Goal: Task Accomplishment & Management: Use online tool/utility

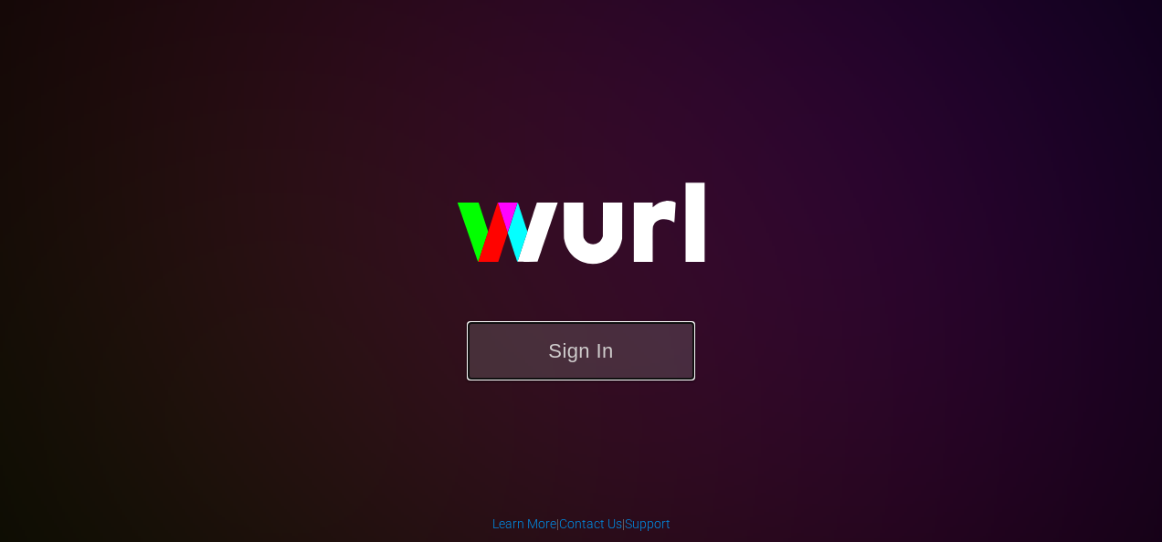
click at [550, 356] on button "Sign In" at bounding box center [581, 350] width 228 height 59
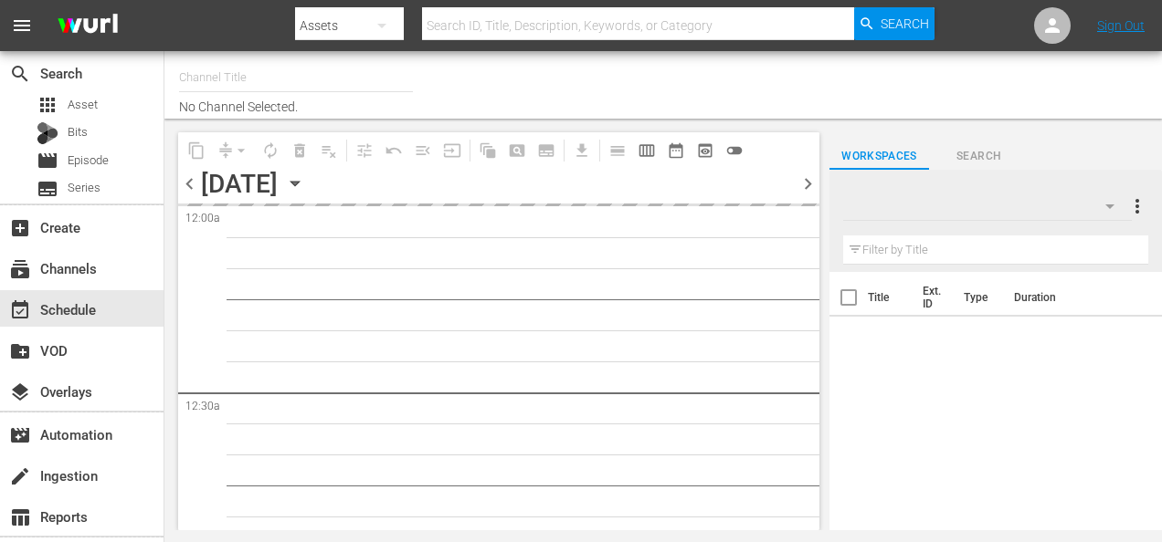
type input "Roku Cinevault Westerns (697)"
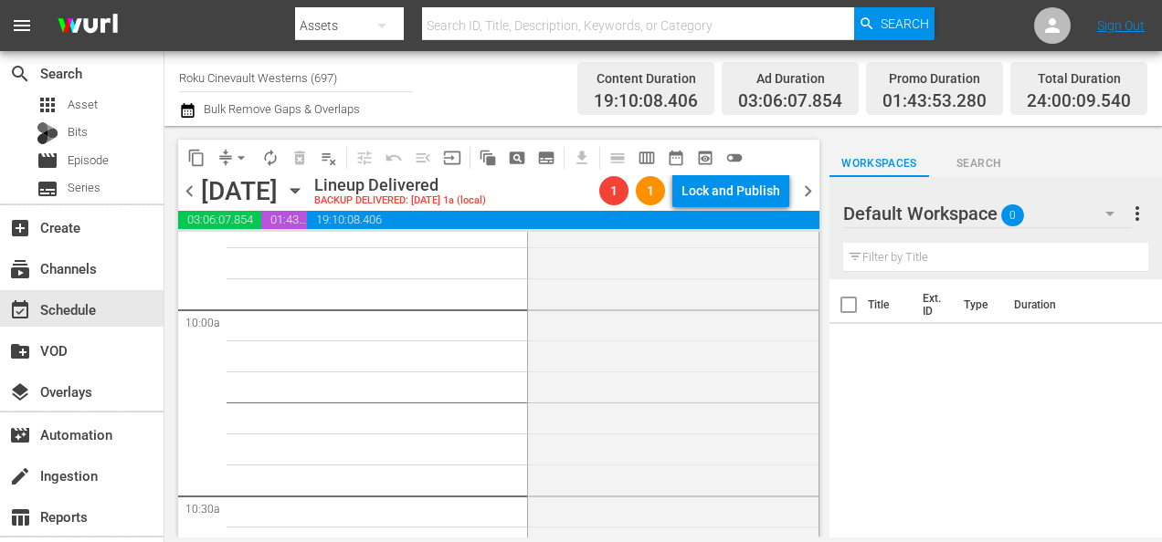
scroll to position [3649, 0]
click at [811, 186] on span "chevron_right" at bounding box center [807, 191] width 23 height 23
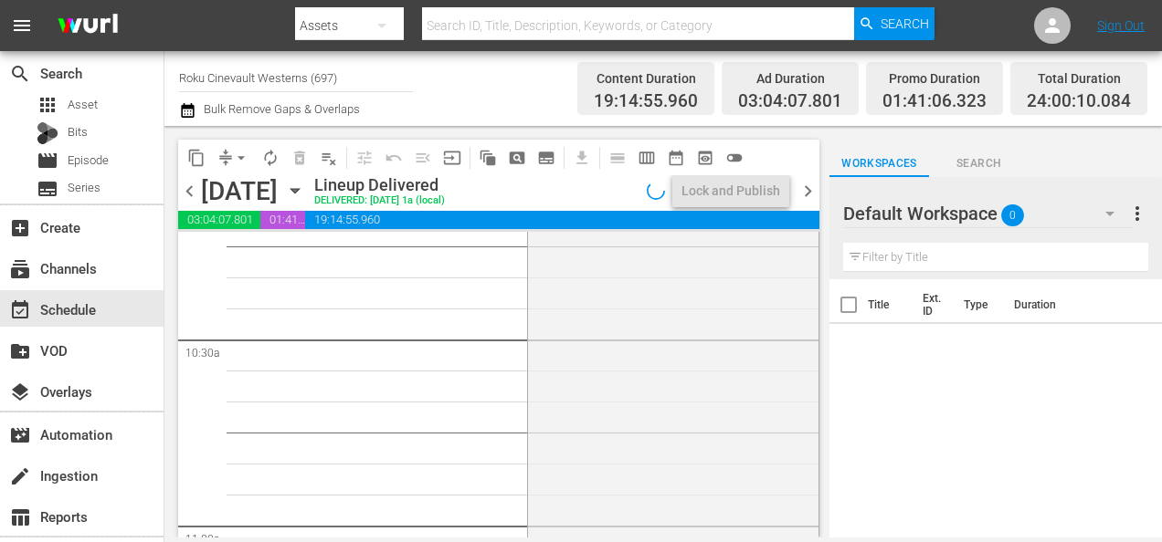
scroll to position [3680, 0]
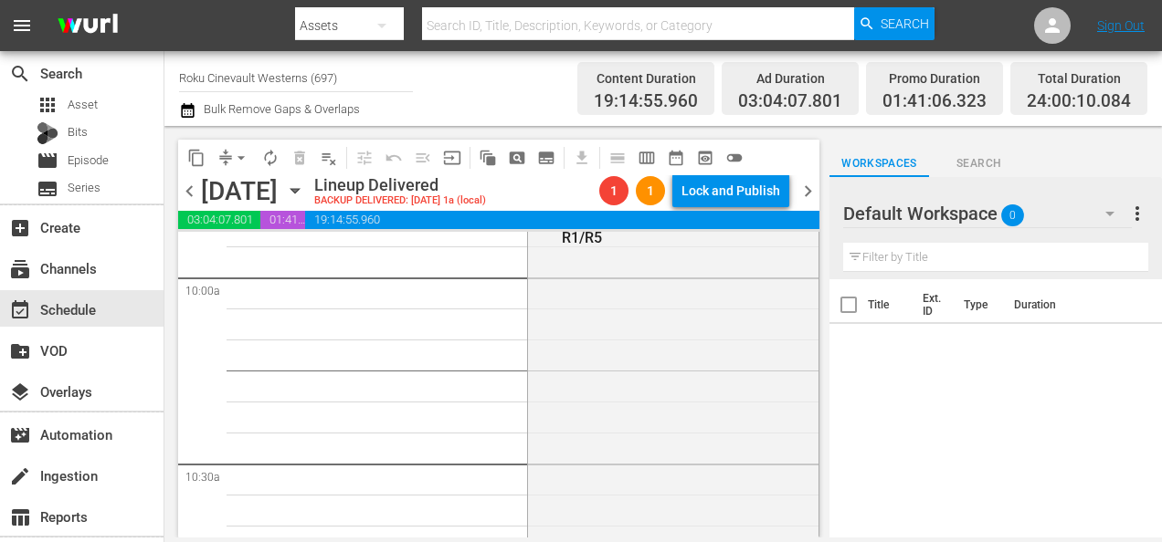
click at [305, 184] on icon "button" at bounding box center [295, 191] width 20 height 20
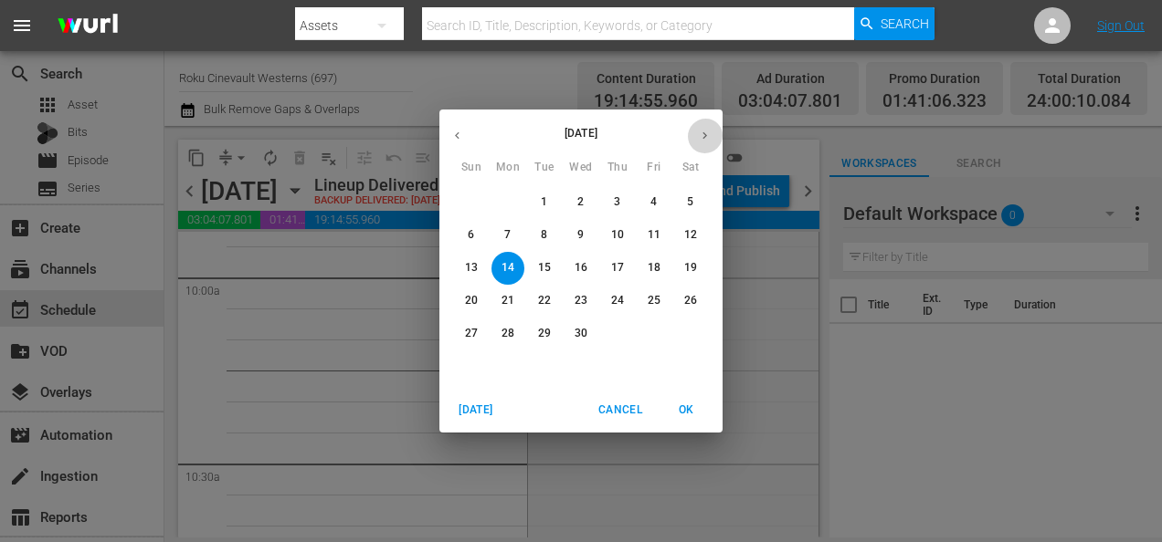
click at [710, 131] on icon "button" at bounding box center [705, 136] width 14 height 14
click at [510, 327] on p "26" at bounding box center [507, 334] width 13 height 16
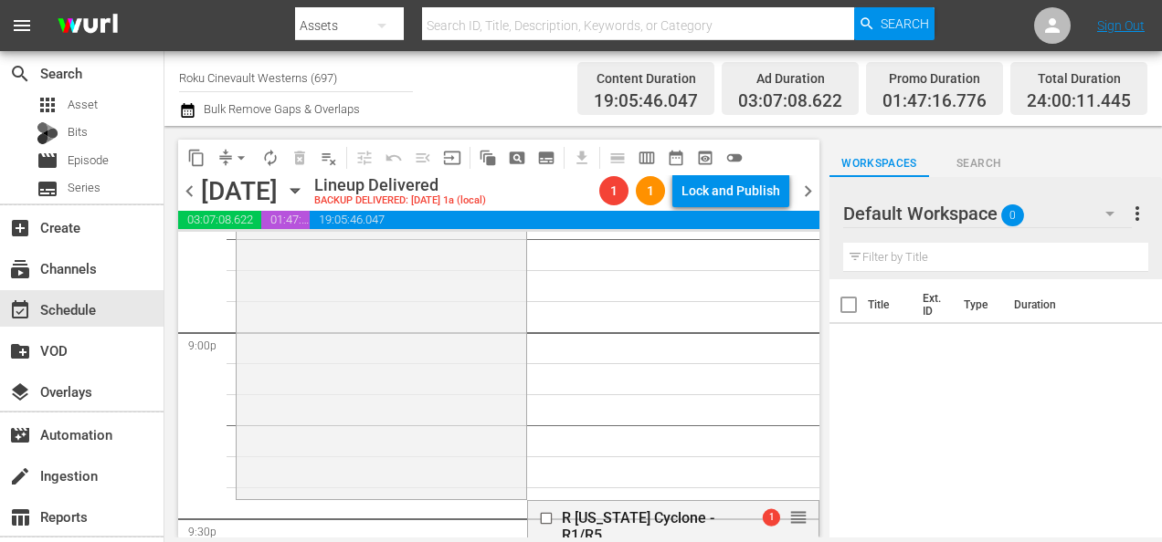
scroll to position [7678, 0]
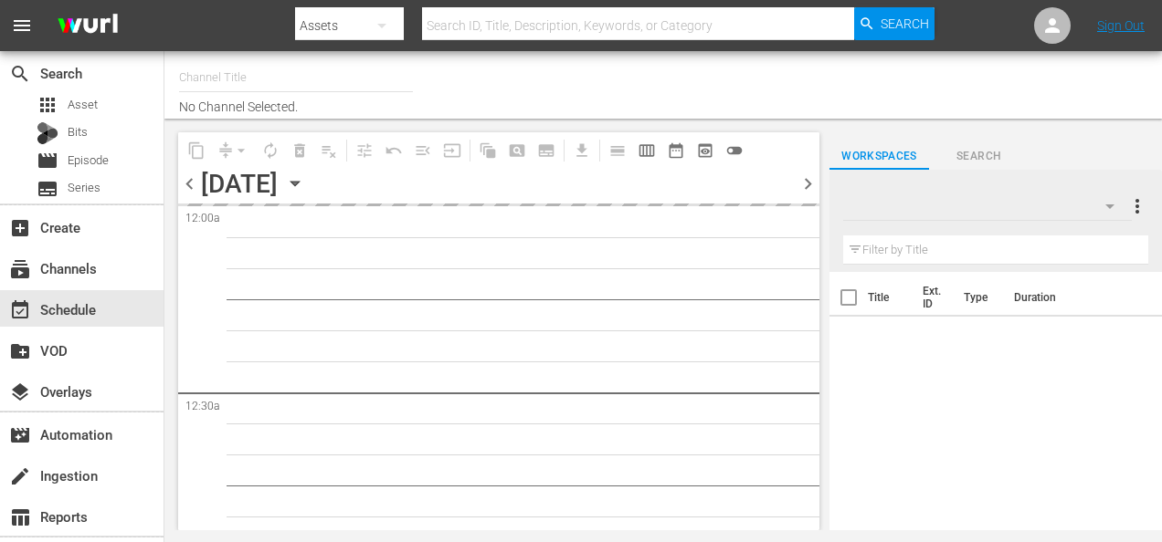
type input "Roku Cinevault Westerns (697)"
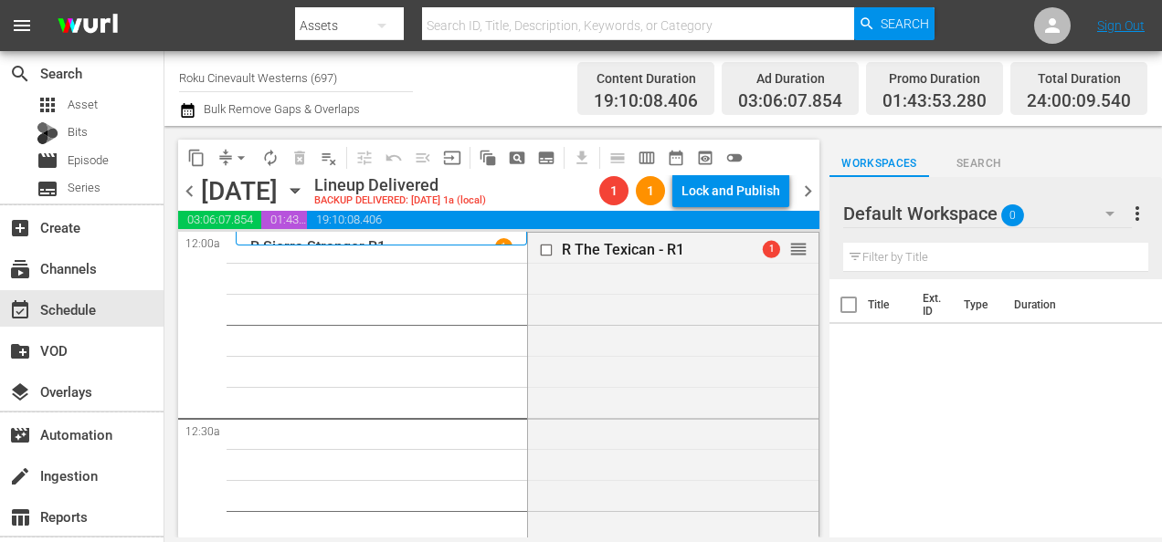
click at [305, 188] on icon "button" at bounding box center [295, 191] width 20 height 20
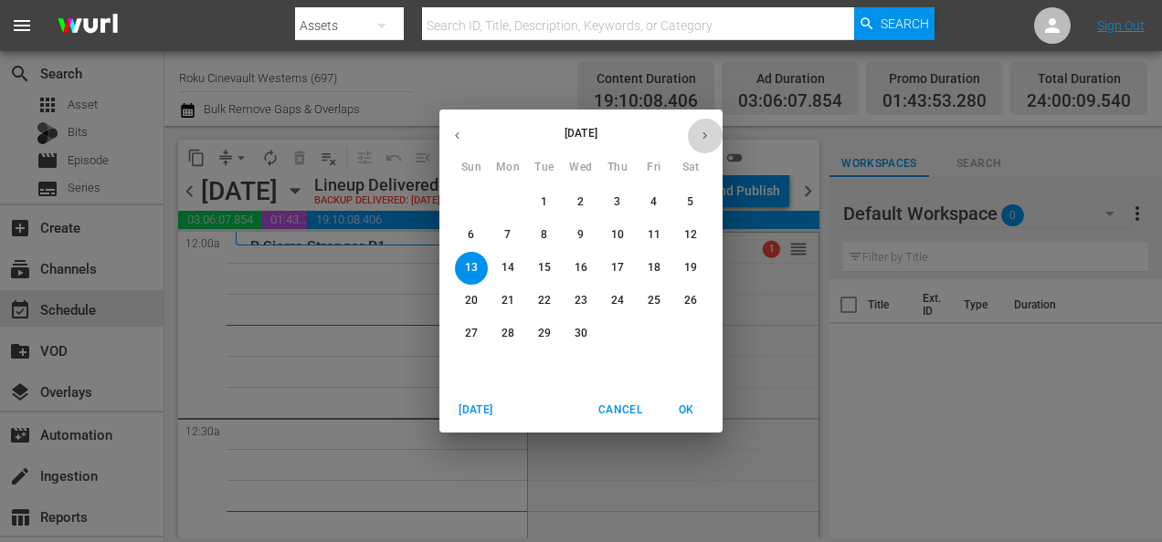
click at [704, 142] on icon "button" at bounding box center [705, 136] width 14 height 14
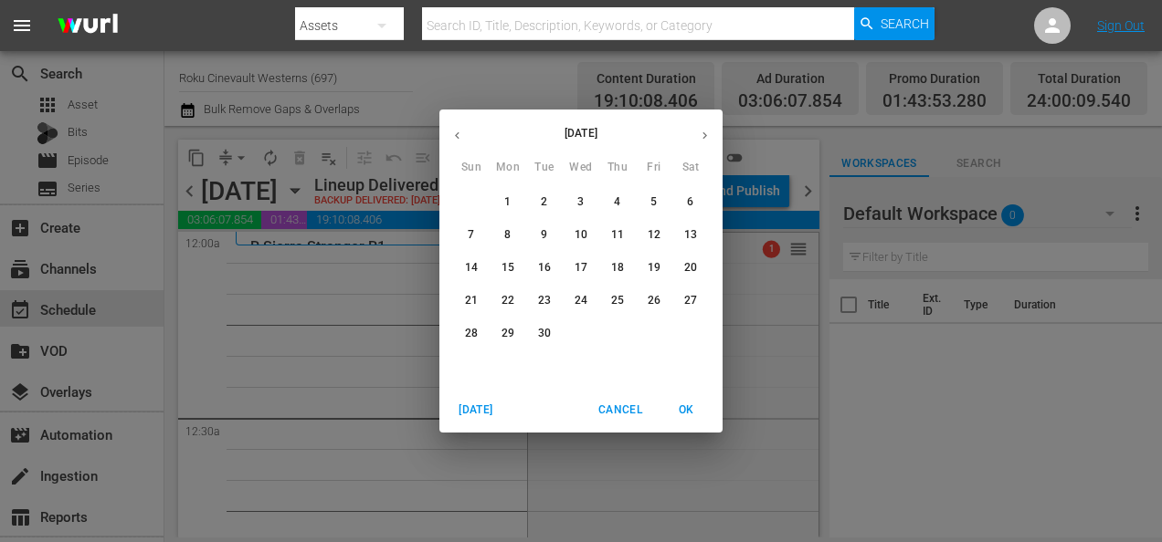
click at [458, 136] on icon "button" at bounding box center [457, 136] width 14 height 14
click at [521, 338] on span "25" at bounding box center [507, 334] width 33 height 16
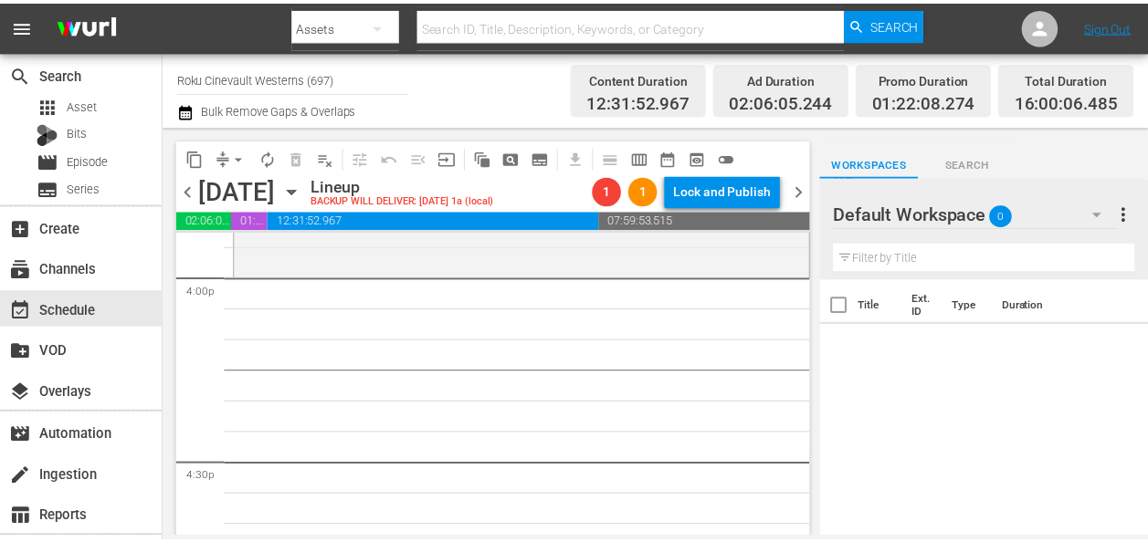
scroll to position [5884, 0]
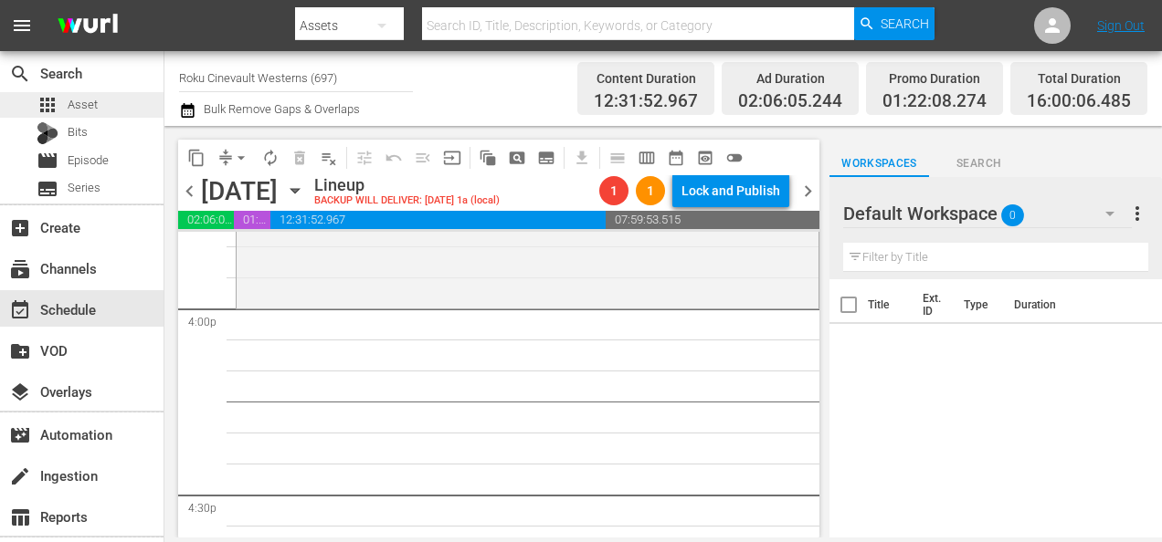
click at [92, 106] on span "Asset" at bounding box center [83, 105] width 30 height 18
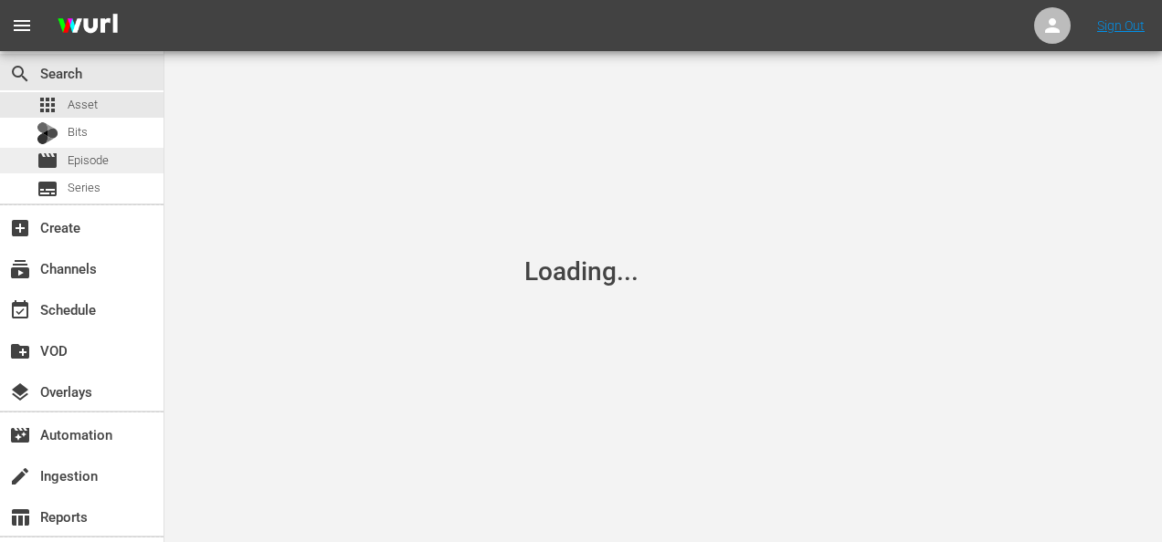
click at [91, 161] on span "Episode" at bounding box center [88, 161] width 41 height 18
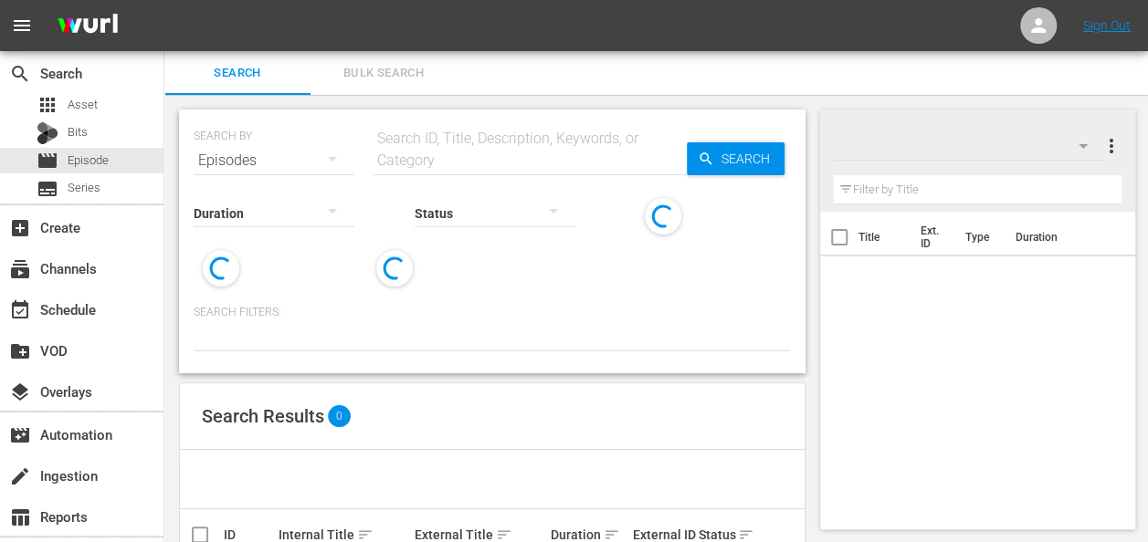
click at [427, 162] on input "text" at bounding box center [530, 161] width 314 height 44
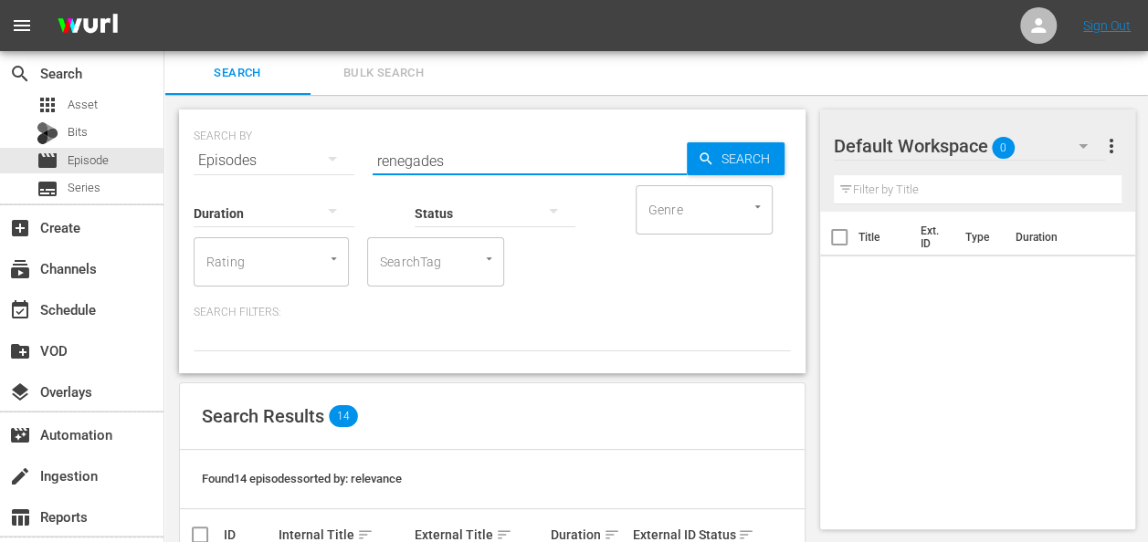
type input "renegades (1946)"
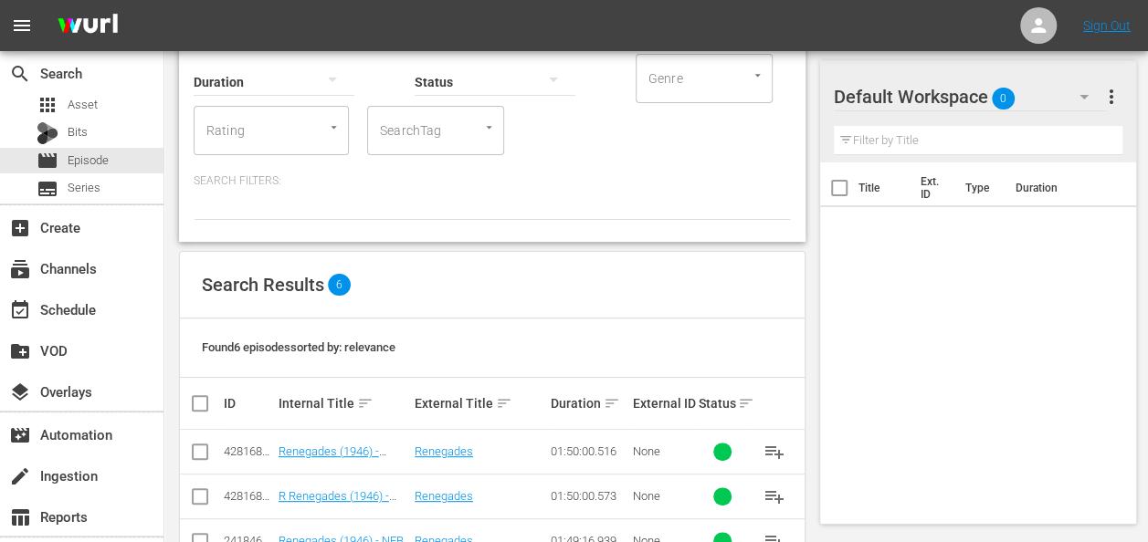
scroll to position [131, 0]
click at [1066, 93] on button "button" at bounding box center [1084, 97] width 44 height 44
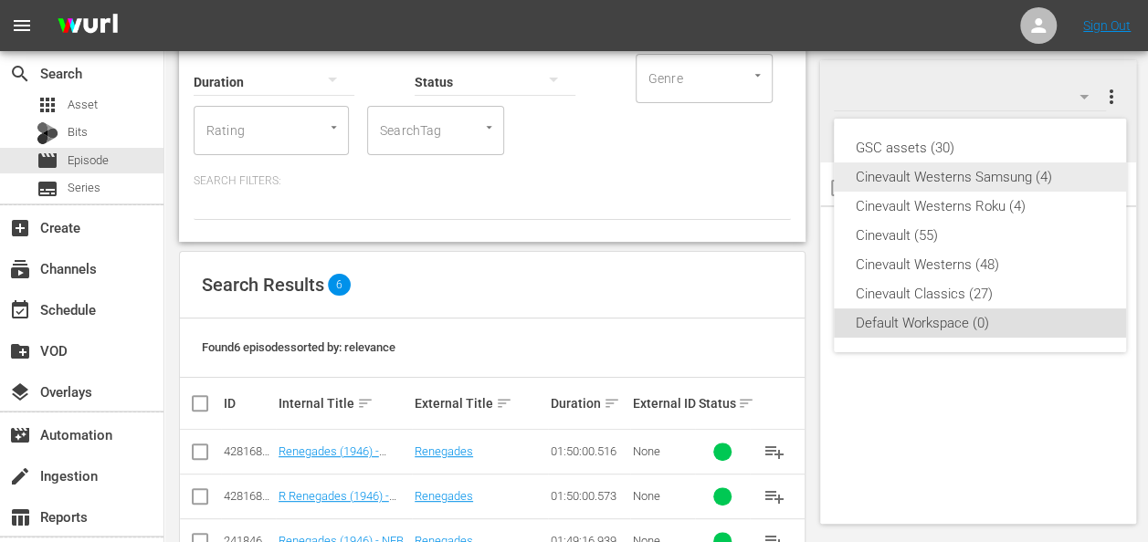
click at [947, 182] on div "Cinevault Westerns Samsung (4)" at bounding box center [980, 177] width 248 height 29
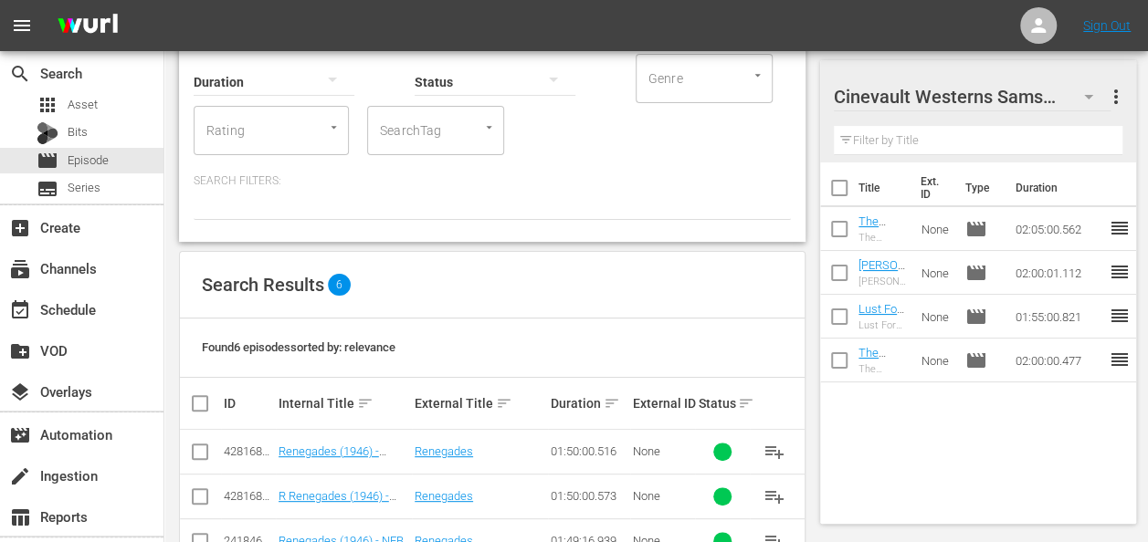
click at [842, 190] on input "checkbox" at bounding box center [839, 192] width 38 height 38
checkbox input "true"
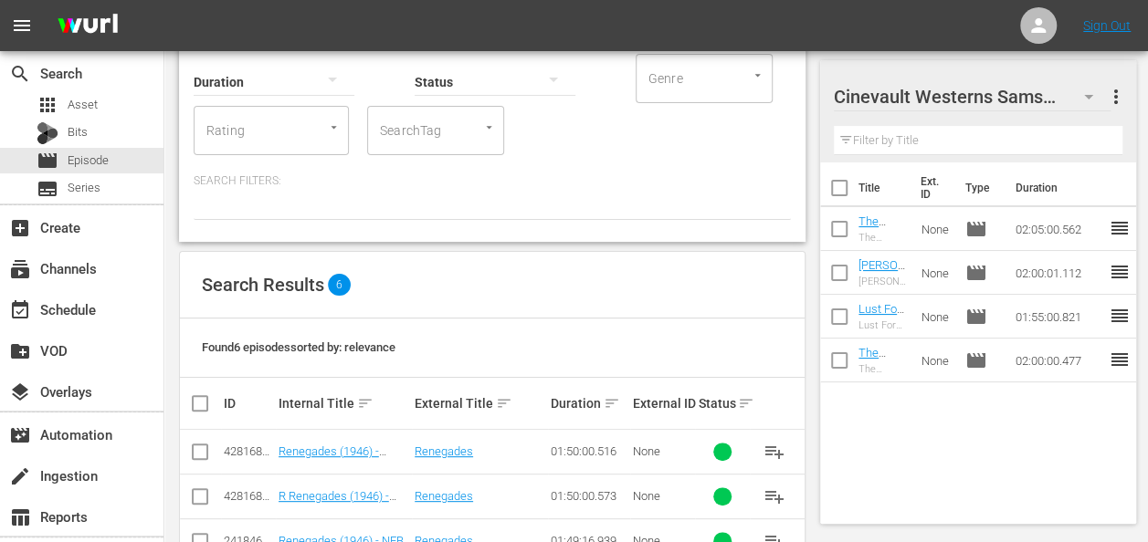
checkbox input "true"
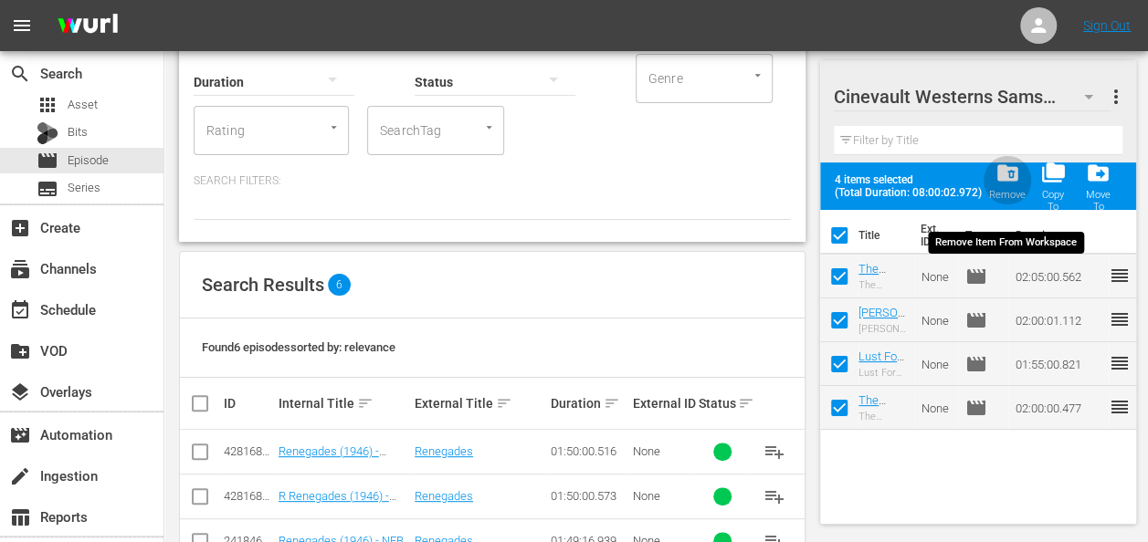
click at [1009, 183] on span "folder_delete" at bounding box center [1006, 173] width 25 height 25
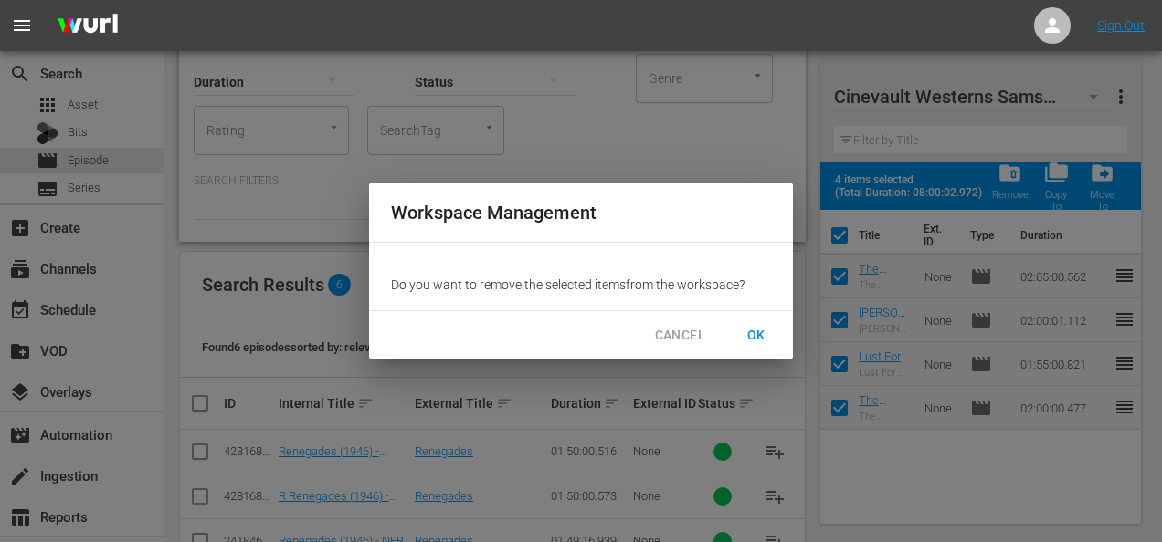
click at [762, 322] on button "OK" at bounding box center [756, 336] width 58 height 34
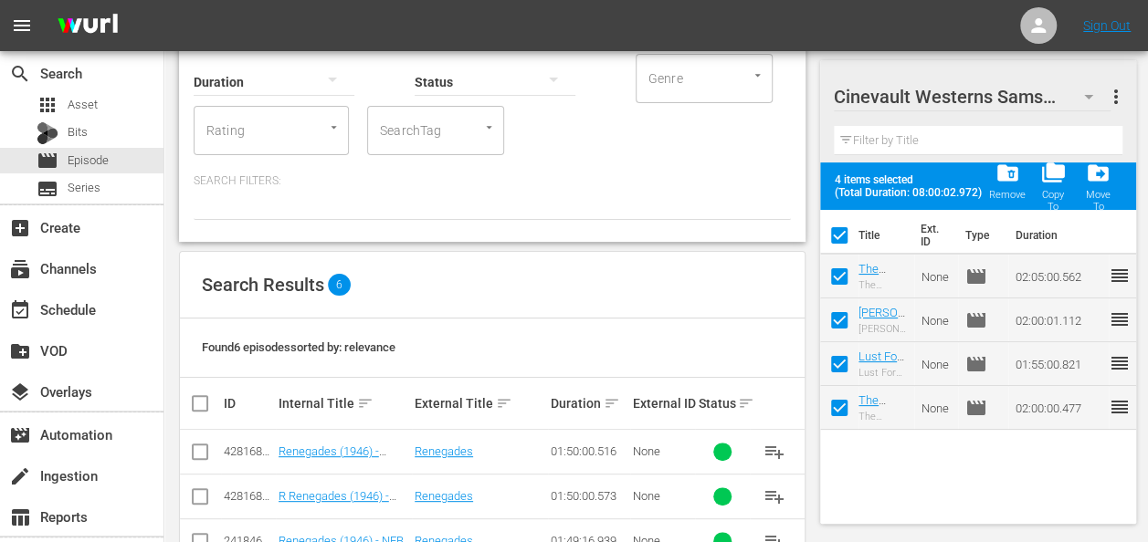
checkbox input "false"
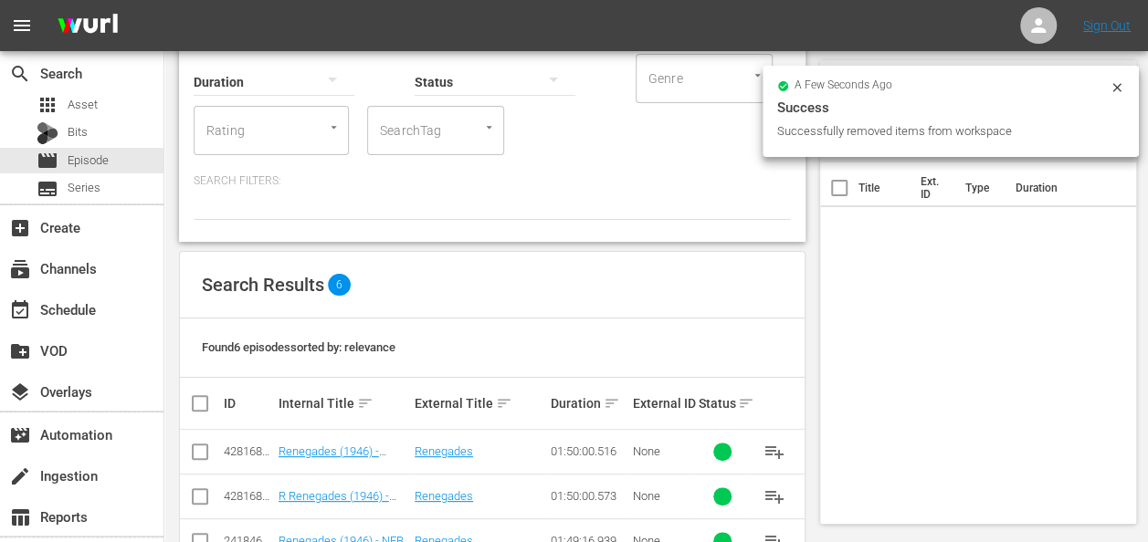
click at [1116, 89] on icon at bounding box center [1117, 87] width 15 height 15
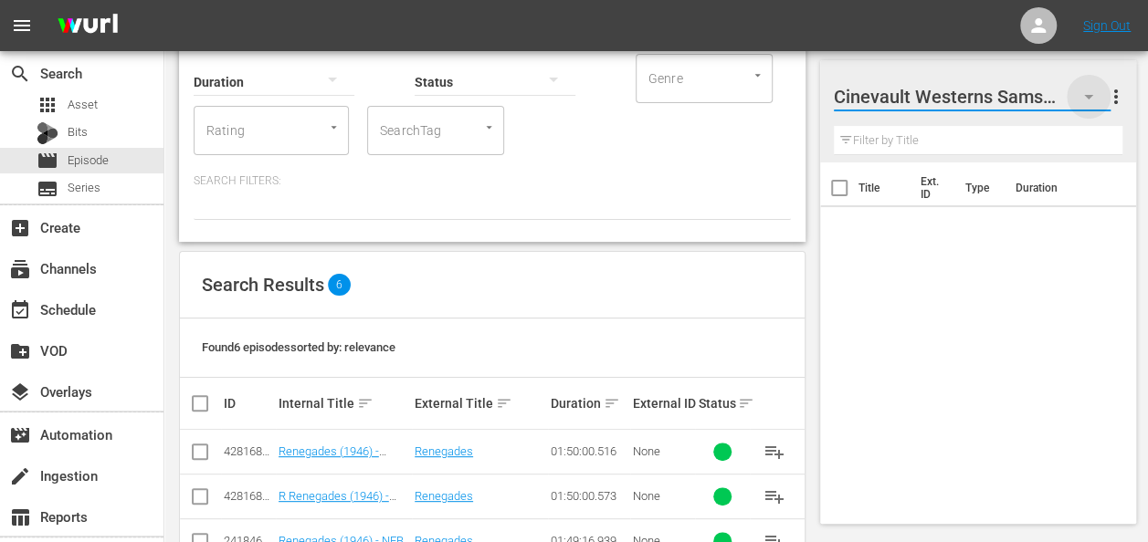
click at [1089, 97] on icon "button" at bounding box center [1088, 97] width 9 height 5
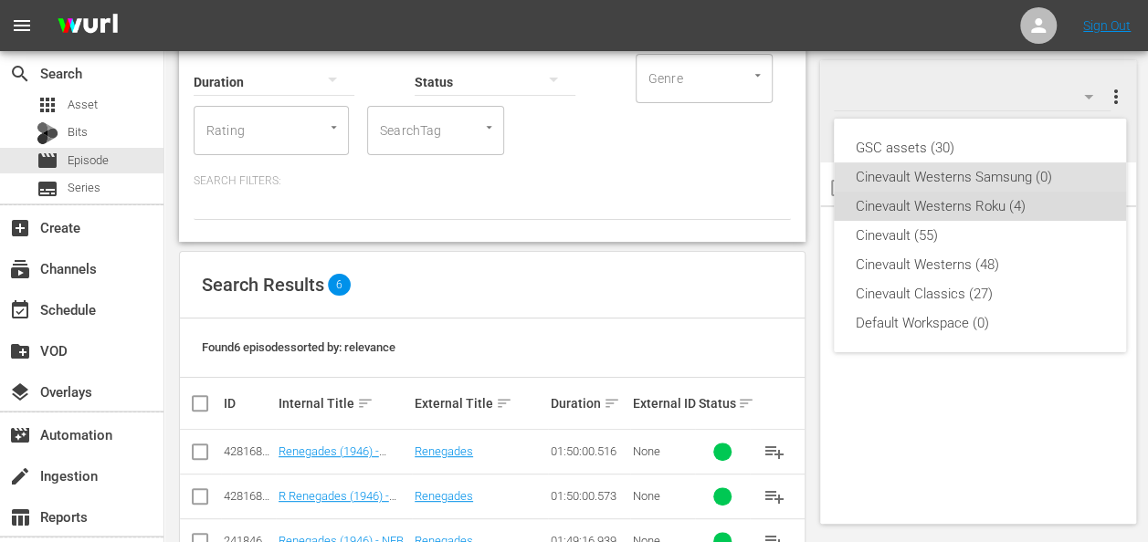
click at [1000, 214] on div "Cinevault Westerns Roku (4)" at bounding box center [980, 206] width 248 height 29
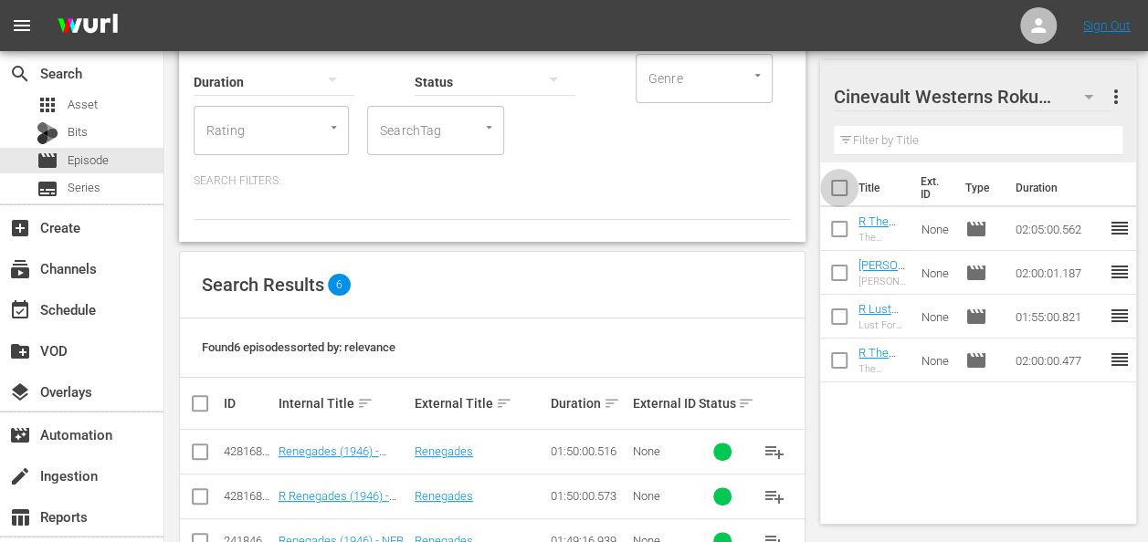
click at [842, 194] on input "checkbox" at bounding box center [839, 192] width 38 height 38
checkbox input "true"
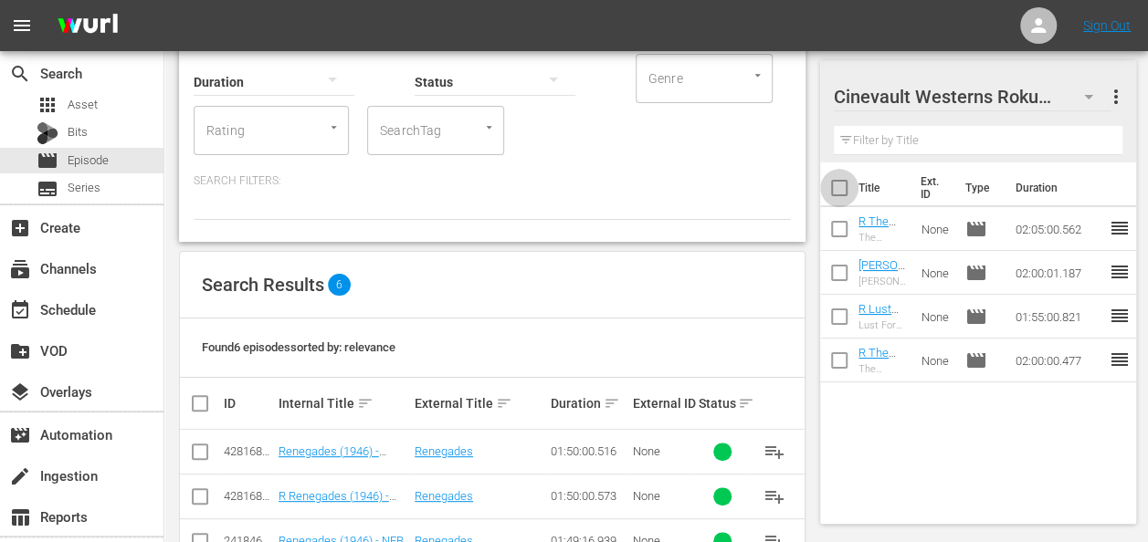
checkbox input "true"
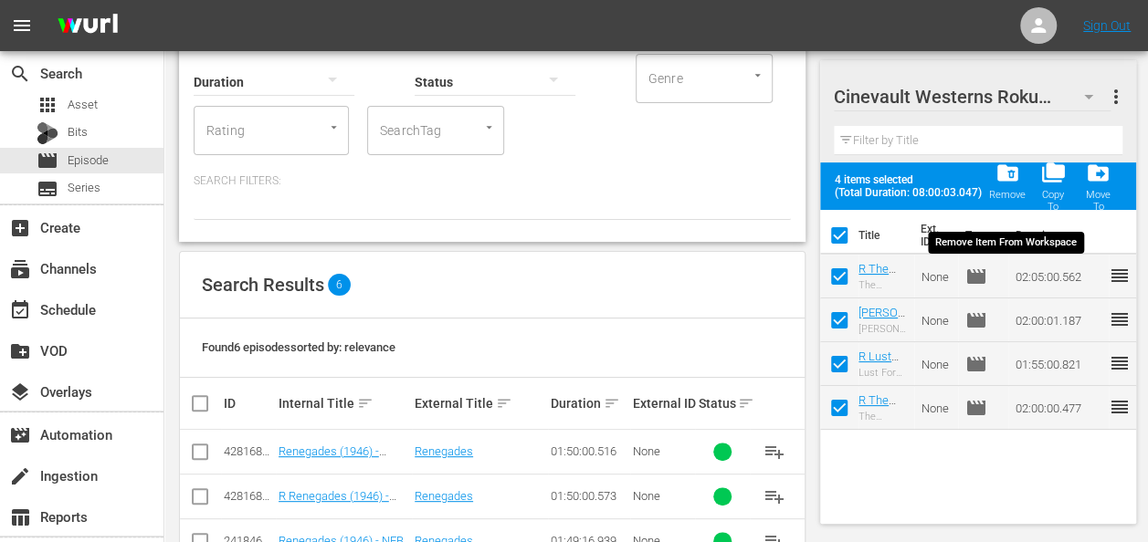
click at [1003, 174] on span "folder_delete" at bounding box center [1006, 173] width 25 height 25
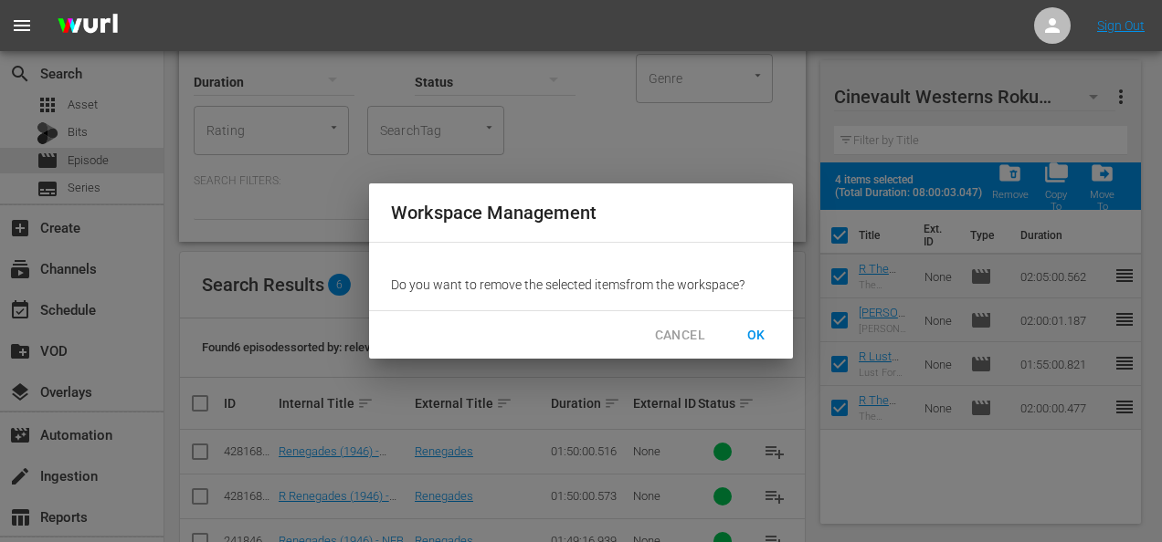
click at [759, 334] on span "OK" at bounding box center [755, 335] width 29 height 23
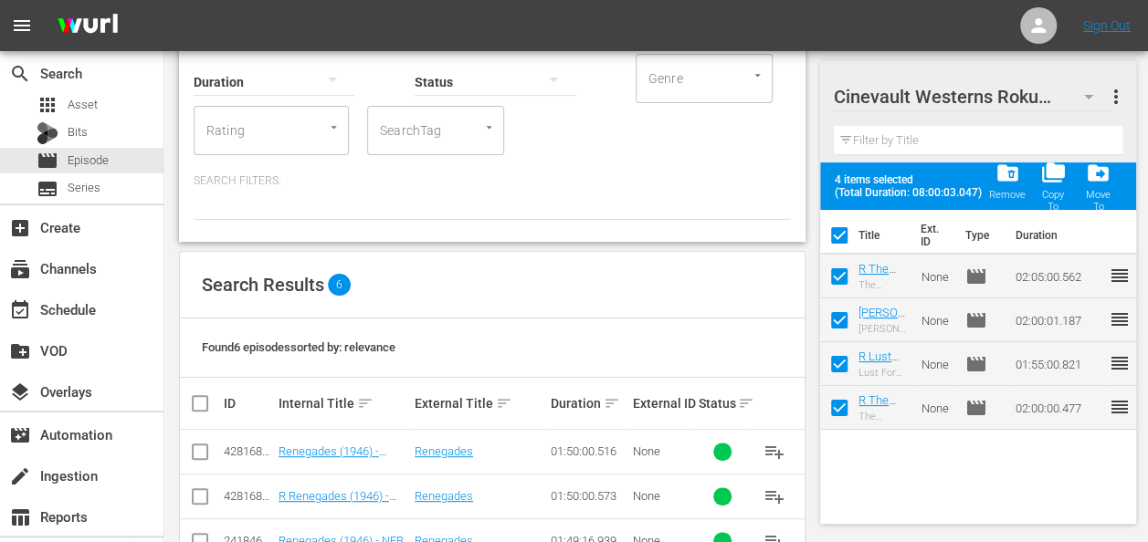
checkbox input "false"
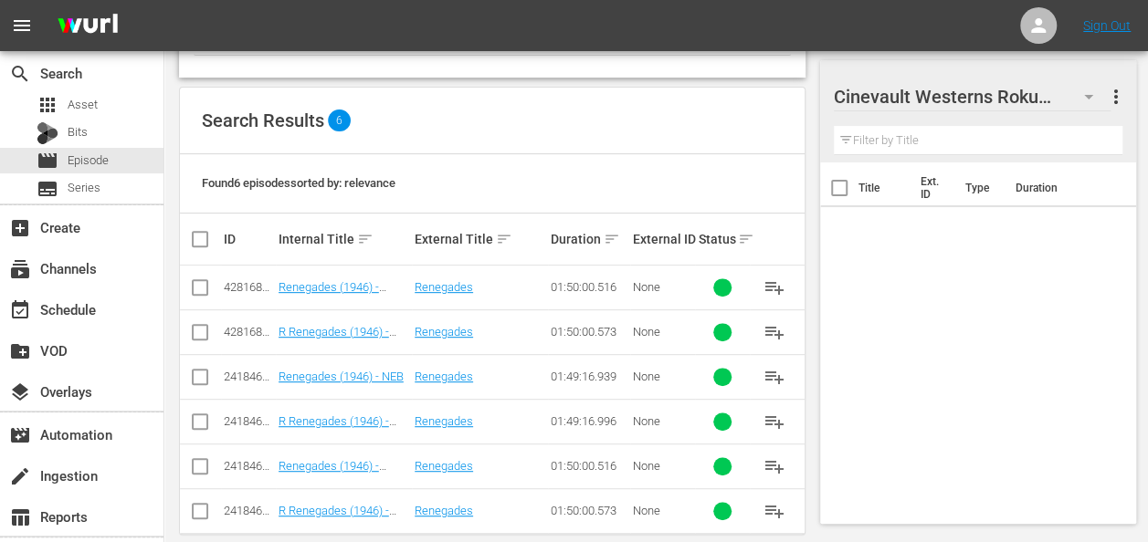
scroll to position [318, 0]
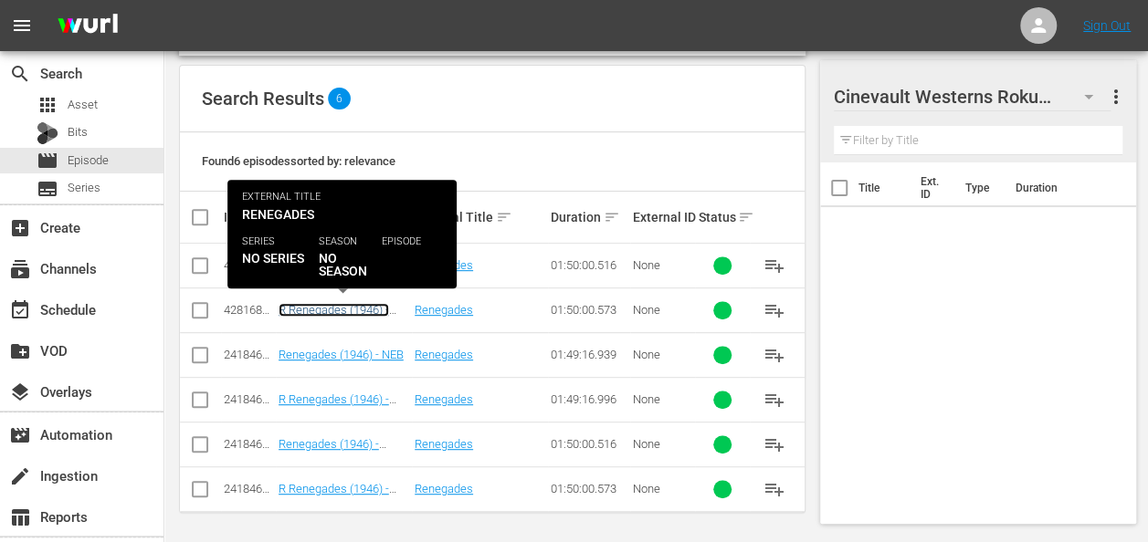
click at [337, 306] on link "R Renegades (1946) - R1/R5 (CVW STUNT)" at bounding box center [334, 316] width 110 height 27
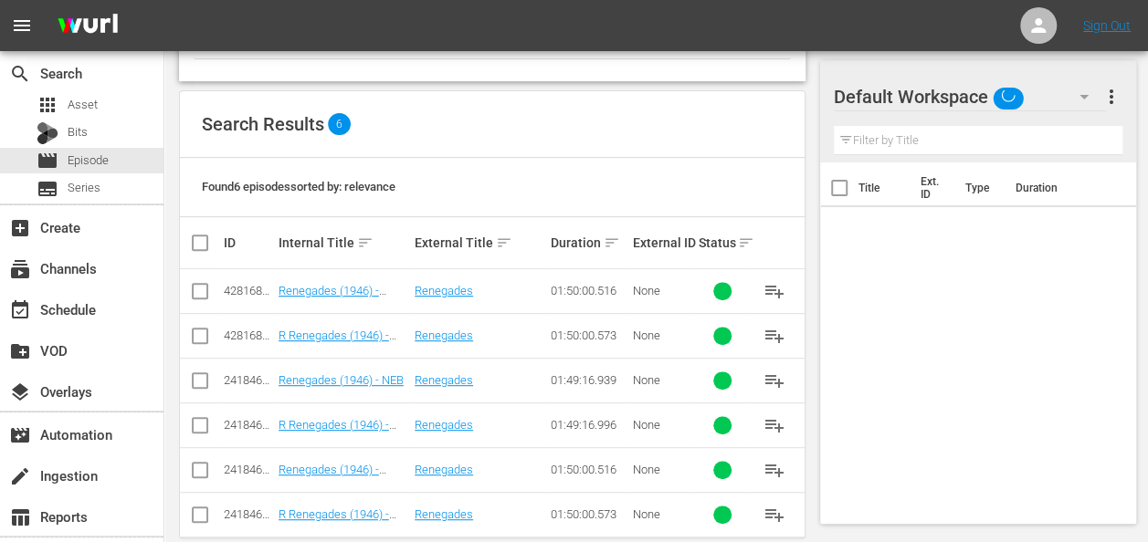
scroll to position [318, 0]
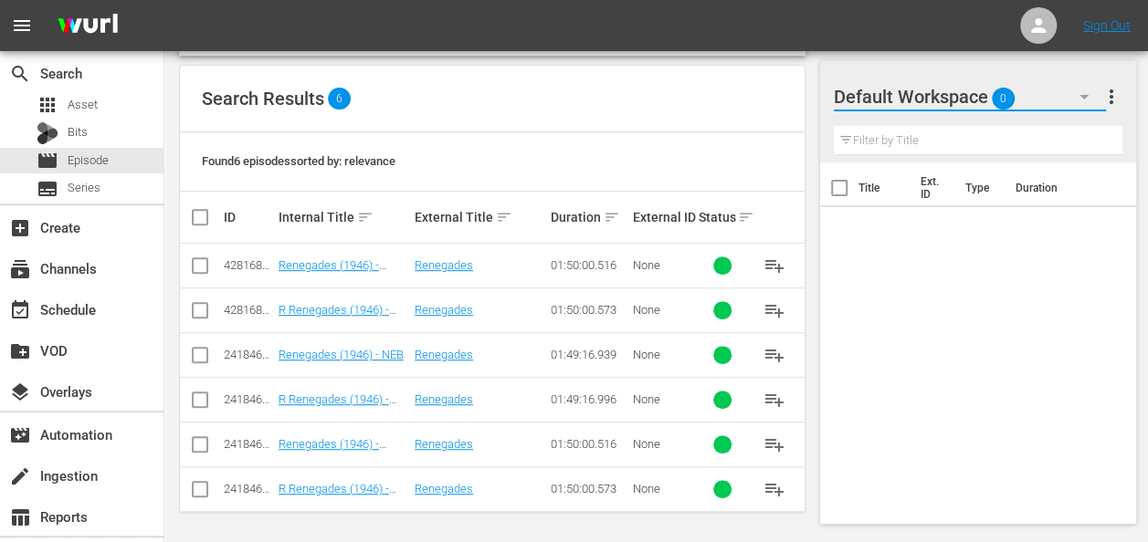
click at [1067, 103] on button "button" at bounding box center [1084, 97] width 44 height 44
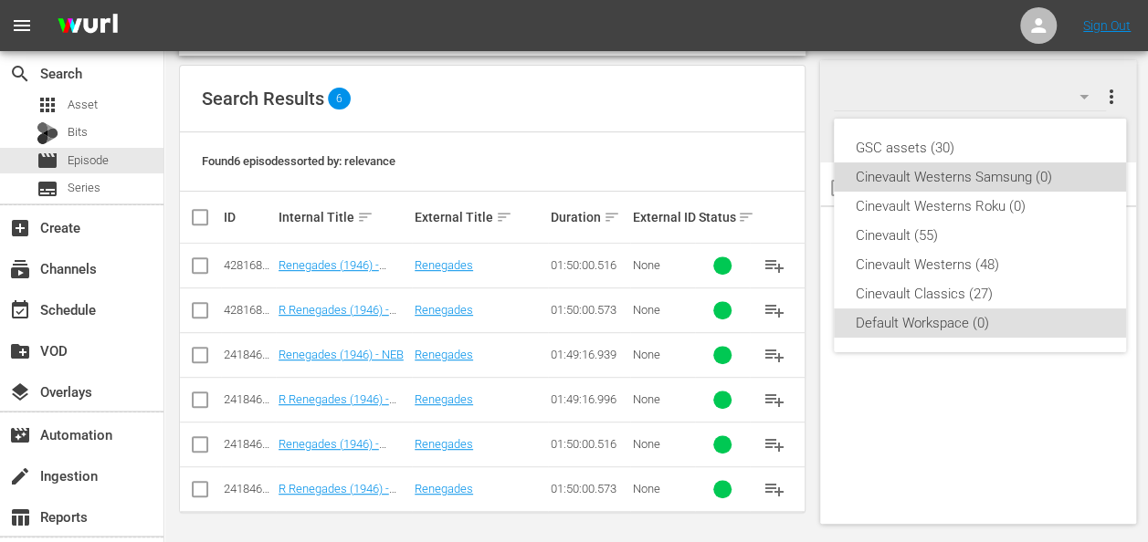
click at [999, 174] on div "Cinevault Westerns Samsung (0)" at bounding box center [980, 177] width 248 height 29
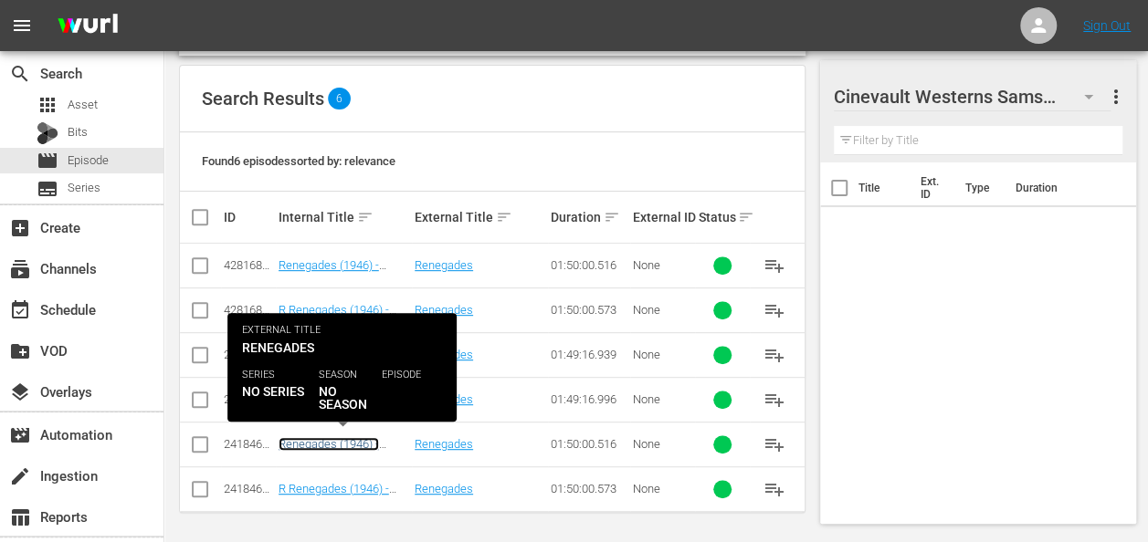
click at [314, 440] on link "Renegades (1946) - R1/R5" at bounding box center [329, 450] width 100 height 27
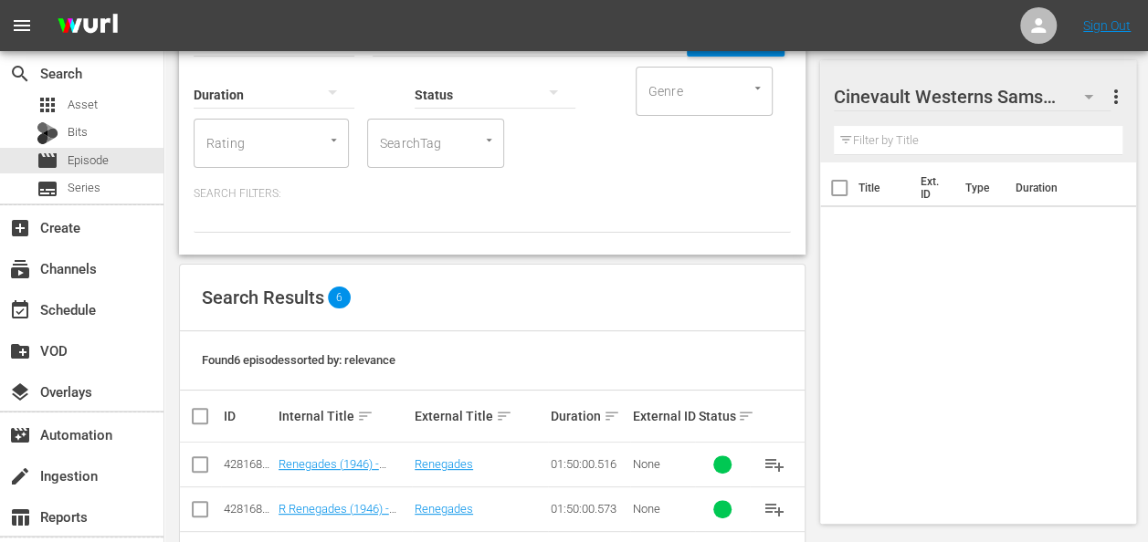
scroll to position [318, 0]
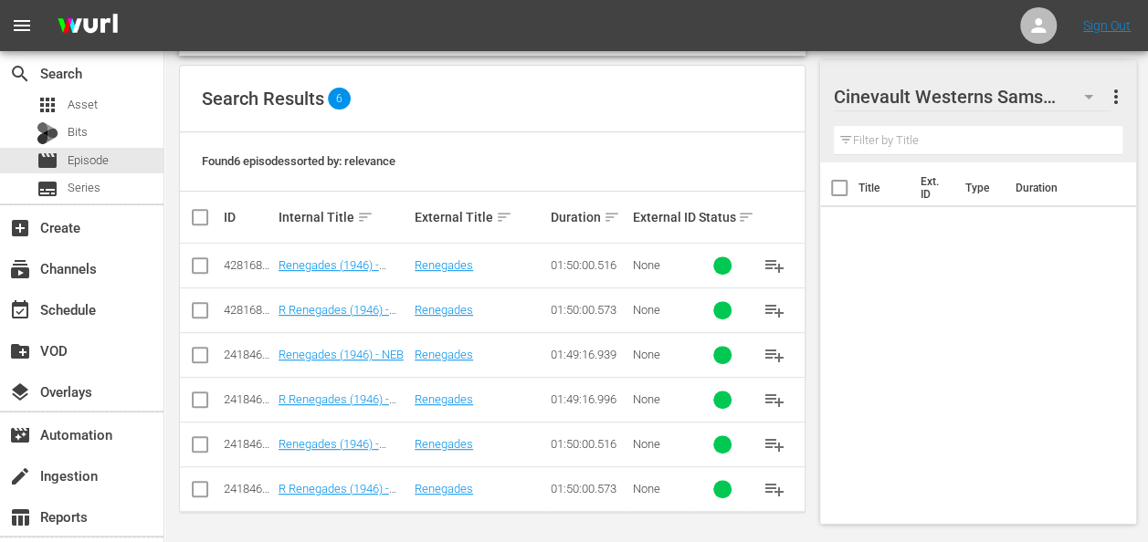
click at [208, 447] on input "checkbox" at bounding box center [200, 448] width 22 height 22
checkbox input "true"
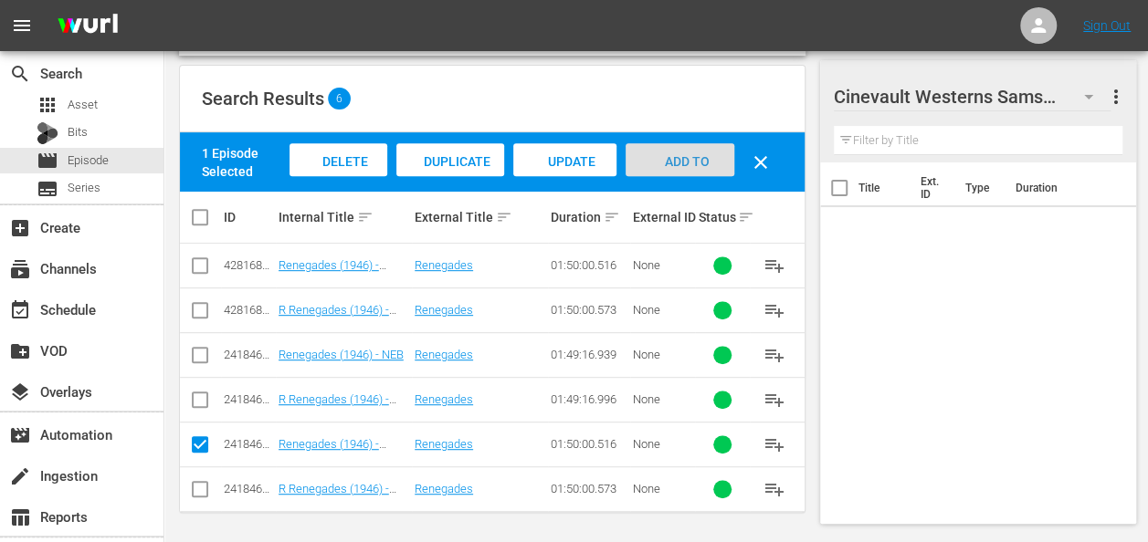
click at [676, 164] on span "Add to Workspace" at bounding box center [679, 178] width 89 height 49
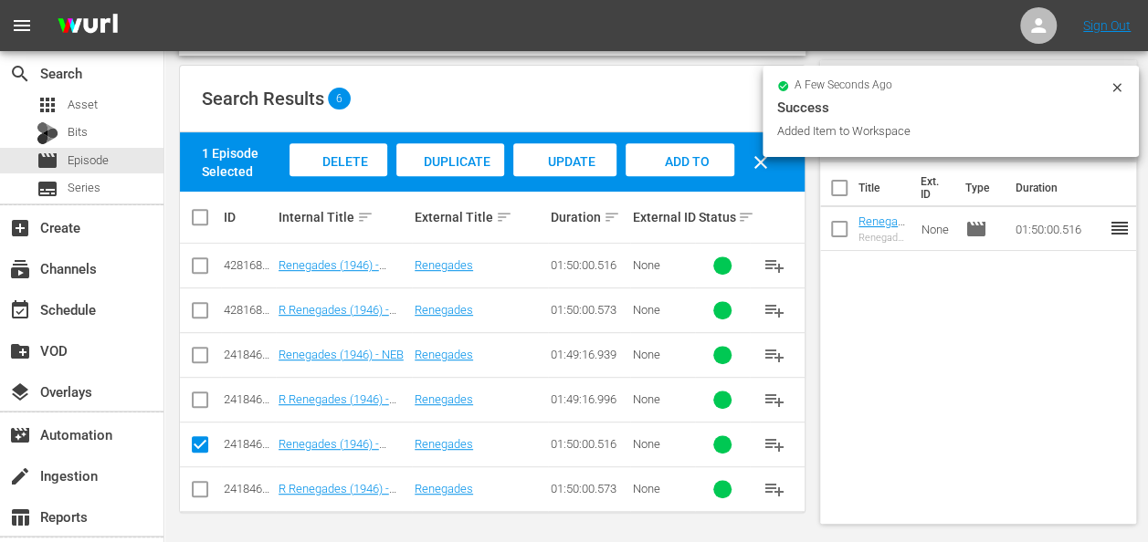
click at [1113, 84] on icon at bounding box center [1116, 87] width 8 height 8
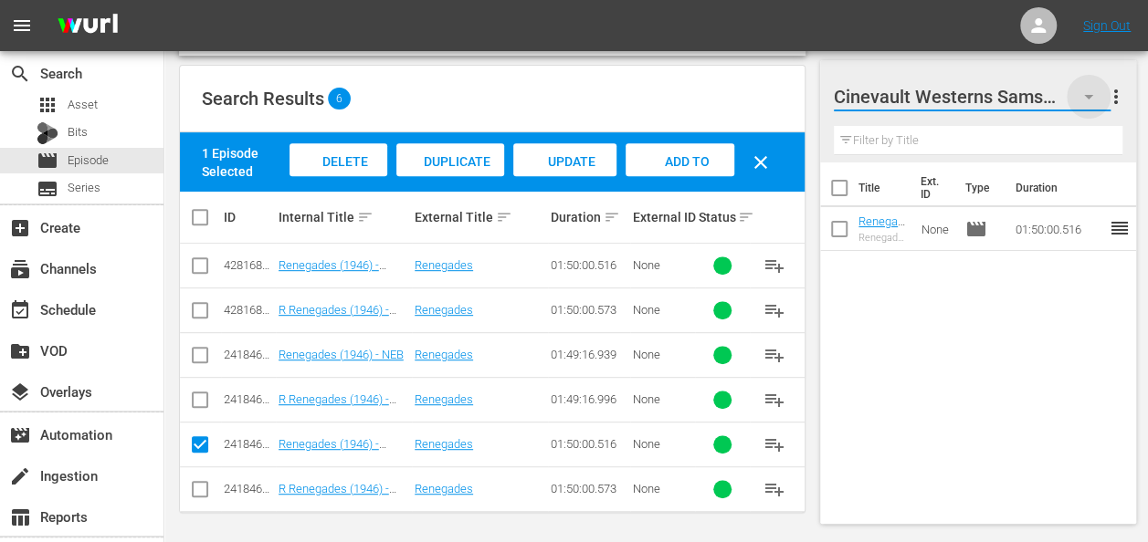
click at [1089, 94] on icon "button" at bounding box center [1089, 97] width 22 height 22
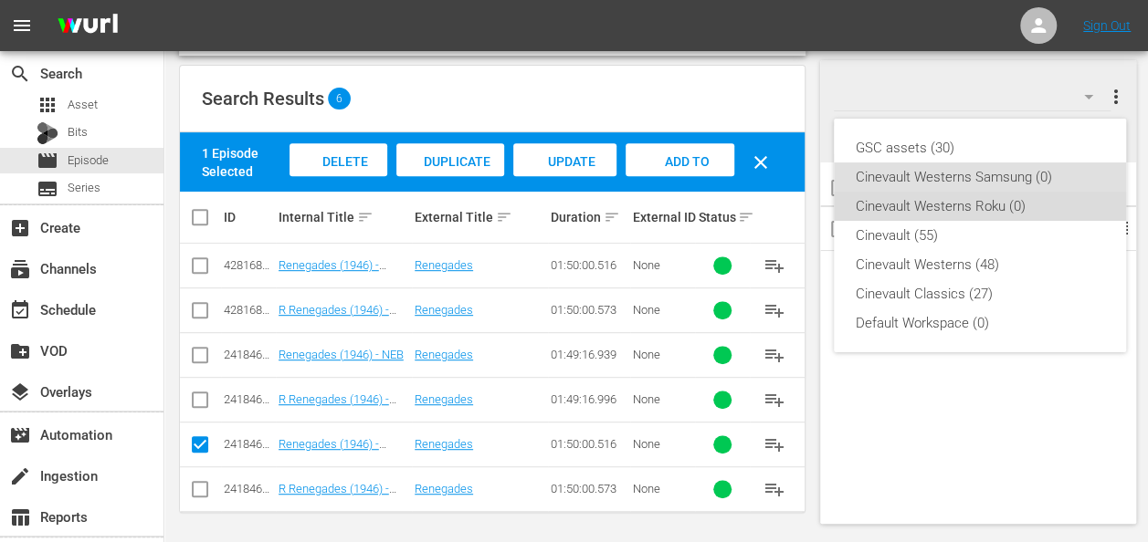
click at [959, 205] on div "Cinevault Westerns Roku (0)" at bounding box center [980, 206] width 248 height 29
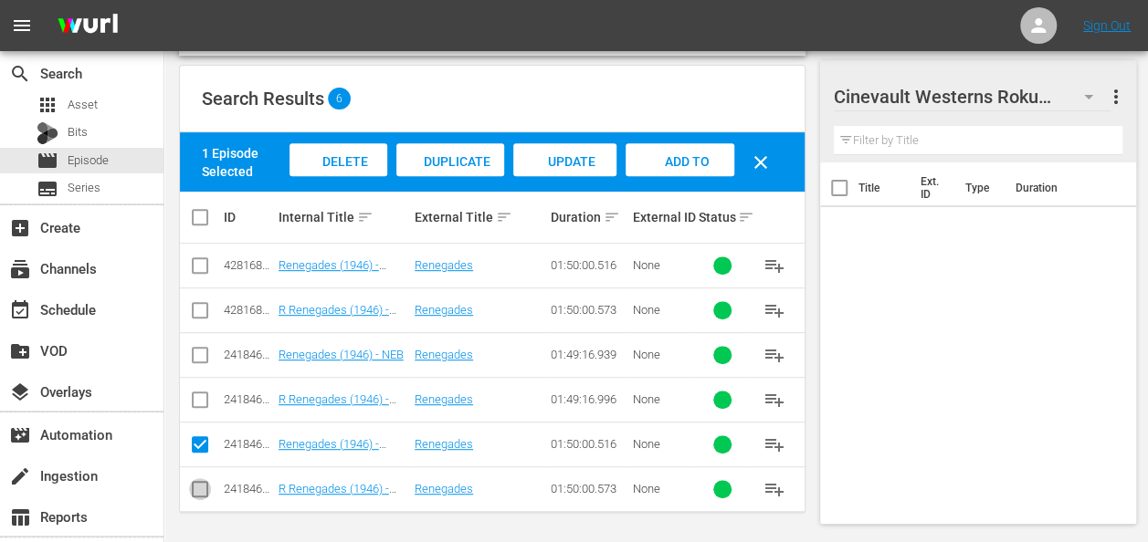
click at [195, 490] on input "checkbox" at bounding box center [200, 493] width 22 height 22
checkbox input "true"
click at [206, 445] on input "checkbox" at bounding box center [200, 448] width 22 height 22
checkbox input "false"
click at [655, 164] on span "Add to Workspace" at bounding box center [679, 178] width 89 height 49
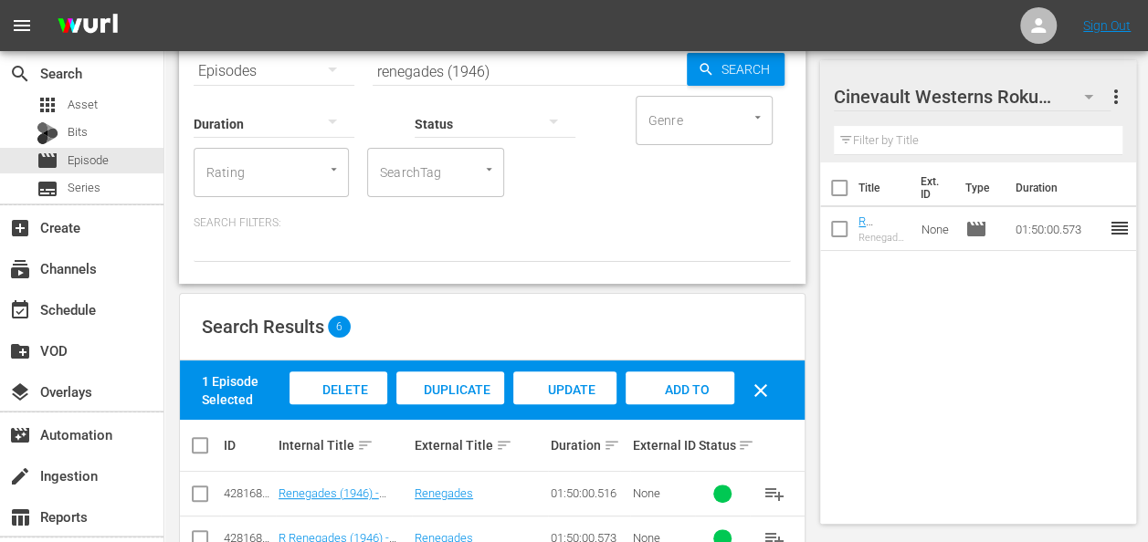
scroll to position [86, 0]
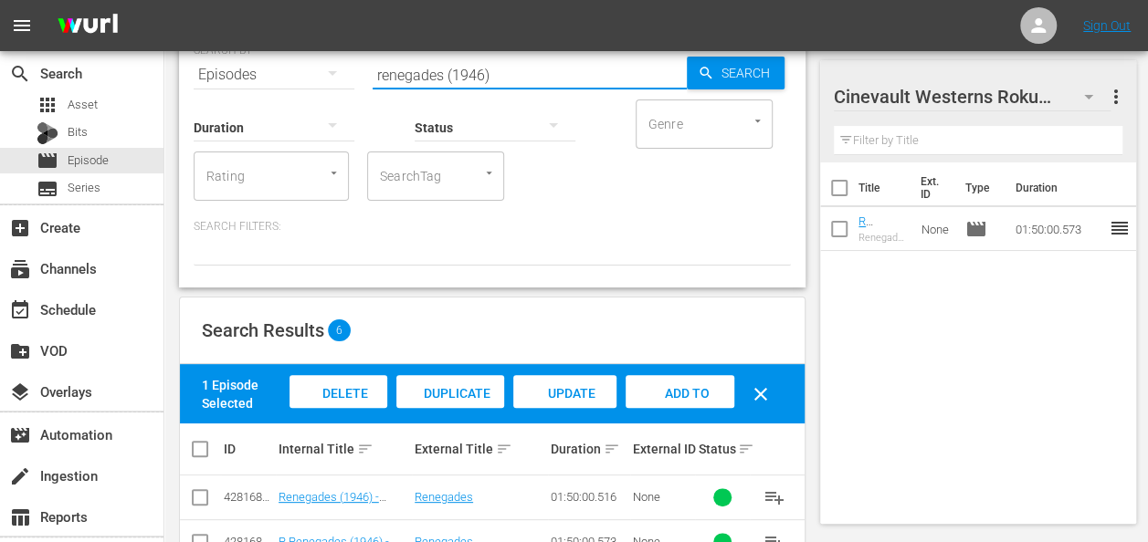
click at [534, 76] on input "renegades (1946)" at bounding box center [530, 75] width 314 height 44
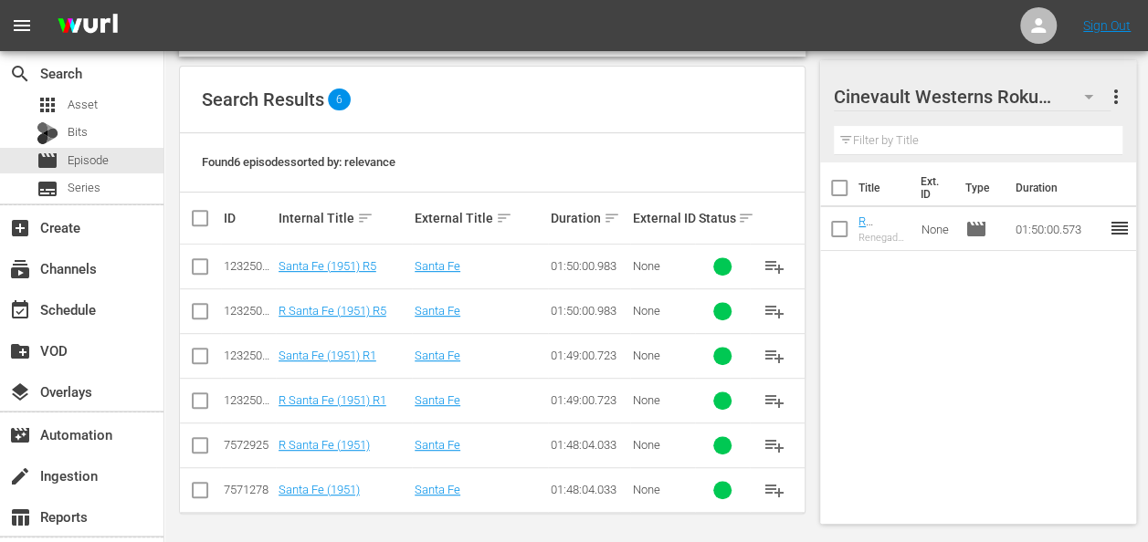
scroll to position [318, 0]
type input "santa fe"
click at [201, 393] on input "checkbox" at bounding box center [200, 404] width 22 height 22
checkbox input "true"
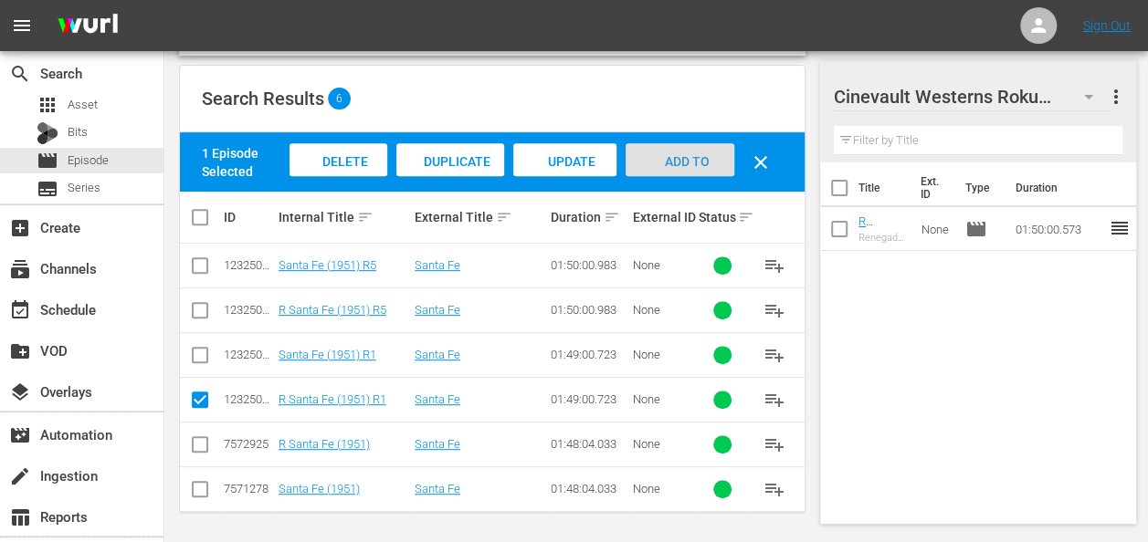
click at [660, 152] on div "Add to Workspace" at bounding box center [680, 177] width 109 height 68
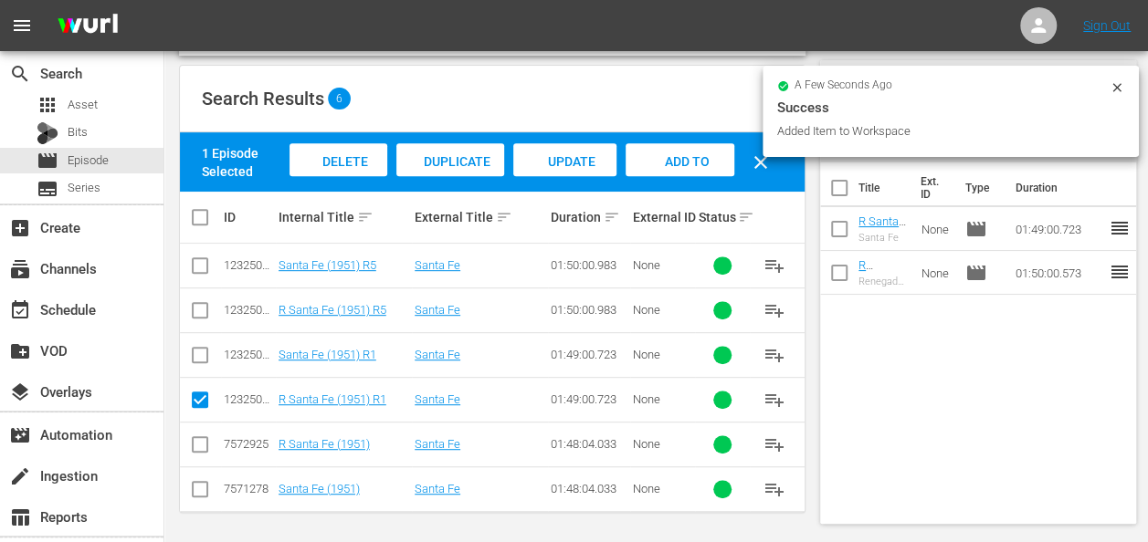
click at [1118, 88] on icon at bounding box center [1116, 87] width 8 height 8
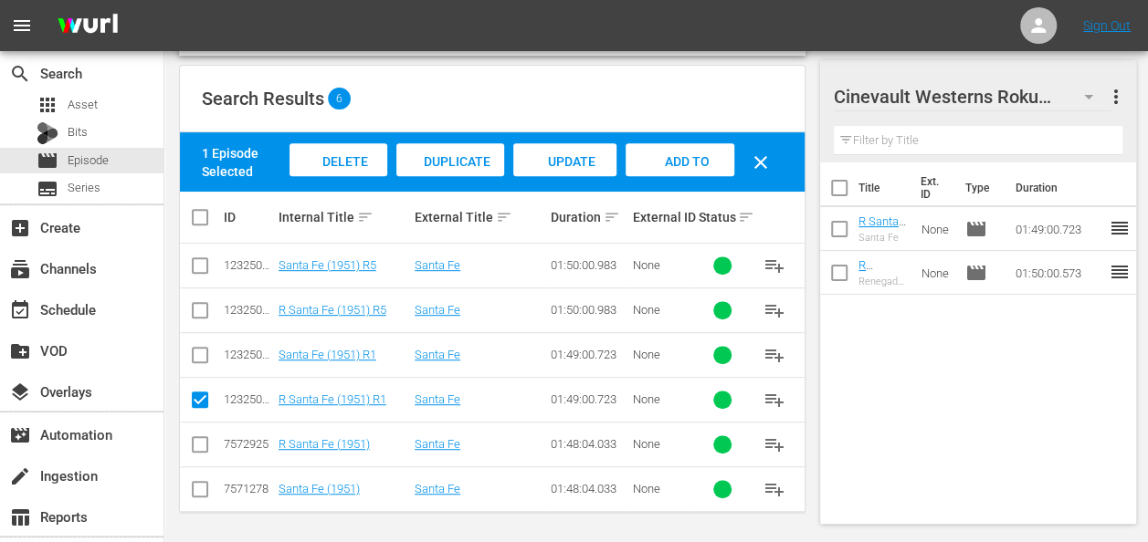
click at [1080, 92] on icon "button" at bounding box center [1089, 97] width 22 height 22
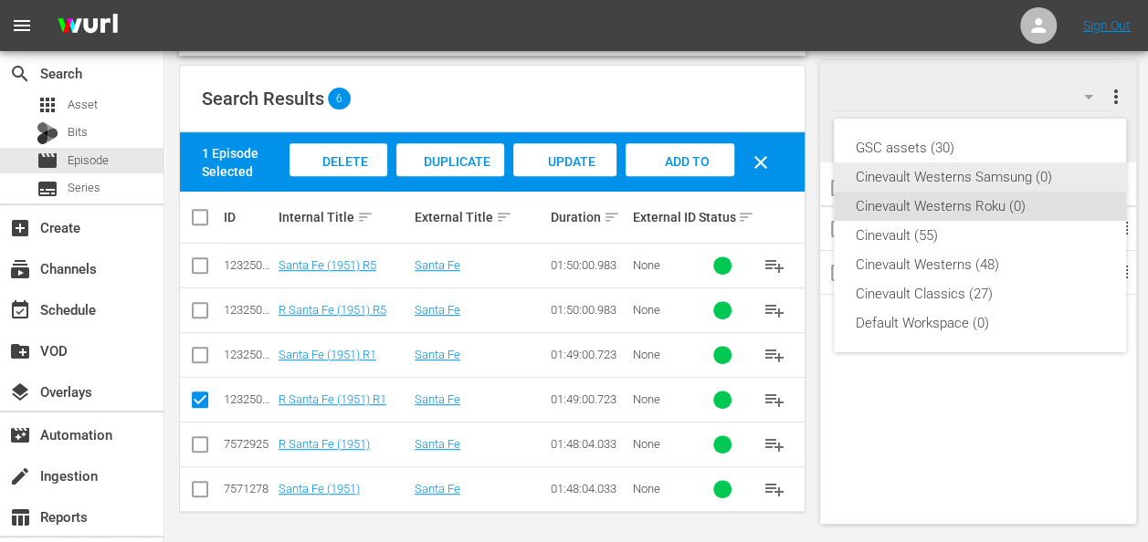
click at [937, 181] on div "Cinevault Westerns Samsung (0)" at bounding box center [980, 177] width 248 height 29
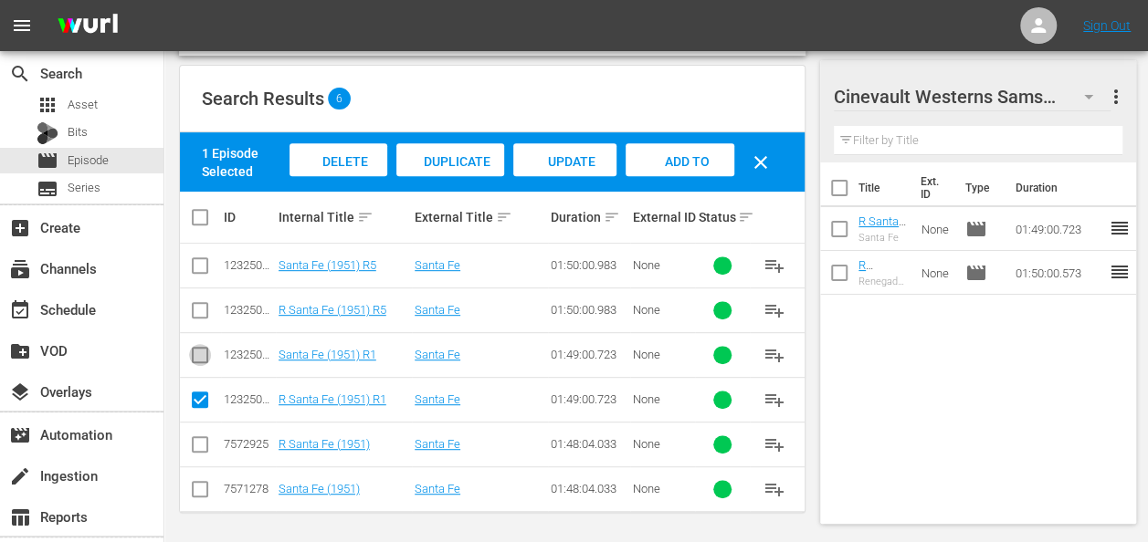
click at [205, 352] on input "checkbox" at bounding box center [200, 359] width 22 height 22
checkbox input "true"
click at [190, 393] on input "checkbox" at bounding box center [200, 404] width 22 height 22
checkbox input "false"
click at [659, 163] on span "Add to Workspace" at bounding box center [679, 178] width 89 height 49
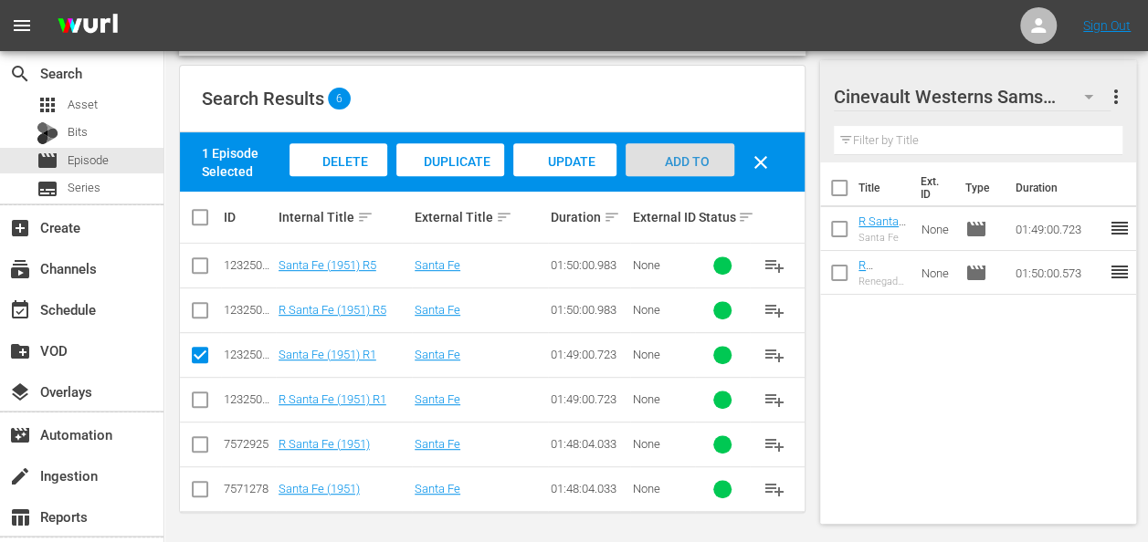
click at [659, 163] on span "Add to Workspace" at bounding box center [679, 178] width 89 height 49
click at [639, 160] on div "Add to Workspace" at bounding box center [680, 177] width 109 height 68
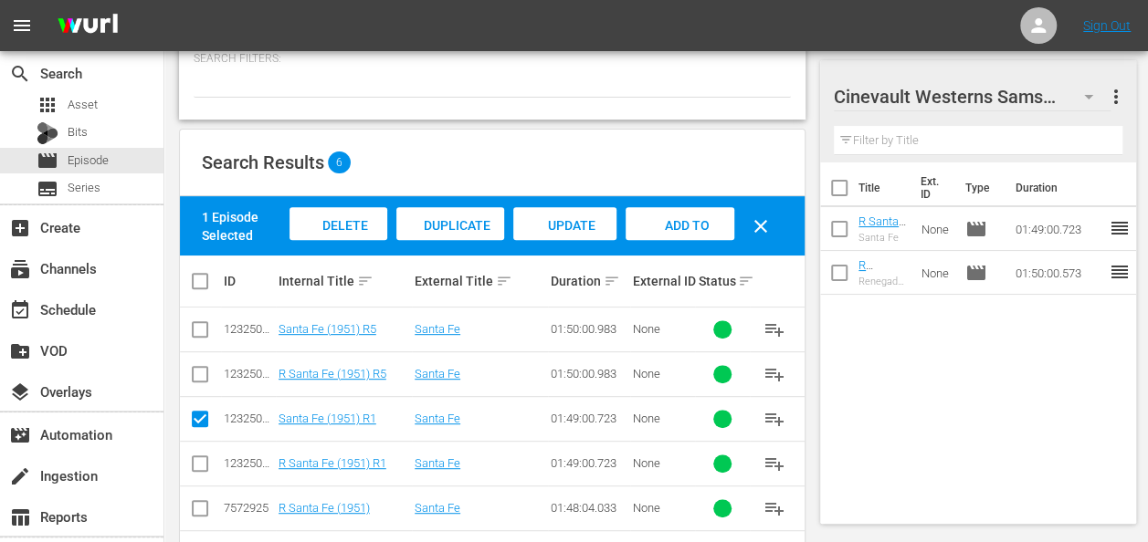
scroll to position [258, 0]
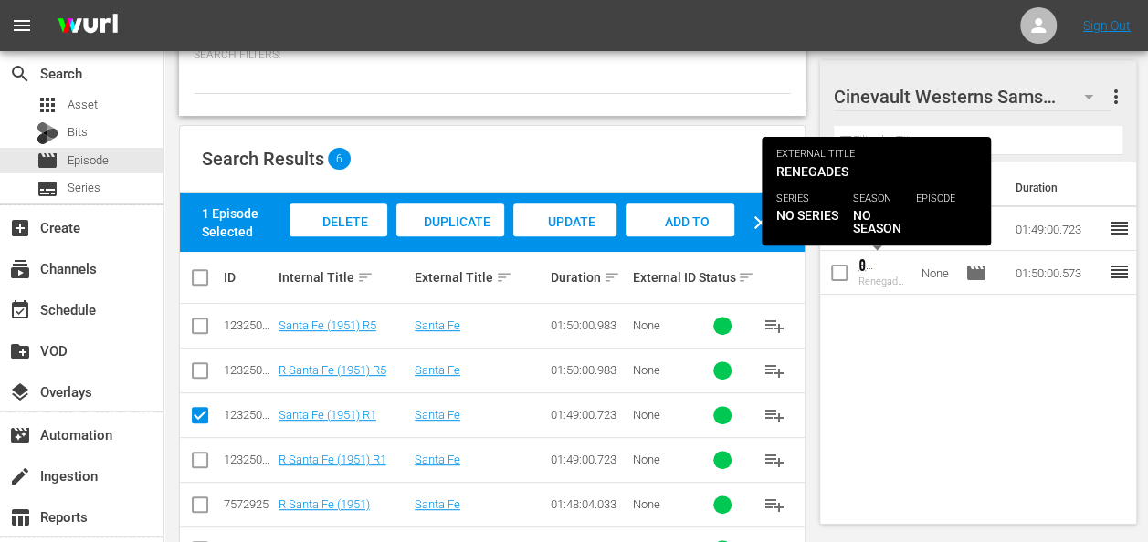
click at [864, 267] on link "R Renegades (1946) - R1/R5" at bounding box center [882, 285] width 48 height 55
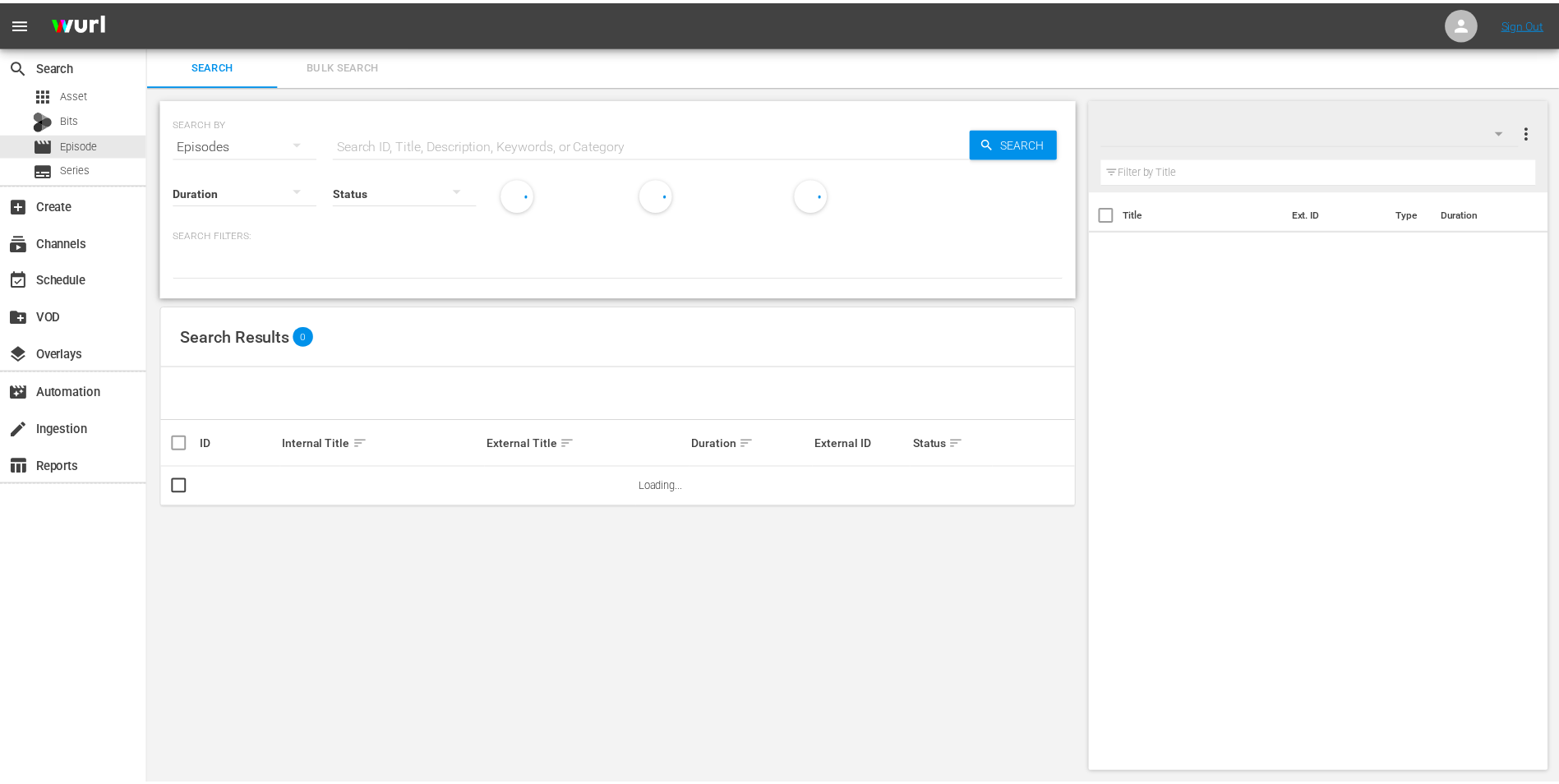
scroll to position [2, 0]
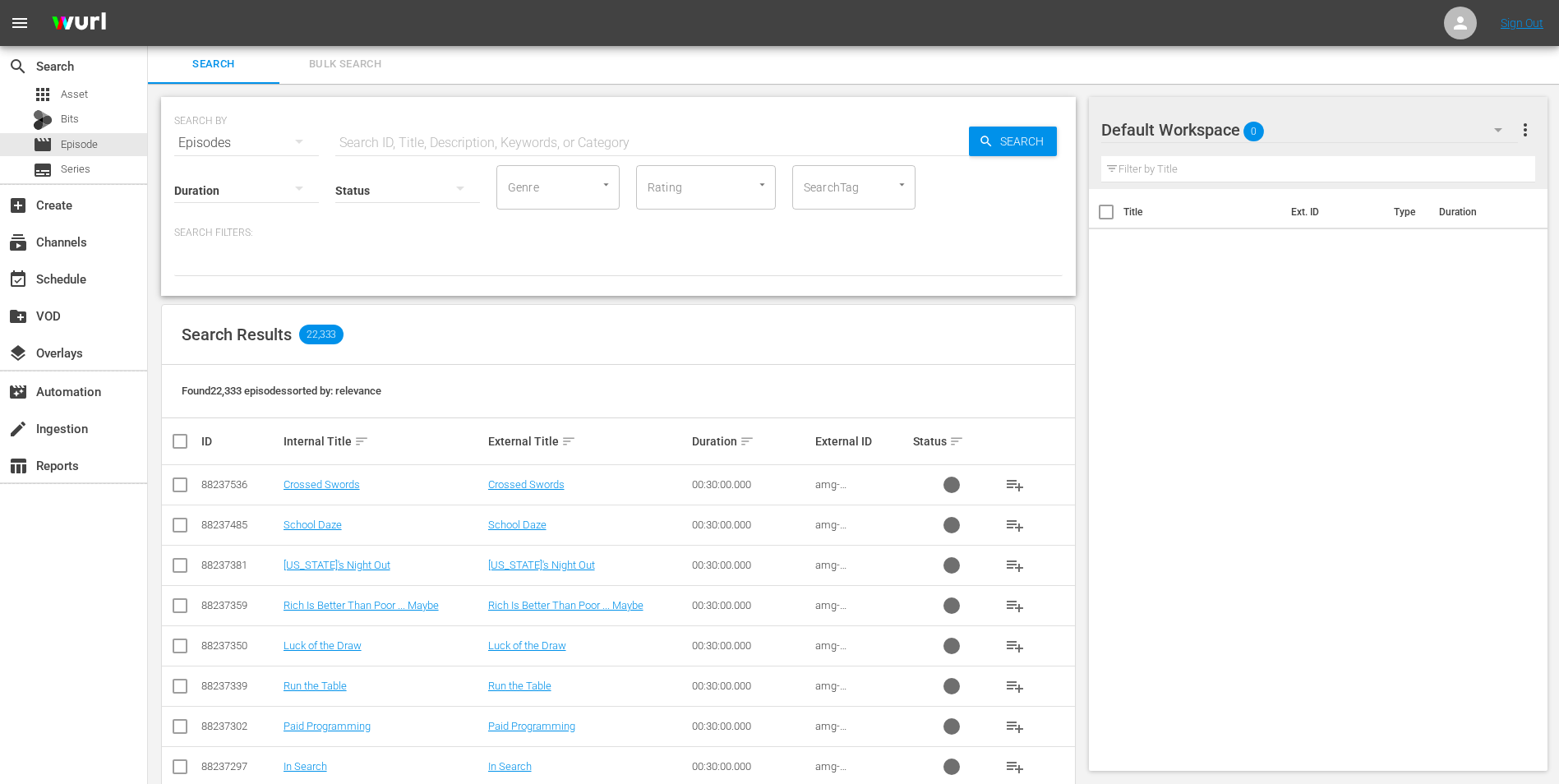
click at [1045, 127] on icon "button" at bounding box center [1499, 130] width 20 height 20
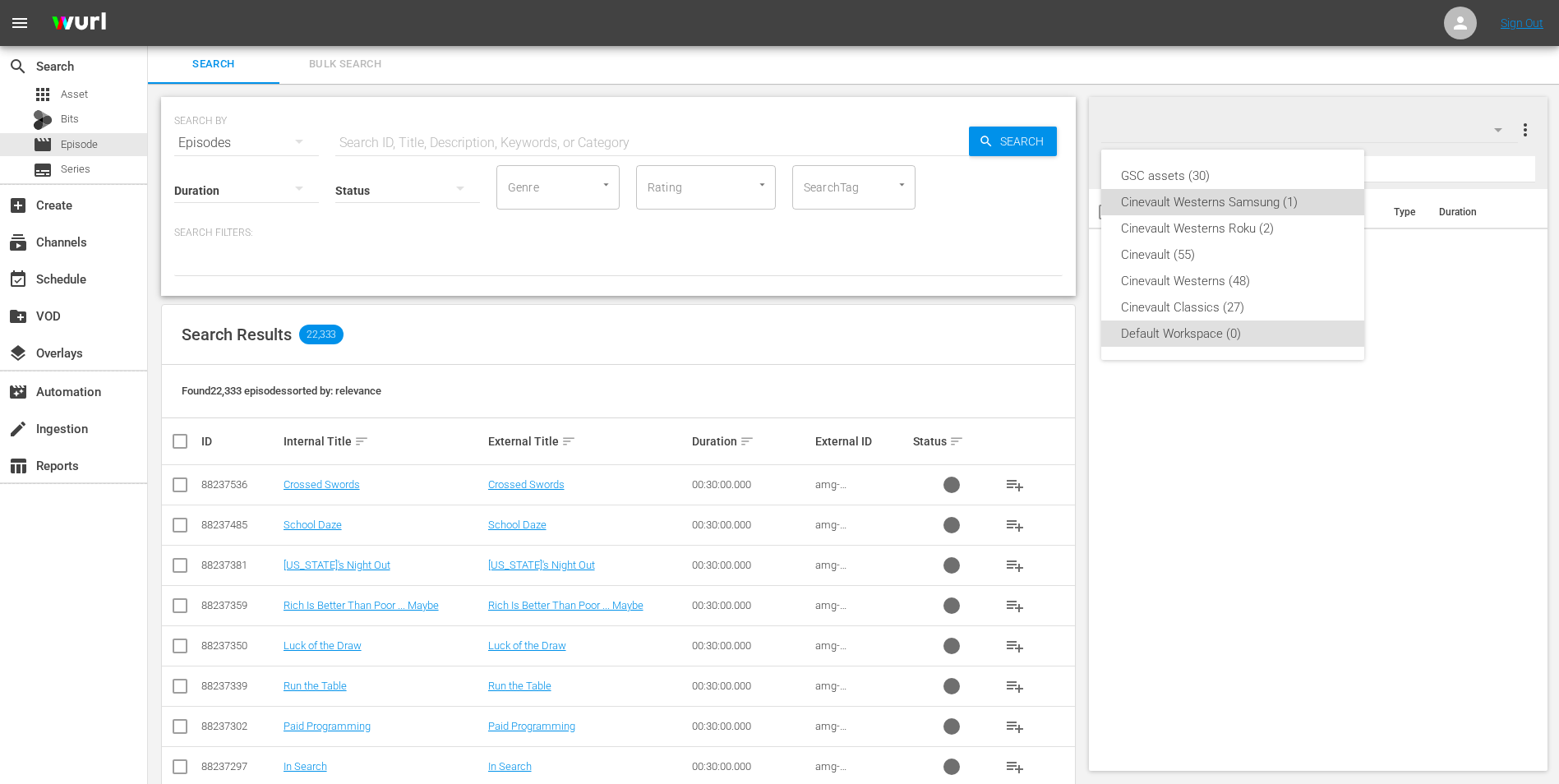
click at [1045, 206] on div "Cinevault Westerns Samsung (1)" at bounding box center [1233, 202] width 223 height 26
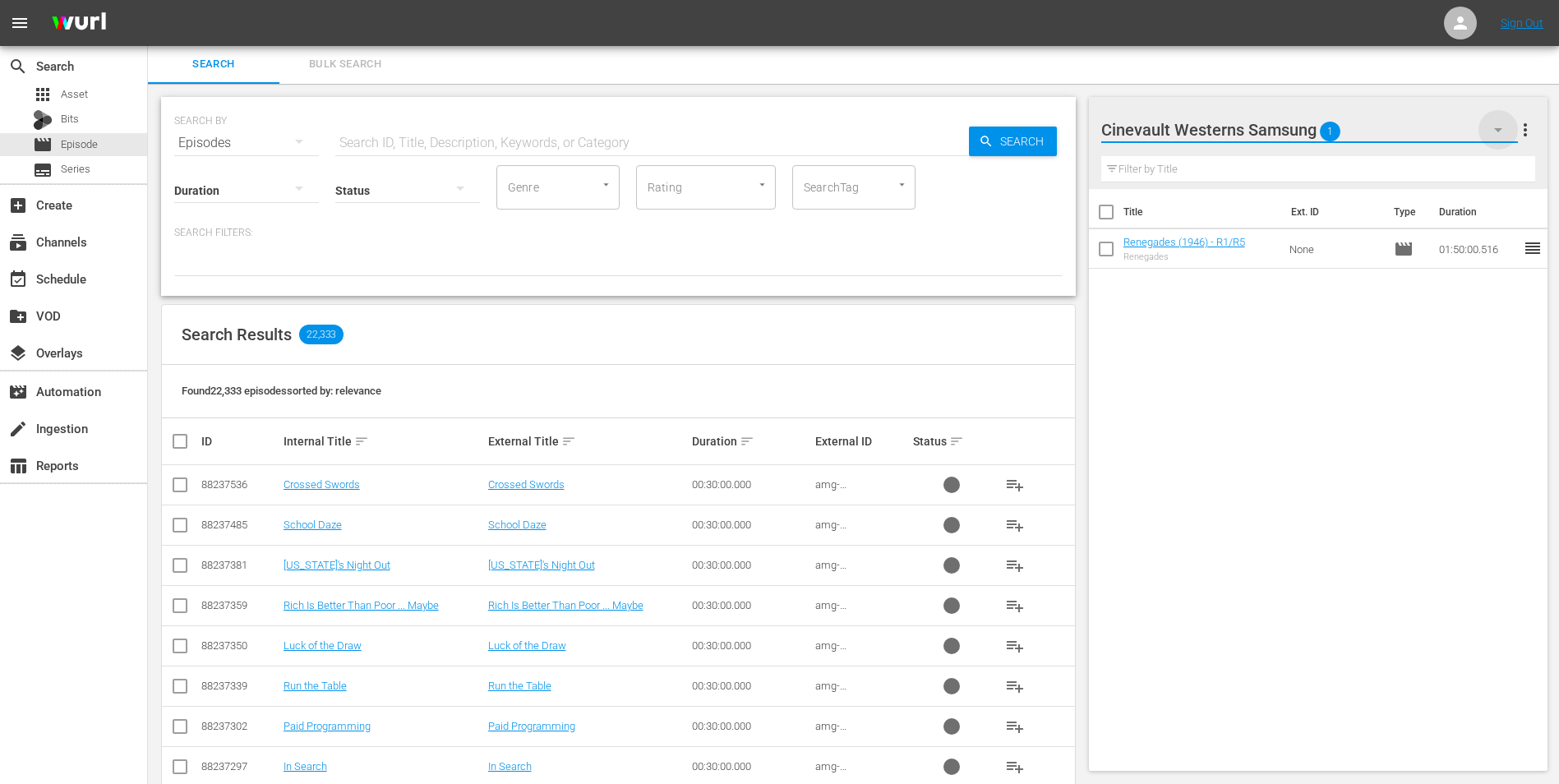
click at [1045, 138] on icon "button" at bounding box center [1499, 130] width 20 height 20
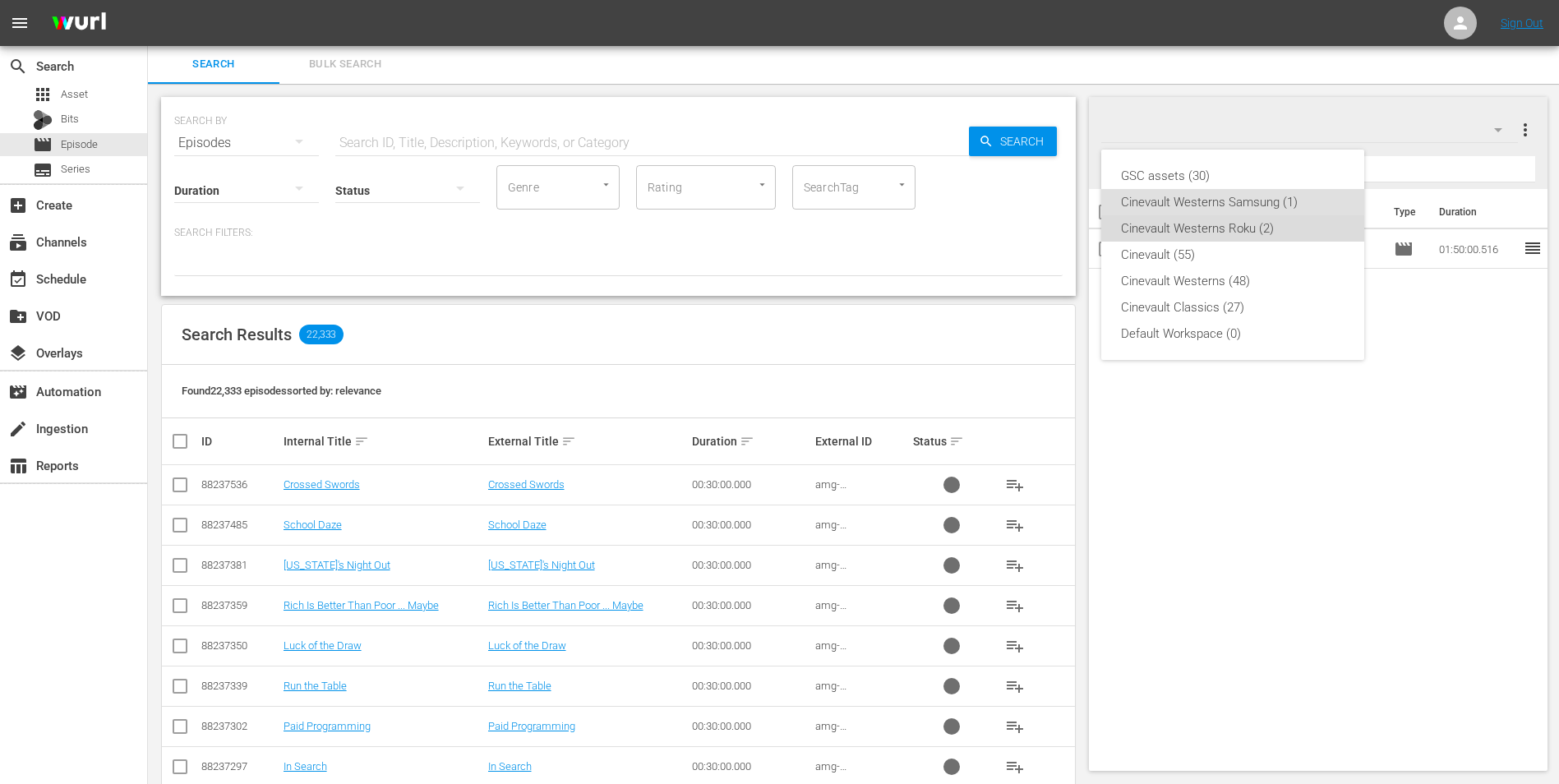
click at [1045, 217] on div "Cinevault Westerns Roku (2)" at bounding box center [1233, 228] width 223 height 26
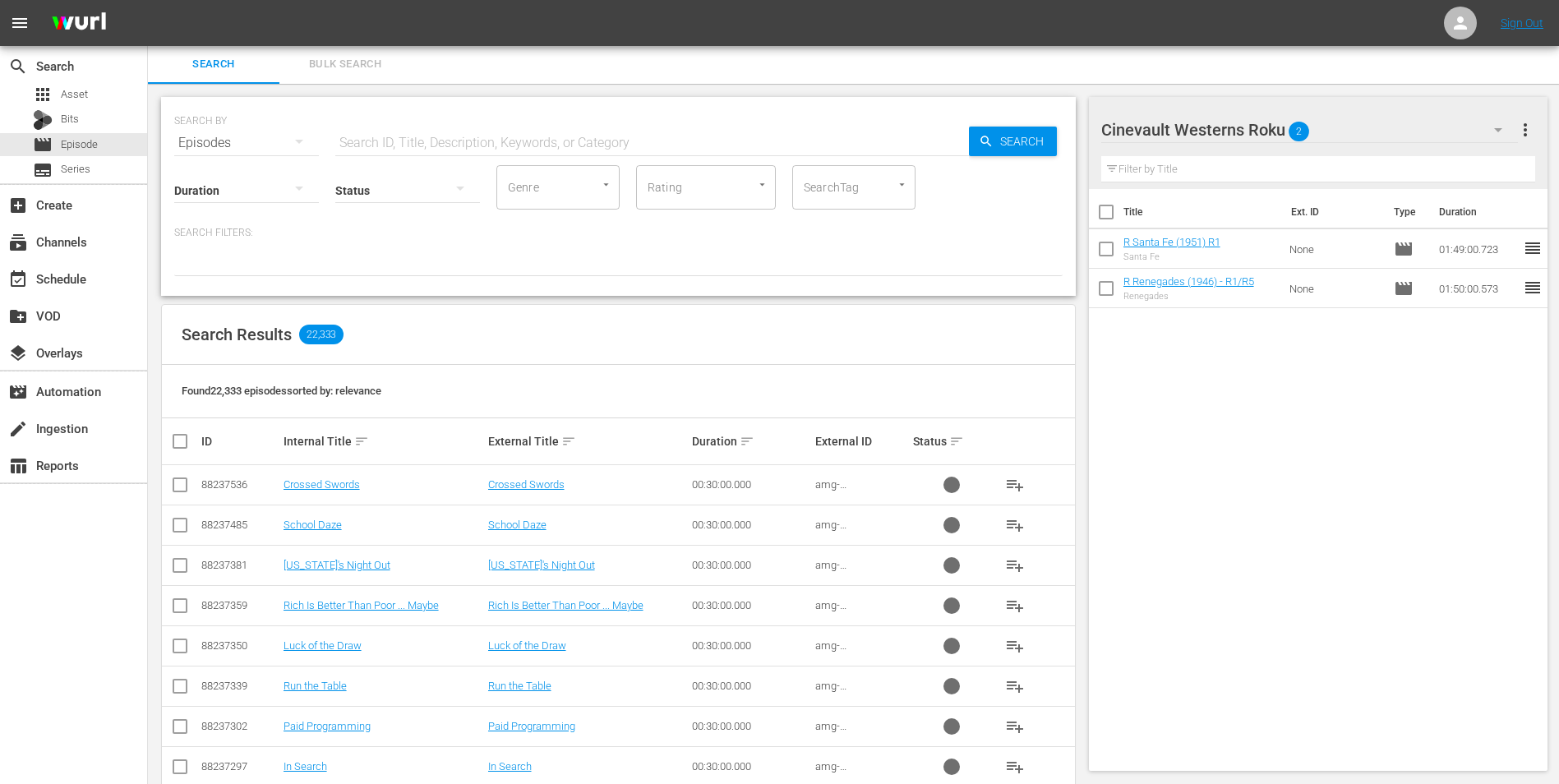
click at [1045, 128] on icon "button" at bounding box center [1499, 130] width 20 height 20
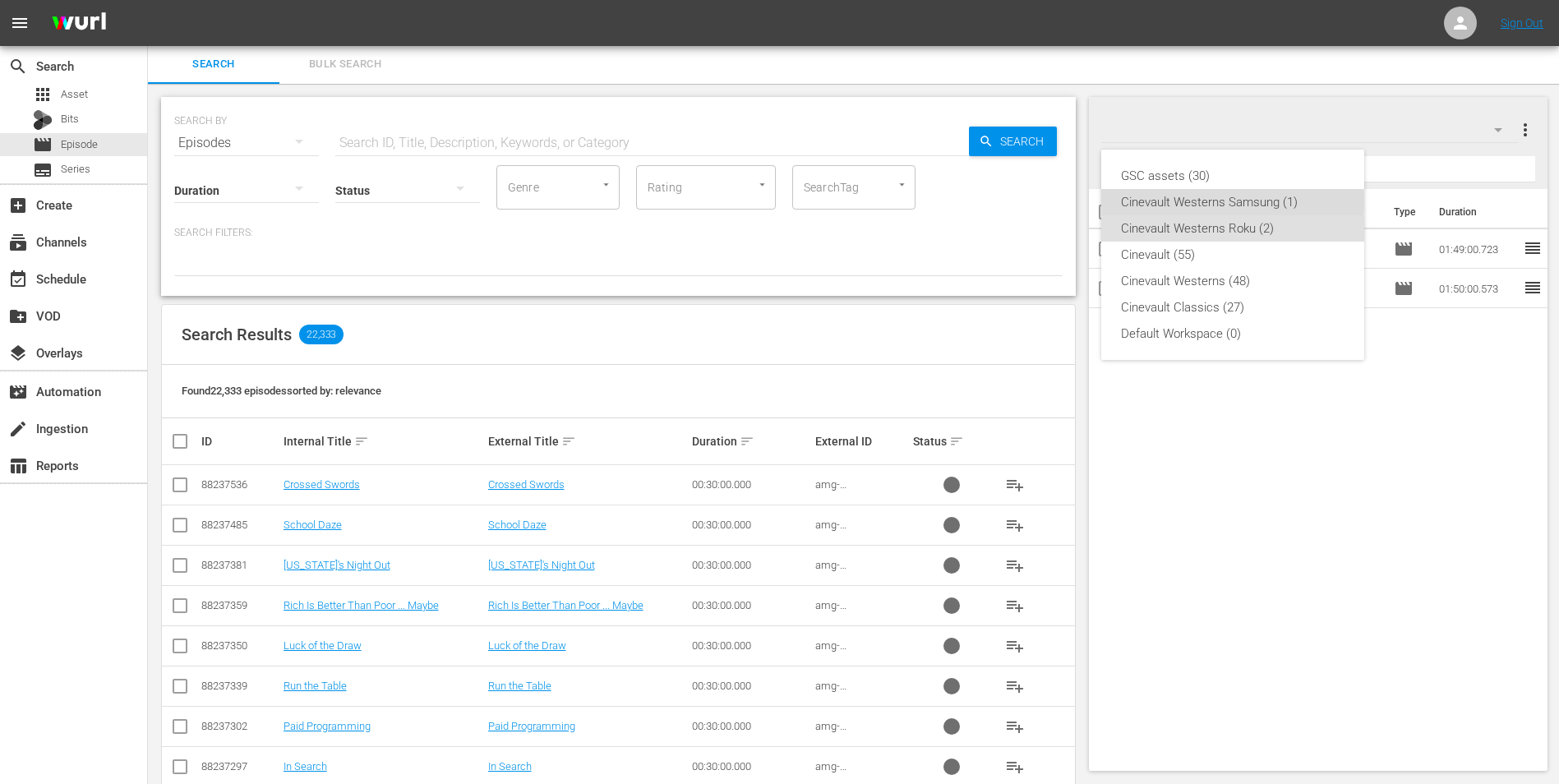
click at [1045, 199] on div "Cinevault Westerns Samsung (1)" at bounding box center [1233, 202] width 223 height 26
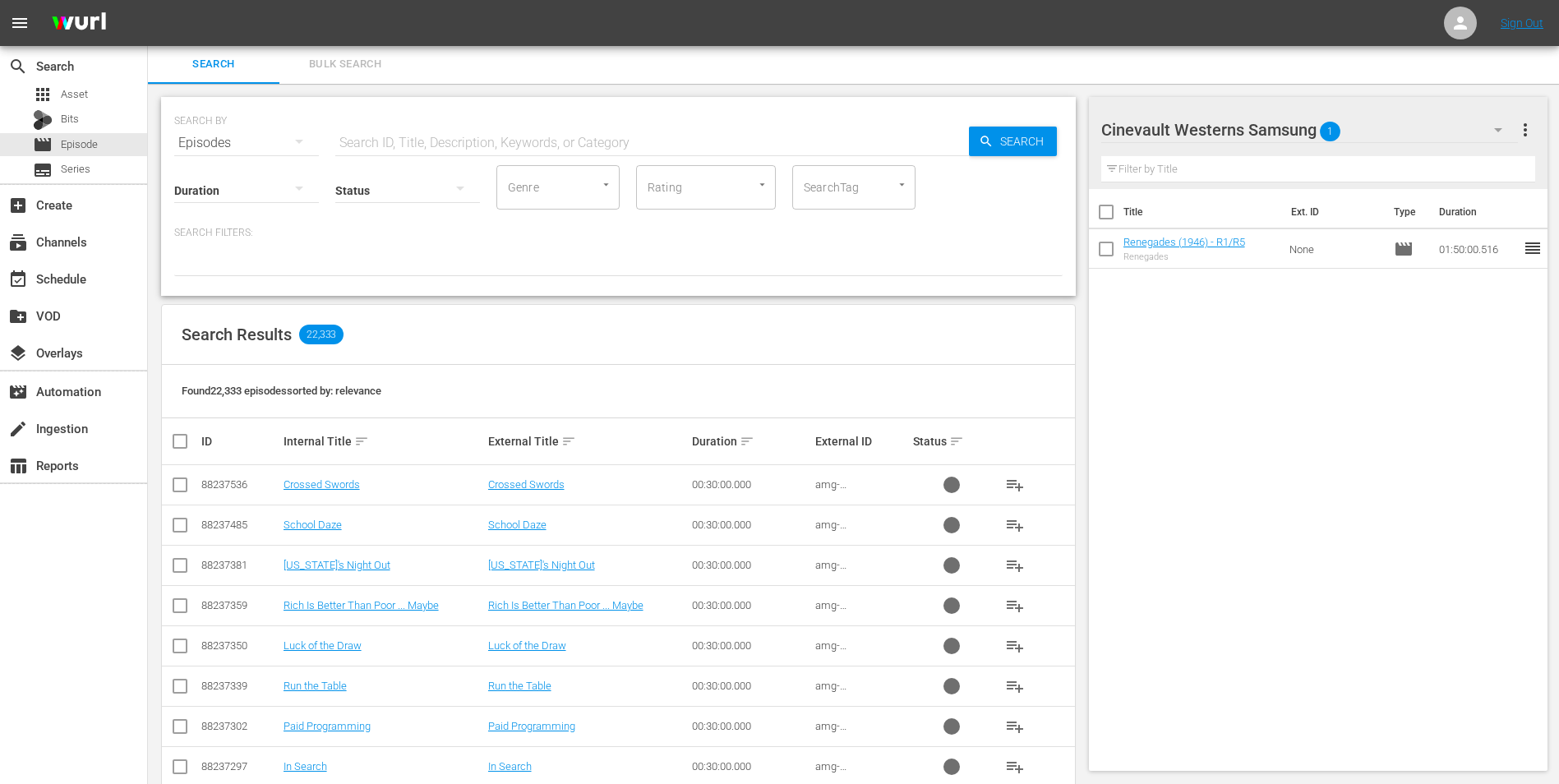
click at [565, 139] on input "text" at bounding box center [653, 143] width 634 height 40
click at [414, 137] on input "text" at bounding box center [653, 143] width 634 height 40
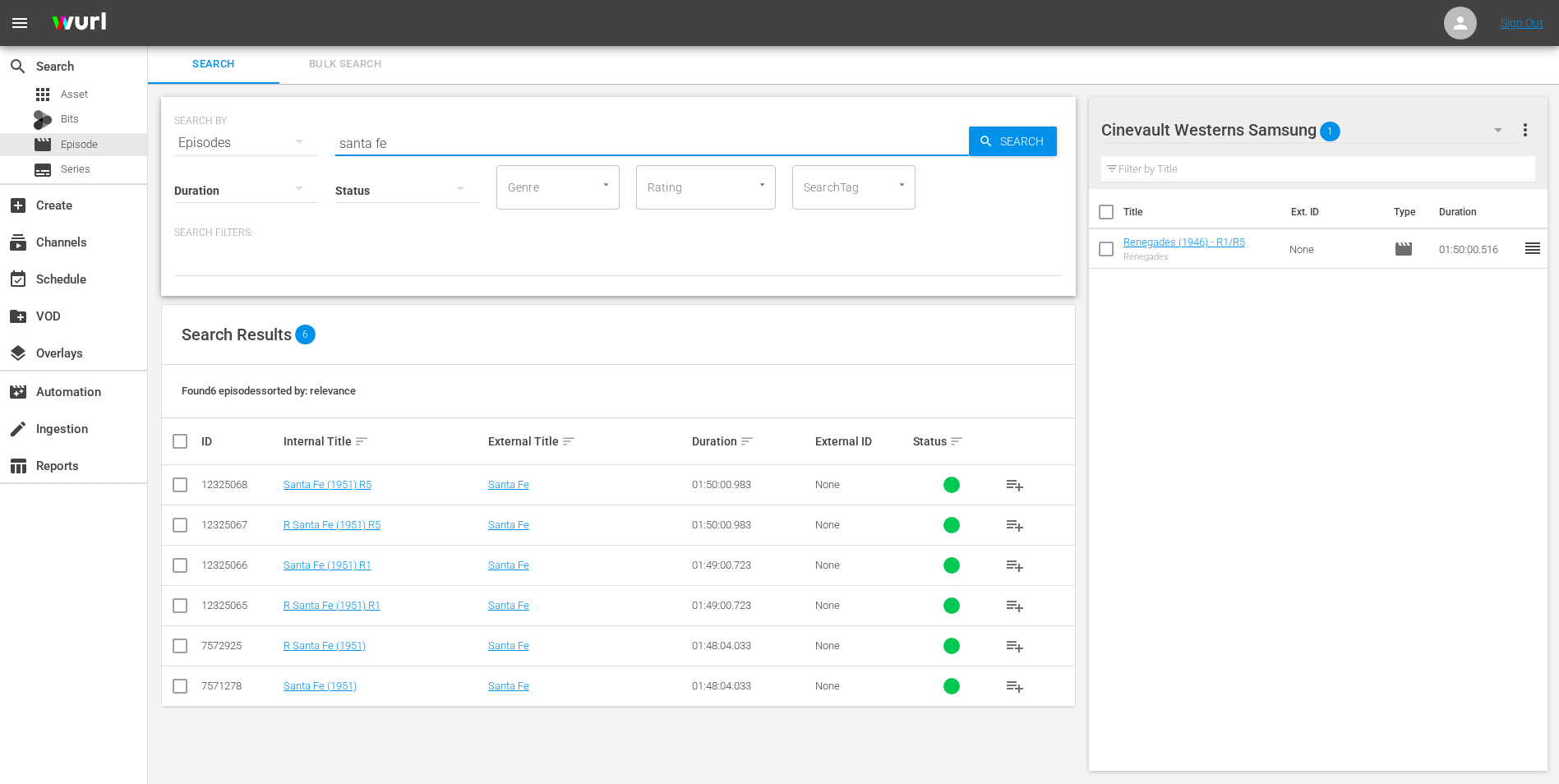
type input "santa fe"
click at [176, 485] on input "checkbox" at bounding box center [180, 488] width 20 height 20
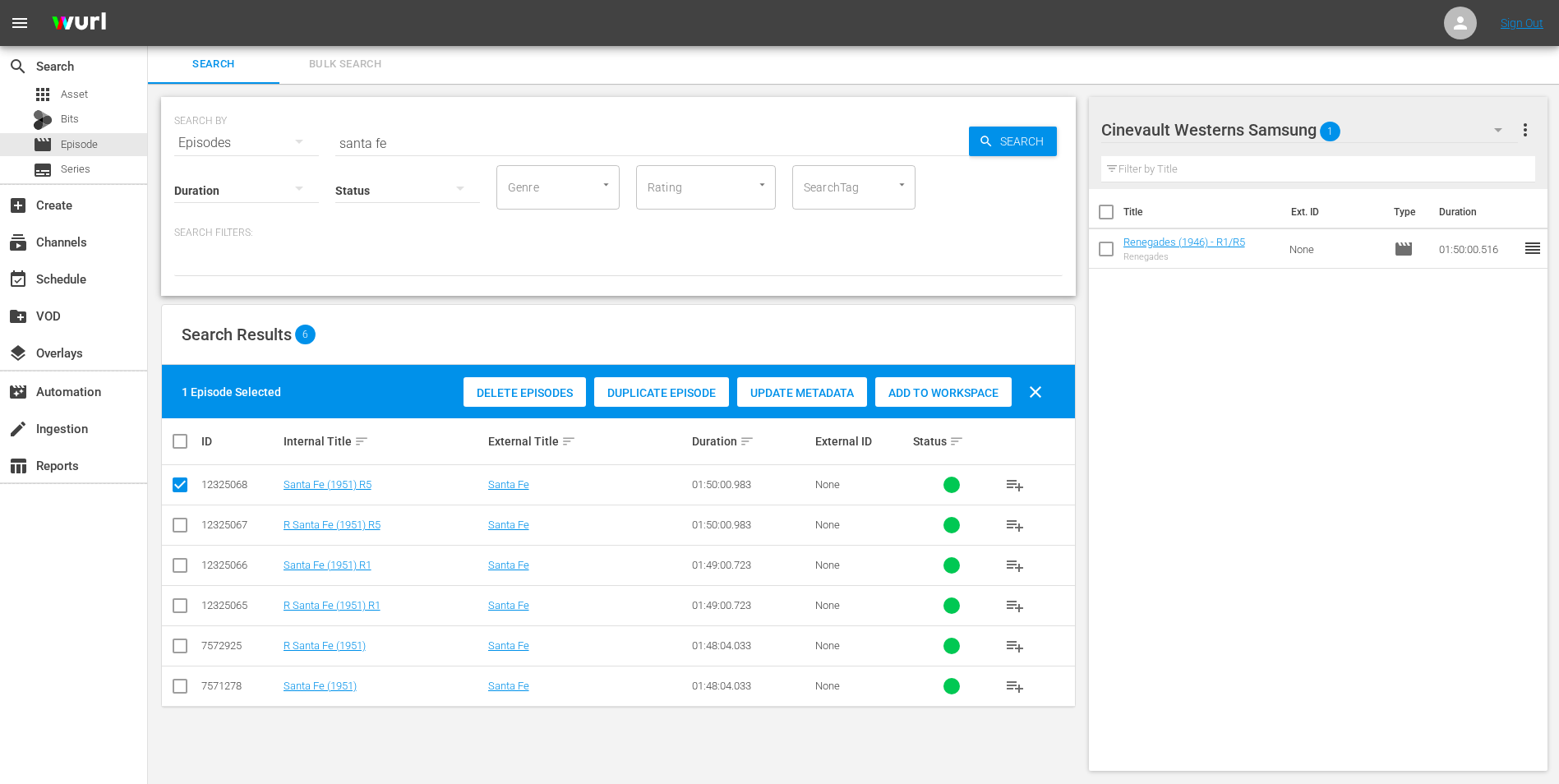
click at [178, 482] on input "checkbox" at bounding box center [180, 488] width 20 height 20
checkbox input "false"
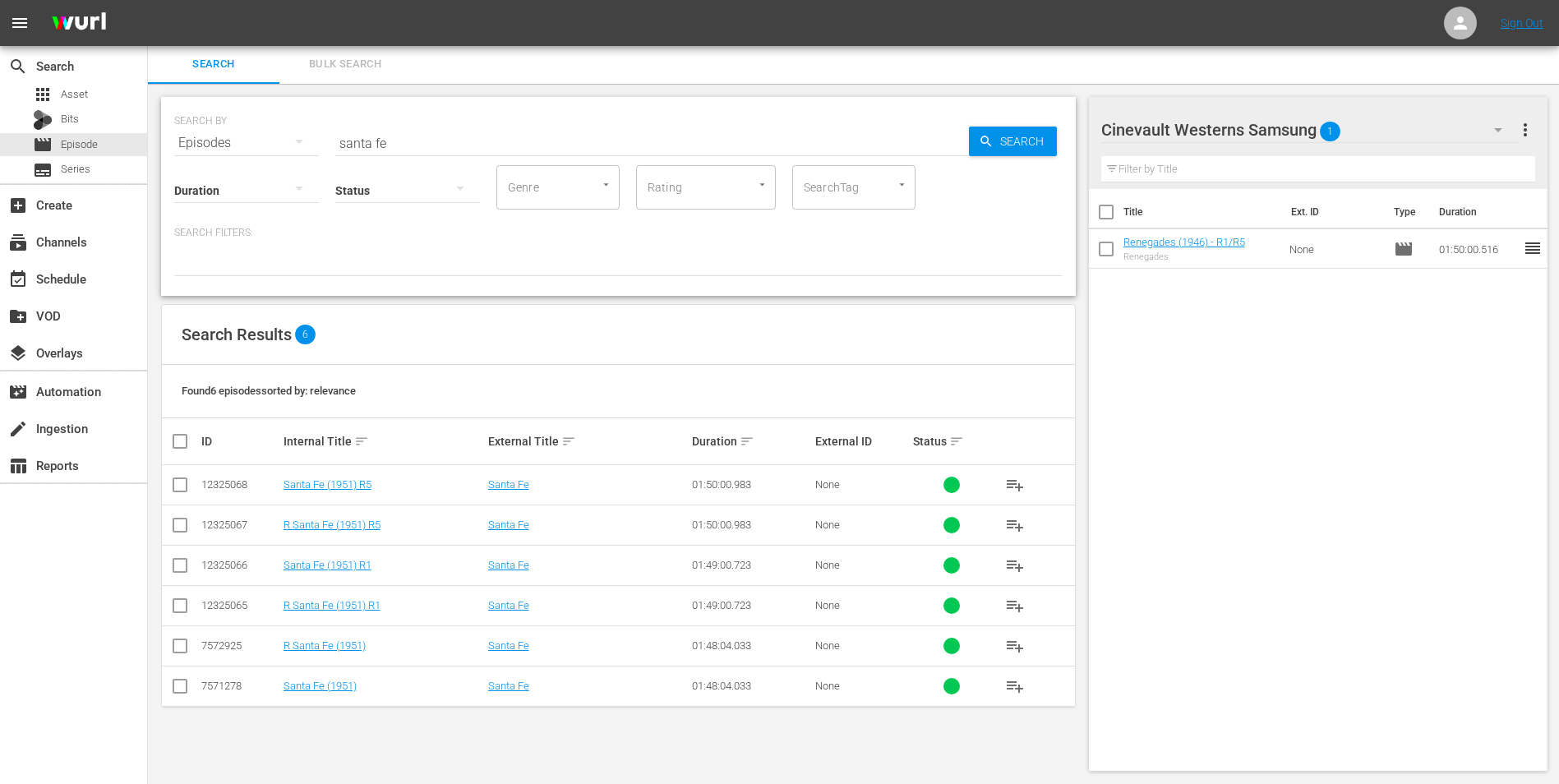
click at [177, 488] on input "checkbox" at bounding box center [180, 569] width 20 height 20
checkbox input "true"
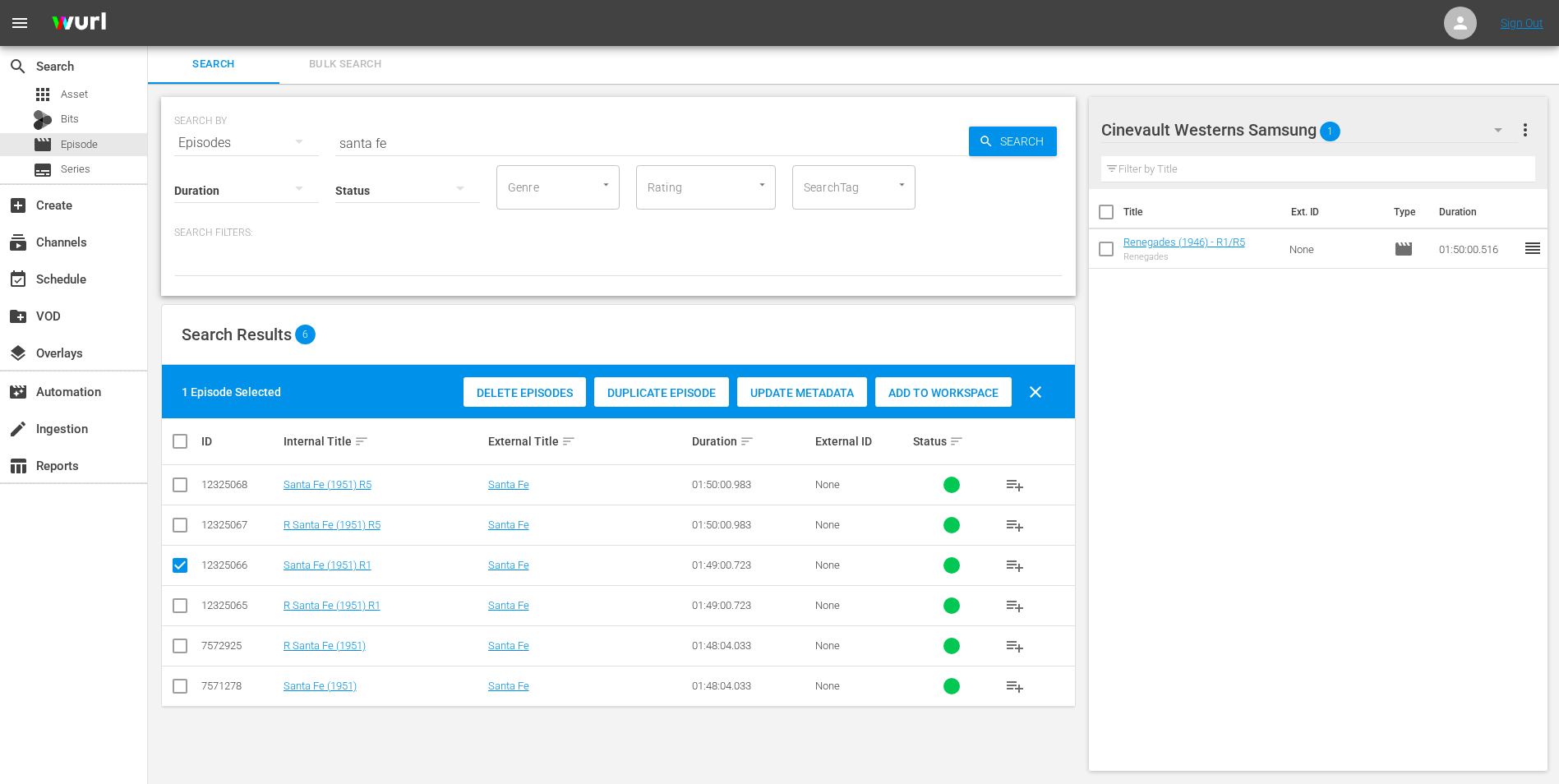
click at [895, 384] on div "Add to Workspace" at bounding box center [944, 392] width 137 height 32
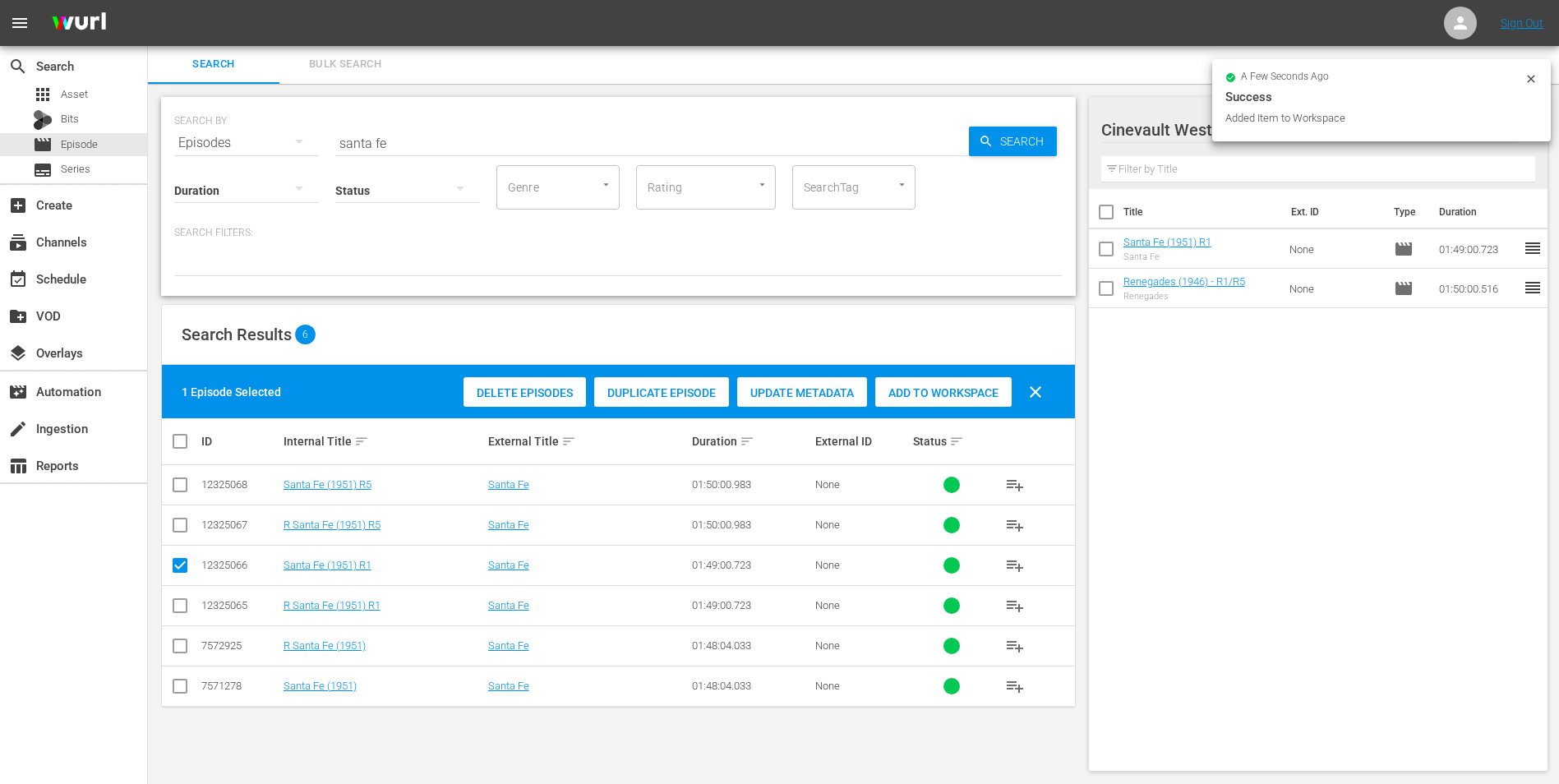
click at [544, 130] on input "santa fe" at bounding box center [653, 143] width 634 height 40
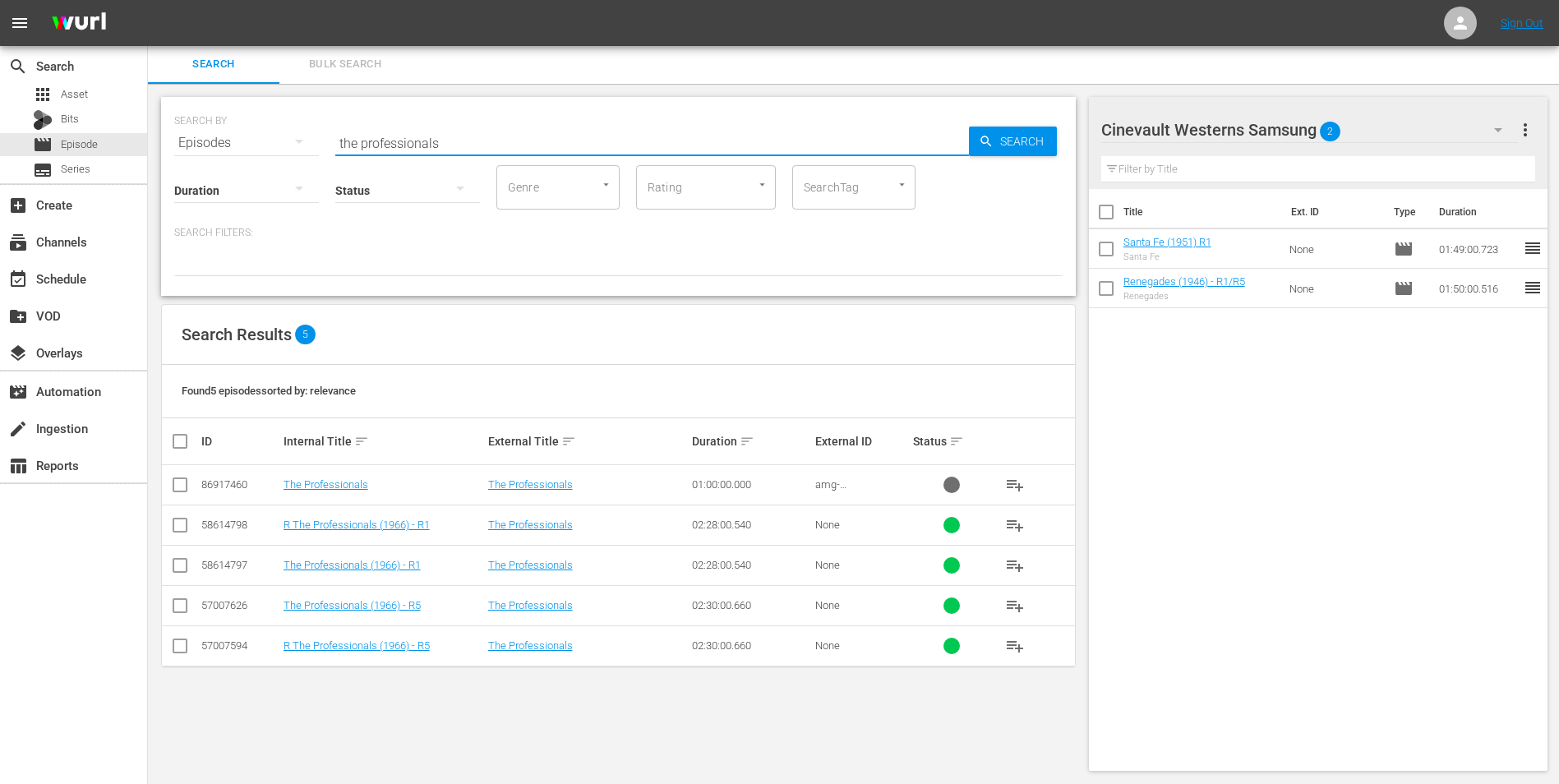
type input "the professionals"
click at [176, 488] on input "checkbox" at bounding box center [180, 609] width 20 height 20
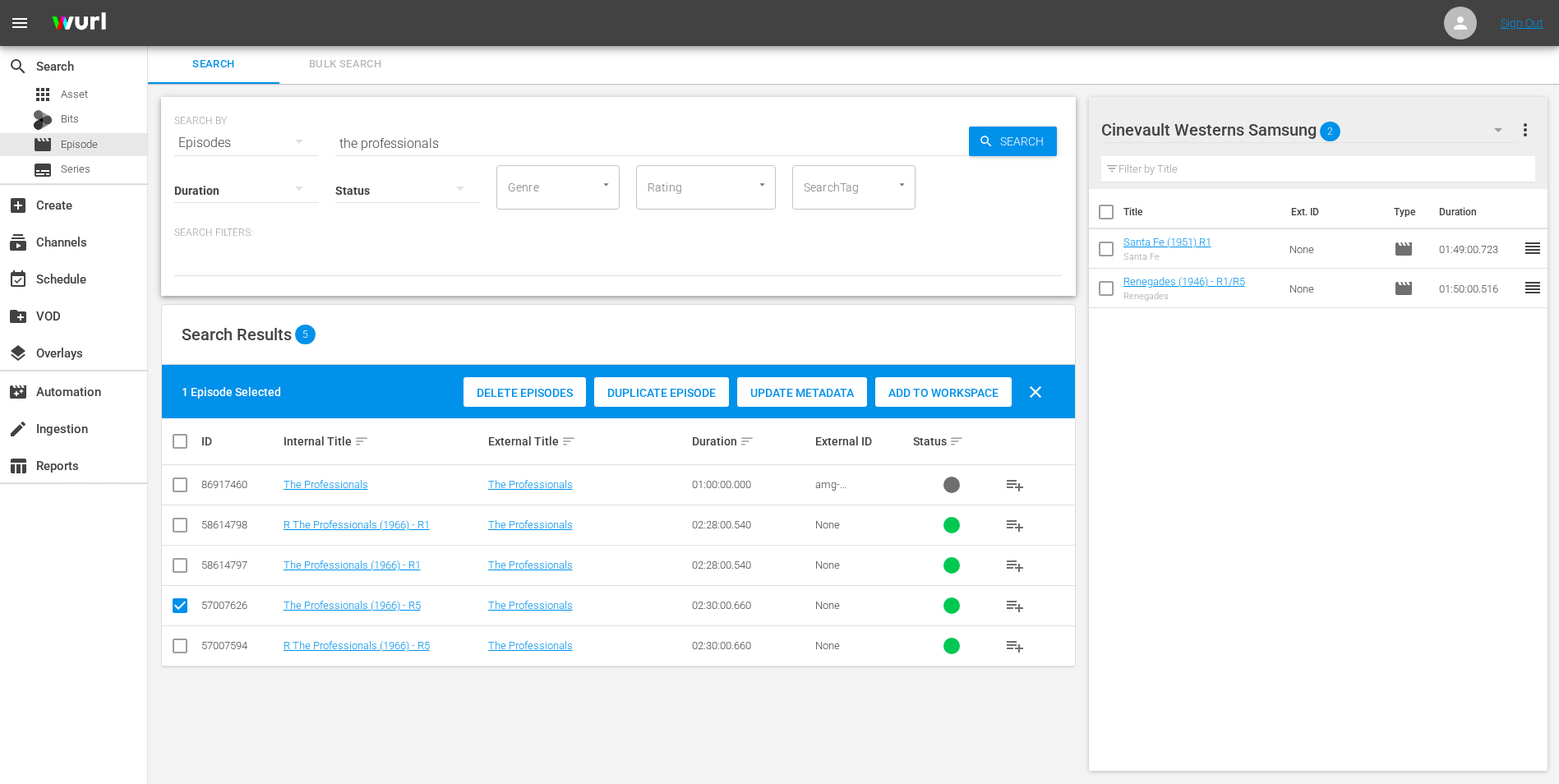
click at [923, 386] on span "Add to Workspace" at bounding box center [944, 392] width 137 height 14
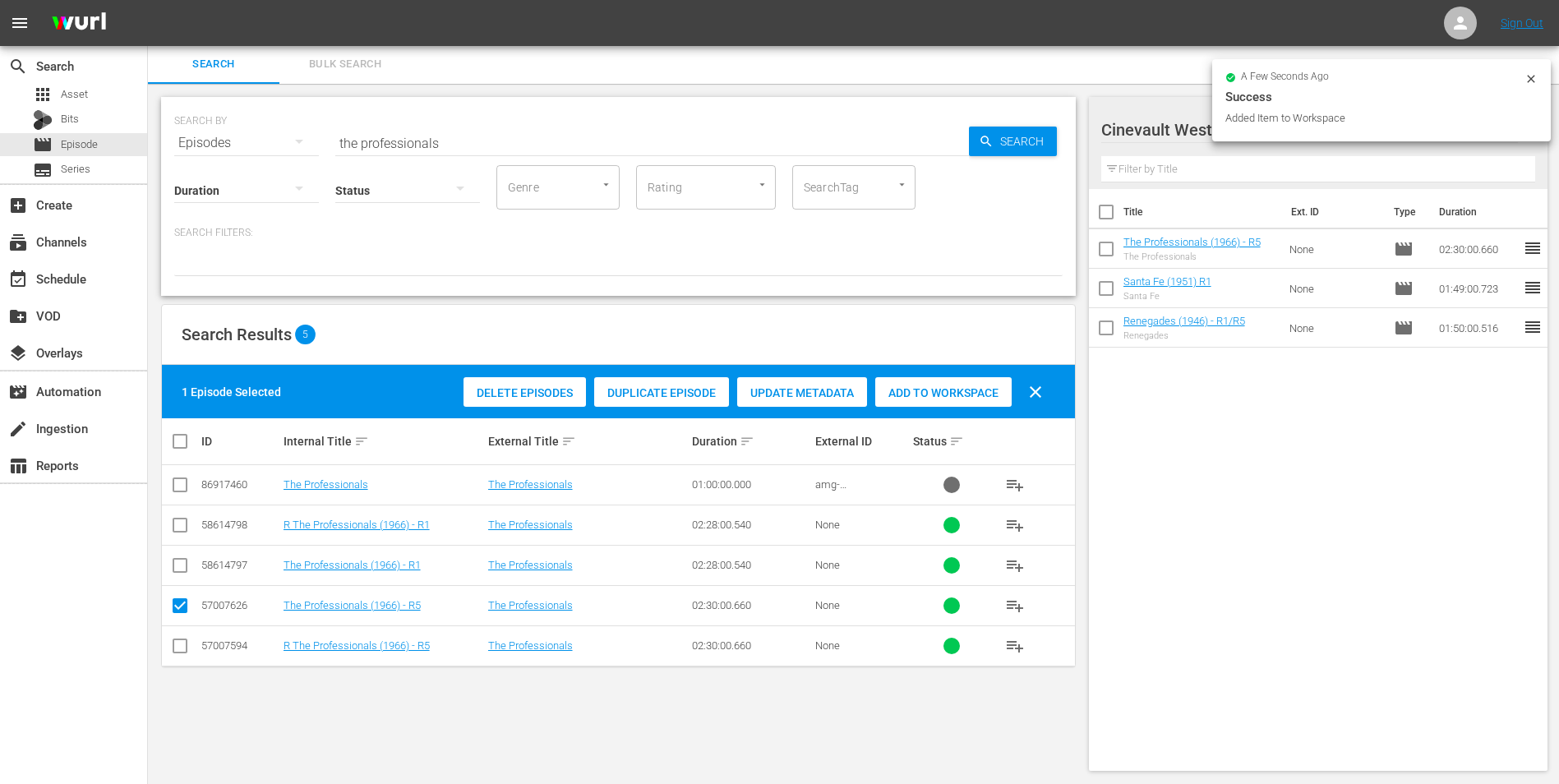
click at [1045, 73] on icon at bounding box center [1531, 78] width 14 height 14
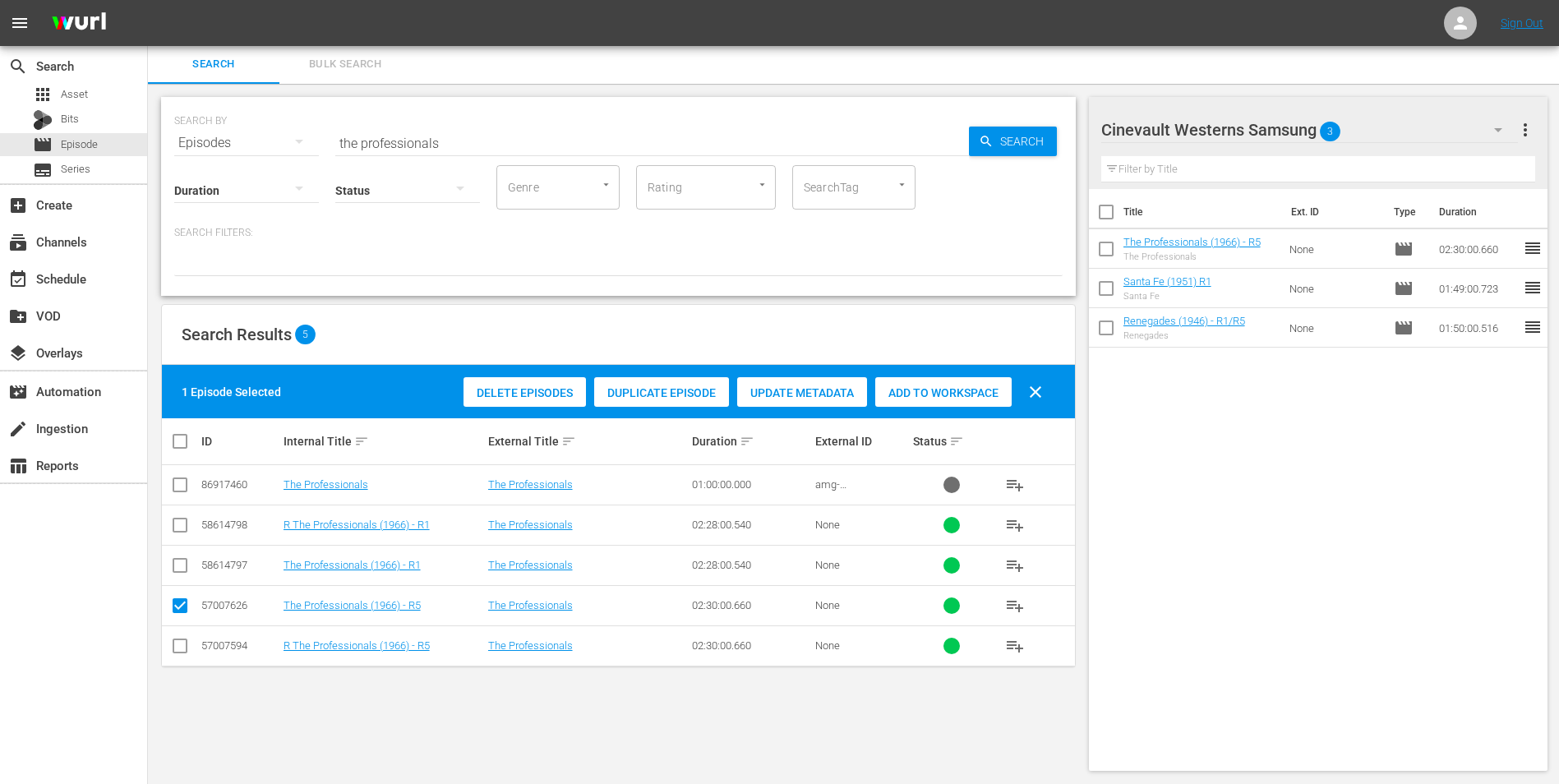
click at [1045, 136] on icon "button" at bounding box center [1499, 130] width 20 height 20
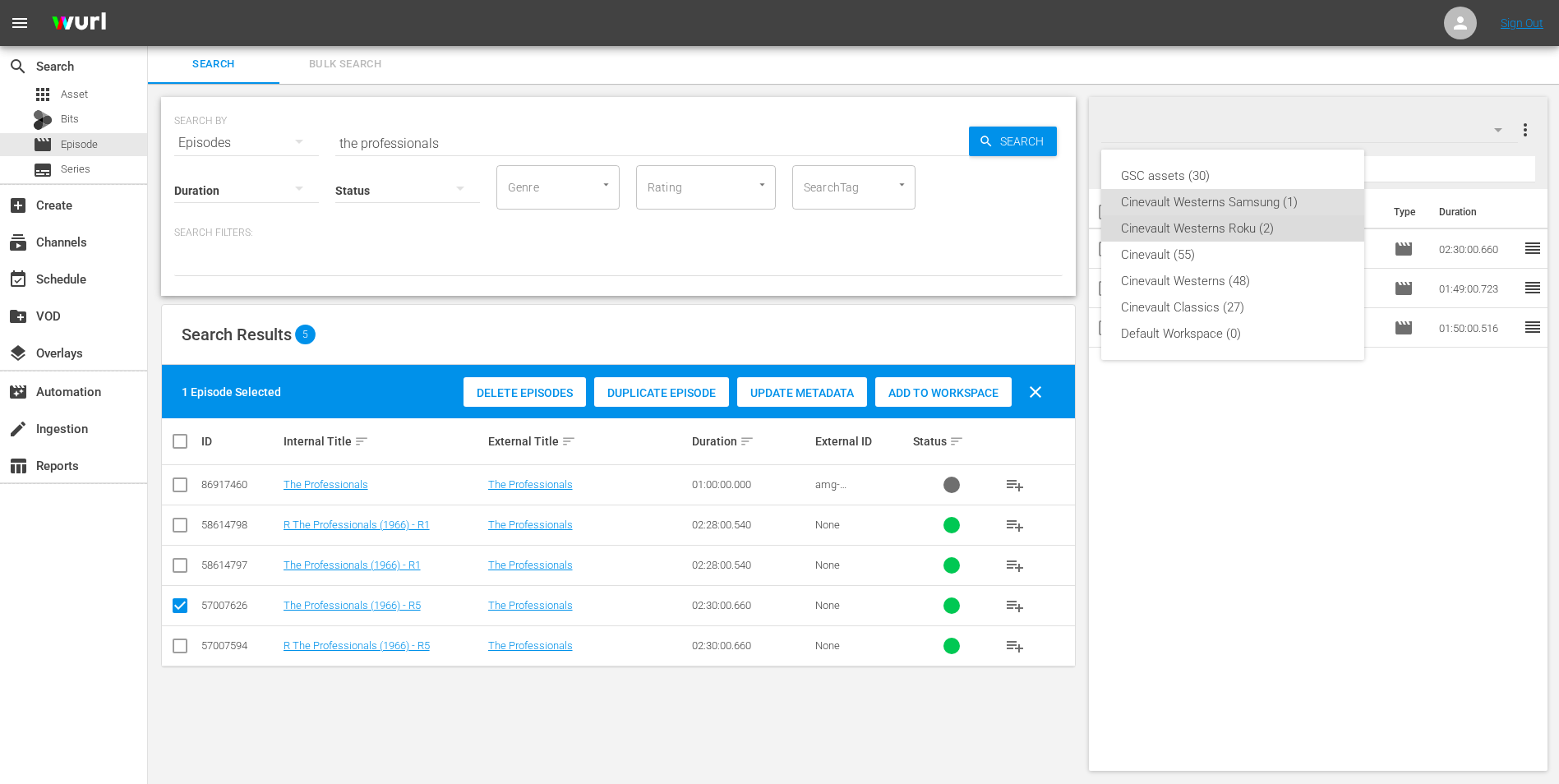
click at [1045, 222] on div "Cinevault Westerns Roku (2)" at bounding box center [1233, 228] width 223 height 26
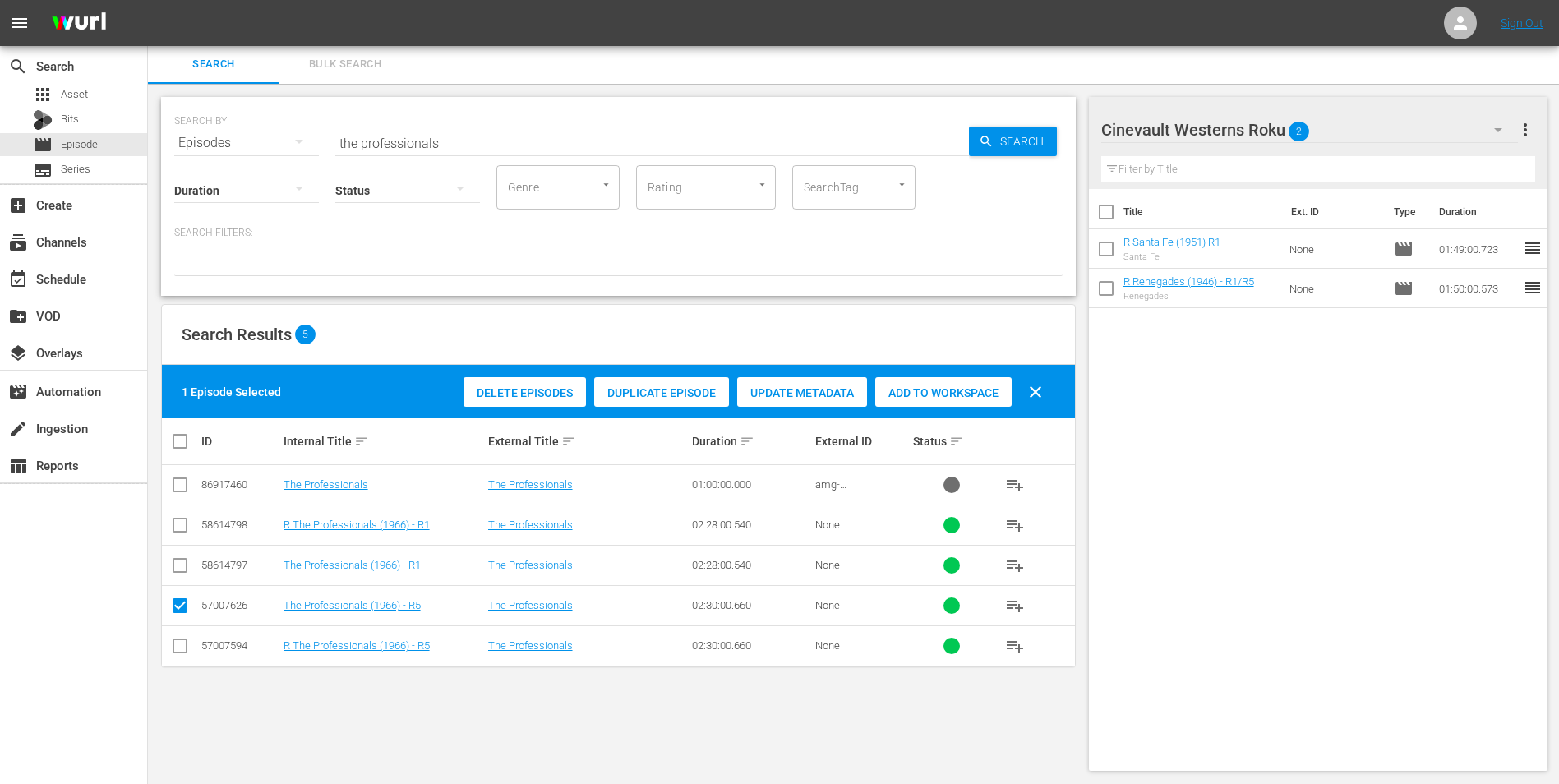
click at [185, 488] on input "checkbox" at bounding box center [180, 609] width 20 height 20
checkbox input "false"
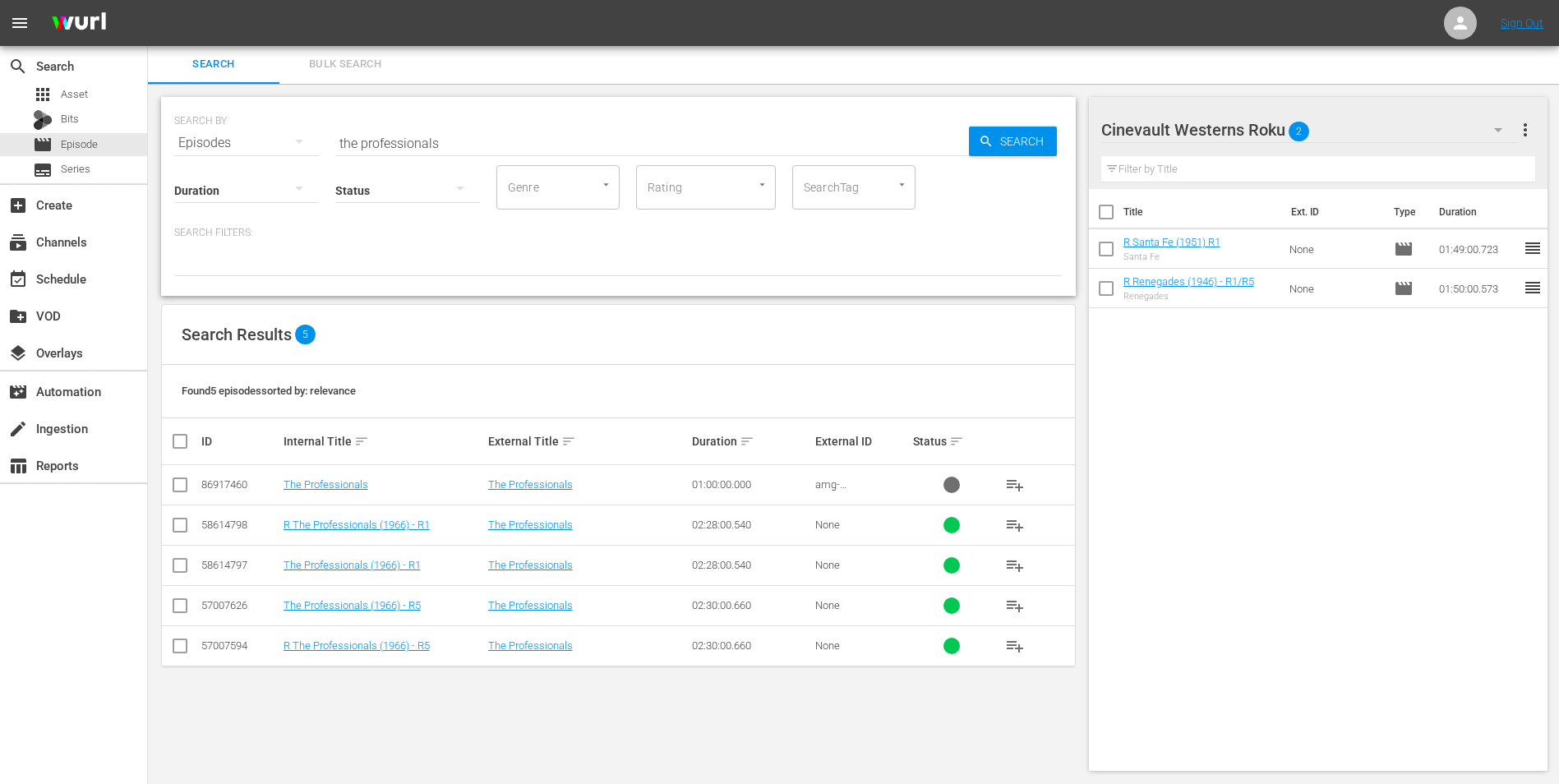
click at [178, 488] on input "checkbox" at bounding box center [180, 649] width 20 height 20
checkbox input "true"
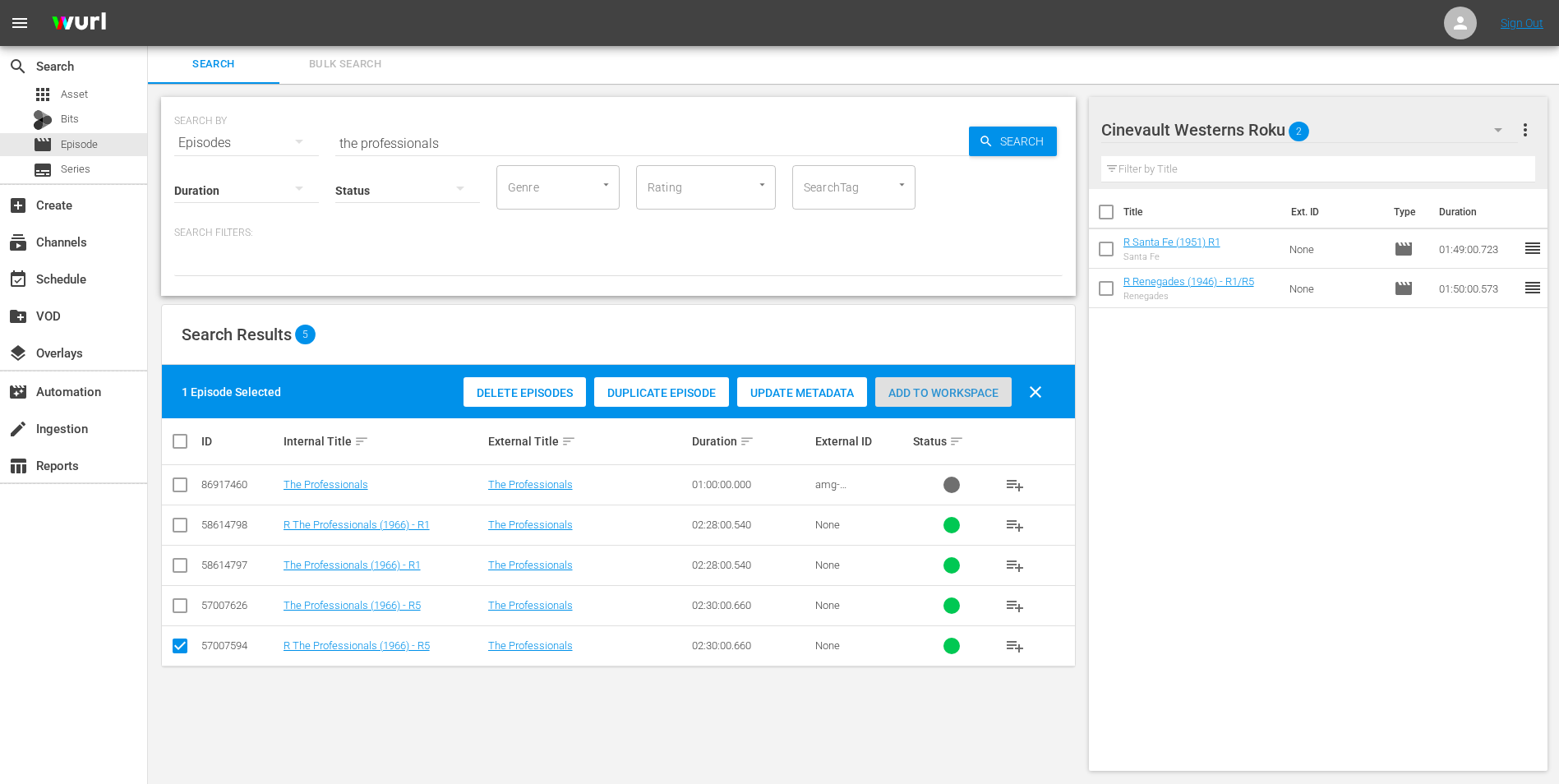
click at [945, 390] on span "Add to Workspace" at bounding box center [944, 392] width 137 height 14
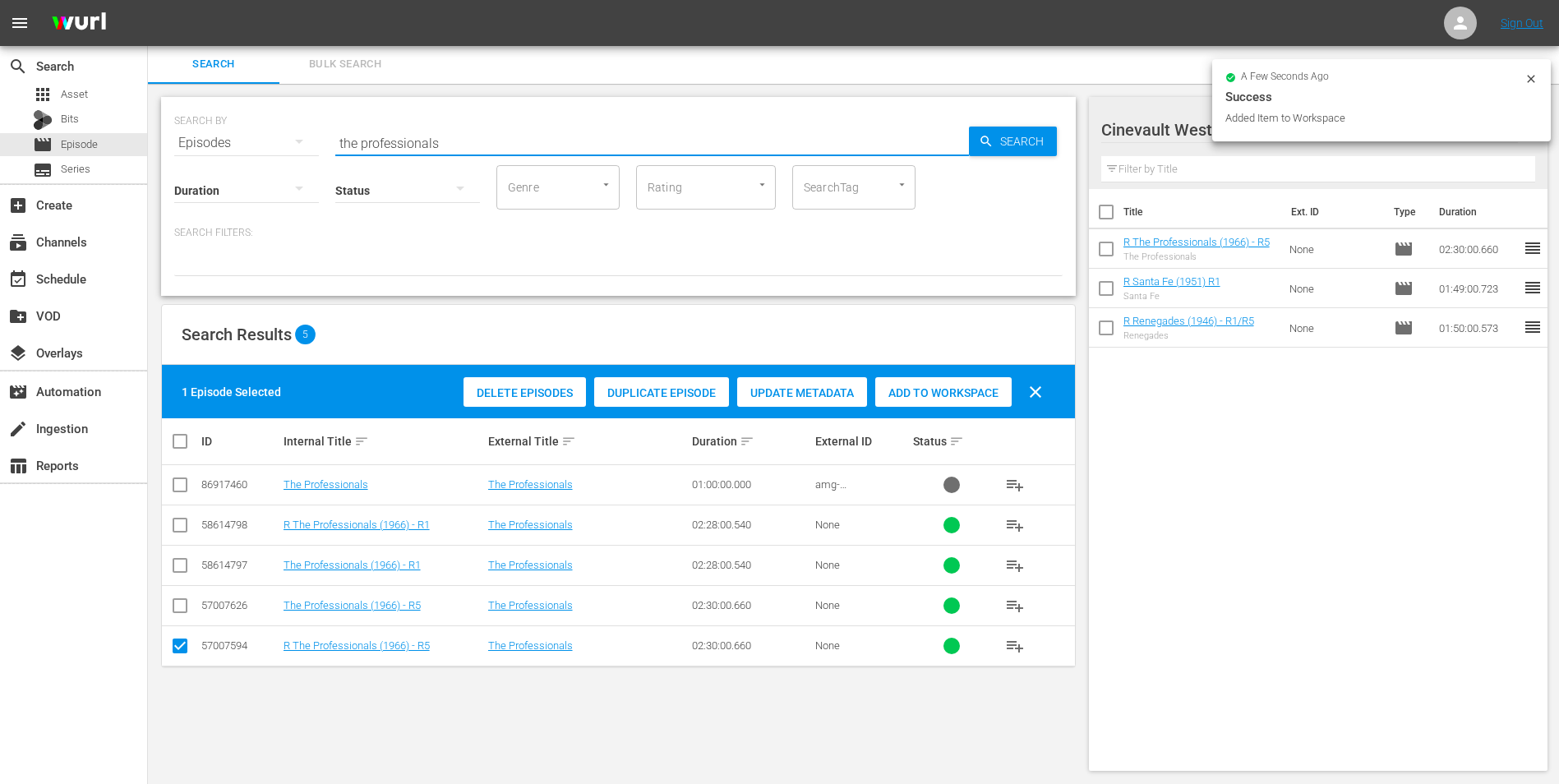
click at [680, 142] on input "the professionals" at bounding box center [653, 143] width 634 height 40
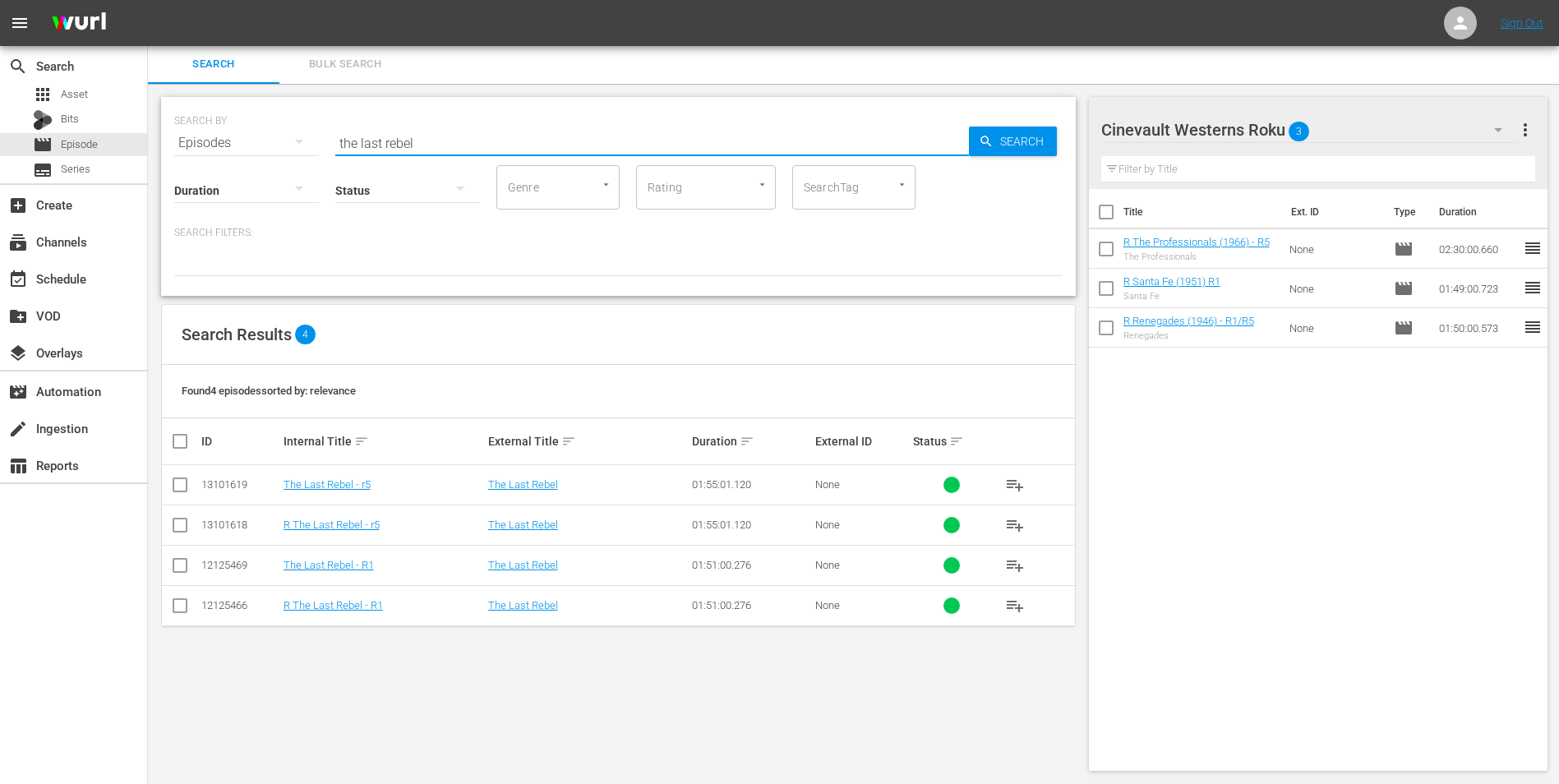
type input "the last rebel"
click at [179, 488] on input "checkbox" at bounding box center [180, 528] width 20 height 20
checkbox input "true"
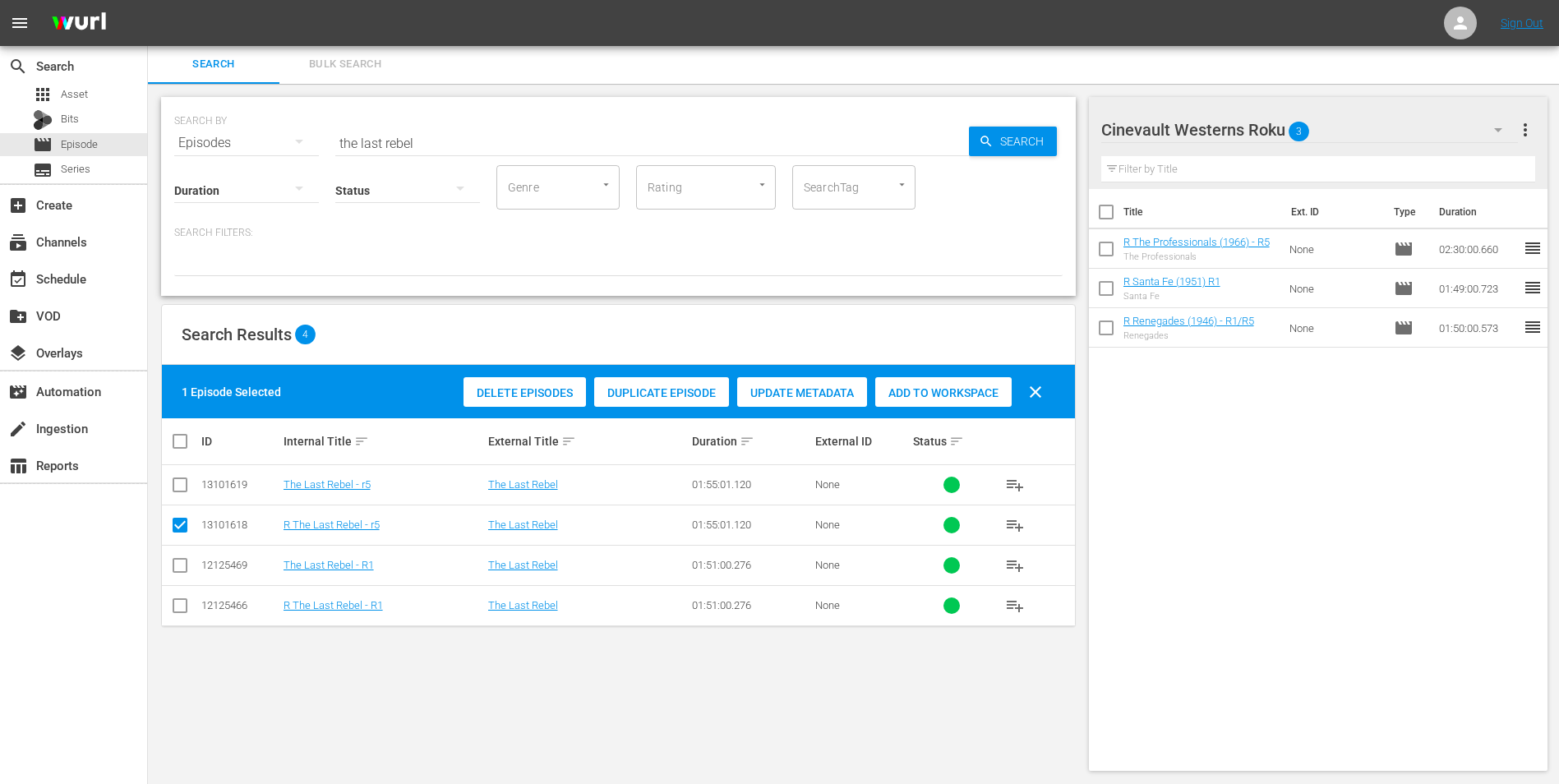
click at [937, 387] on span "Add to Workspace" at bounding box center [944, 392] width 137 height 14
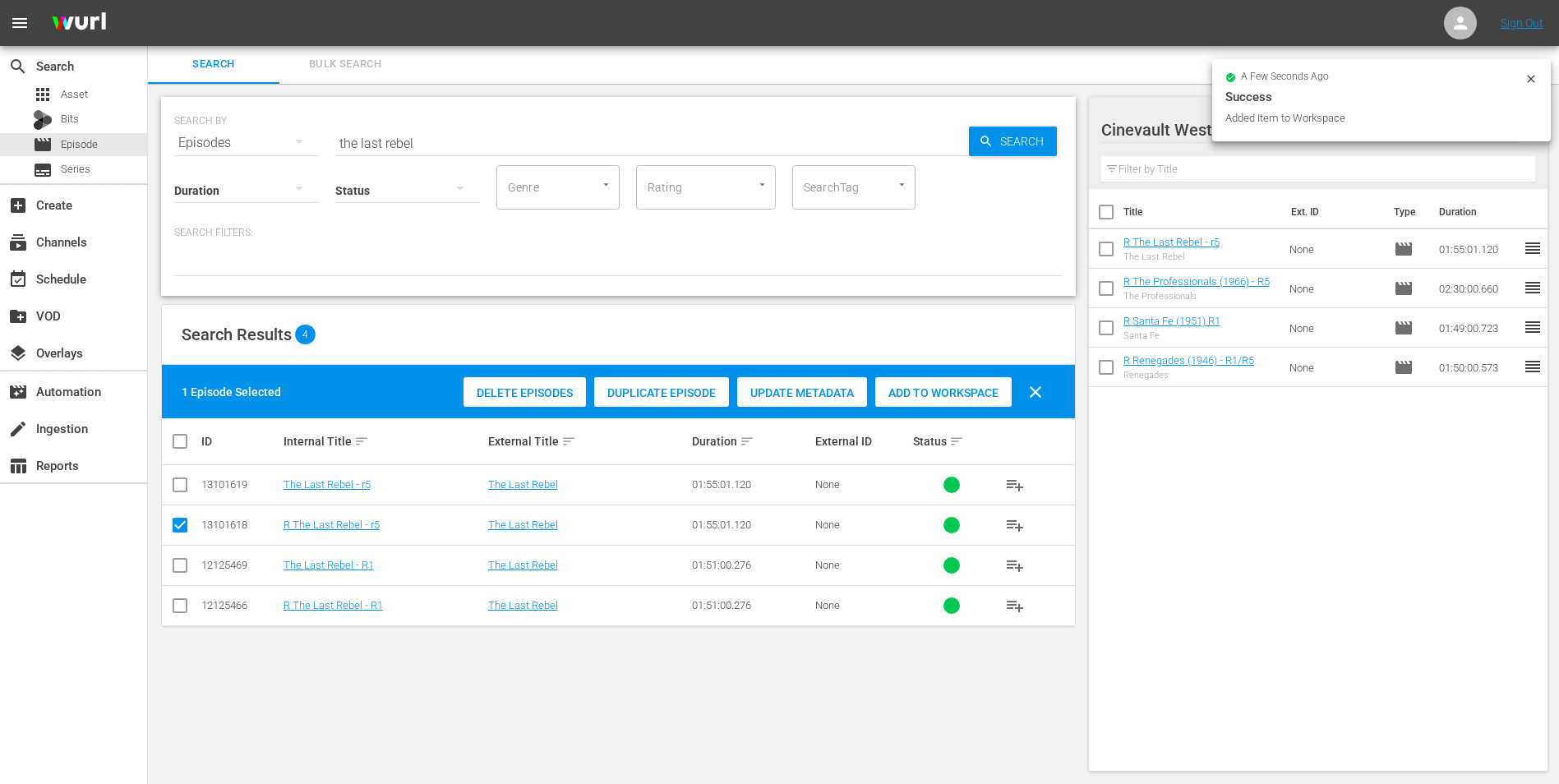
click at [1045, 81] on icon at bounding box center [1531, 78] width 14 height 14
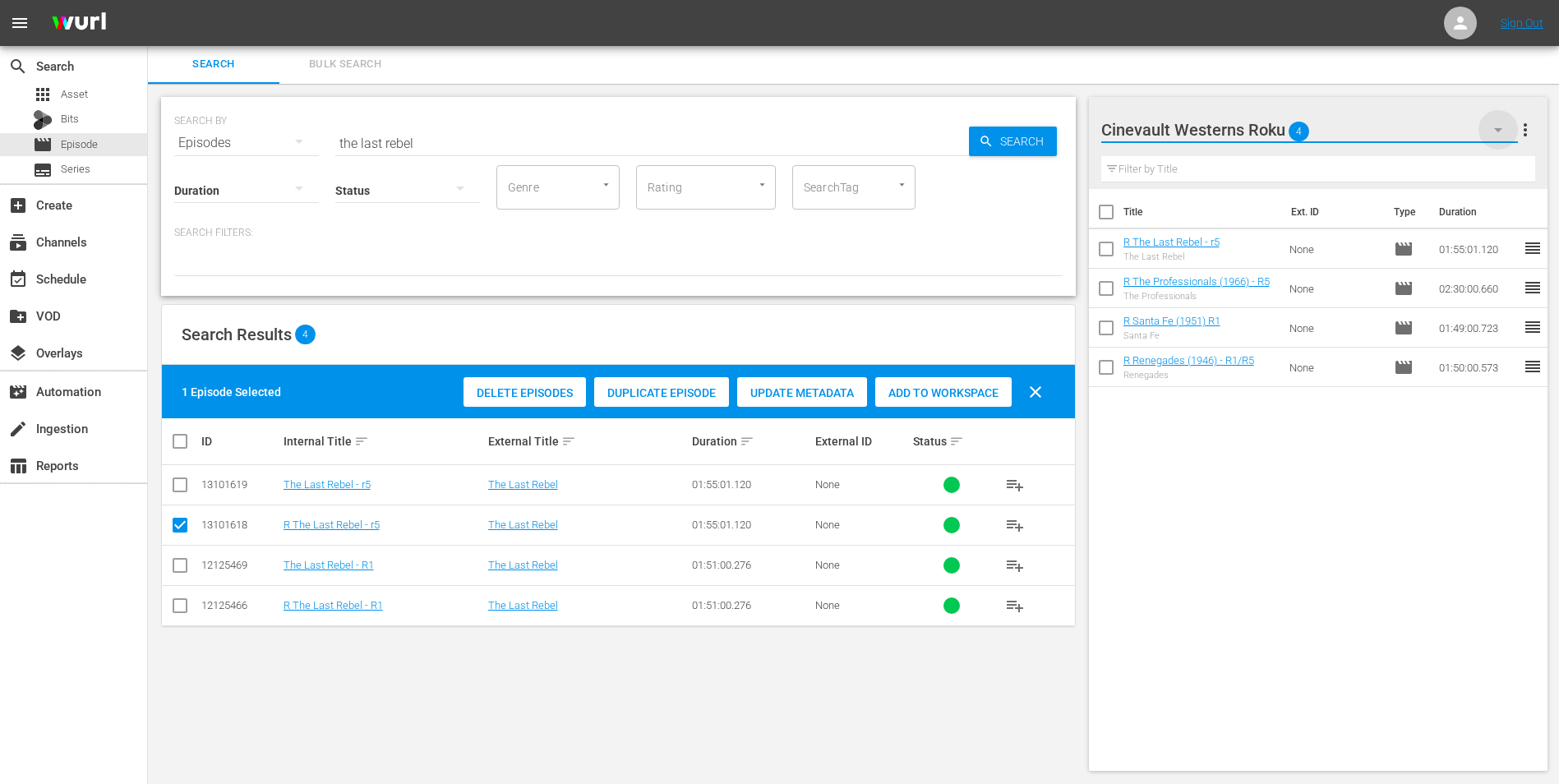
click at [1045, 121] on icon "button" at bounding box center [1499, 130] width 20 height 20
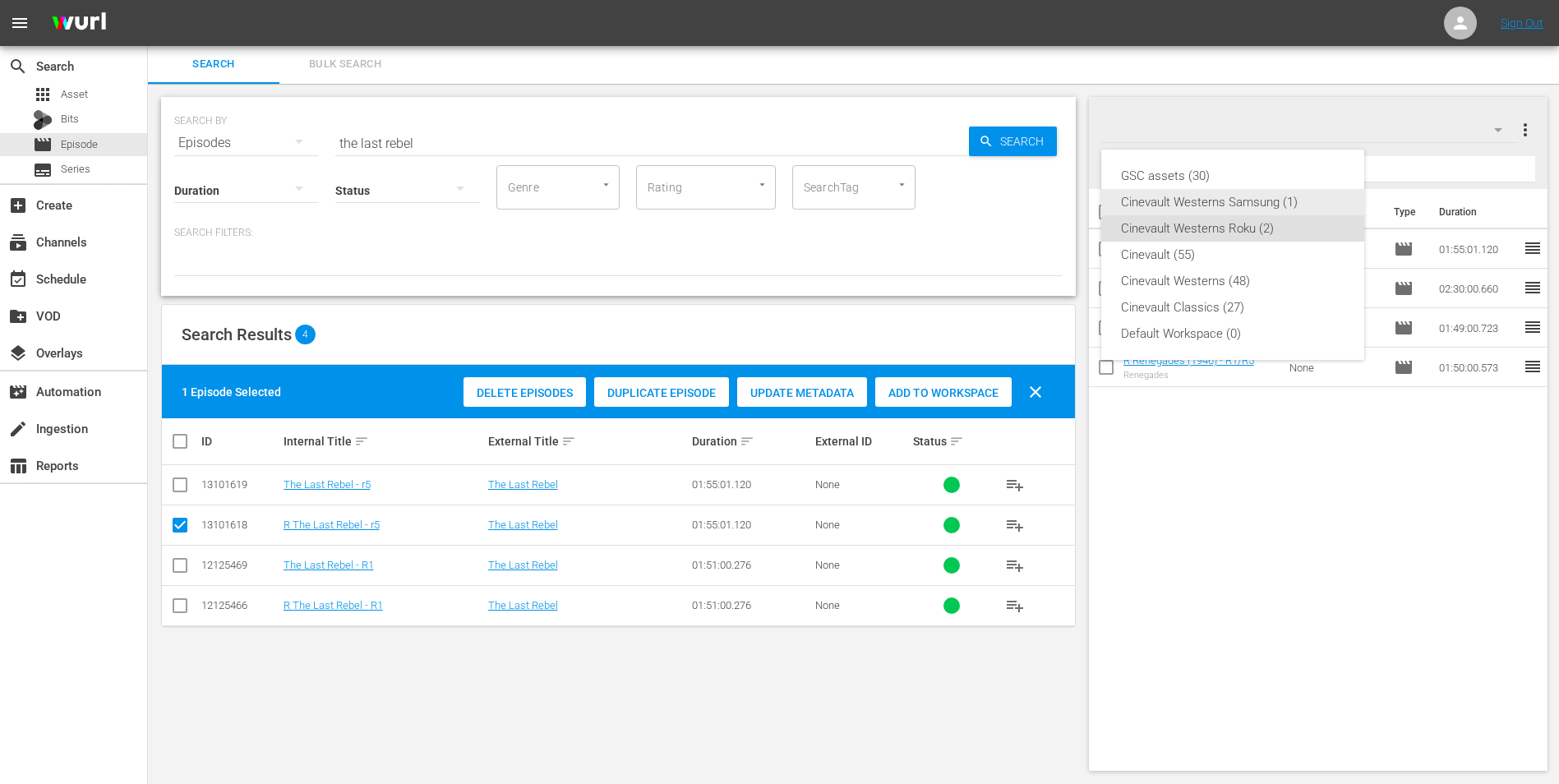
click at [1045, 194] on div "Cinevault Westerns Samsung (1)" at bounding box center [1233, 202] width 223 height 26
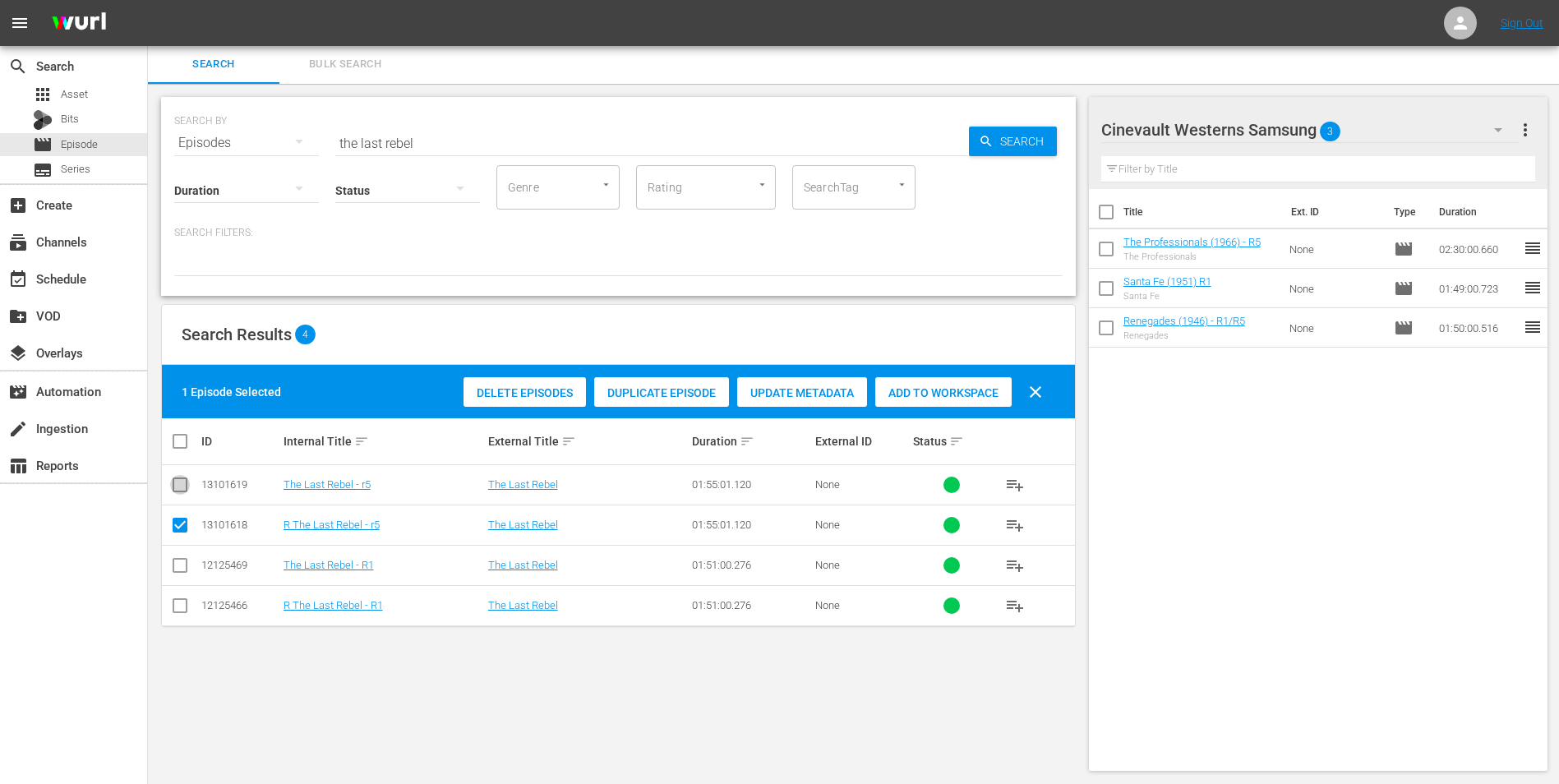
click at [185, 482] on input "checkbox" at bounding box center [180, 488] width 20 height 20
checkbox input "true"
click at [176, 488] on input "checkbox" at bounding box center [180, 528] width 20 height 20
checkbox input "false"
click at [924, 403] on div "Add to Workspace" at bounding box center [944, 392] width 137 height 32
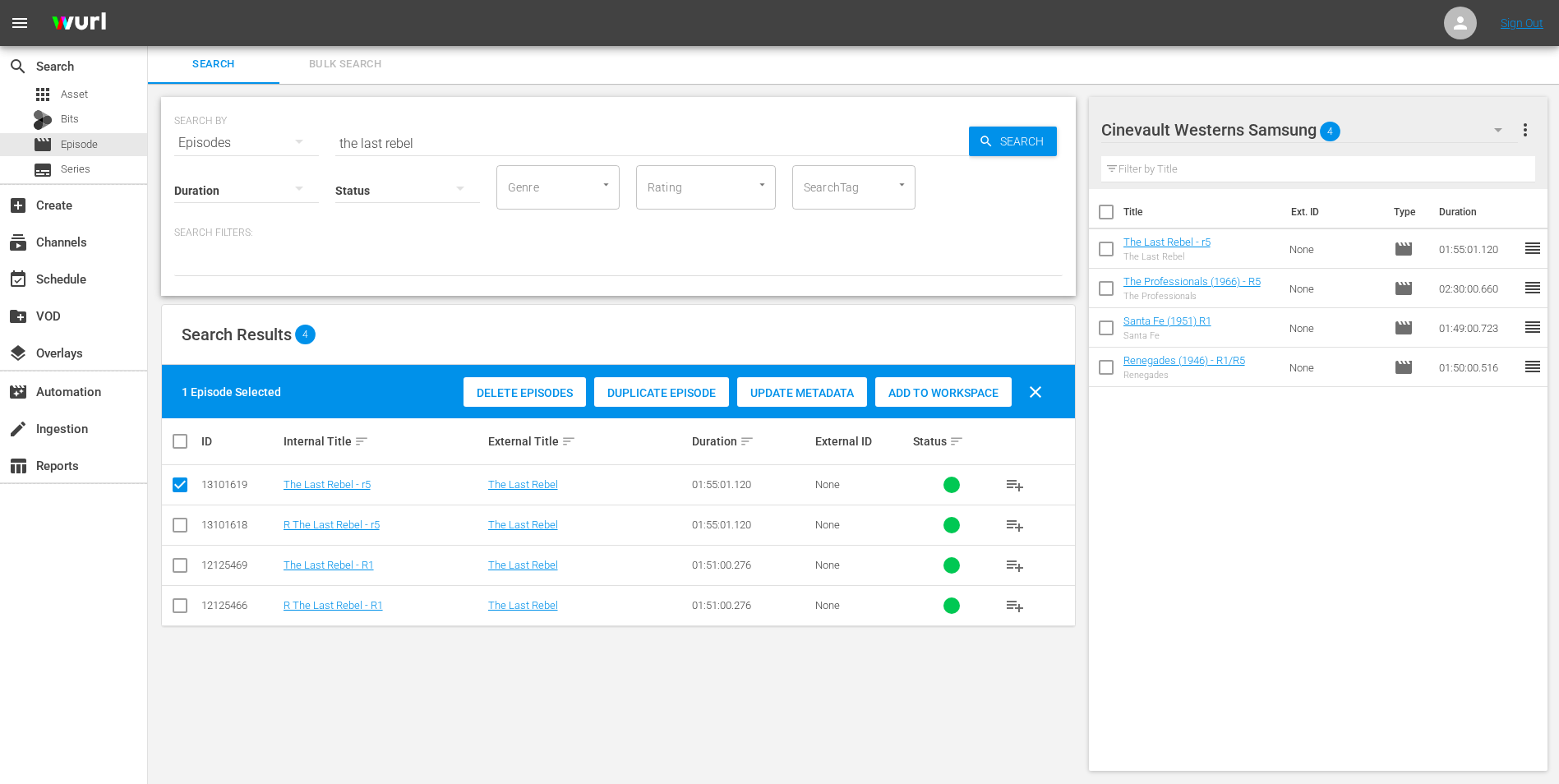
click at [77, 260] on div "event_available Schedule" at bounding box center [73, 277] width 147 height 37
click at [71, 270] on div "event_available Schedule" at bounding box center [46, 276] width 92 height 14
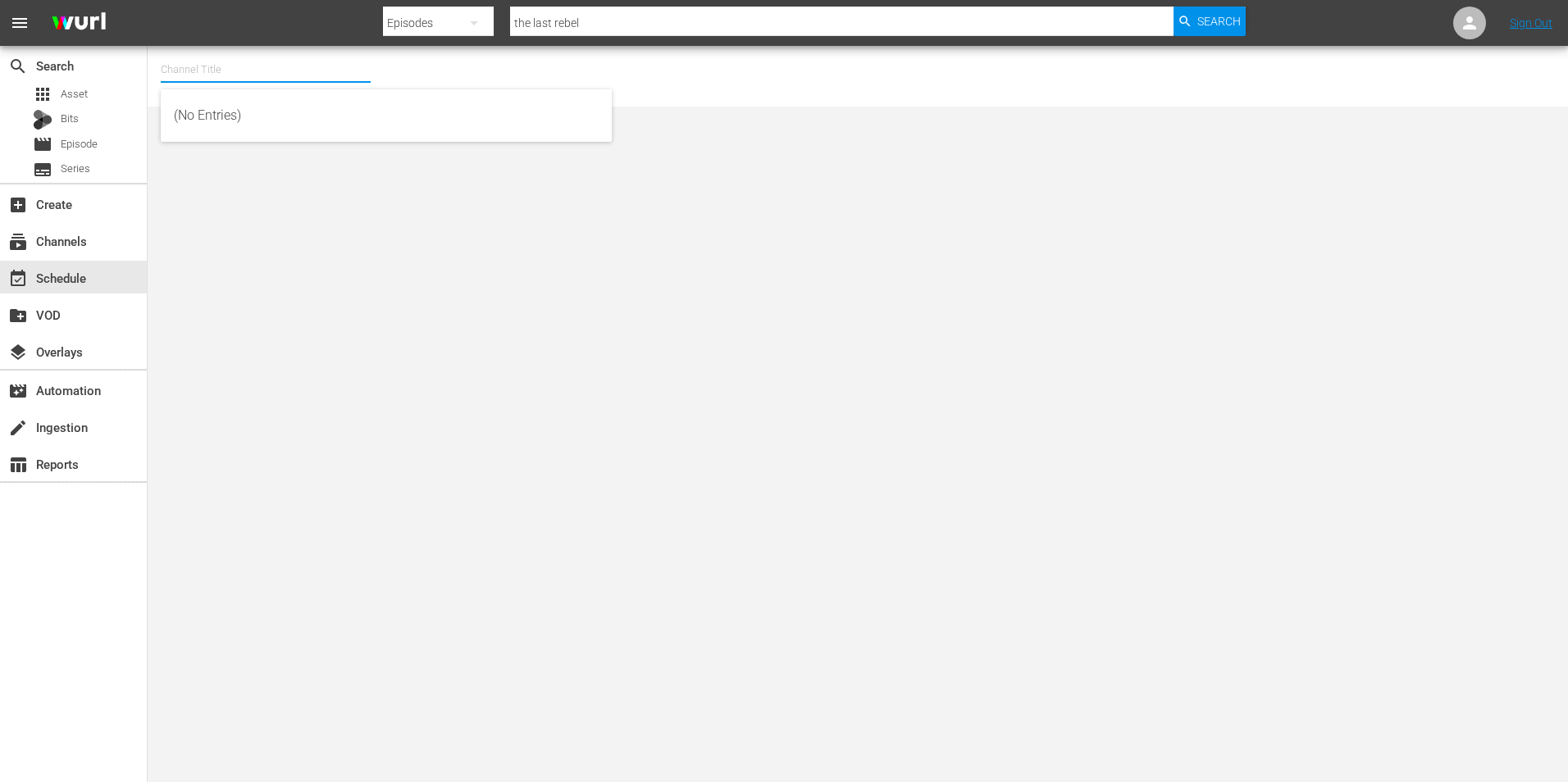
click at [256, 74] on input "text" at bounding box center [266, 70] width 210 height 40
click at [254, 140] on div "Samsung Cinevault Westerns (690 - gsn_cinevault_westerns_1)" at bounding box center [386, 155] width 425 height 40
type input "Samsung Cinevault Westerns (690 - gsn_cinevault_westerns_1)"
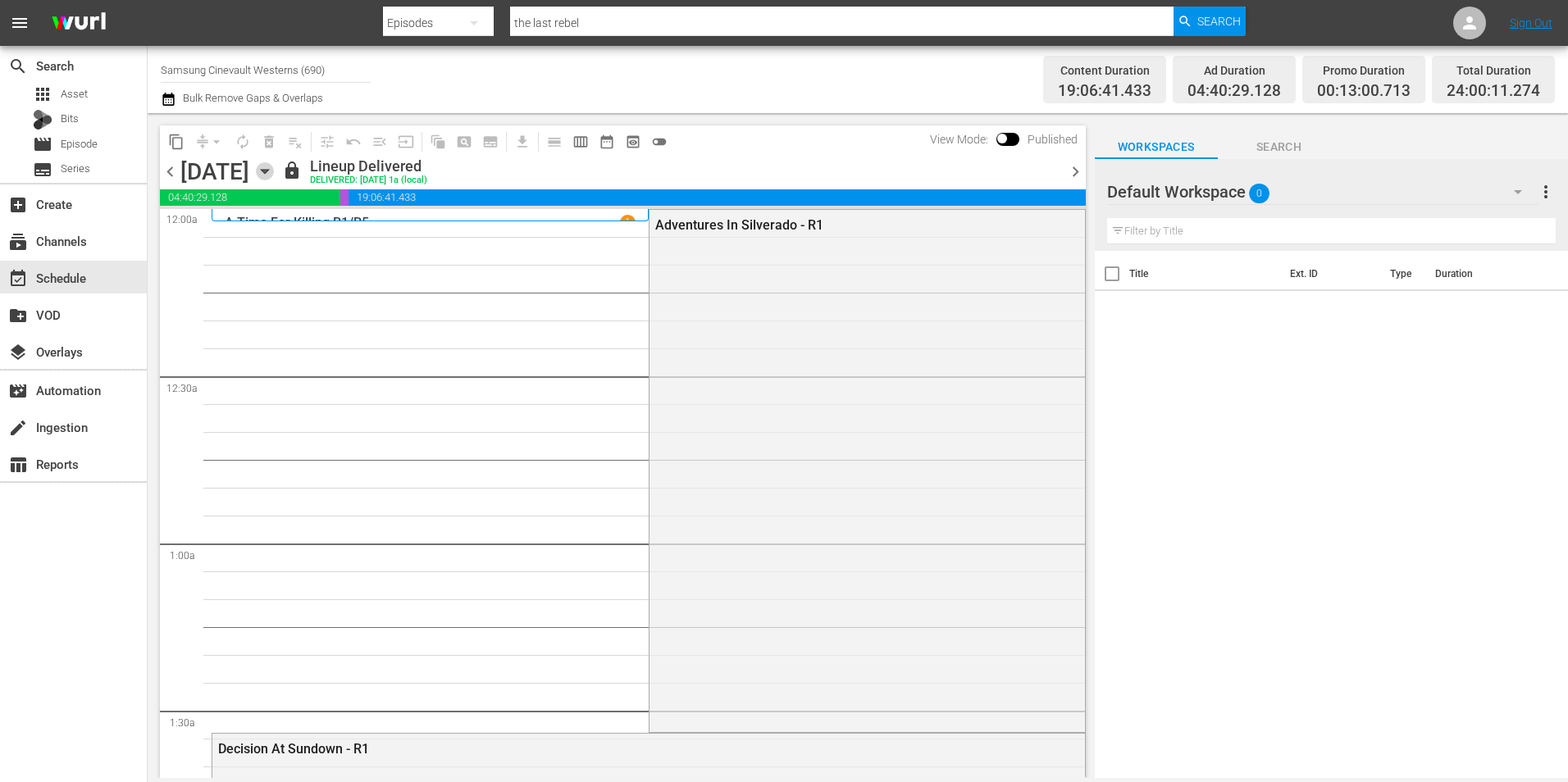
click at [274, 167] on icon "button" at bounding box center [265, 171] width 18 height 18
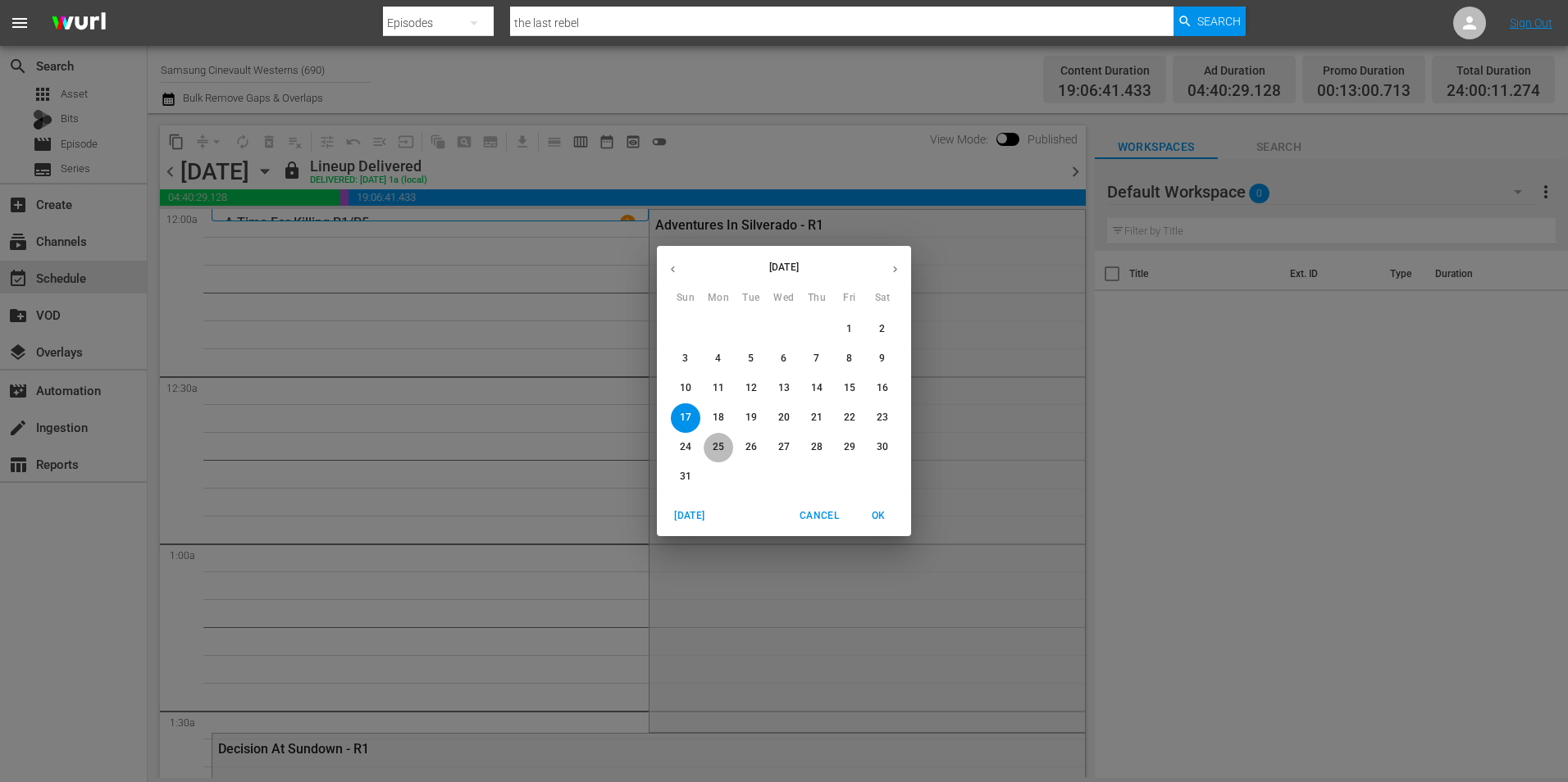
click at [723, 448] on p "25" at bounding box center [718, 447] width 12 height 14
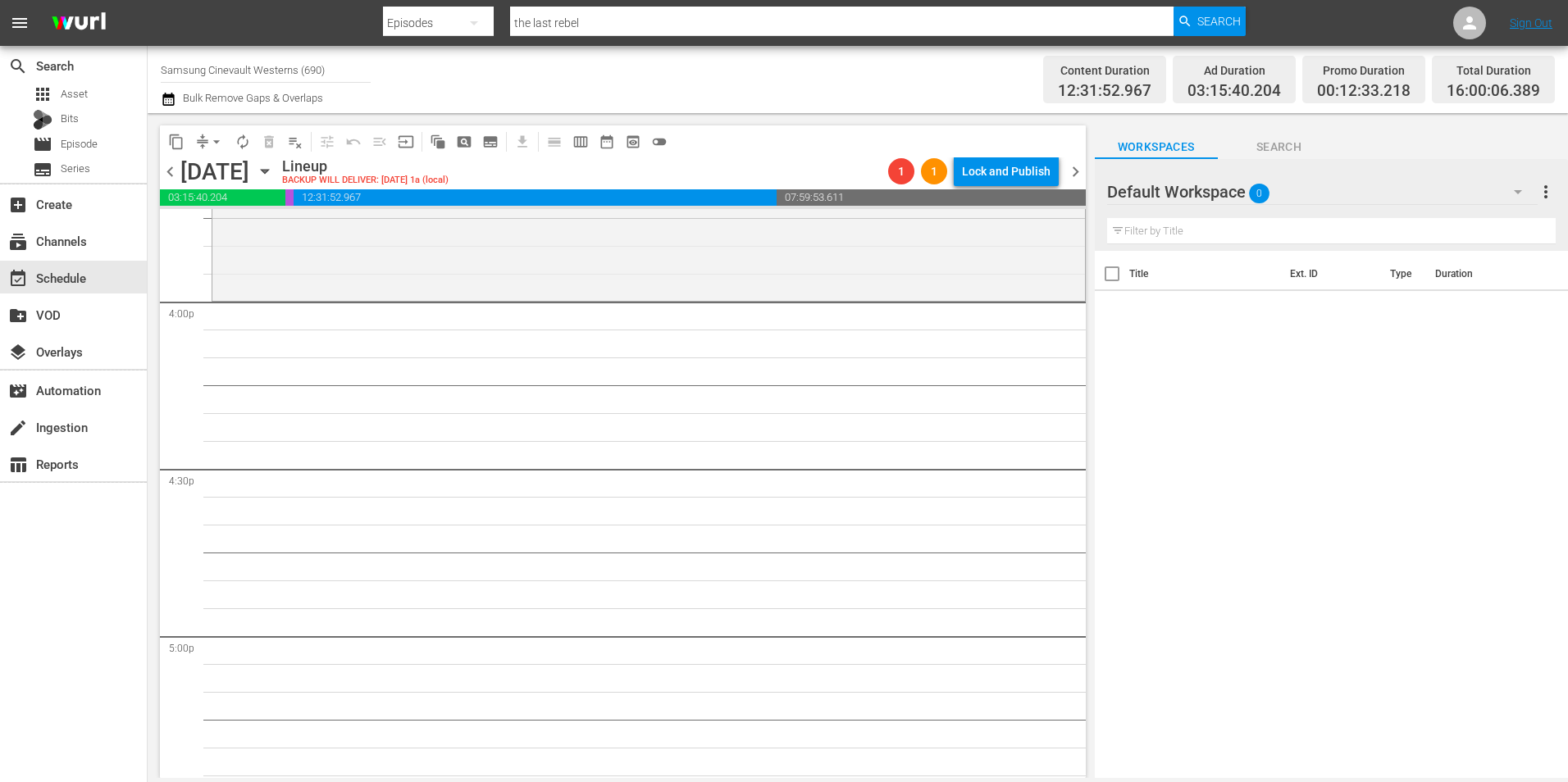
scroll to position [5262, 0]
click at [1043, 194] on div "Default Workspace 0" at bounding box center [1322, 191] width 430 height 46
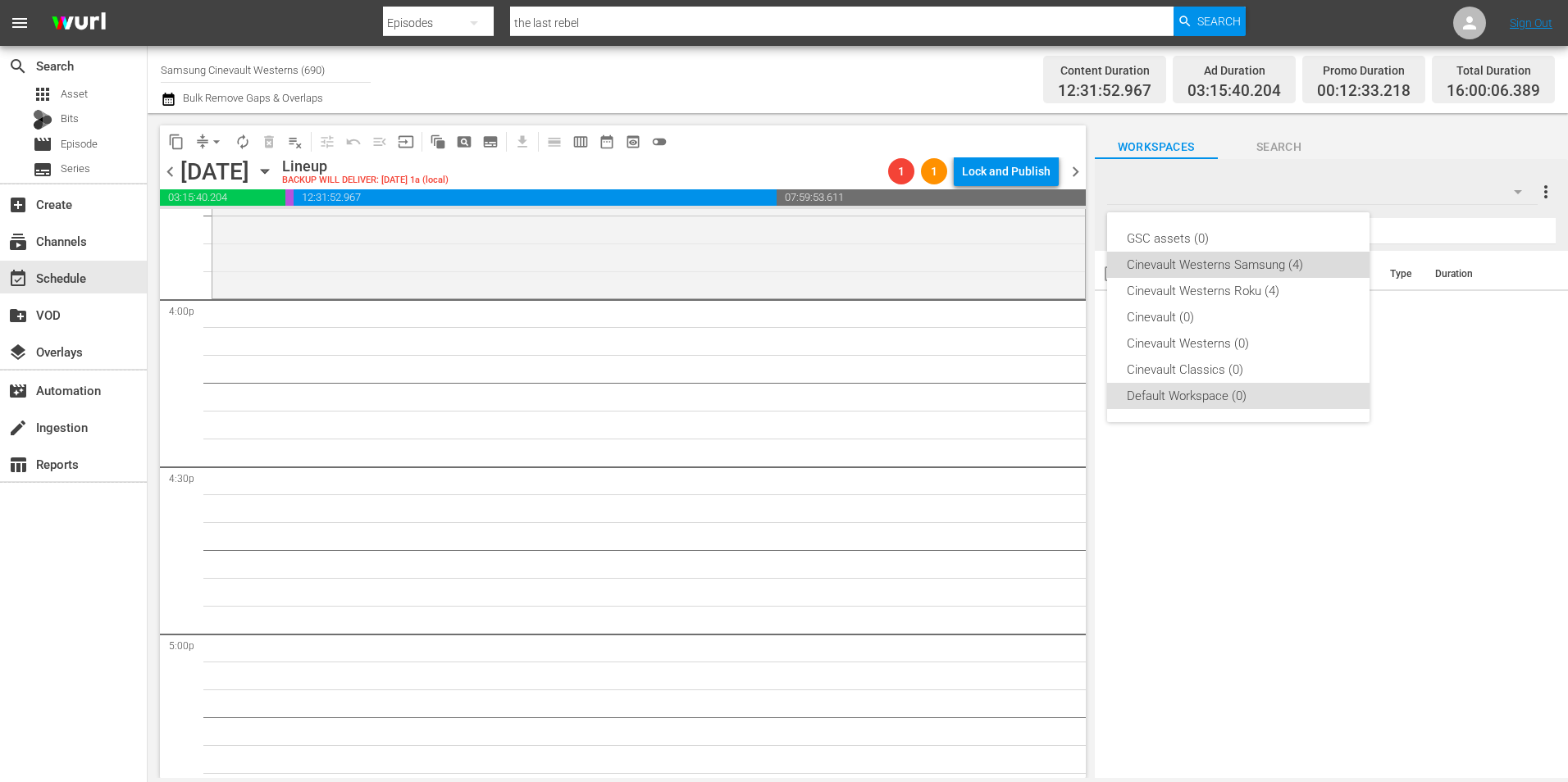
click at [1043, 260] on div "Cinevault Westerns Samsung (4)" at bounding box center [1238, 264] width 223 height 26
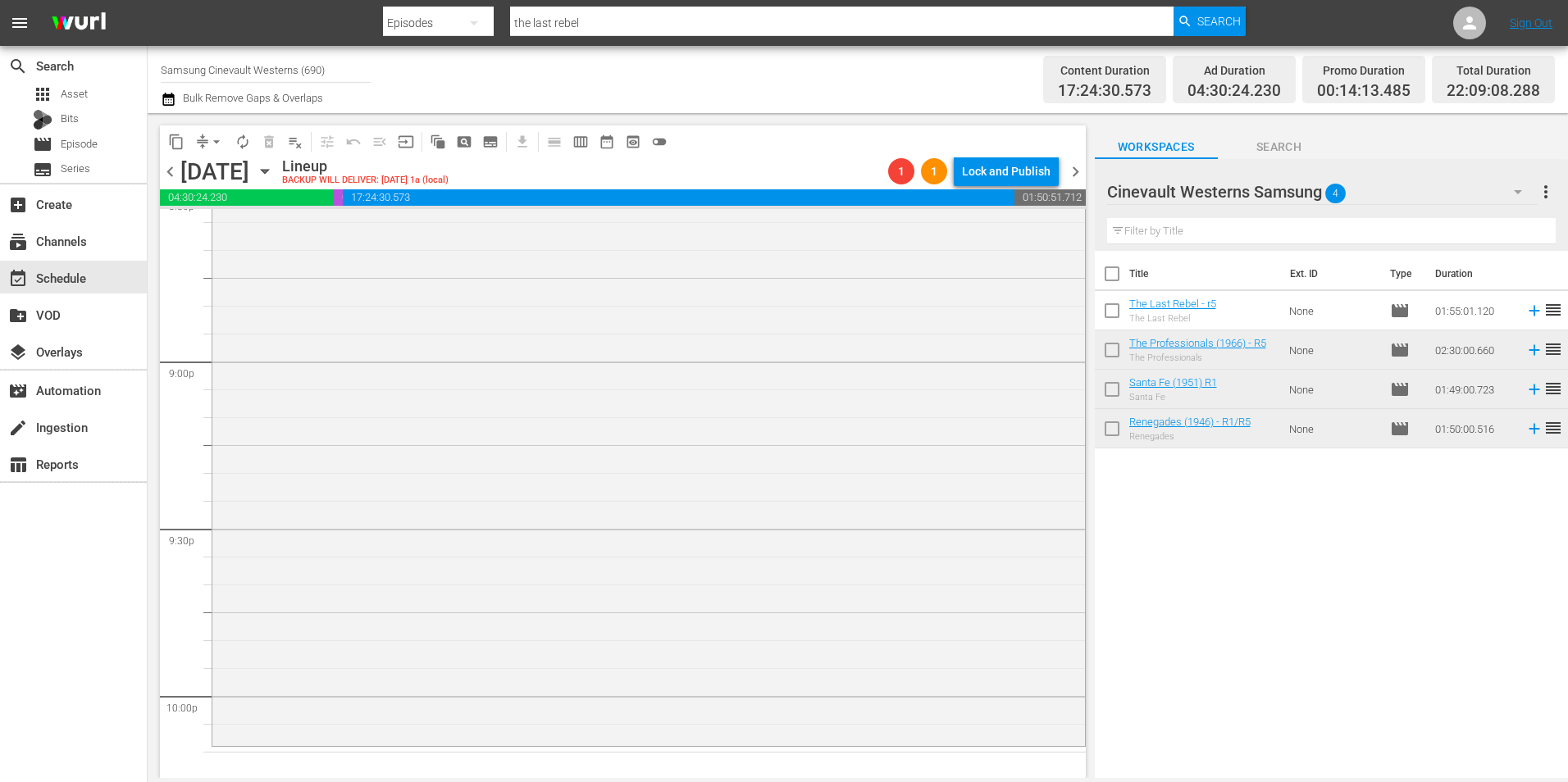
scroll to position [7318, 0]
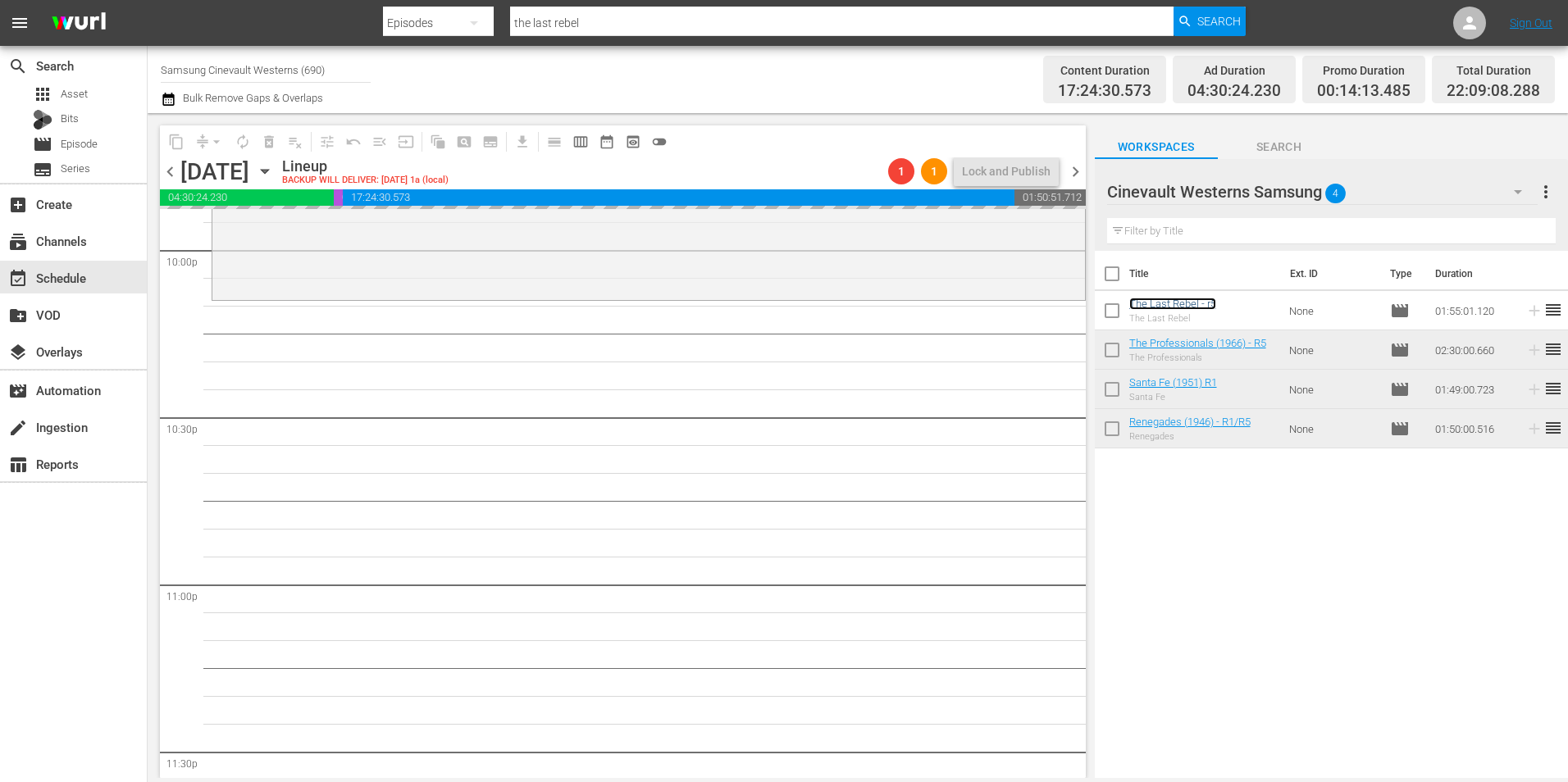
drag, startPoint x: 1188, startPoint y: 300, endPoint x: 1160, endPoint y: 297, distance: 28.2
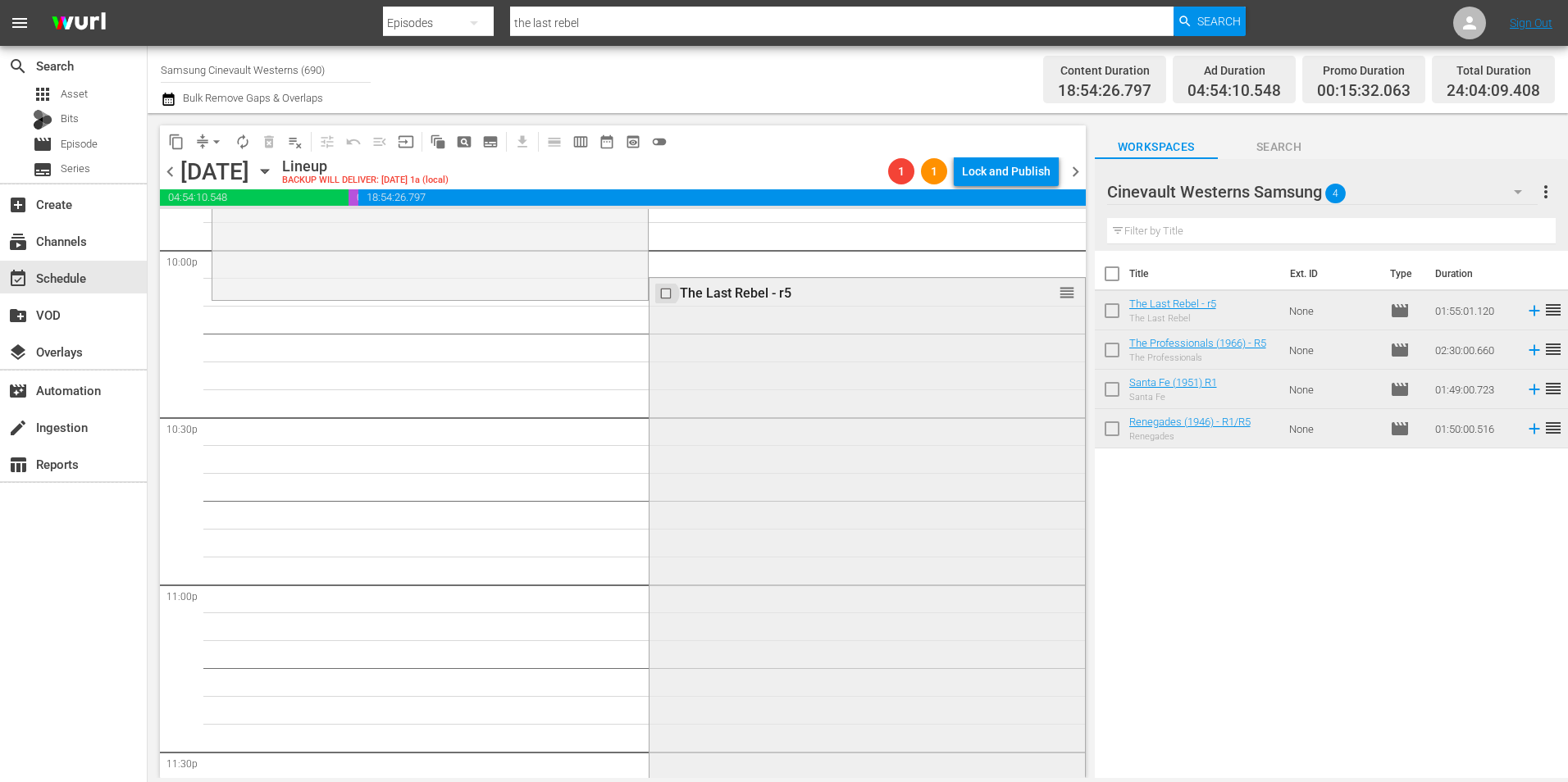
click at [659, 292] on input "checkbox" at bounding box center [666, 294] width 17 height 14
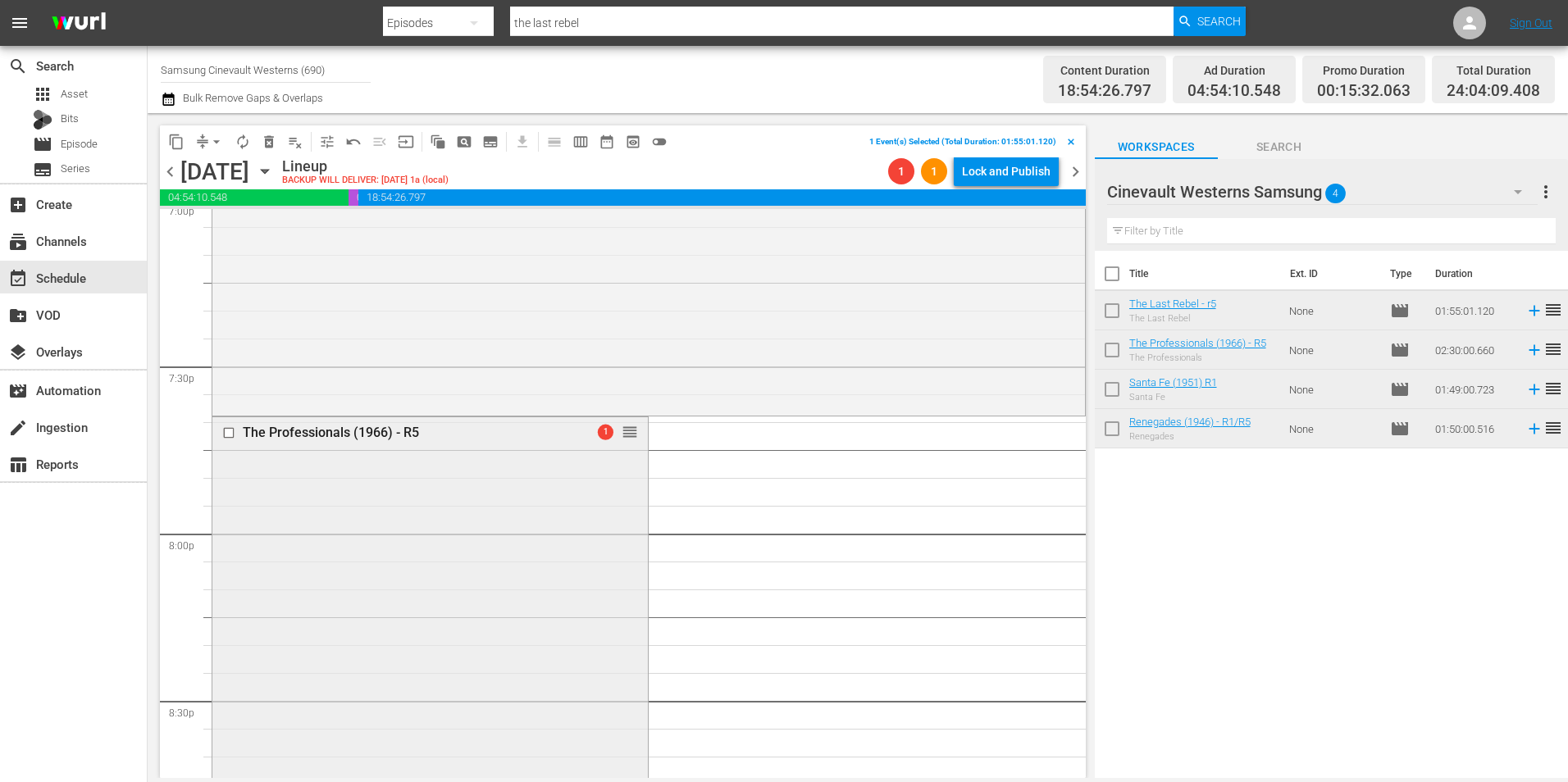
scroll to position [6342, 0]
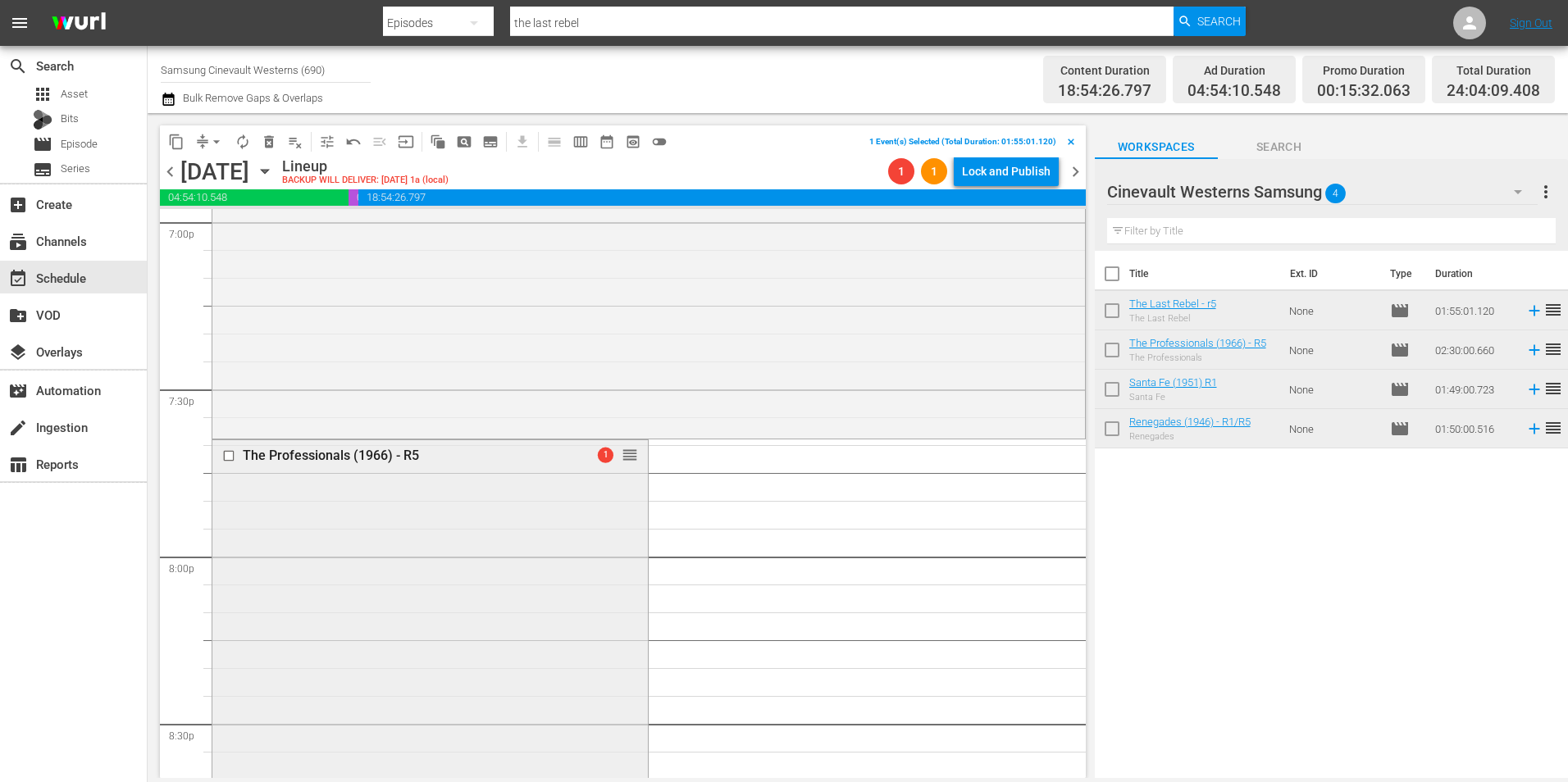
click at [228, 459] on input "checkbox" at bounding box center [230, 456] width 17 height 14
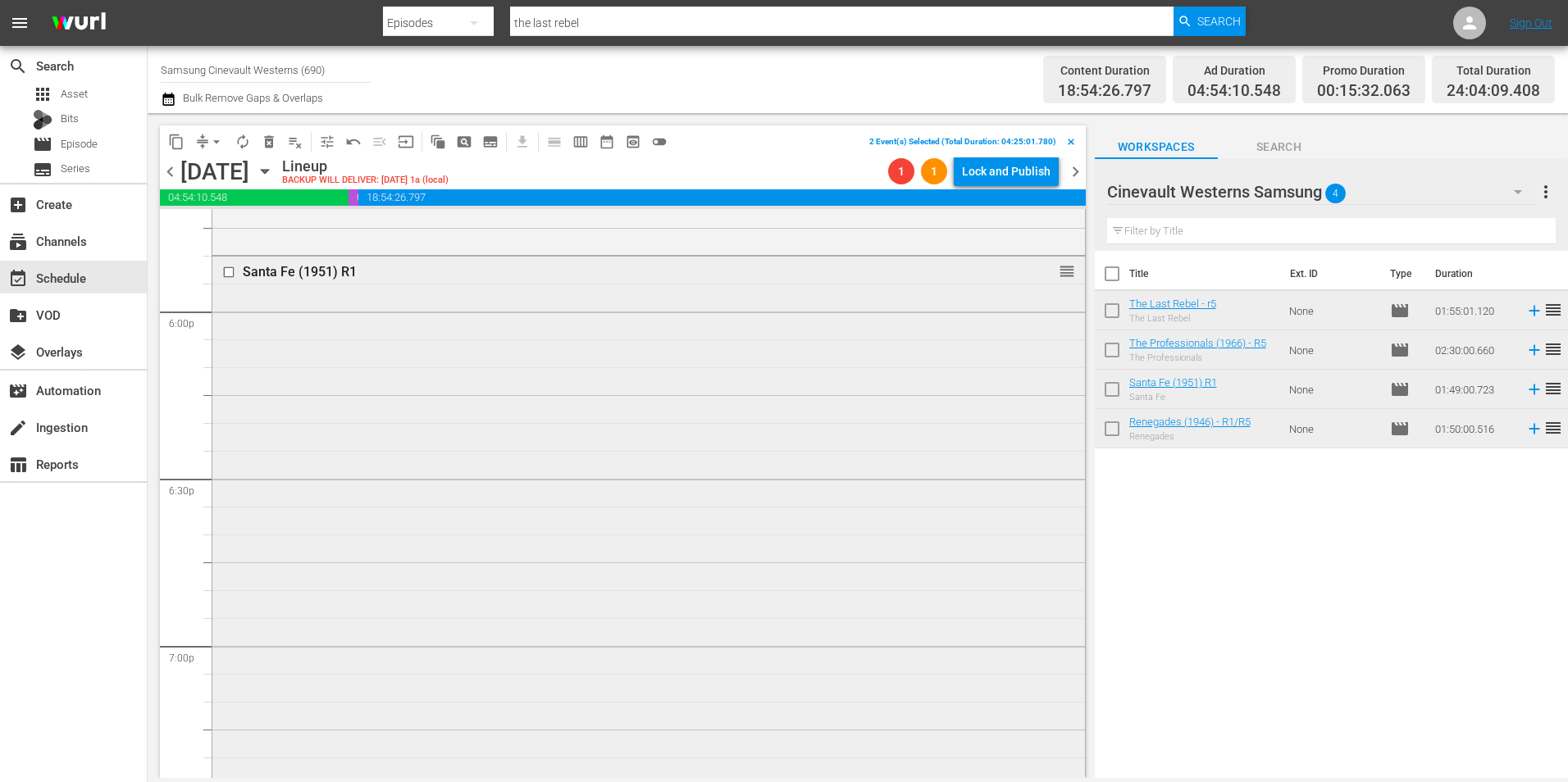
scroll to position [5917, 0]
click at [230, 272] on input "checkbox" at bounding box center [230, 275] width 17 height 14
click at [232, 409] on input "checkbox" at bounding box center [230, 409] width 17 height 14
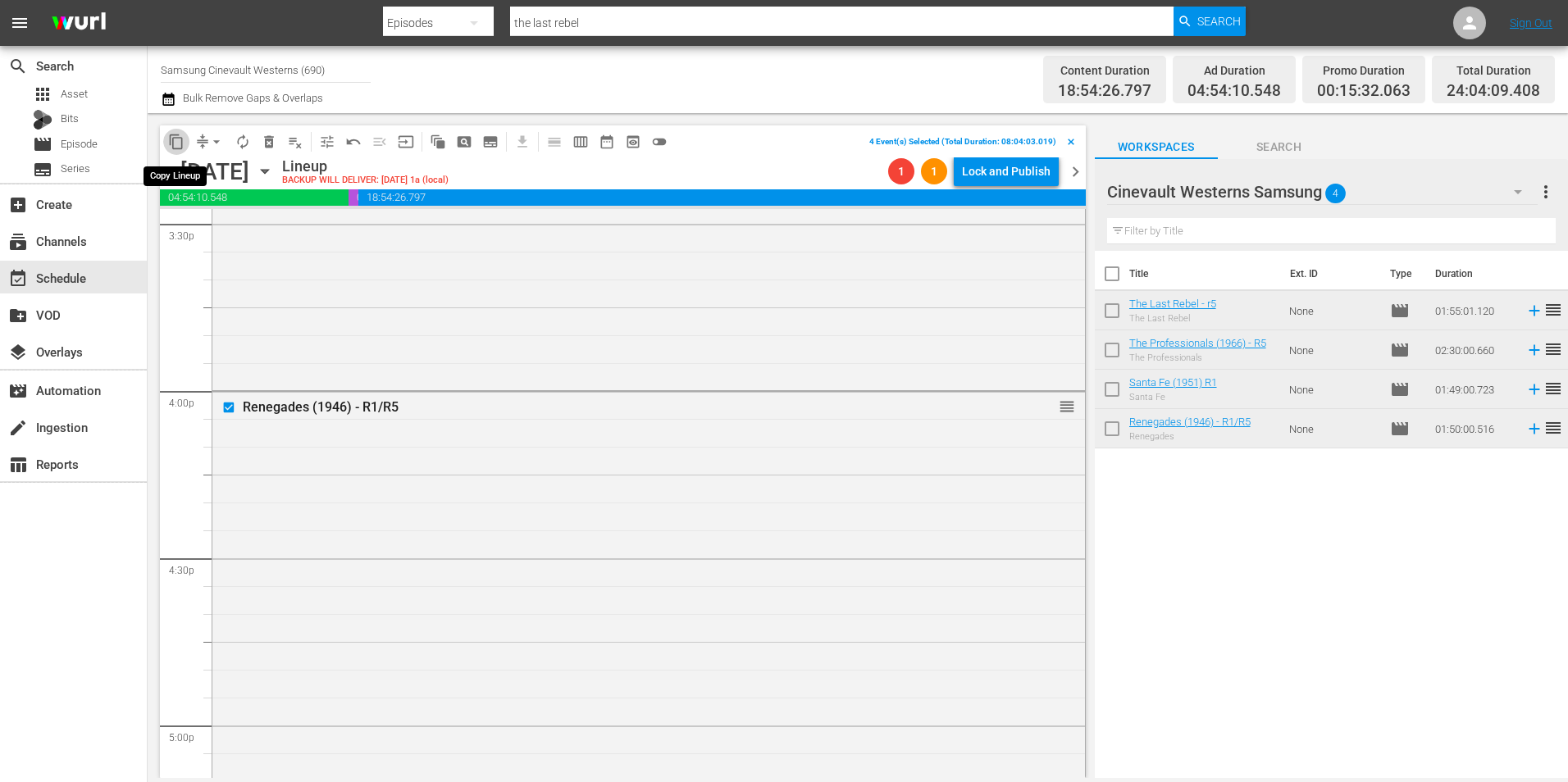
click at [174, 143] on span "content_copy" at bounding box center [176, 142] width 16 height 16
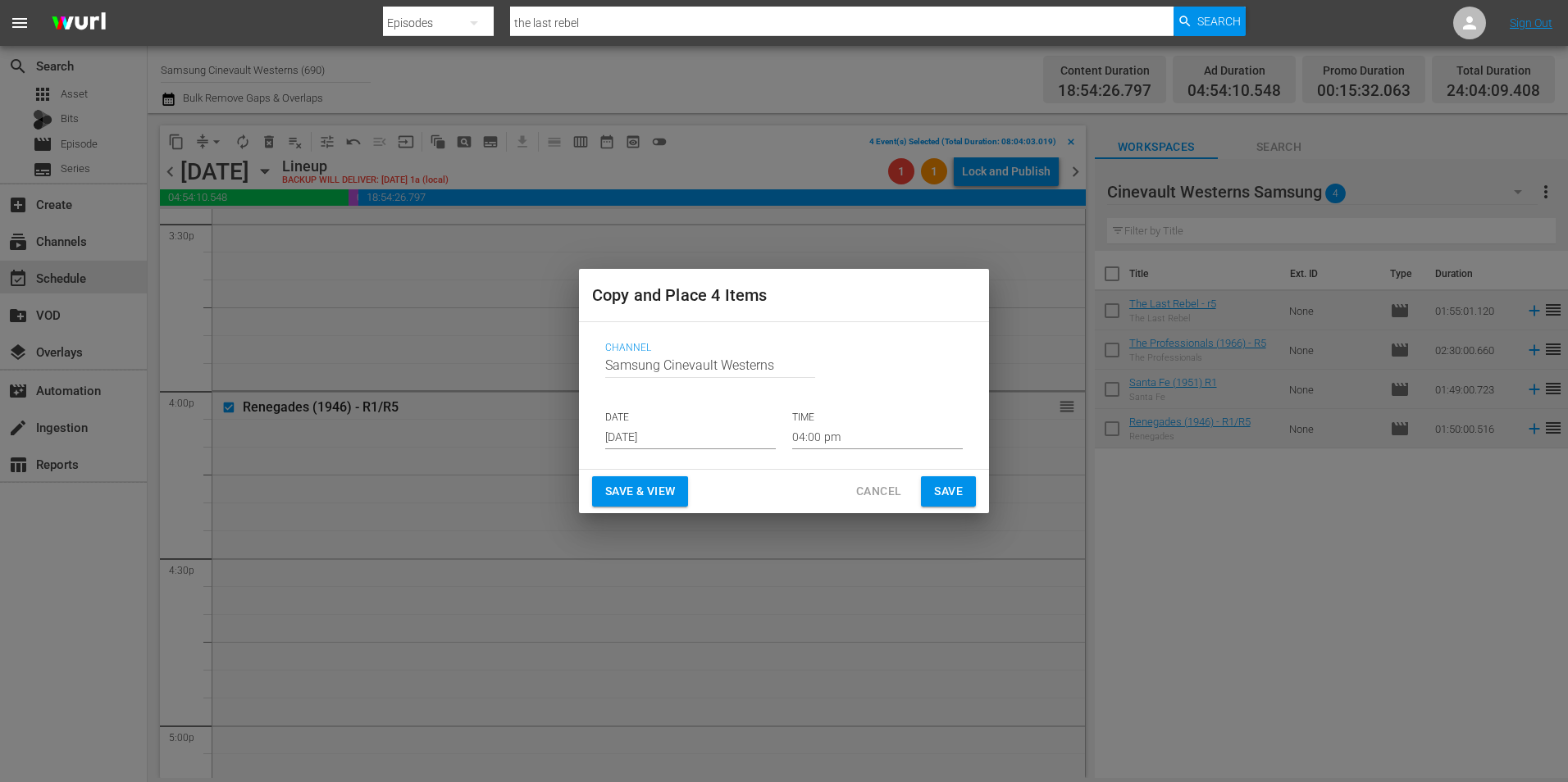
click at [734, 432] on input "Aug 19th 2025" at bounding box center [691, 436] width 171 height 24
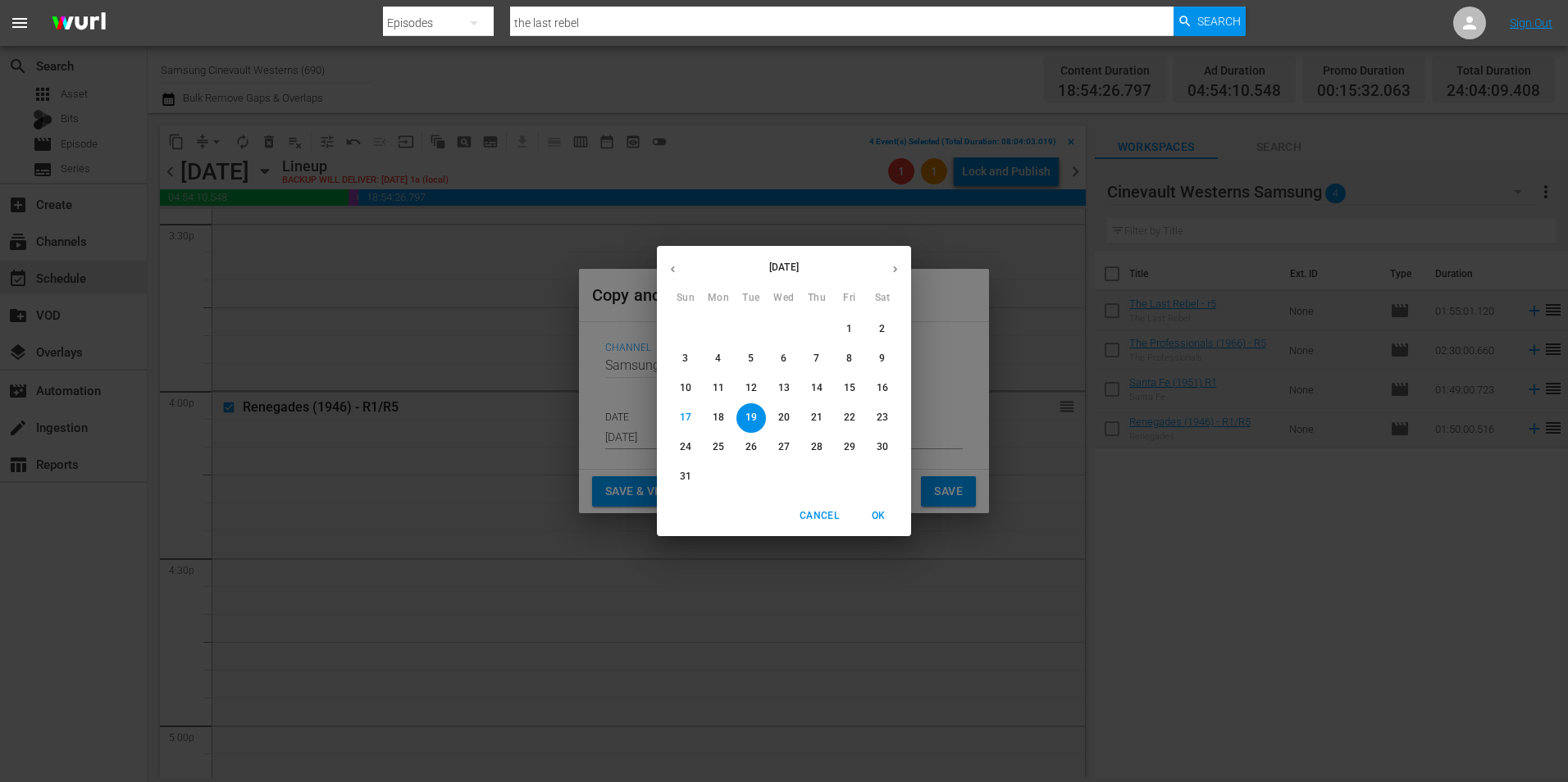
click at [781, 446] on p "27" at bounding box center [784, 447] width 12 height 14
type input "Aug 27th 2025"
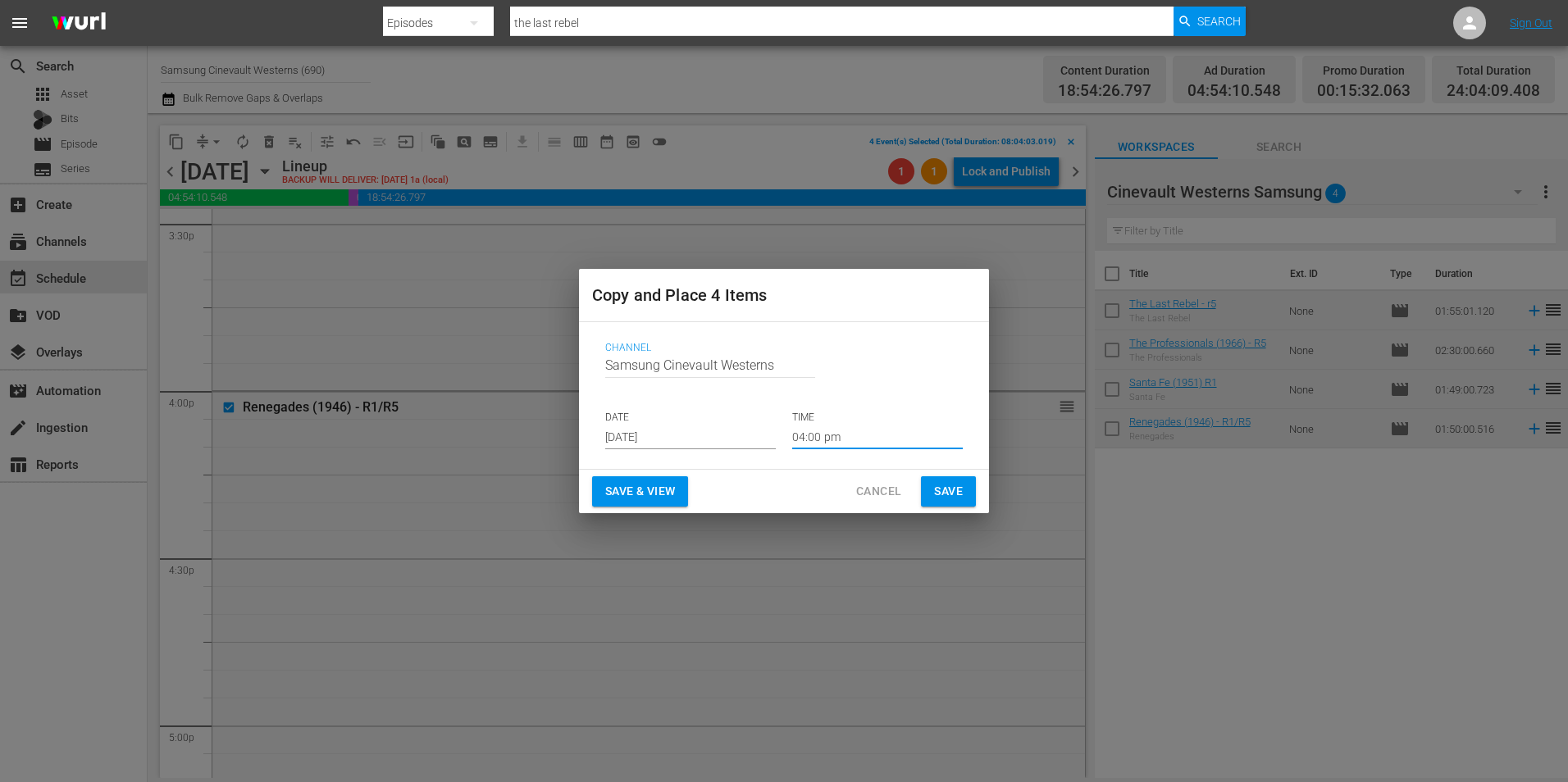
click at [845, 441] on input "04:00 pm" at bounding box center [877, 436] width 171 height 24
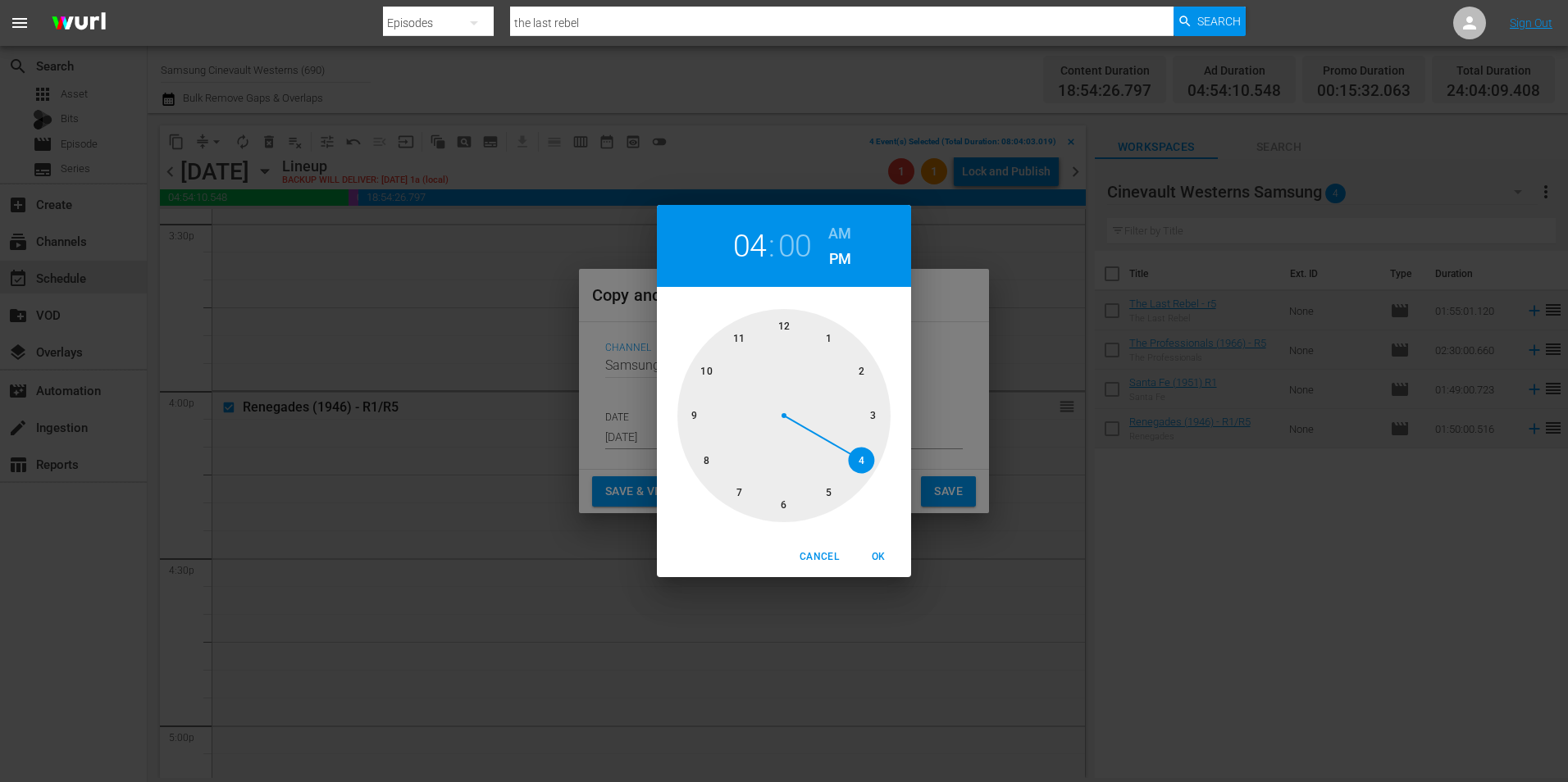
click at [789, 323] on div at bounding box center [783, 415] width 213 height 213
click at [850, 233] on h6 "AM" at bounding box center [840, 233] width 23 height 26
click at [889, 487] on button "OK" at bounding box center [878, 557] width 52 height 27
type input "12:00 am"
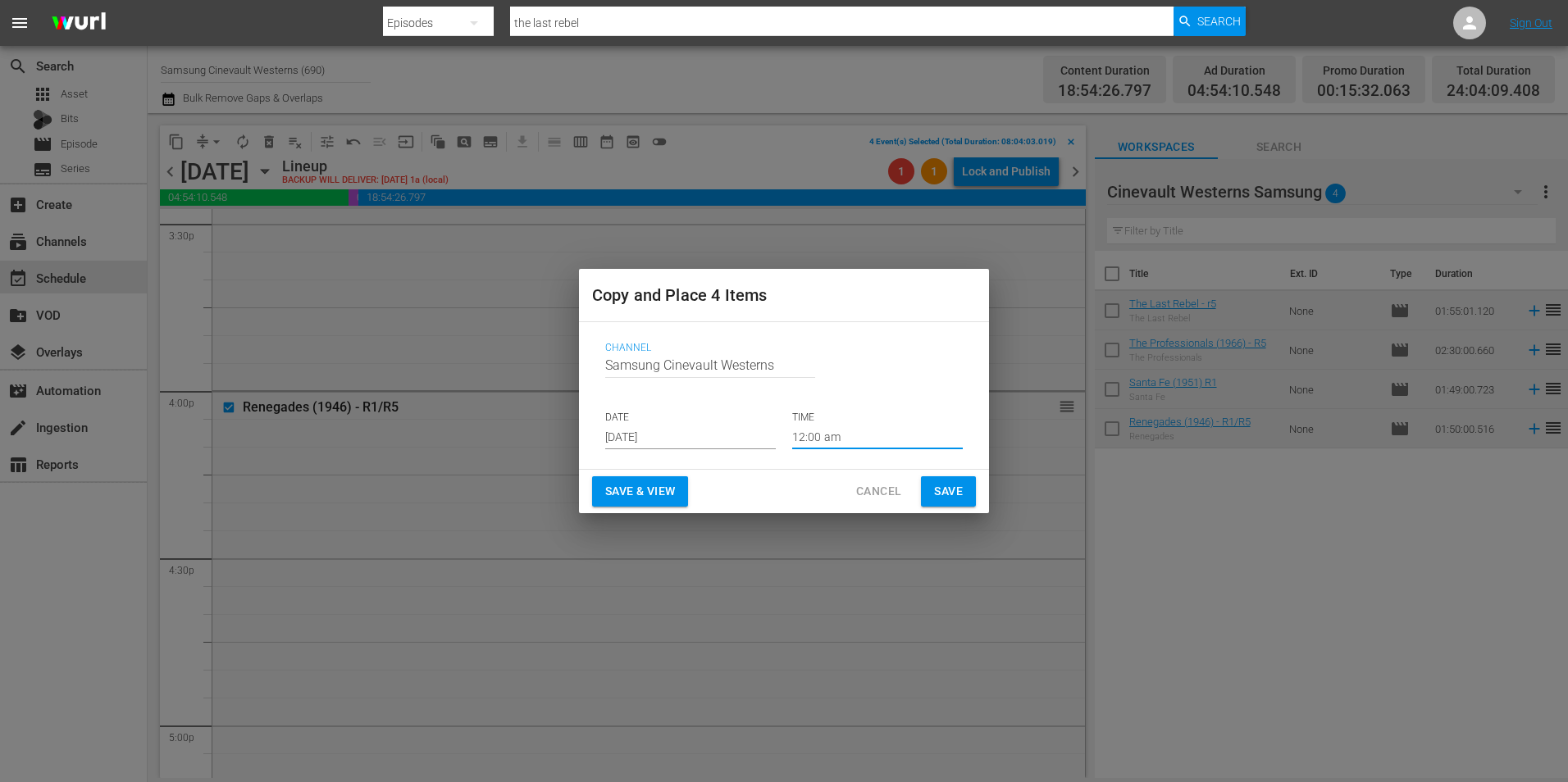
click at [957, 487] on span "Save" at bounding box center [948, 491] width 29 height 21
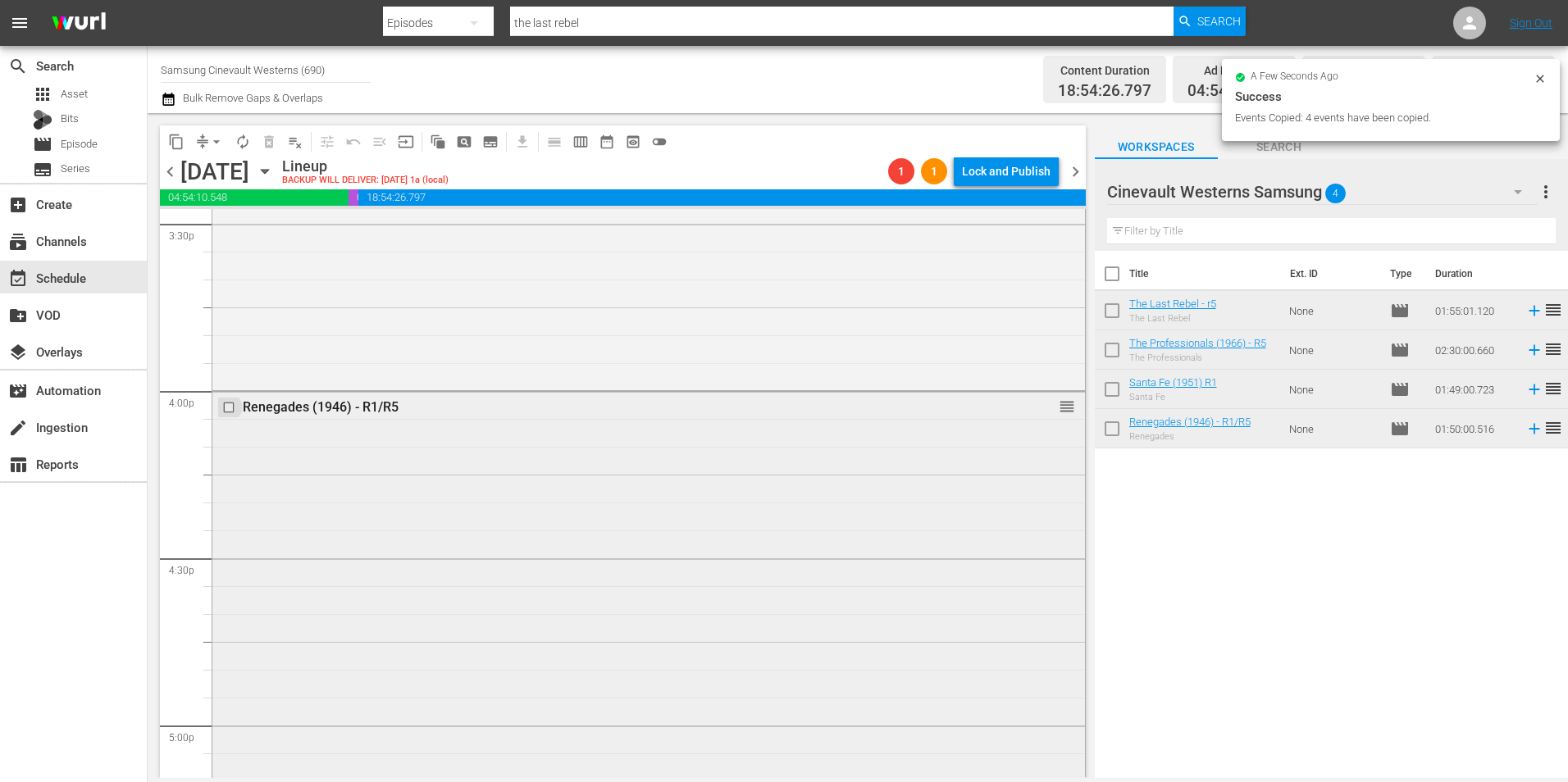
click at [231, 407] on input "checkbox" at bounding box center [230, 409] width 17 height 14
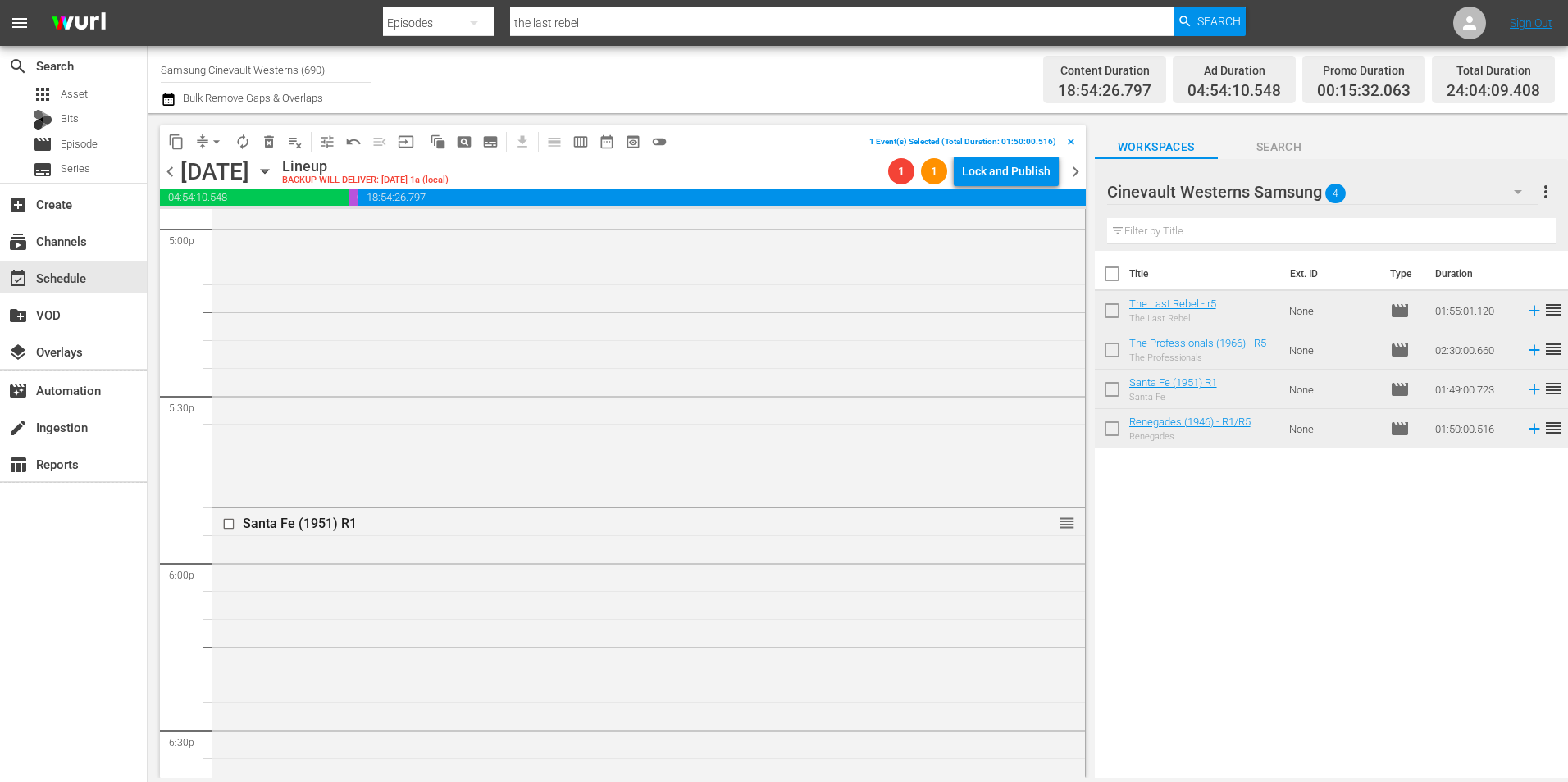
scroll to position [5670, 0]
click at [229, 487] on input "checkbox" at bounding box center [230, 522] width 17 height 14
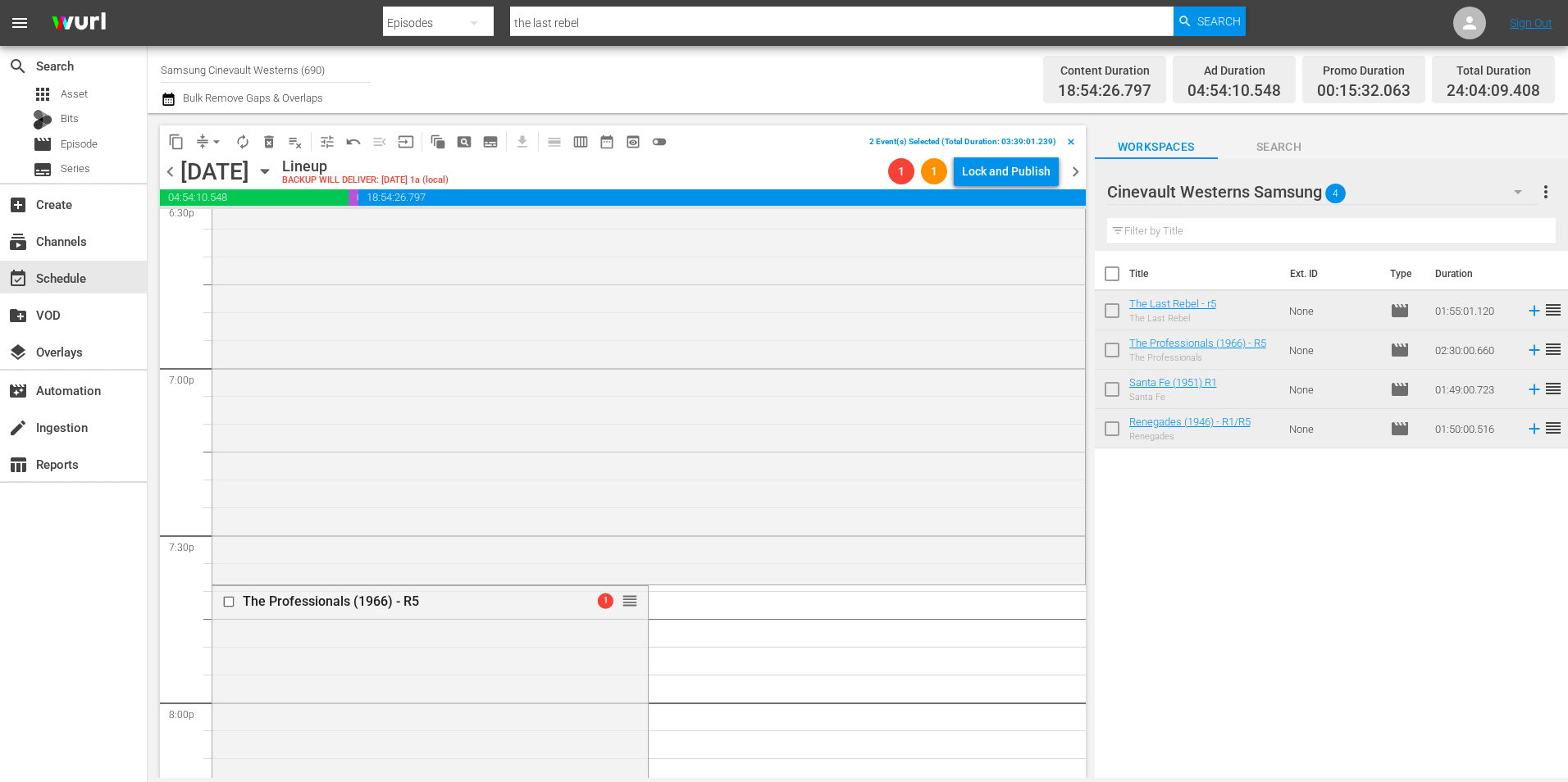
scroll to position [6199, 0]
click at [226, 487] on input "checkbox" at bounding box center [230, 599] width 17 height 14
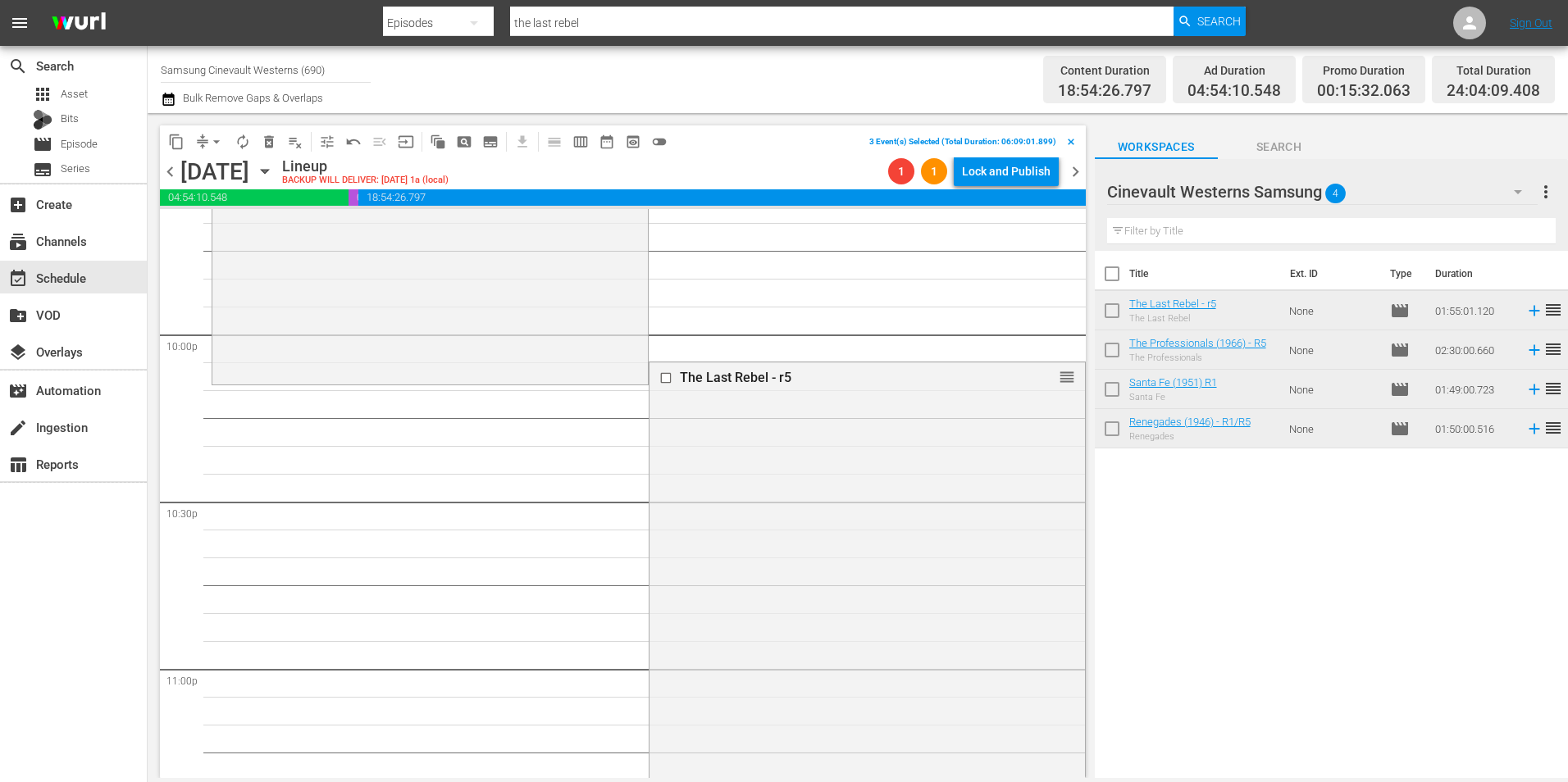
scroll to position [7235, 0]
click at [658, 375] on input "checkbox" at bounding box center [666, 378] width 17 height 14
click at [177, 146] on span "content_copy" at bounding box center [176, 142] width 16 height 16
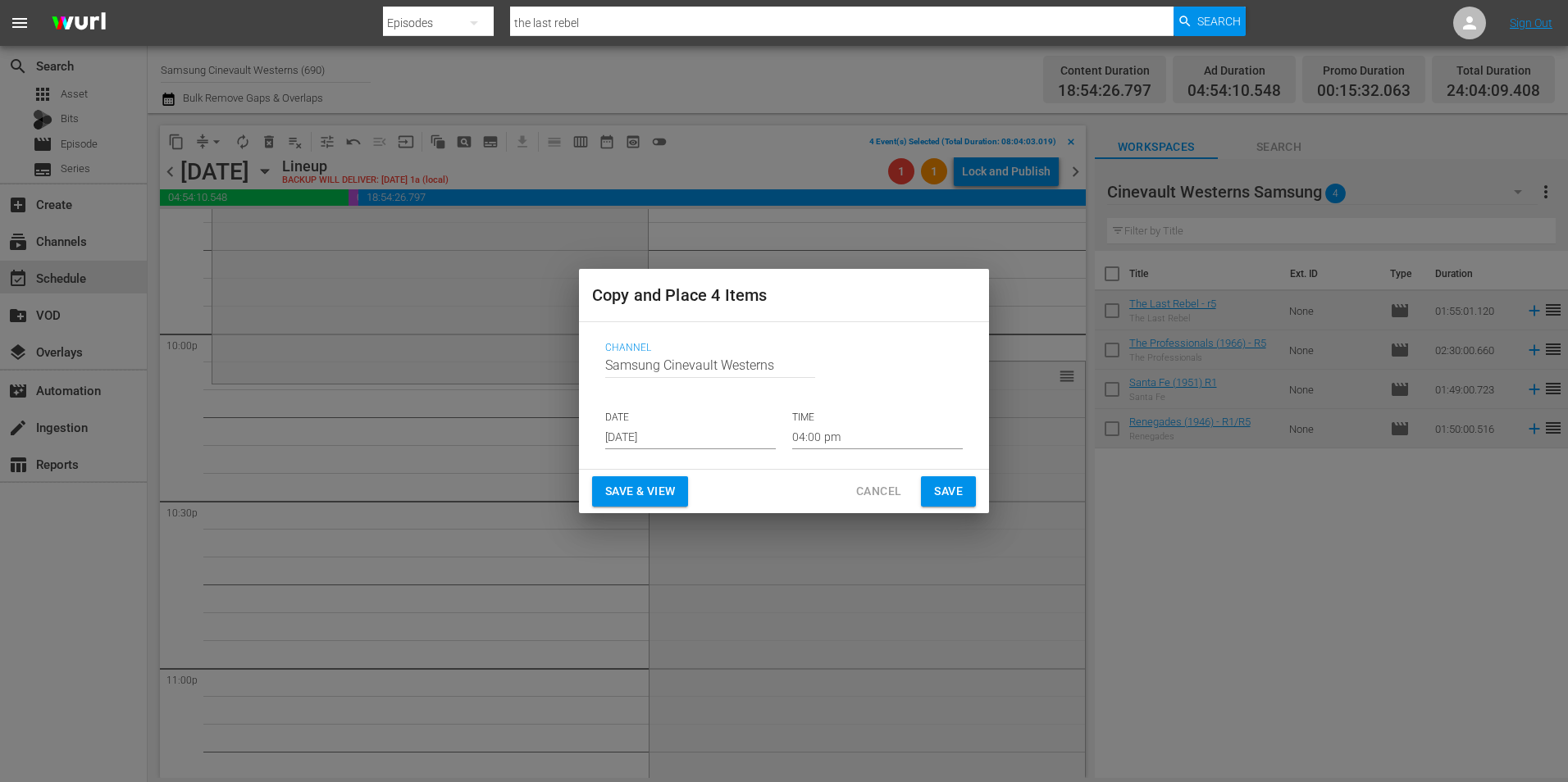
click at [652, 449] on input "Aug 19th 2025" at bounding box center [691, 436] width 171 height 24
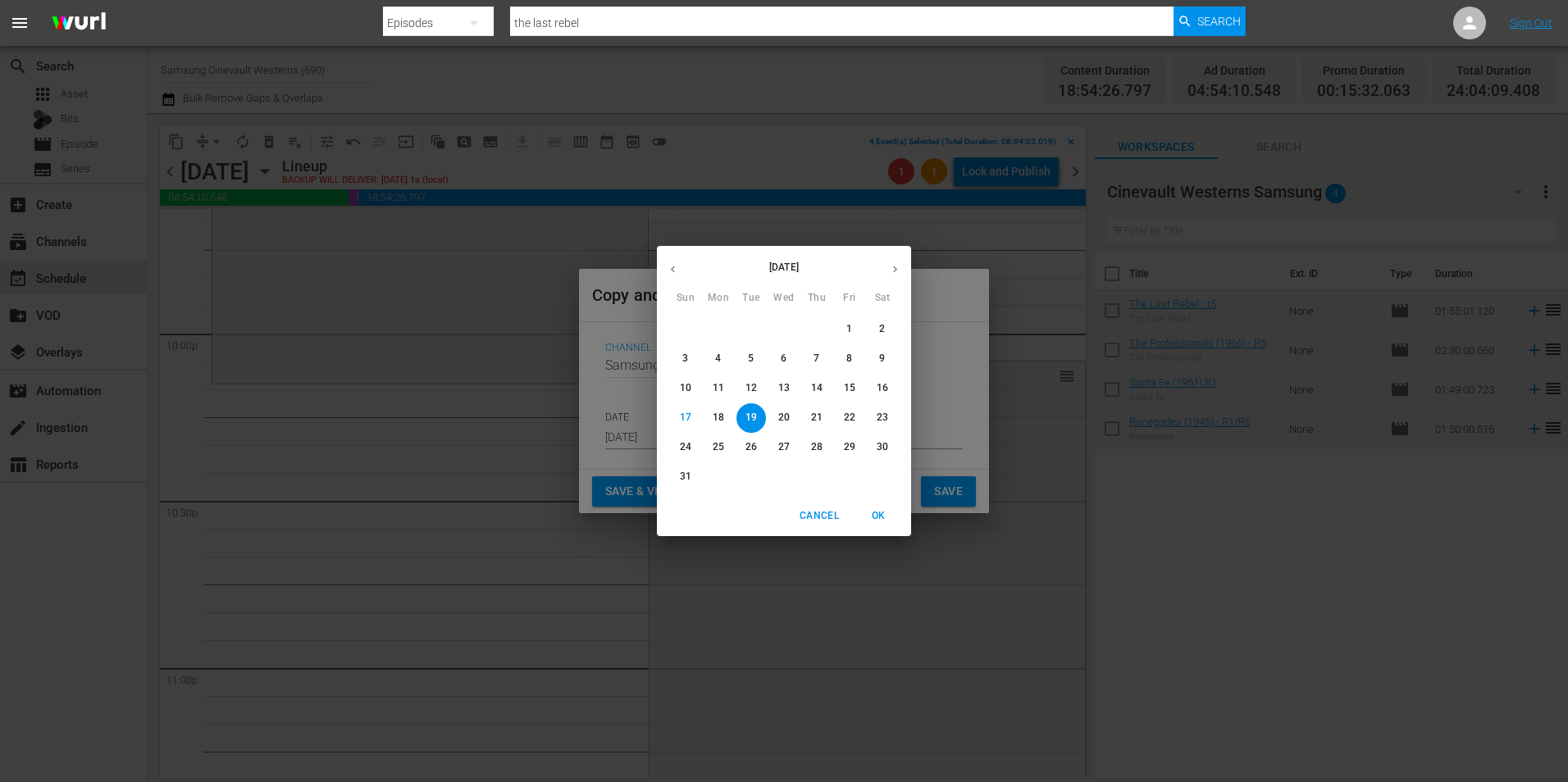
click at [890, 451] on span "30" at bounding box center [882, 447] width 30 height 14
type input "Aug 30th 2025"
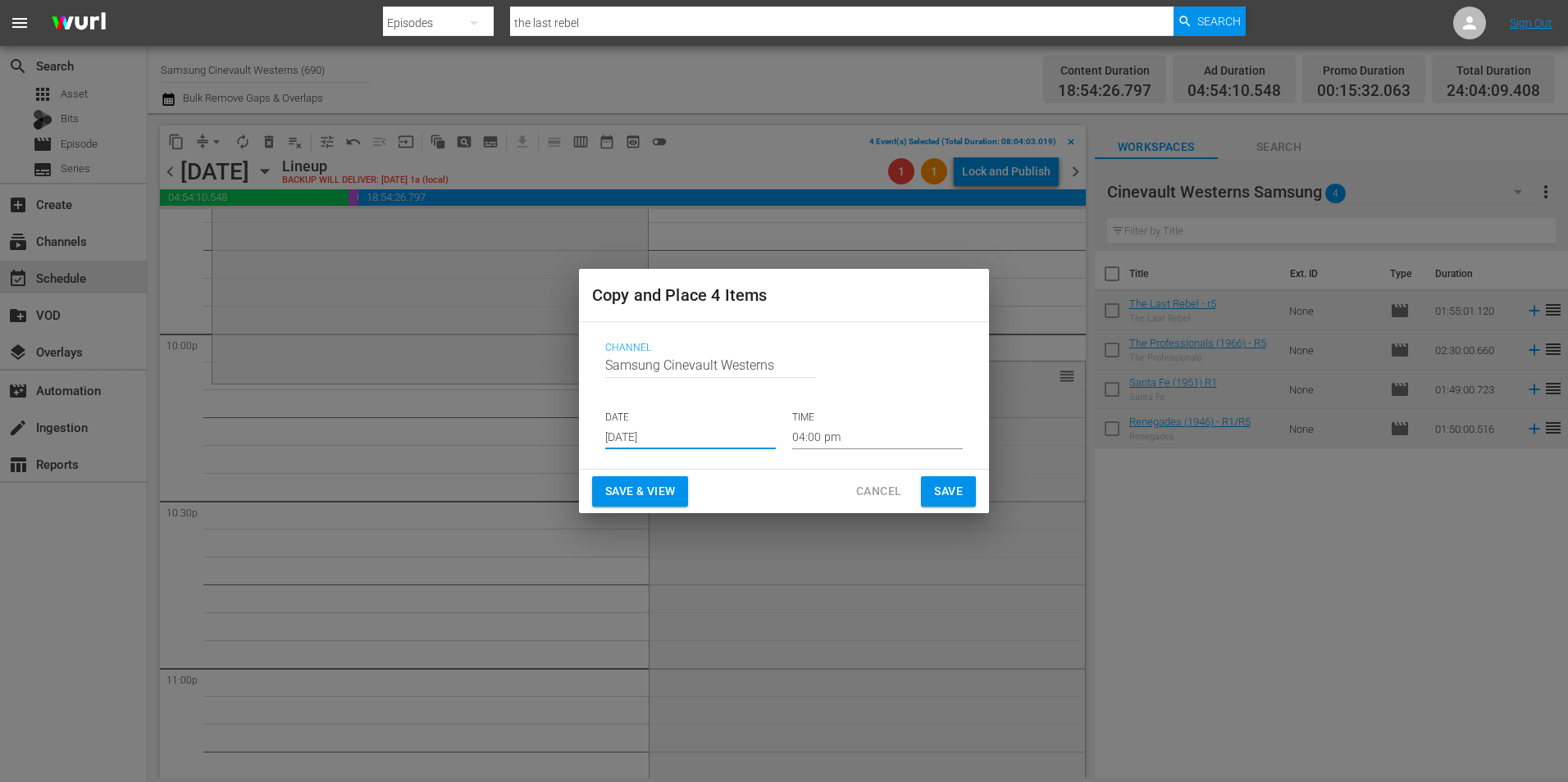
click at [861, 430] on input "04:00 pm" at bounding box center [877, 436] width 171 height 24
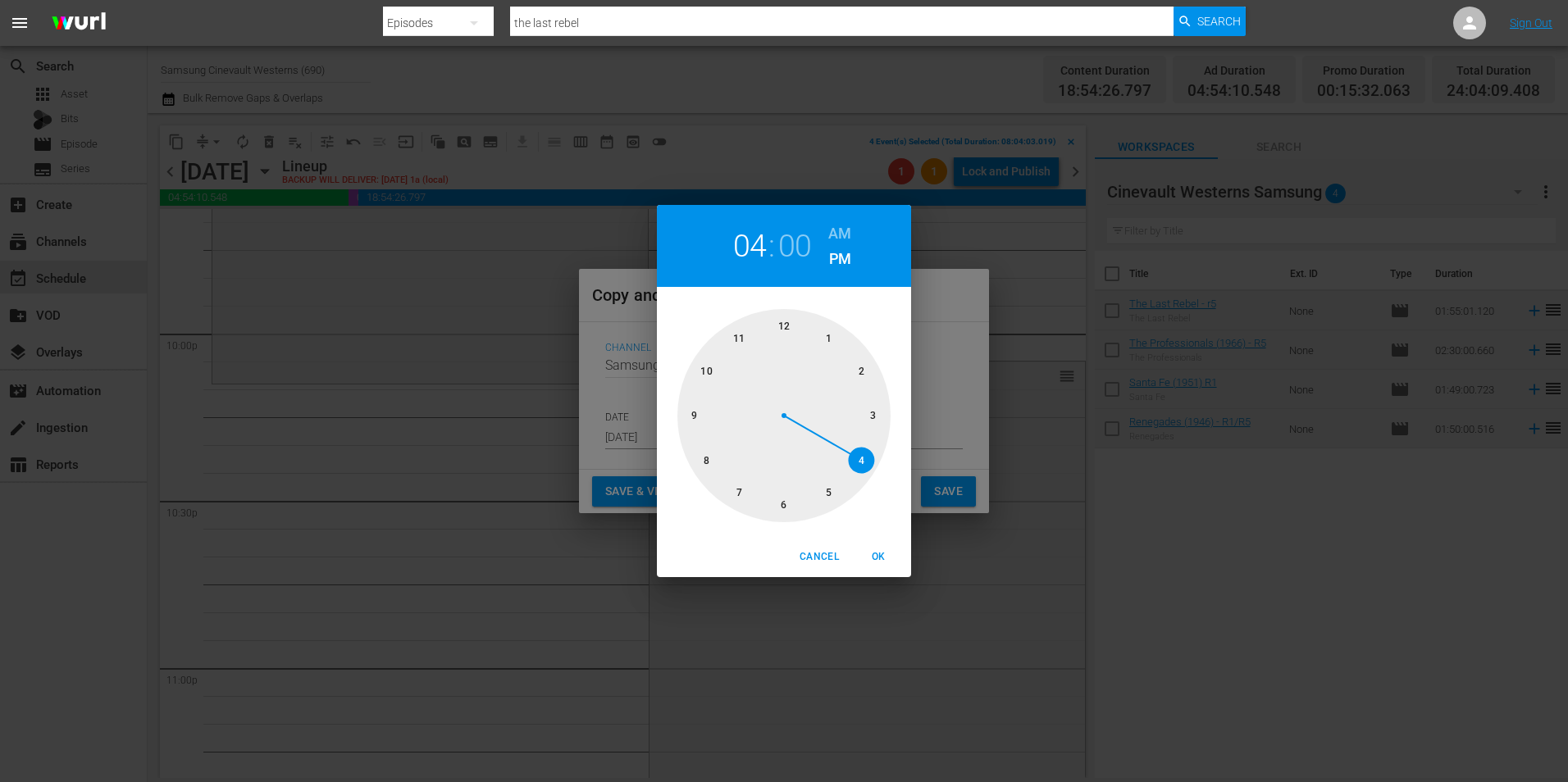
click at [695, 470] on div at bounding box center [783, 415] width 213 height 213
click at [834, 242] on h6 "AM" at bounding box center [840, 233] width 23 height 26
click at [877, 487] on span "OK" at bounding box center [878, 557] width 40 height 17
type input "08:00 am"
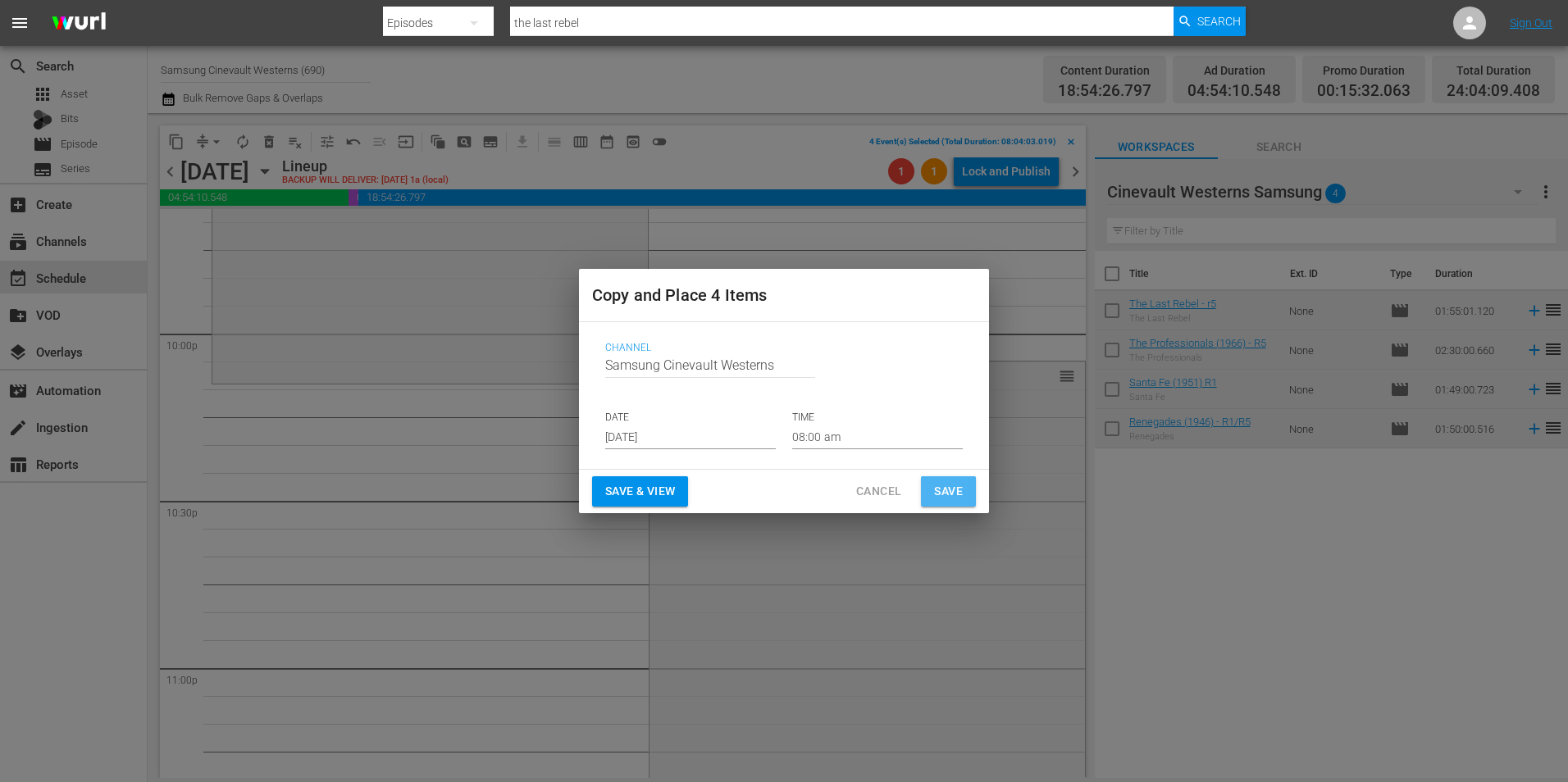
click at [959, 479] on button "Save" at bounding box center [947, 492] width 55 height 31
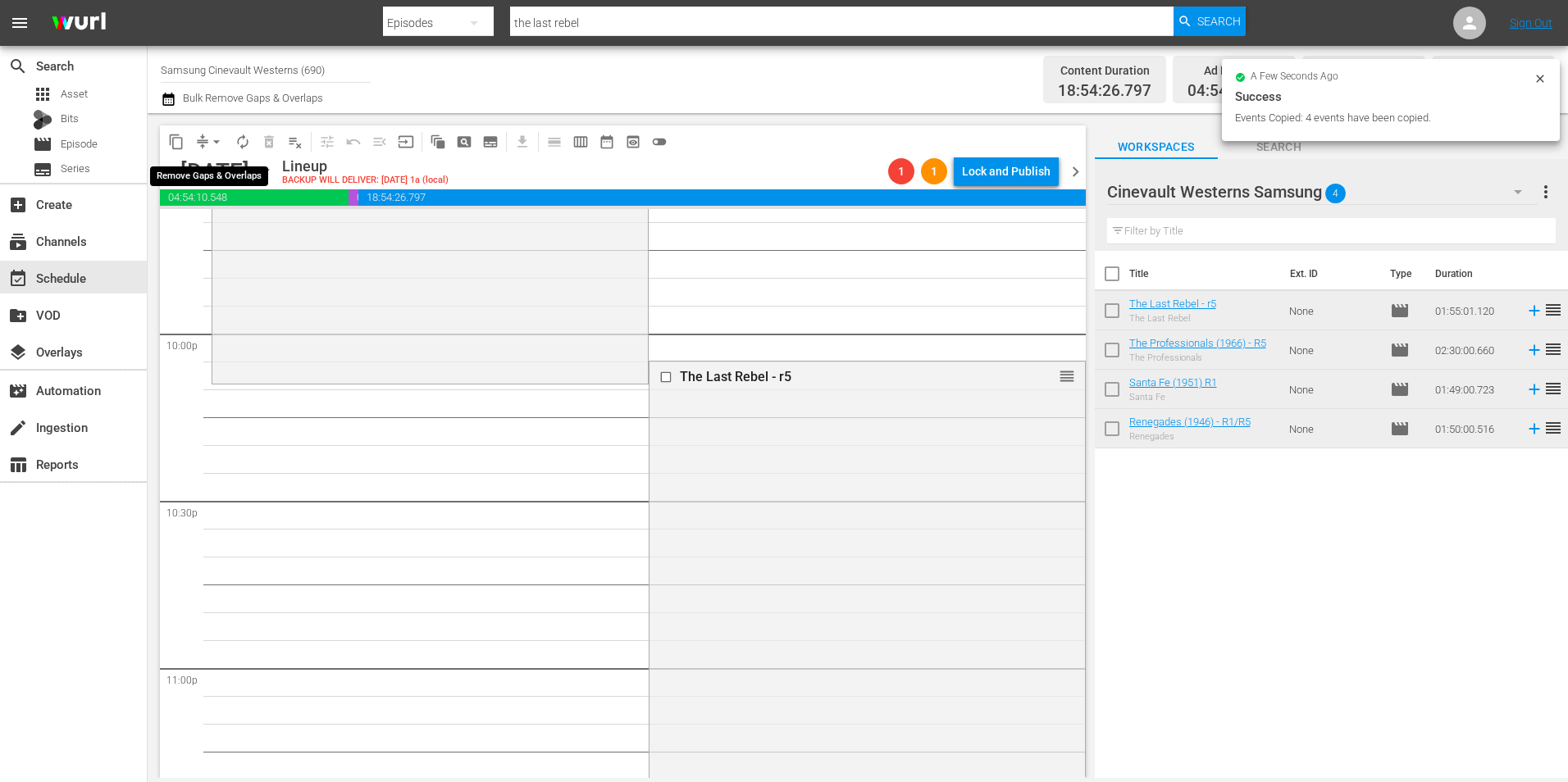
click at [216, 140] on span "arrow_drop_down" at bounding box center [216, 142] width 16 height 16
click at [210, 177] on li "Align to Midnight" at bounding box center [217, 175] width 172 height 27
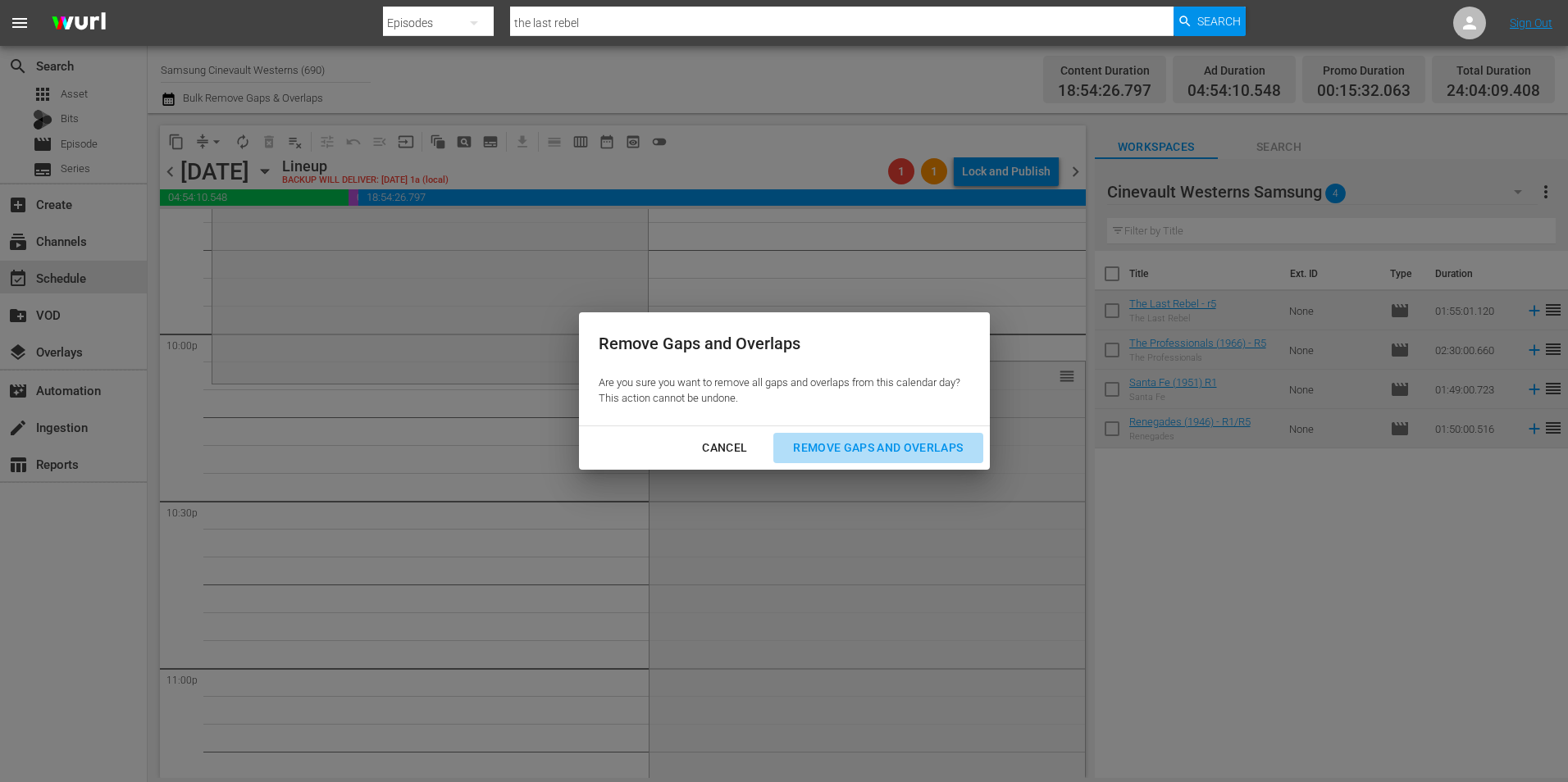
drag, startPoint x: 841, startPoint y: 435, endPoint x: 816, endPoint y: 444, distance: 26.6
click at [816, 444] on div "Remove Gaps and Overlaps" at bounding box center [877, 448] width 196 height 21
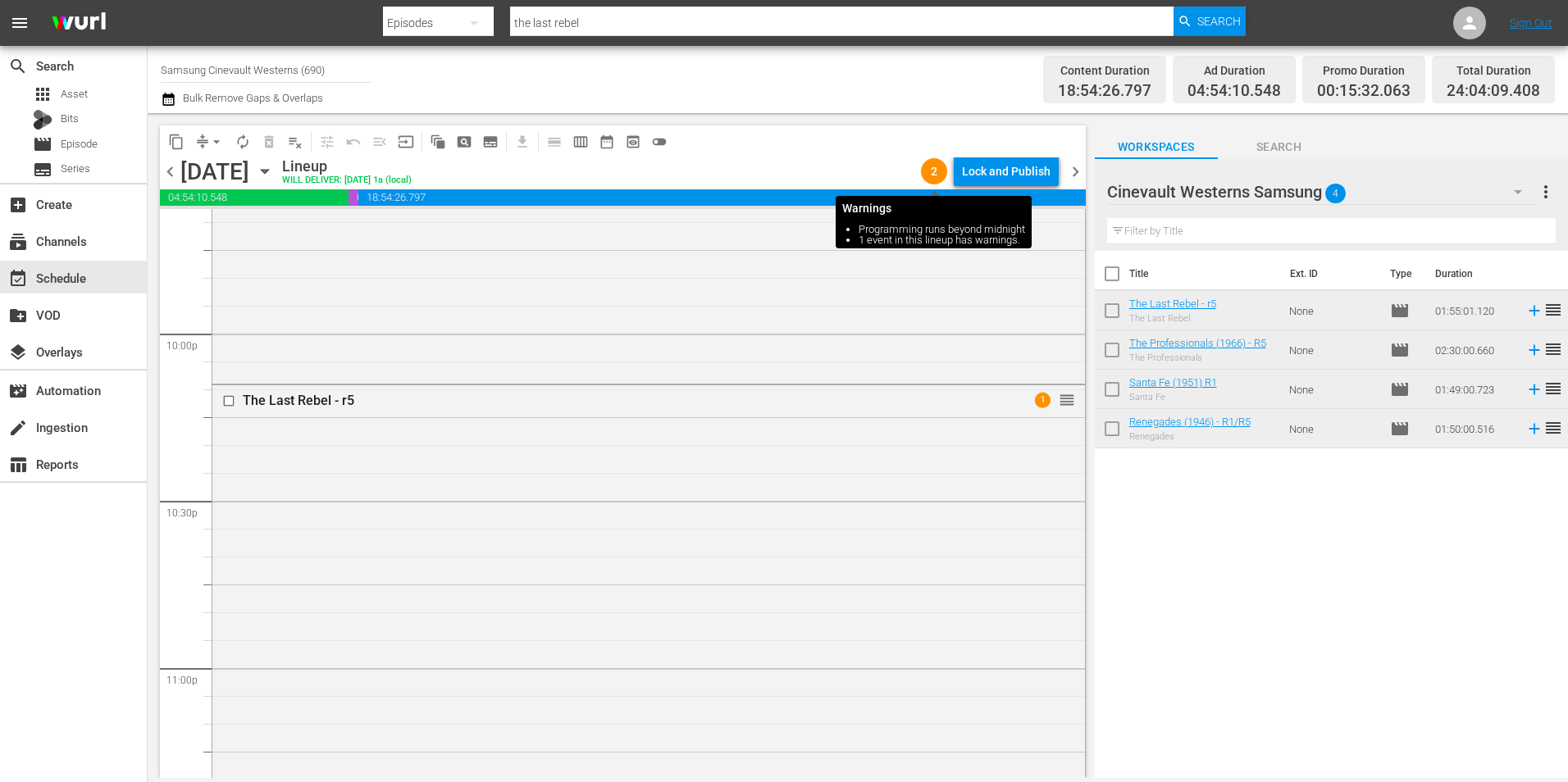
click at [940, 175] on span "2" at bounding box center [933, 171] width 26 height 13
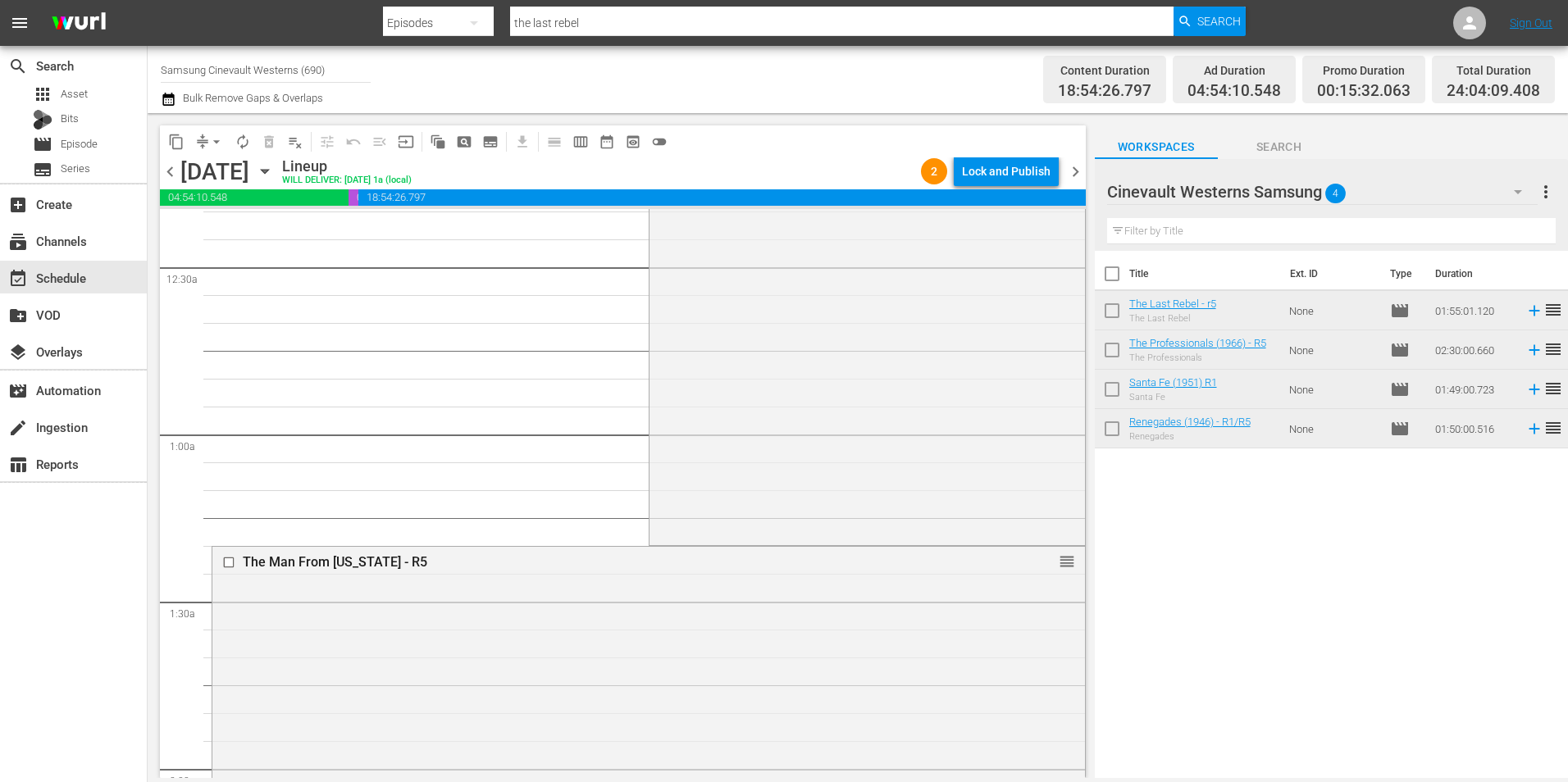
scroll to position [0, 0]
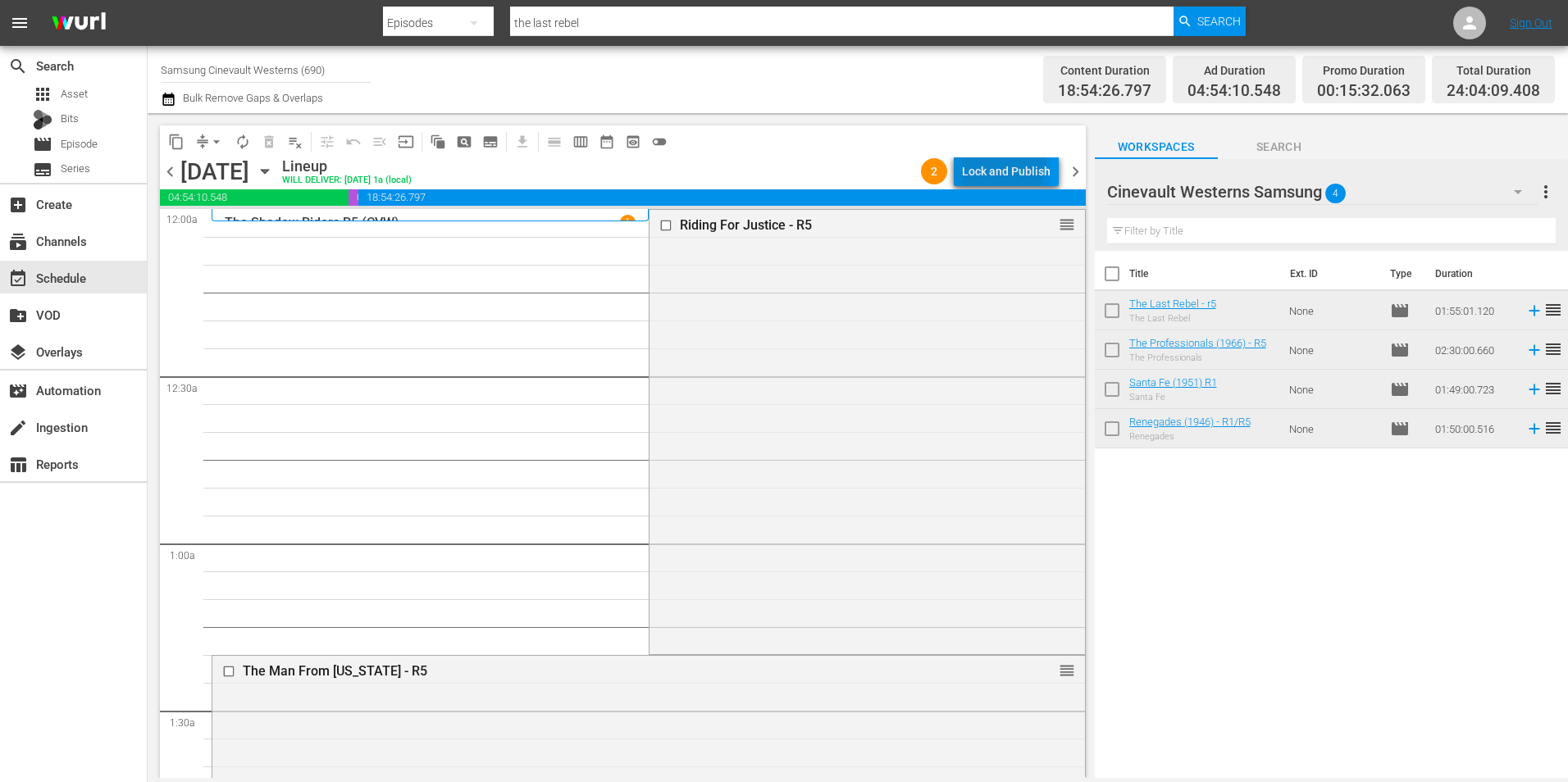
click at [988, 159] on div "Lock and Publish" at bounding box center [1006, 171] width 89 height 30
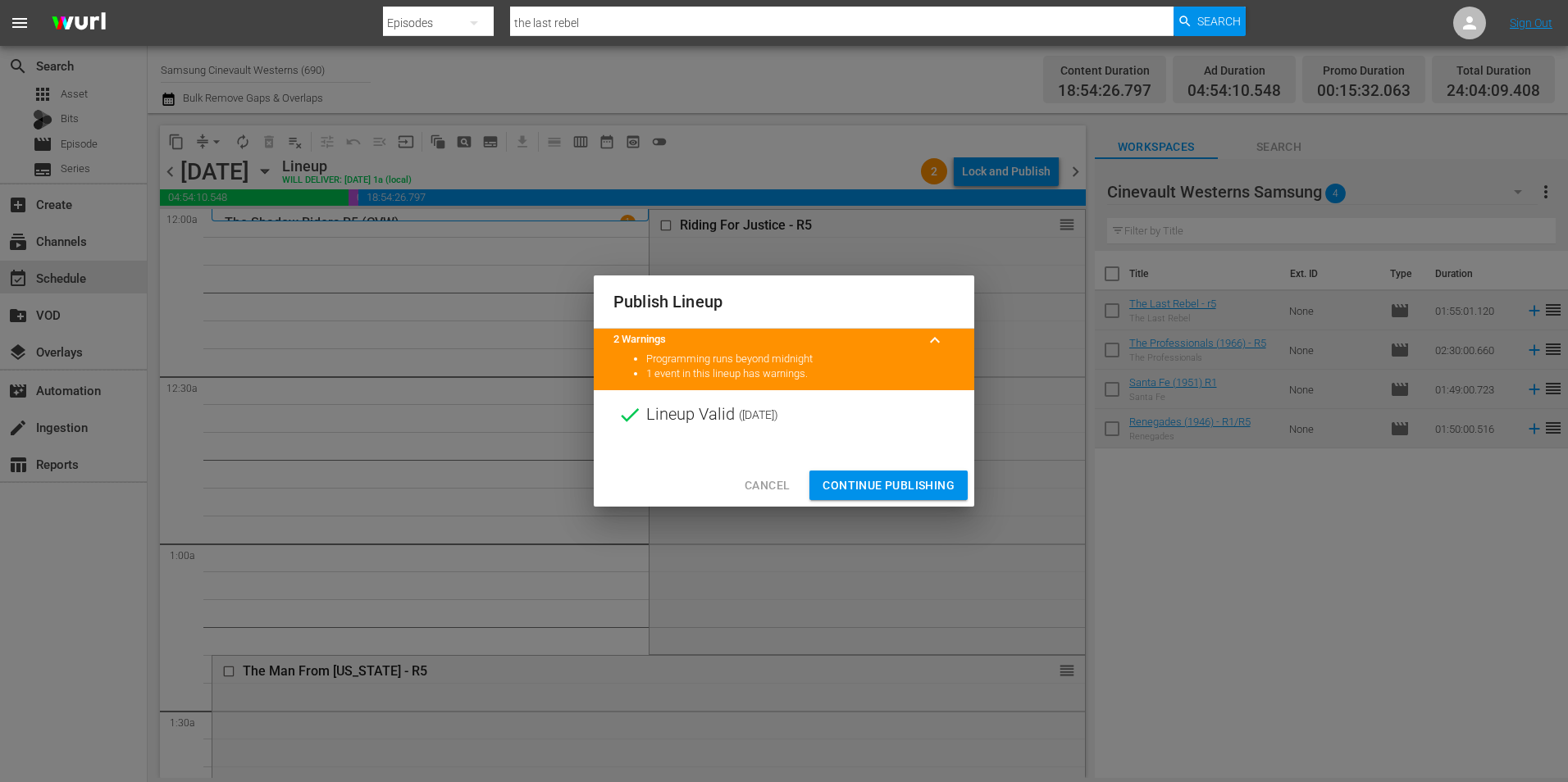
click at [877, 486] on span "Continue Publishing" at bounding box center [888, 486] width 132 height 21
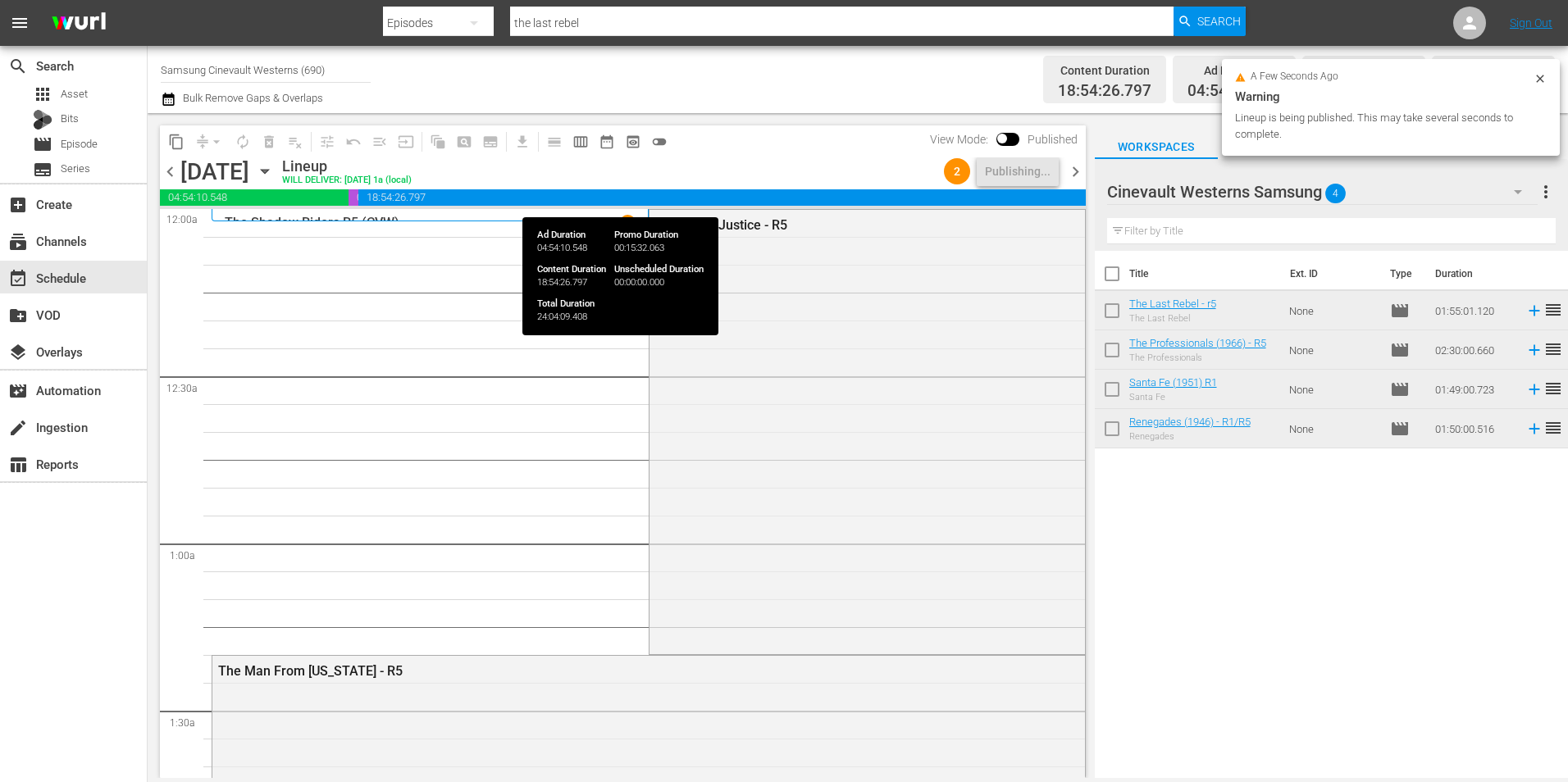
click at [882, 201] on span "18:54:26.797" at bounding box center [721, 198] width 727 height 16
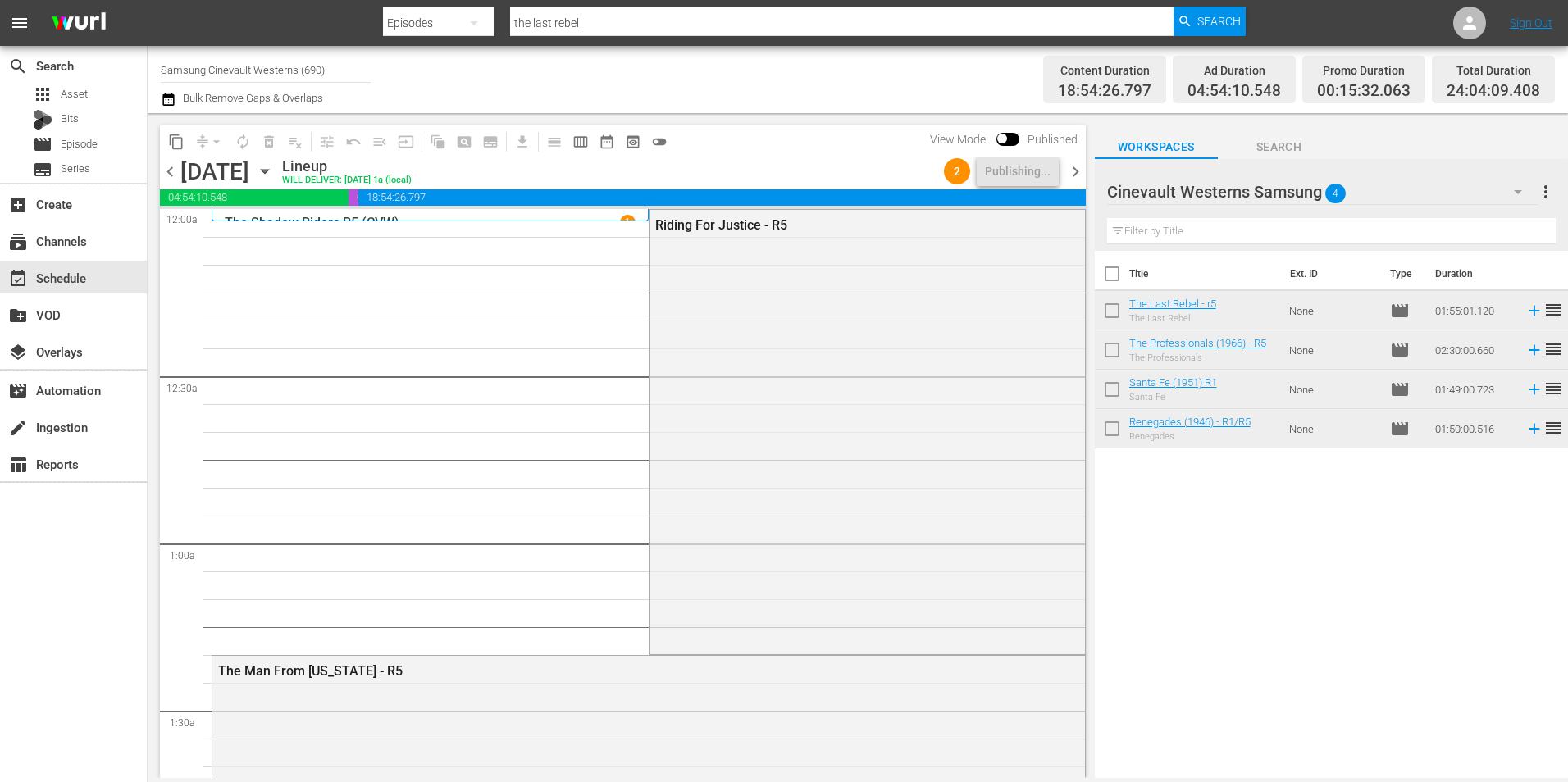
click at [1043, 195] on div "Cinevault Westerns Samsung 4" at bounding box center [1322, 191] width 430 height 46
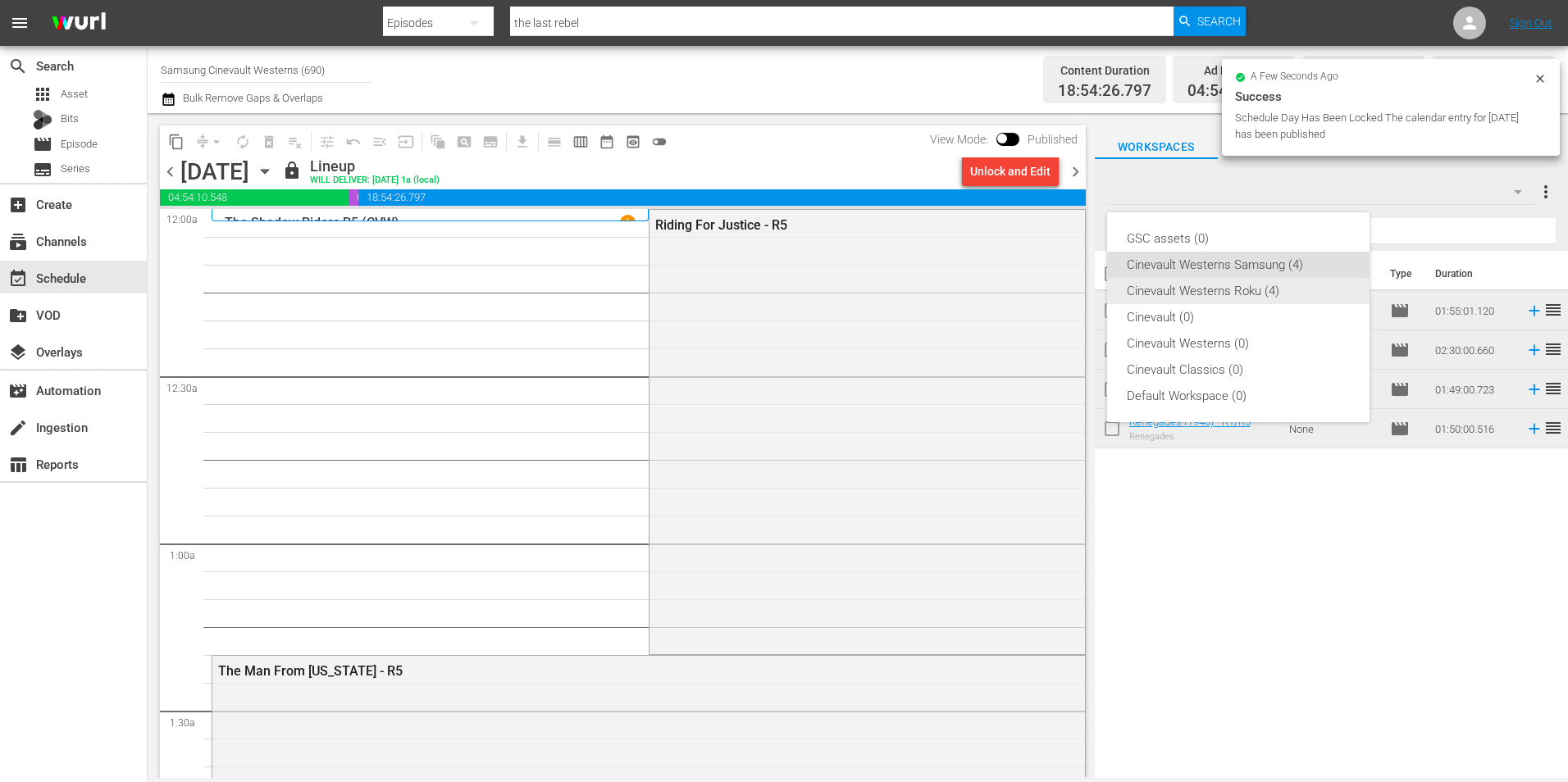
click at [1043, 300] on div "Cinevault Westerns Roku (4)" at bounding box center [1238, 291] width 223 height 26
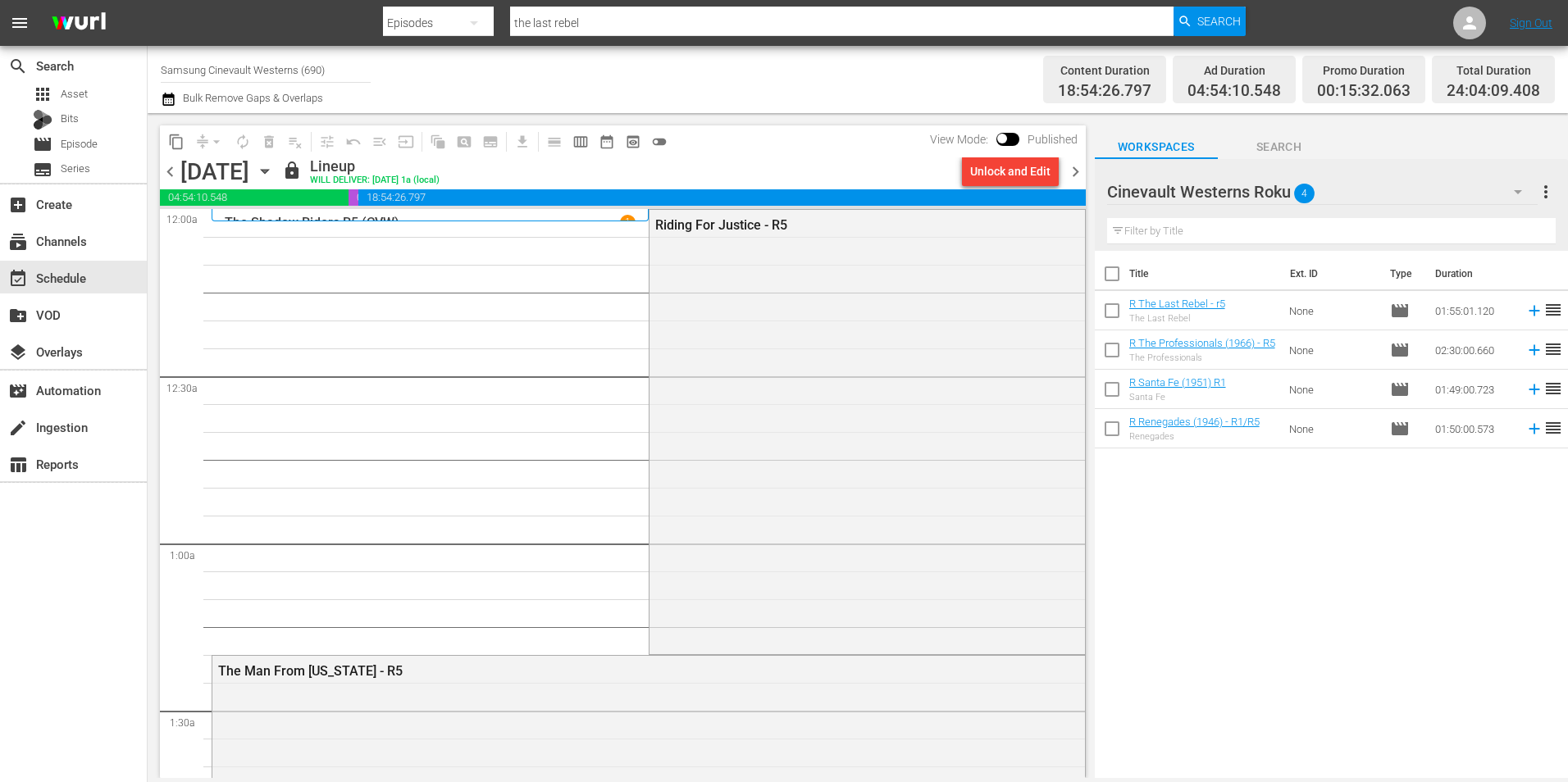
click at [225, 63] on input "Samsung Cinevault Westerns (690)" at bounding box center [266, 70] width 210 height 40
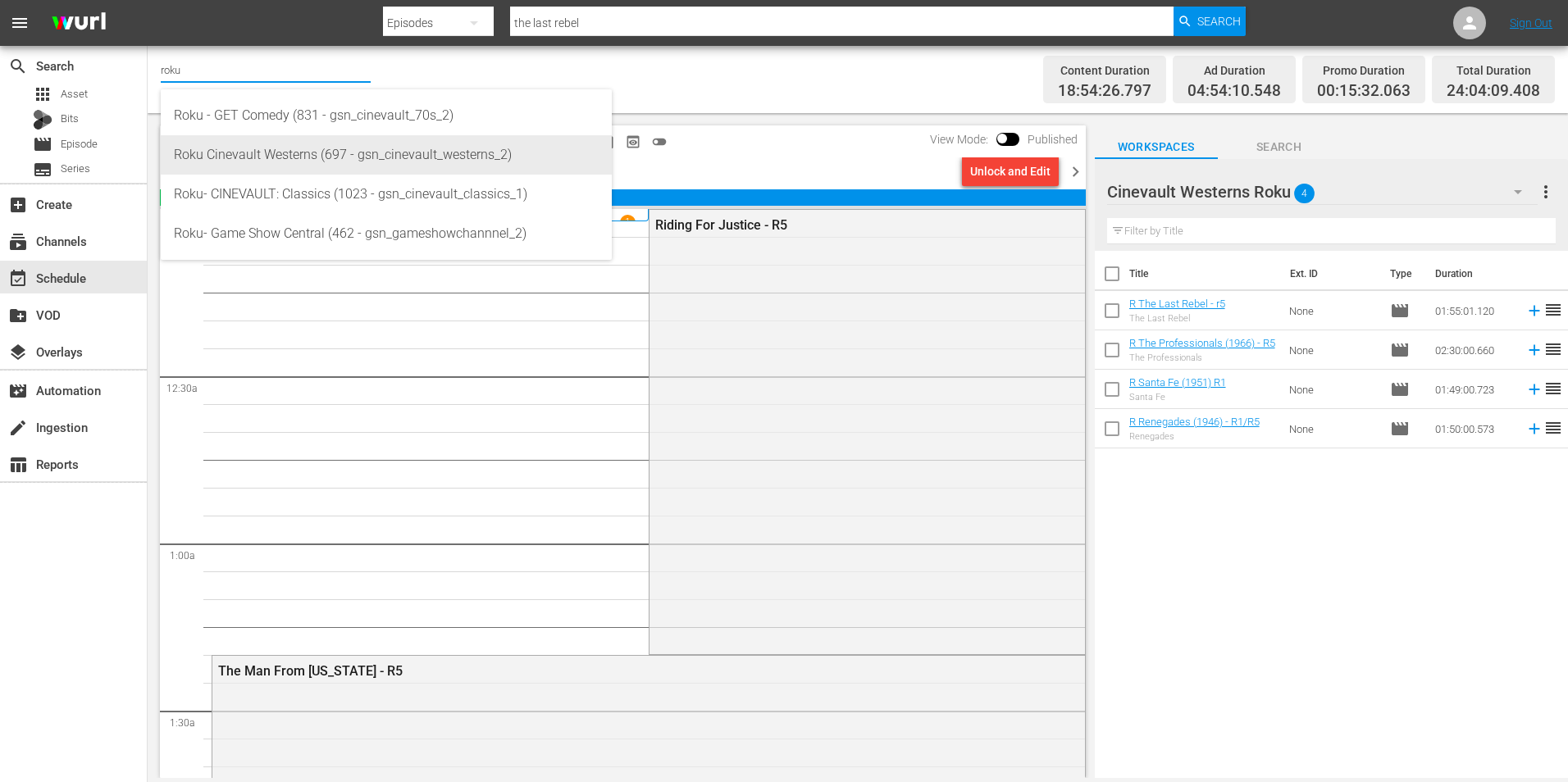
click at [364, 166] on div "Roku Cinevault Westerns (697 - gsn_cinevault_westerns_2)" at bounding box center [386, 155] width 425 height 40
type input "Roku Cinevault Westerns (697 - gsn_cinevault_westerns_2)"
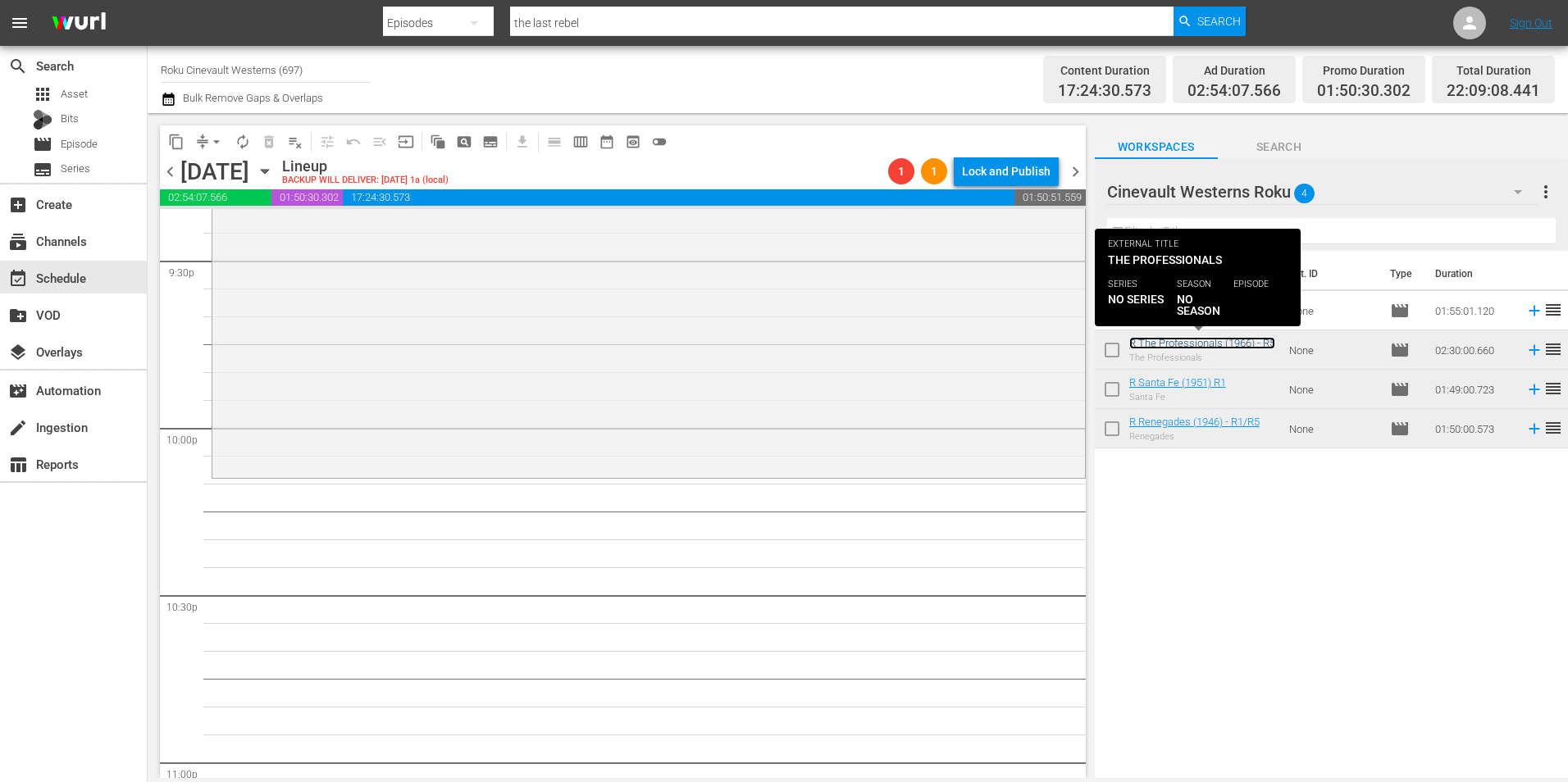
scroll to position [7141, 0]
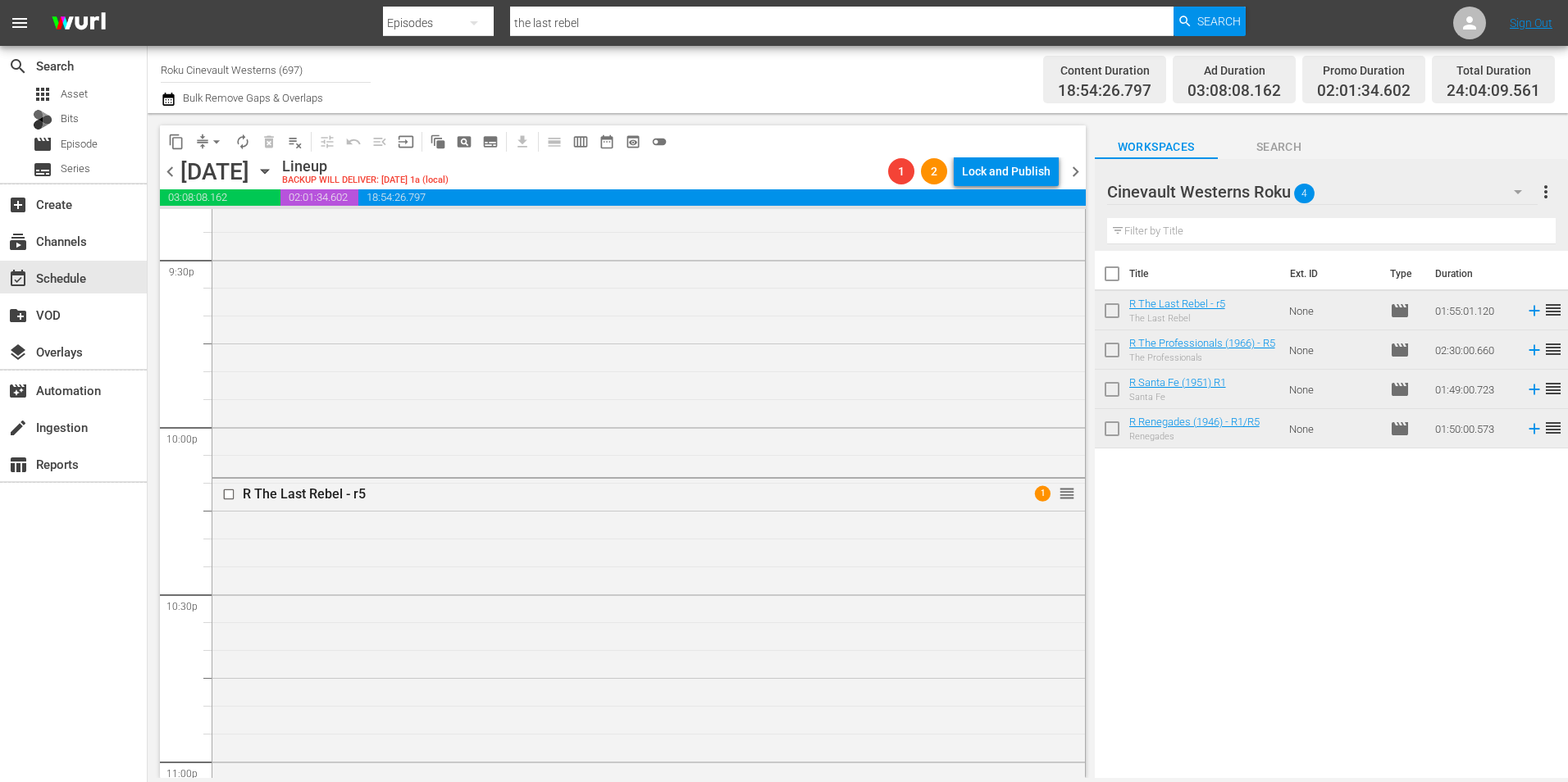
click at [225, 487] on input "checkbox" at bounding box center [230, 494] width 17 height 14
click at [227, 487] on input "checkbox" at bounding box center [230, 493] width 17 height 14
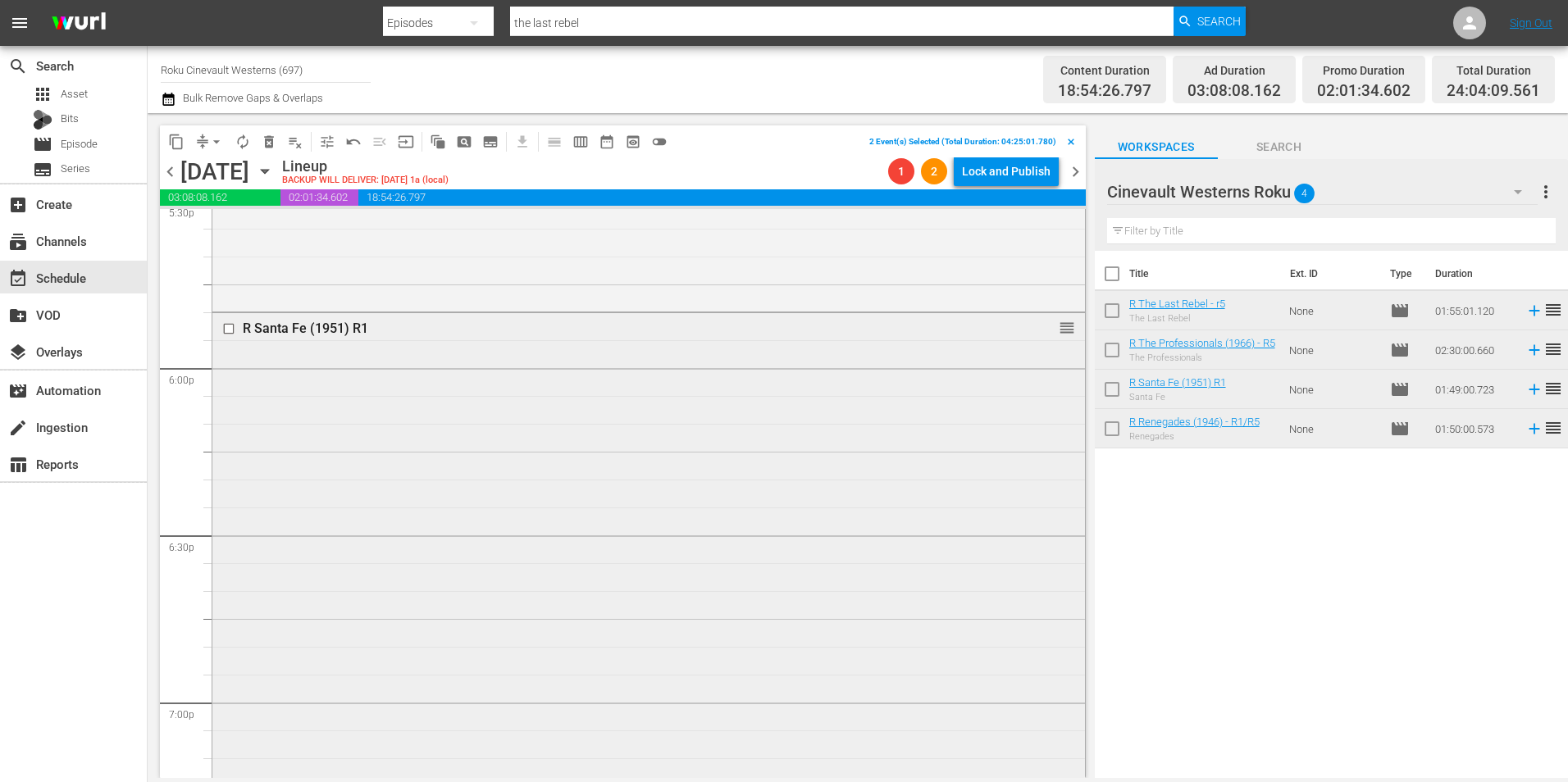
scroll to position [5861, 0]
click at [228, 329] on input "checkbox" at bounding box center [230, 330] width 17 height 14
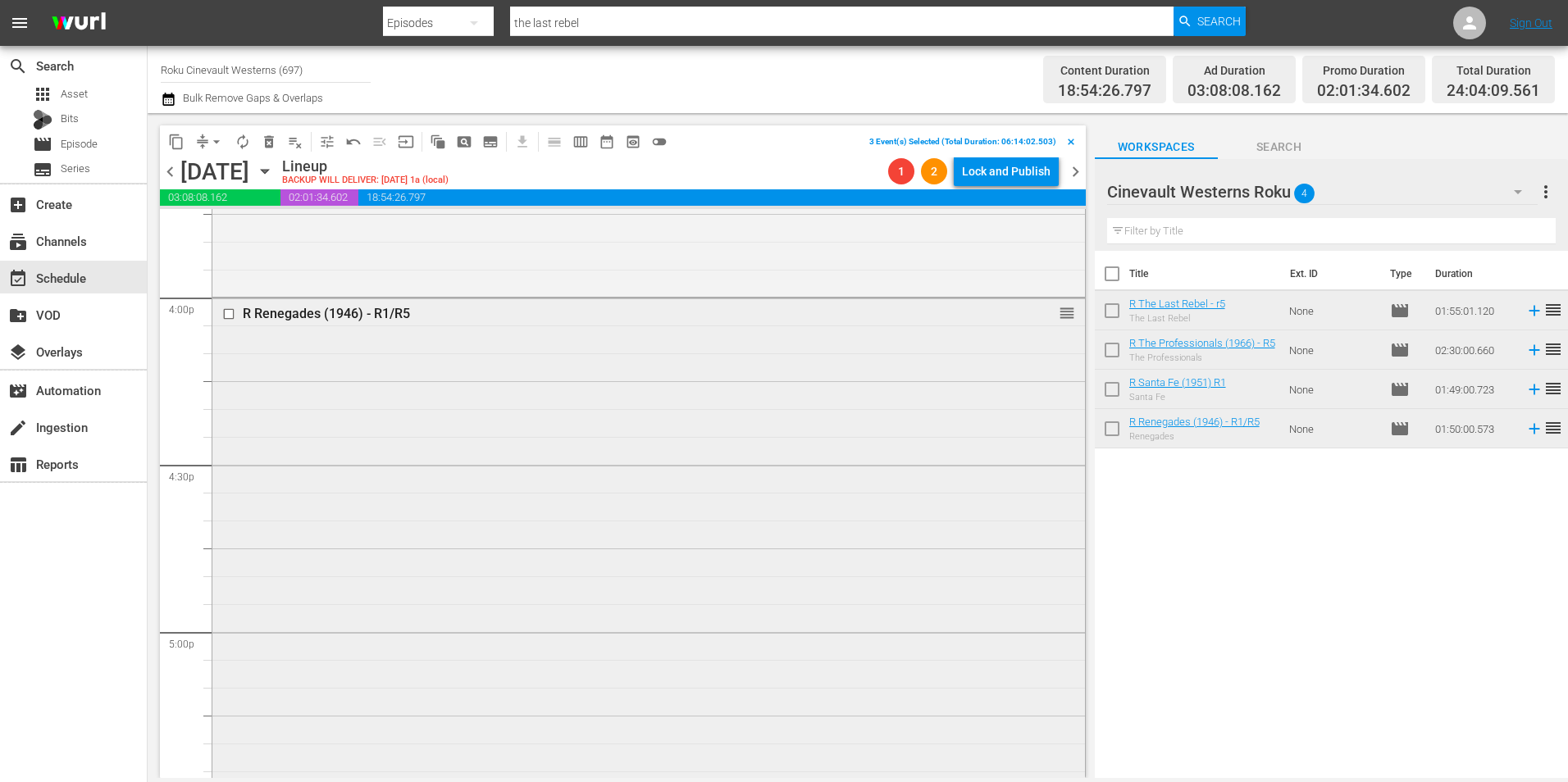
click at [225, 314] on input "checkbox" at bounding box center [230, 314] width 17 height 14
click at [182, 145] on span "content_copy" at bounding box center [176, 142] width 16 height 16
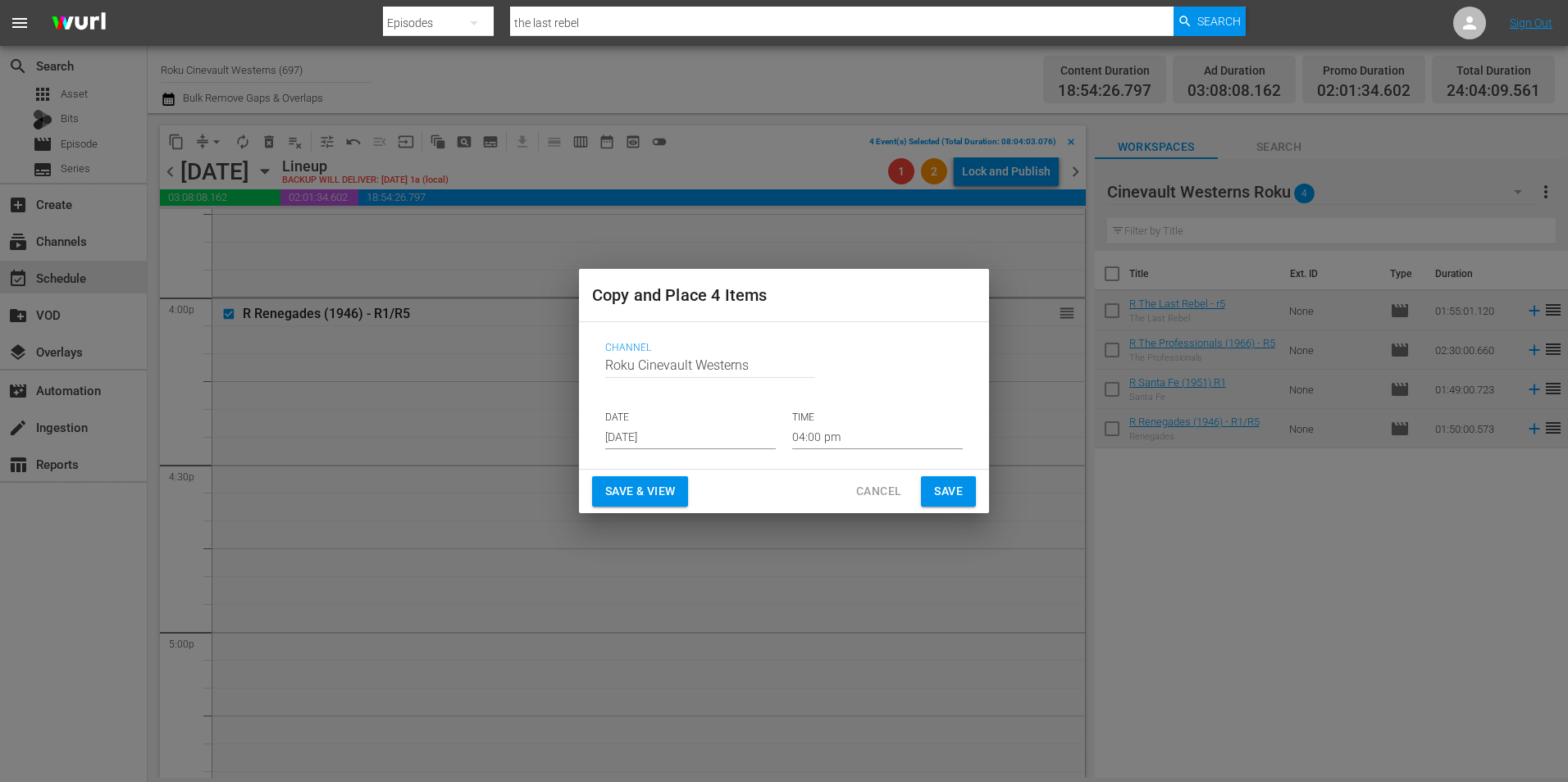
click at [713, 455] on div "Channel Channel Title Roku Cinevault Westerns DATE Aug 19th 2025 TIME 04:00 pm" at bounding box center [783, 395] width 383 height 134
click at [716, 441] on input "Aug 19th 2025" at bounding box center [691, 436] width 171 height 24
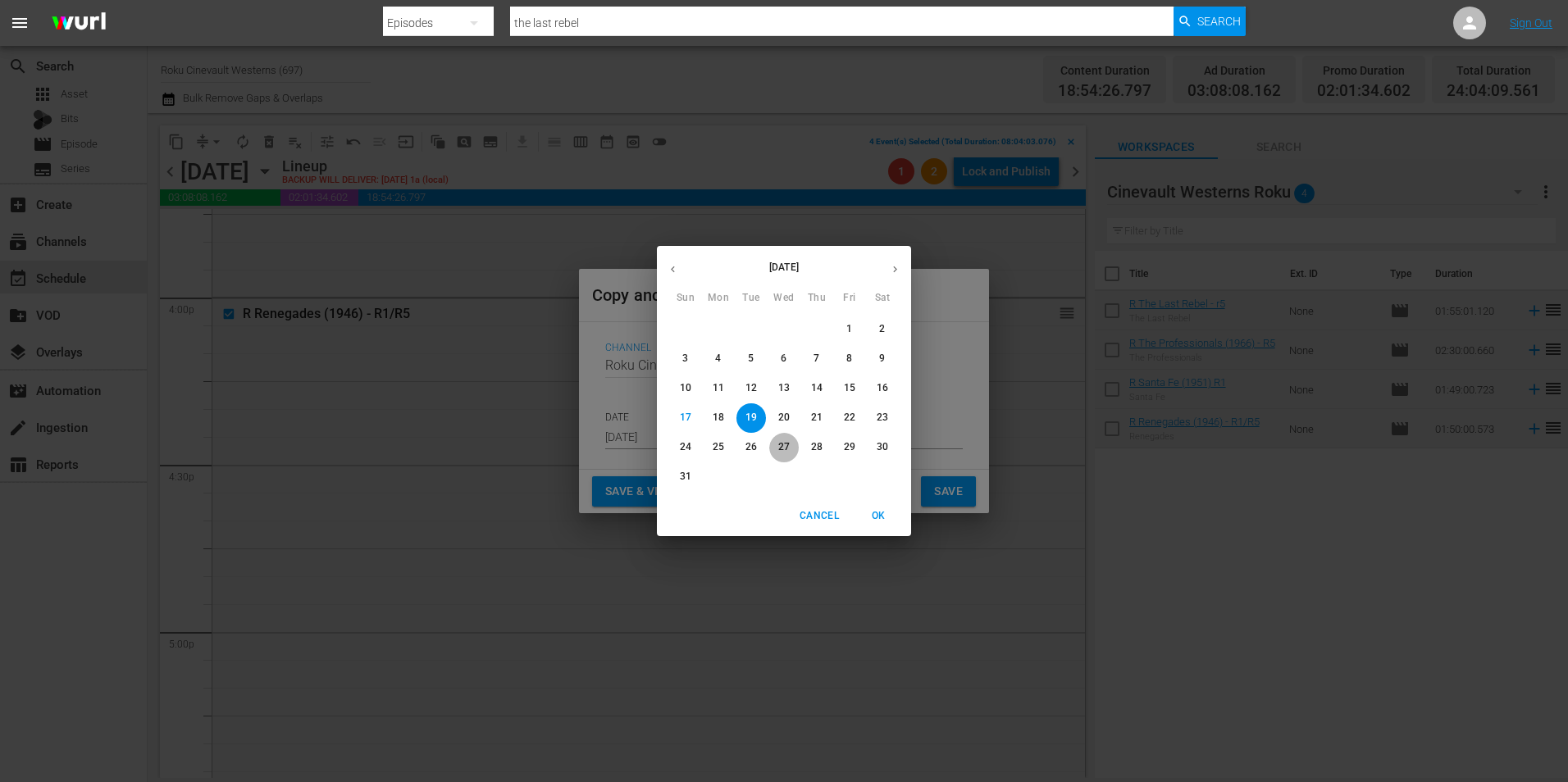
click at [780, 441] on p "27" at bounding box center [784, 447] width 12 height 14
type input "Aug 27th 2025"
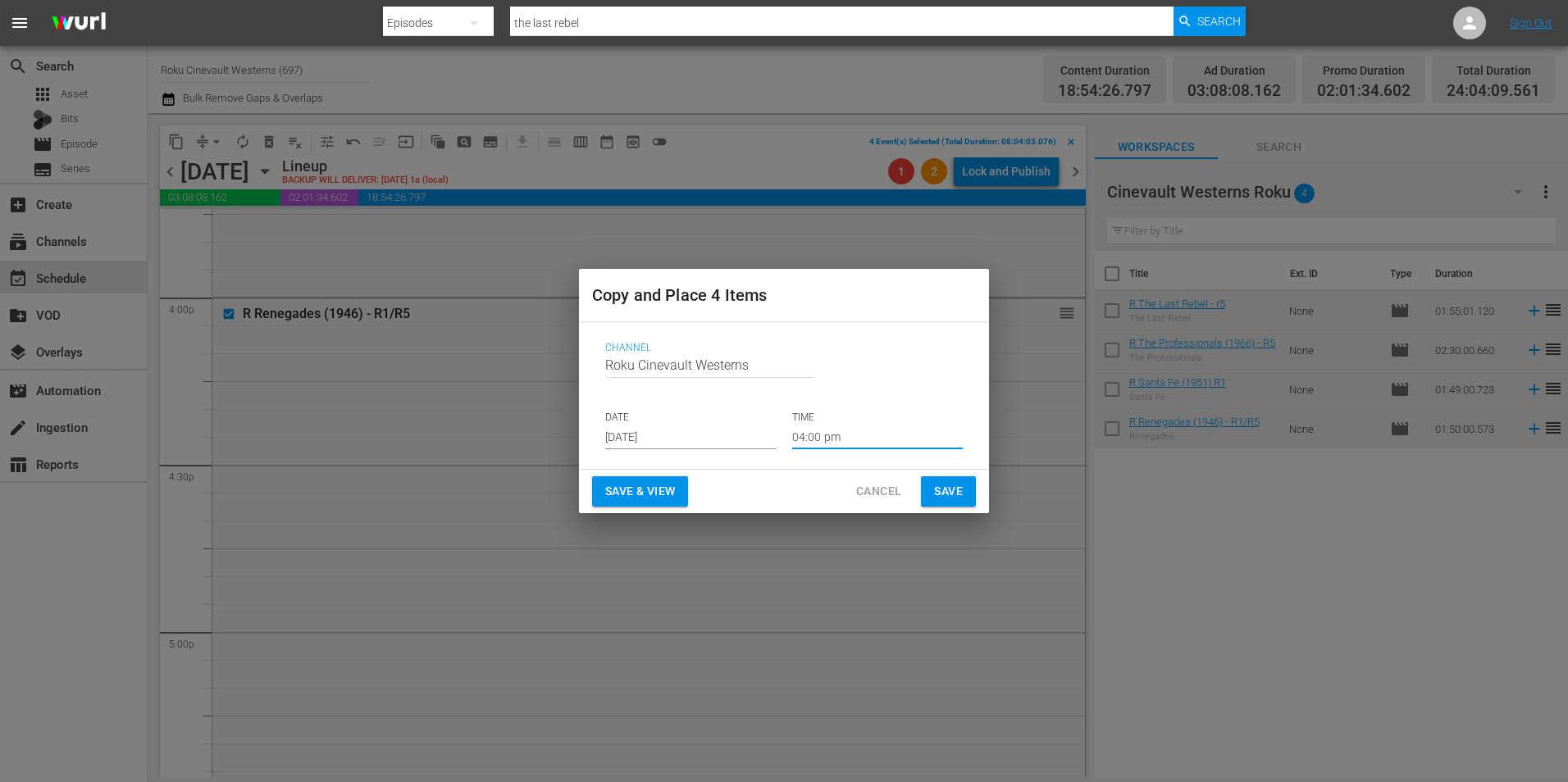
click at [825, 429] on input "04:00 pm" at bounding box center [877, 436] width 171 height 24
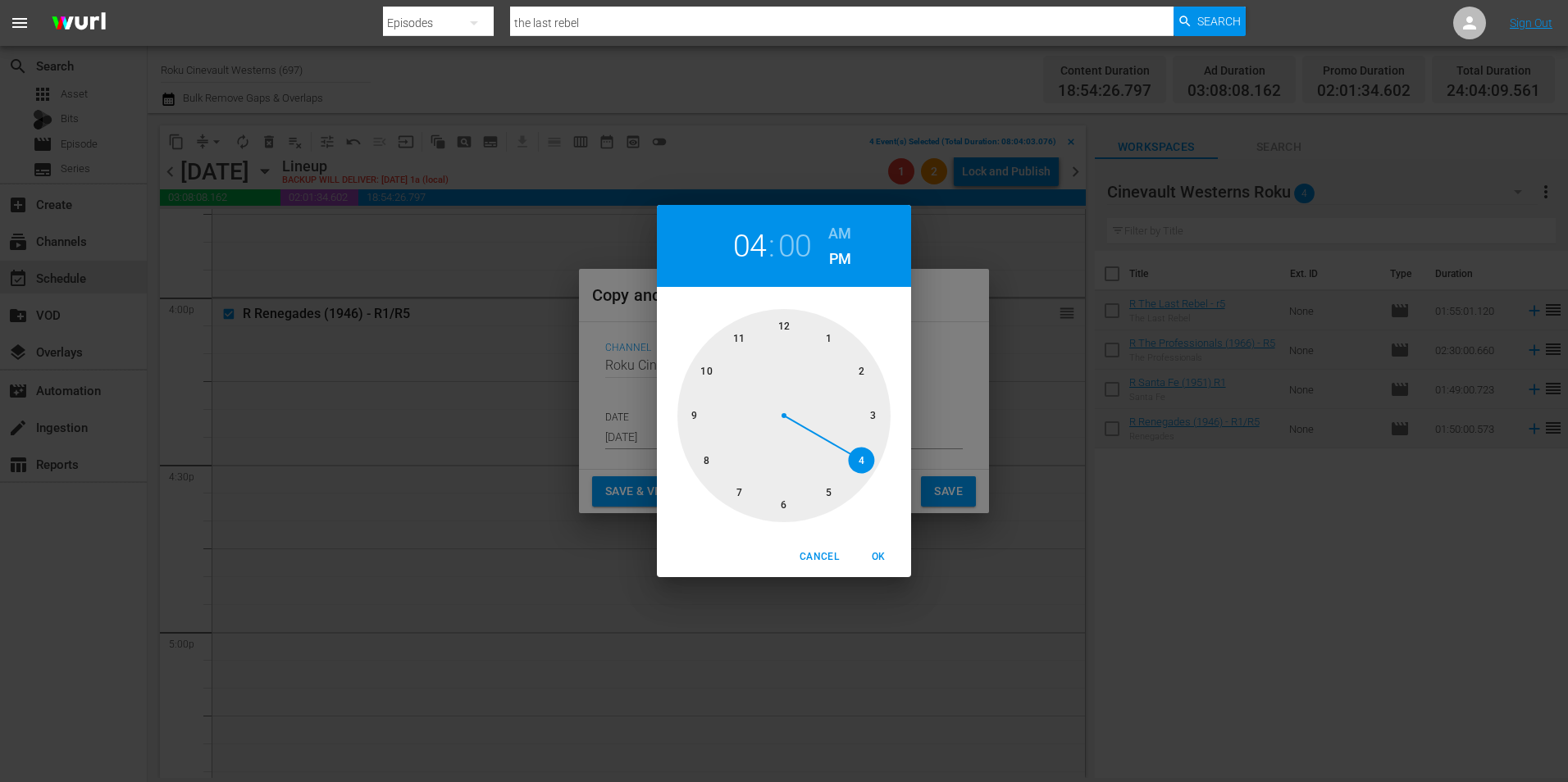
click at [785, 315] on div at bounding box center [783, 415] width 213 height 213
click at [847, 215] on div "12 : 00 AM PM" at bounding box center [783, 245] width 254 height 82
click at [838, 232] on h6 "AM" at bounding box center [840, 233] width 23 height 26
click at [893, 487] on span "OK" at bounding box center [878, 557] width 40 height 17
type input "12:00 am"
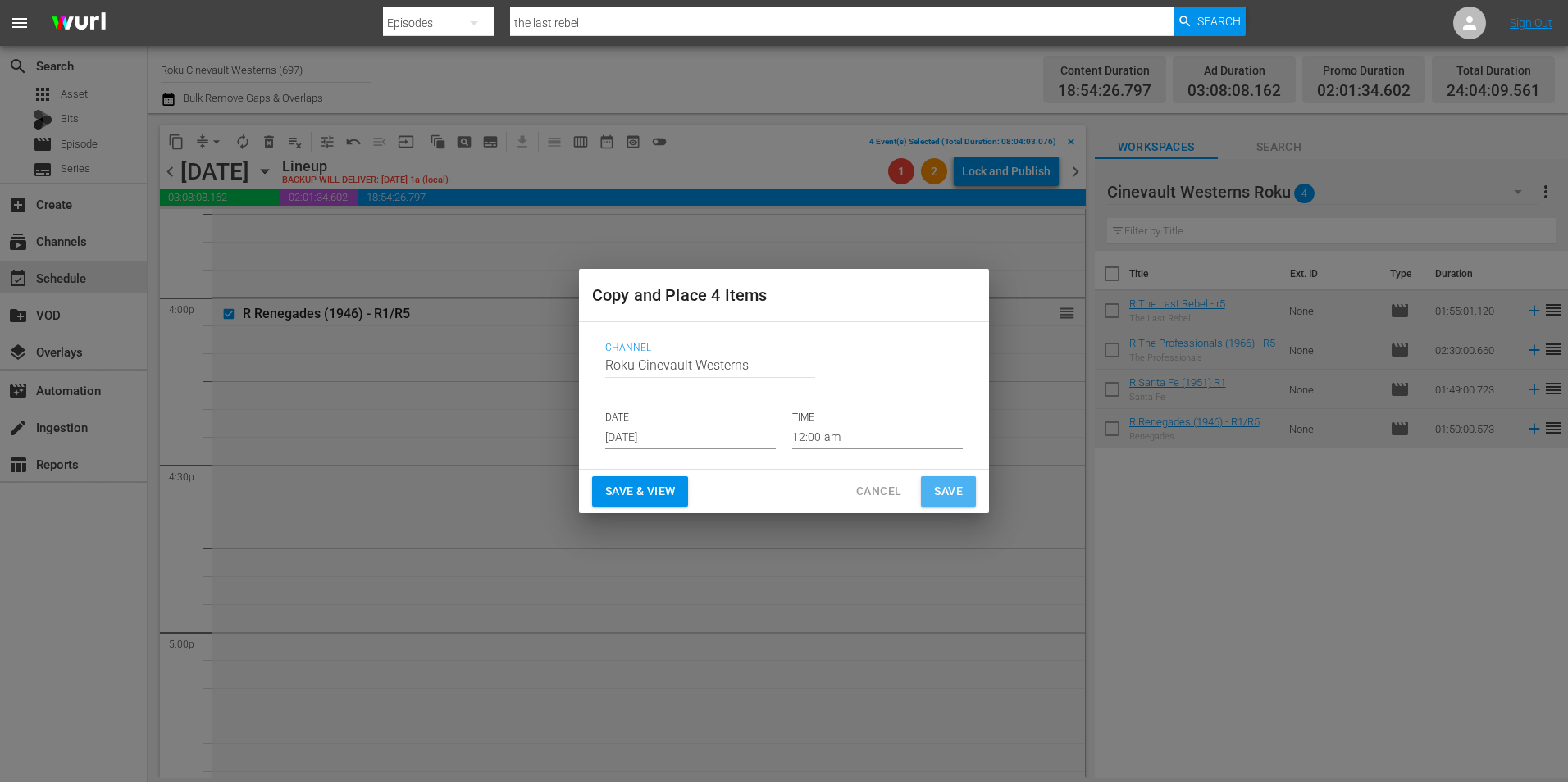
click at [962, 487] on span "Save" at bounding box center [948, 491] width 29 height 21
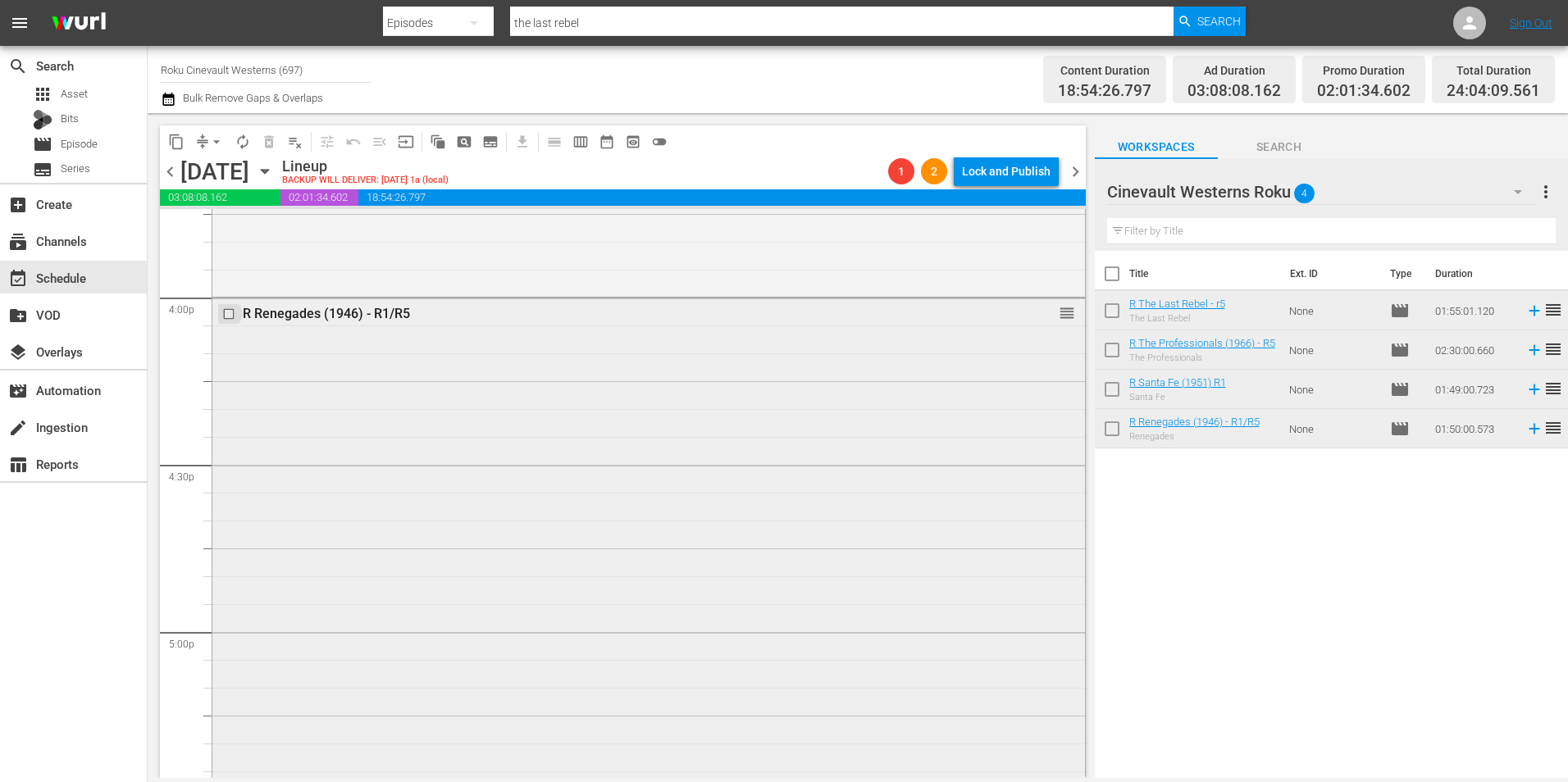
click at [228, 316] on input "checkbox" at bounding box center [230, 314] width 17 height 14
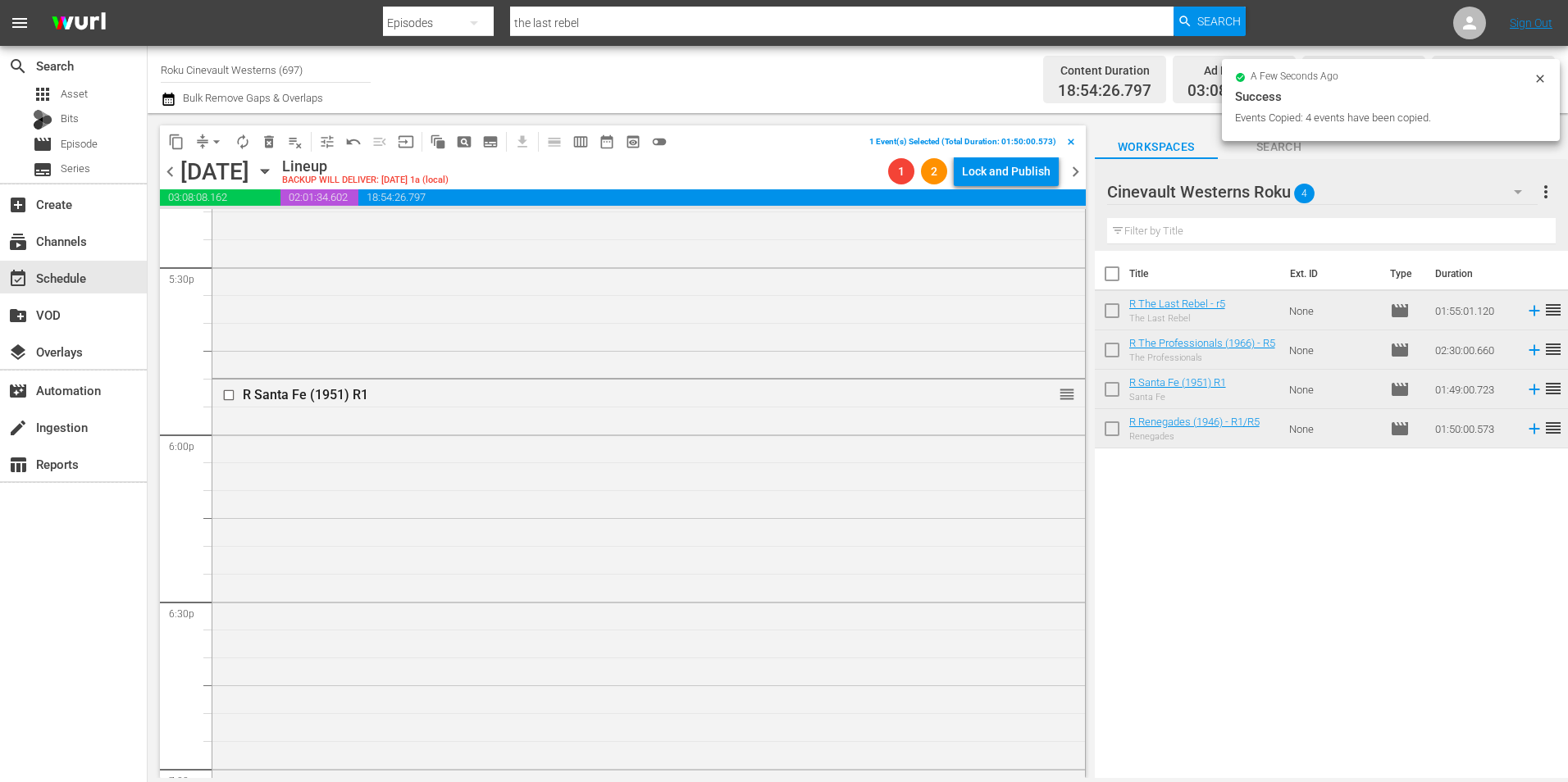
scroll to position [5812, 0]
click at [229, 380] on input "checkbox" at bounding box center [230, 380] width 17 height 14
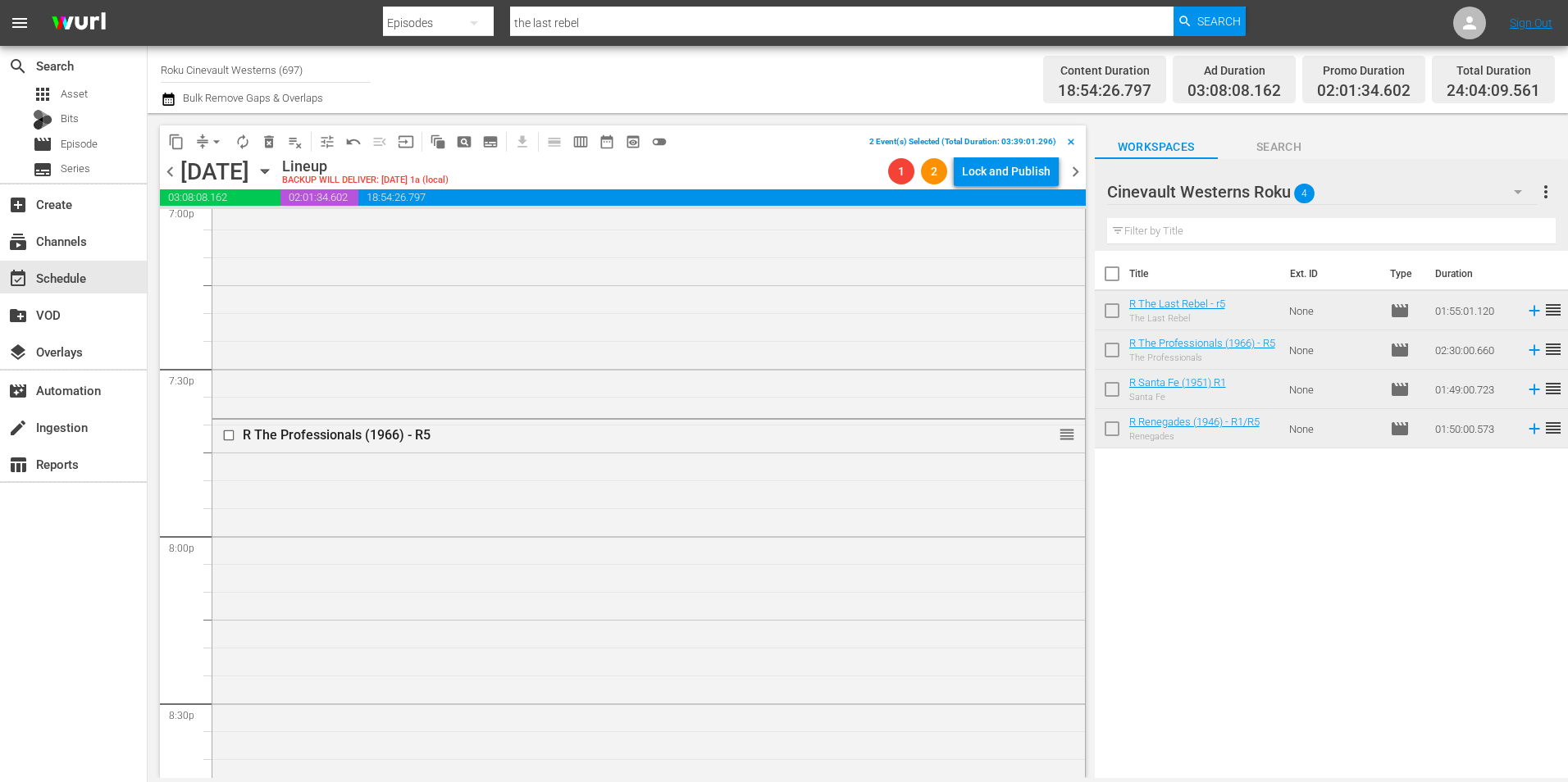
scroll to position [6364, 0]
click at [227, 431] on input "checkbox" at bounding box center [230, 435] width 17 height 14
click at [229, 487] on input "checkbox" at bounding box center [230, 514] width 17 height 14
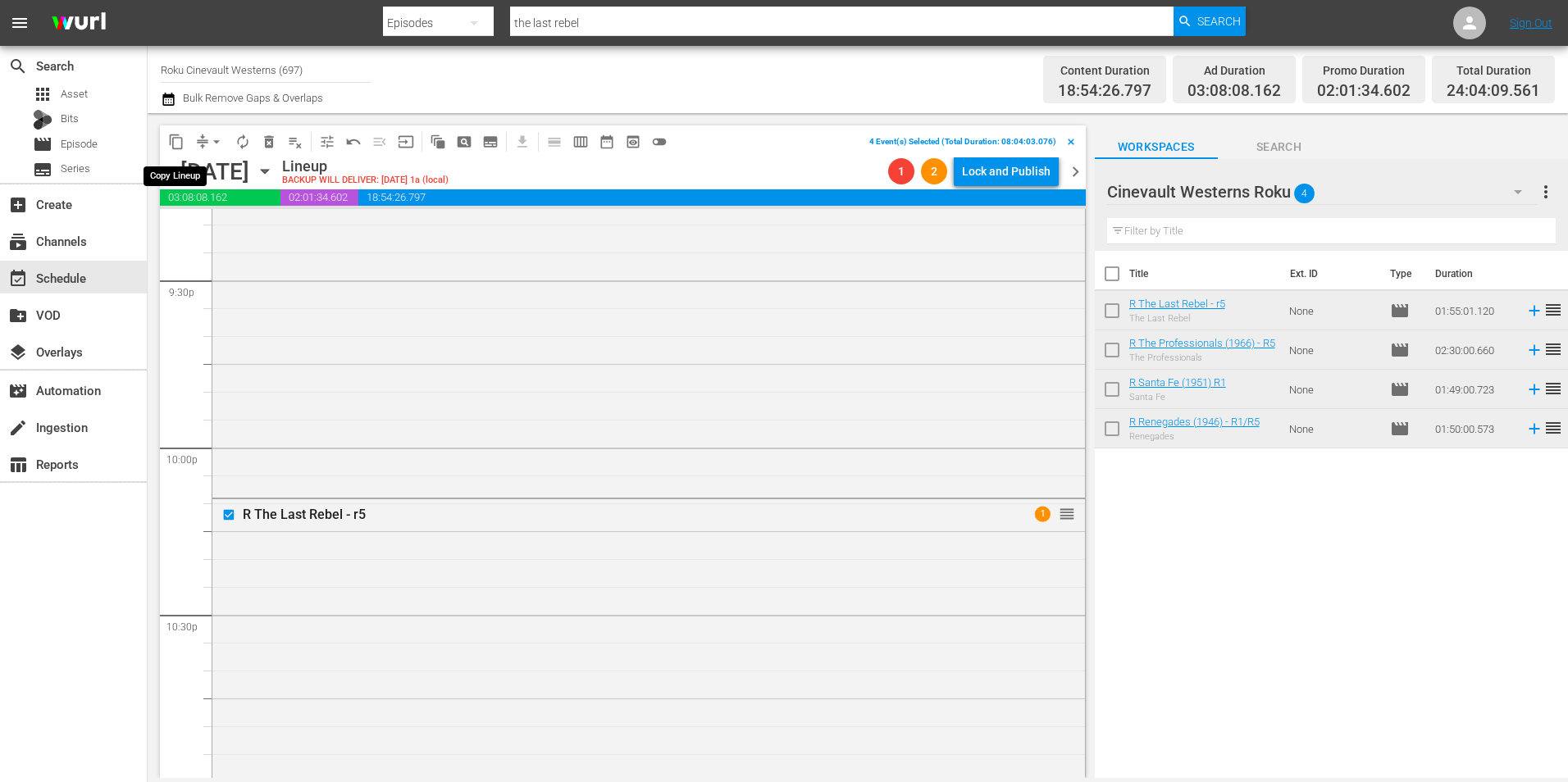
click at [172, 144] on span "content_copy" at bounding box center [176, 142] width 16 height 16
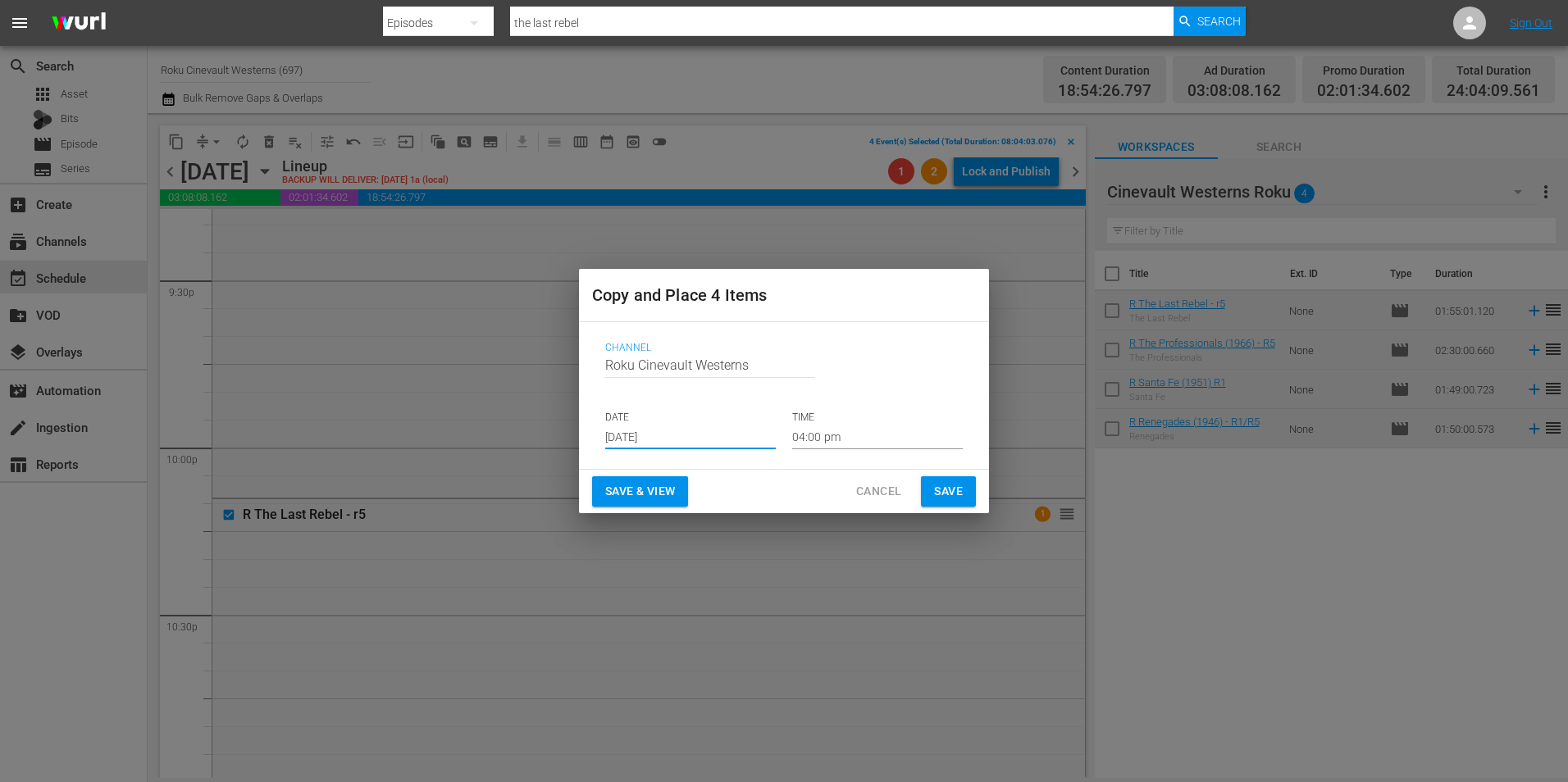
click at [738, 436] on input "Aug 19th 2025" at bounding box center [691, 436] width 171 height 24
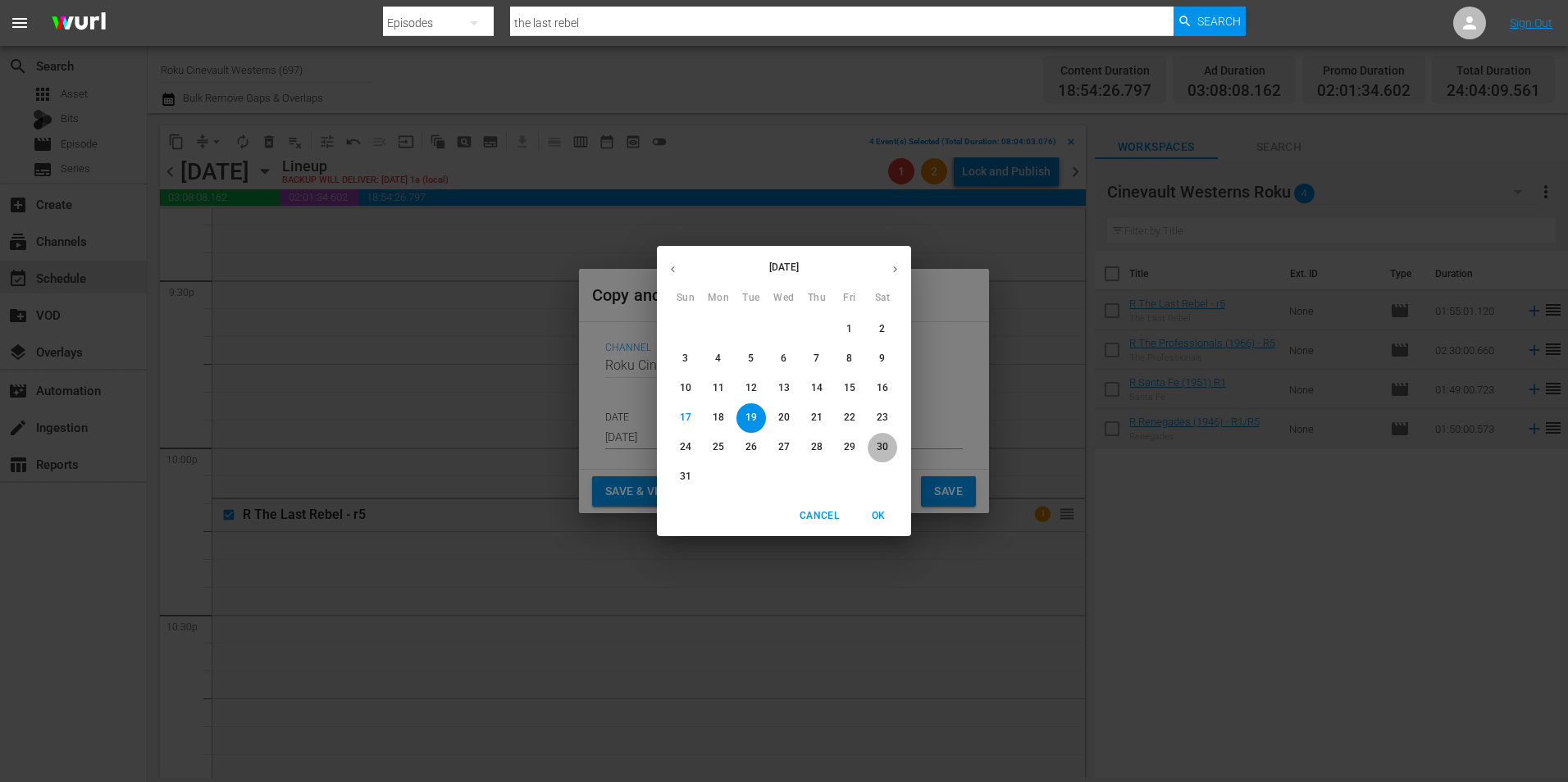
click at [885, 450] on p "30" at bounding box center [882, 447] width 12 height 14
type input "Aug 30th 2025"
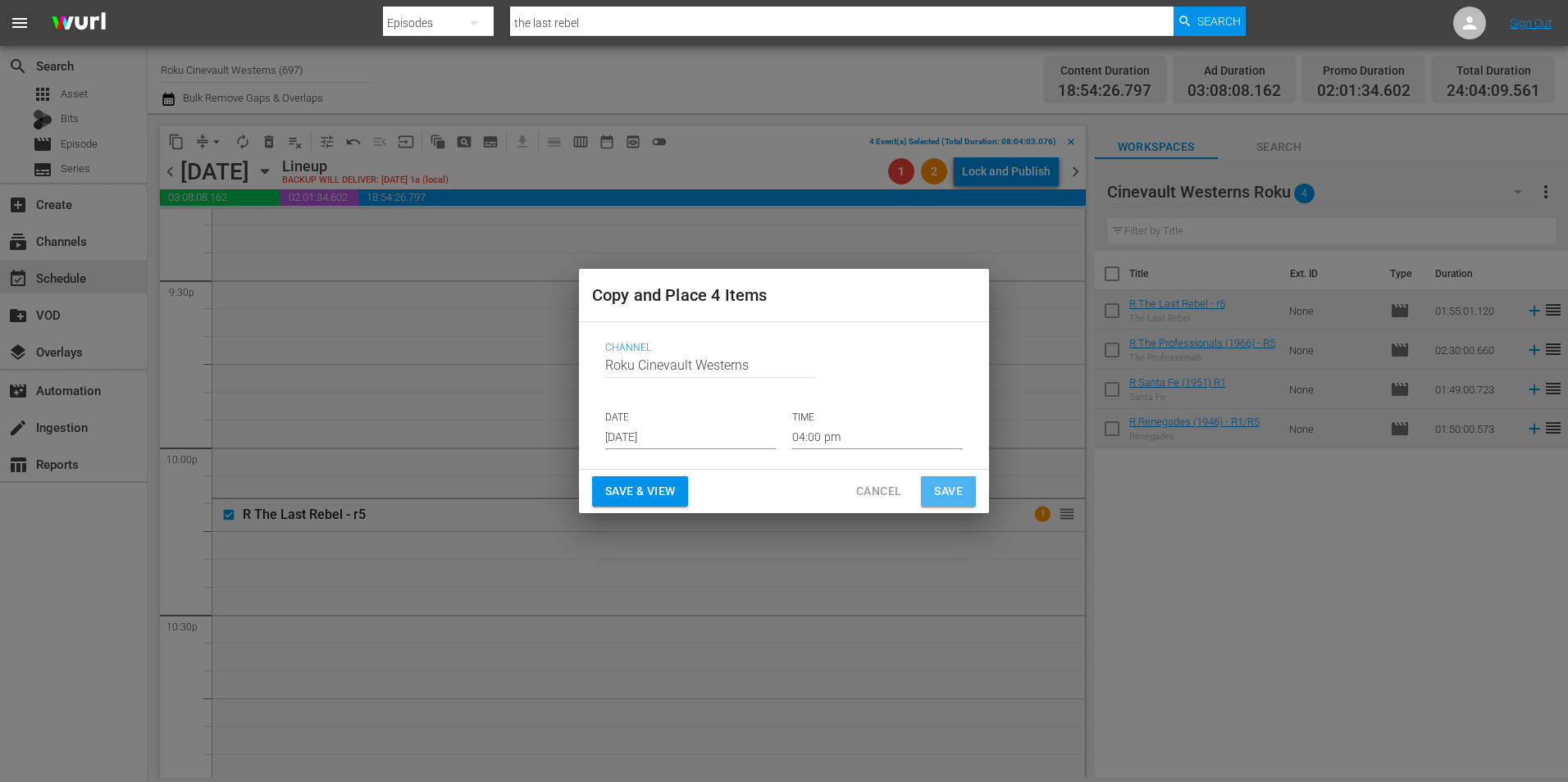
click at [950, 487] on span "Save" at bounding box center [948, 491] width 29 height 21
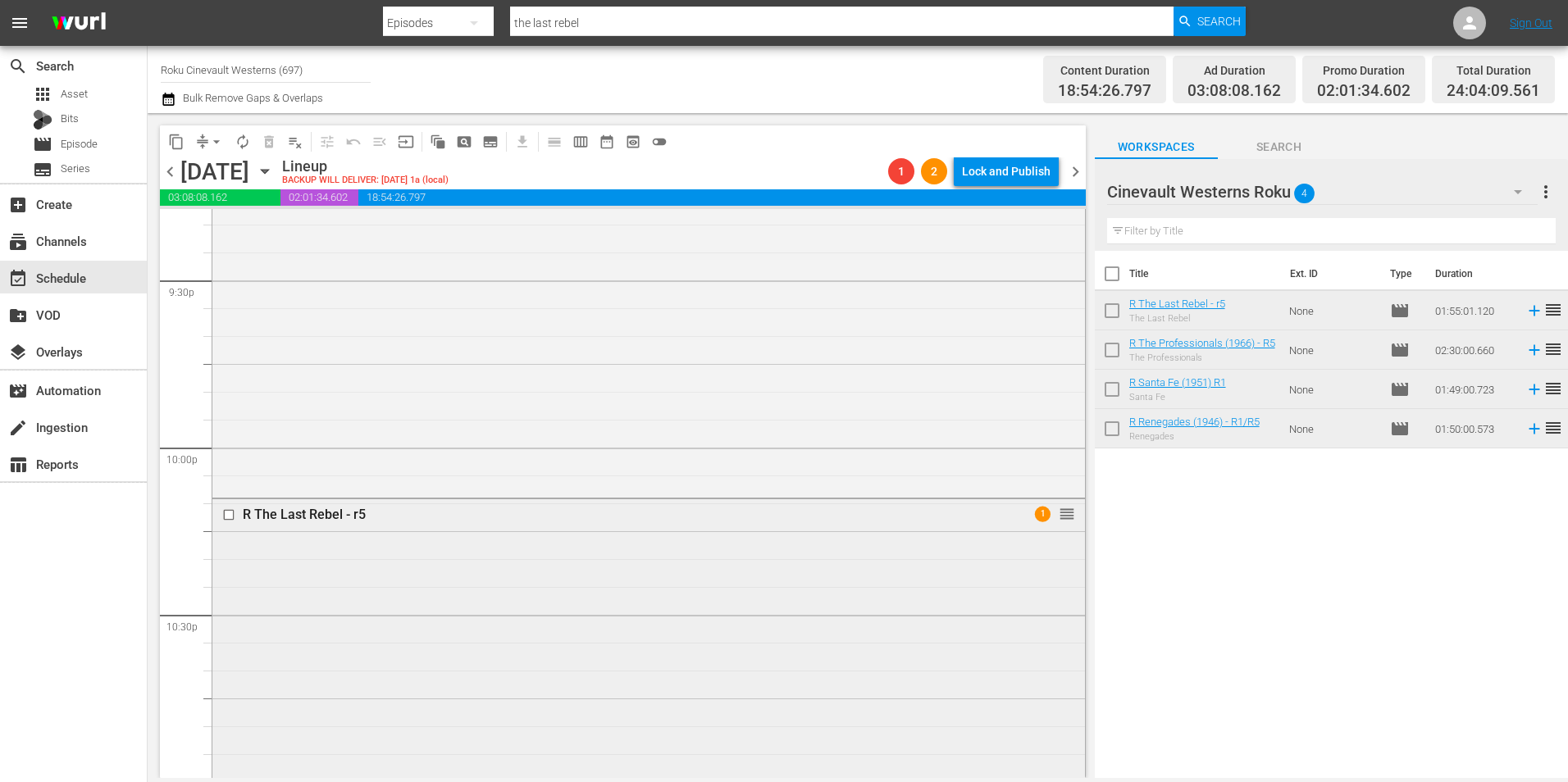
click at [228, 487] on input "checkbox" at bounding box center [230, 514] width 17 height 14
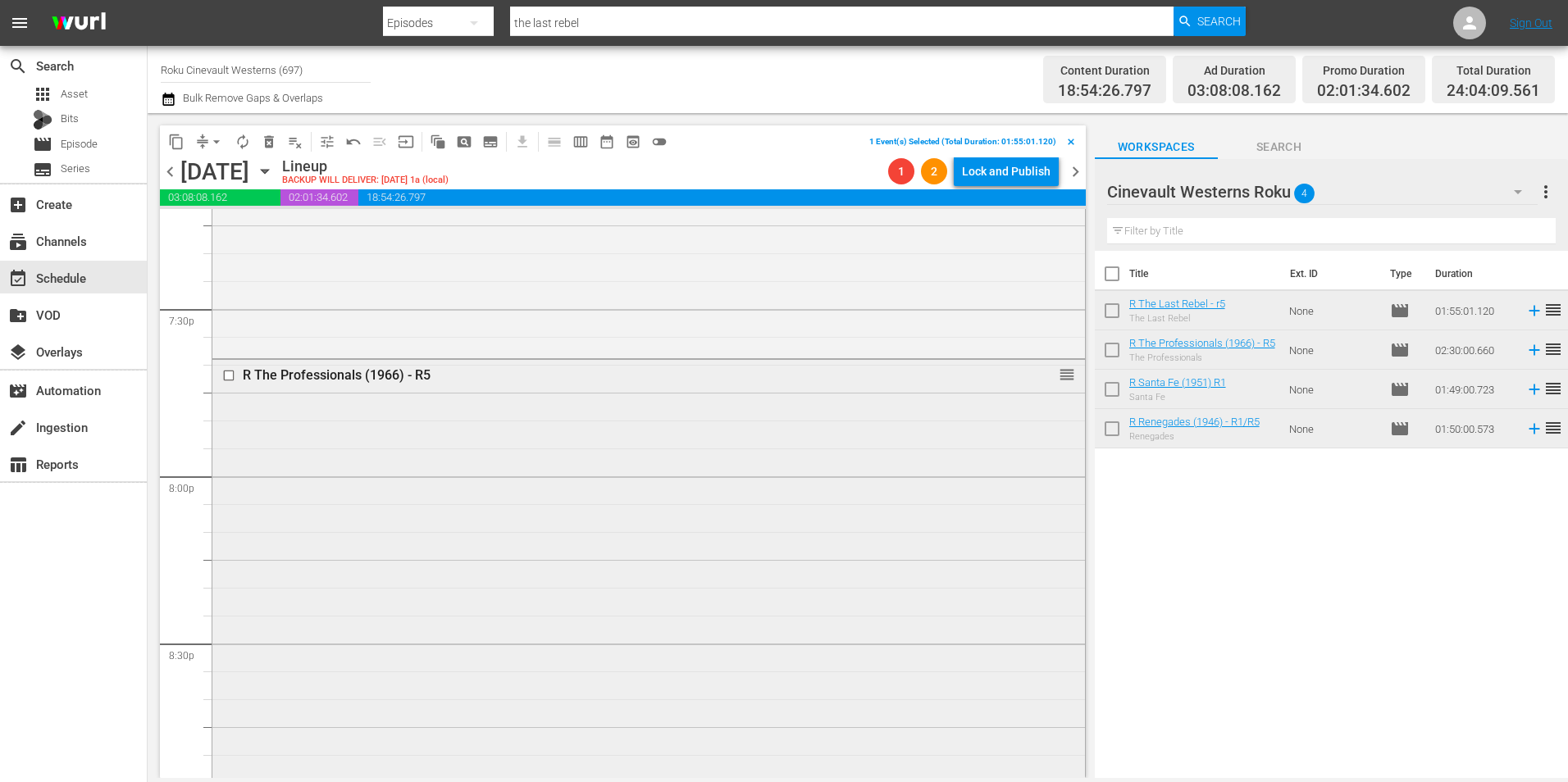
scroll to position [6389, 0]
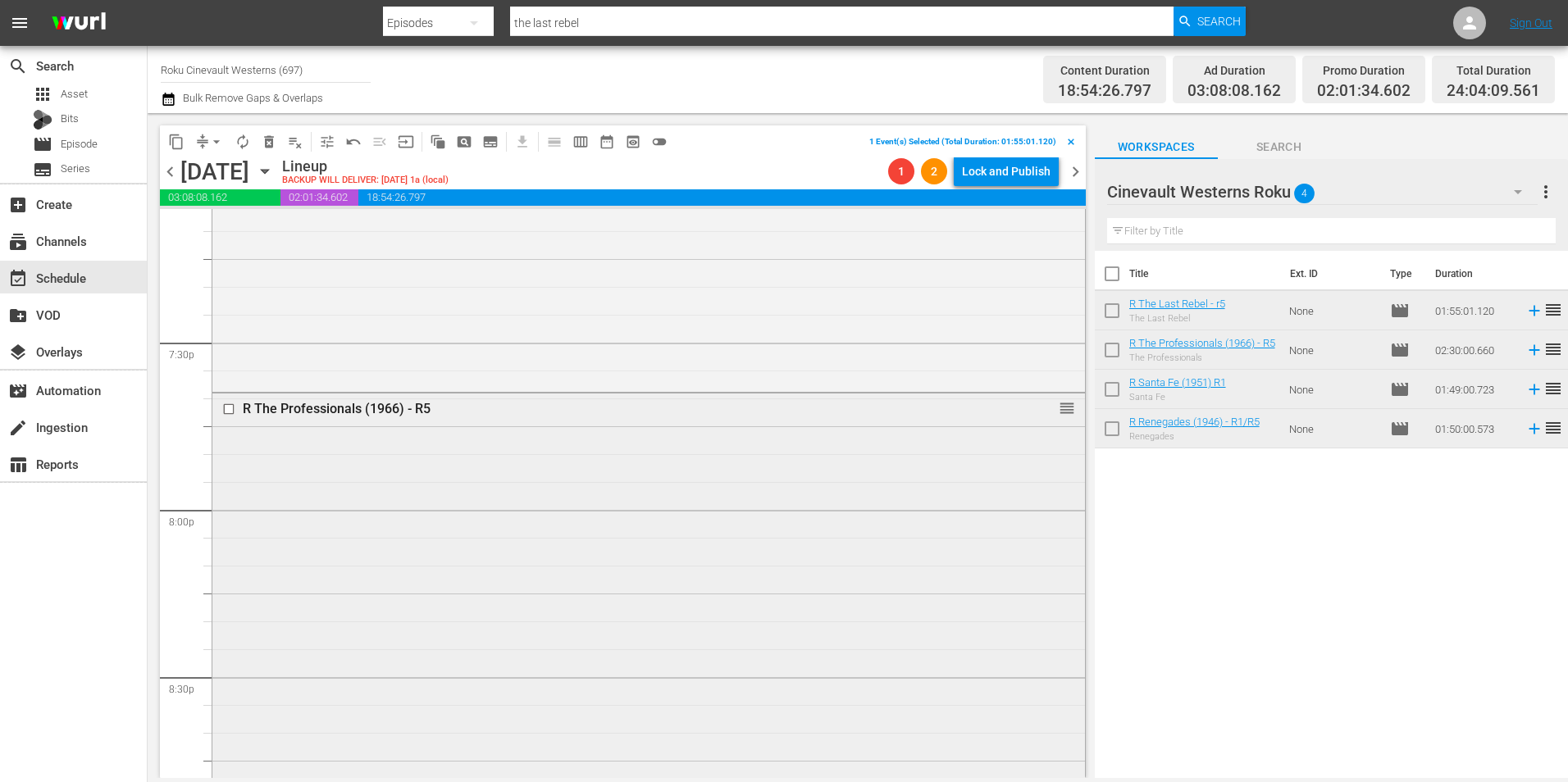
click at [230, 410] on input "checkbox" at bounding box center [230, 409] width 17 height 14
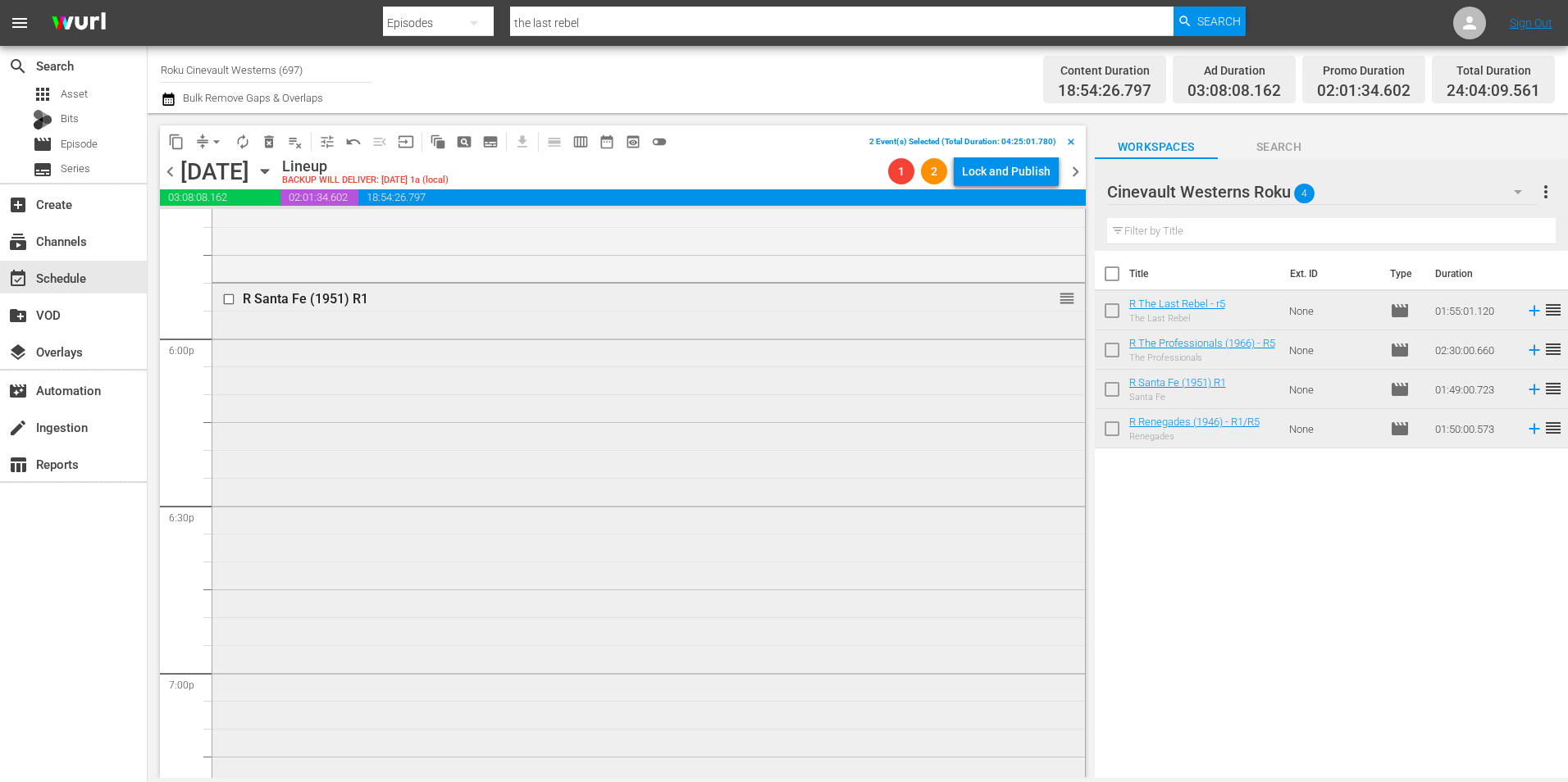
scroll to position [5890, 0]
click at [228, 303] on input "checkbox" at bounding box center [230, 302] width 17 height 14
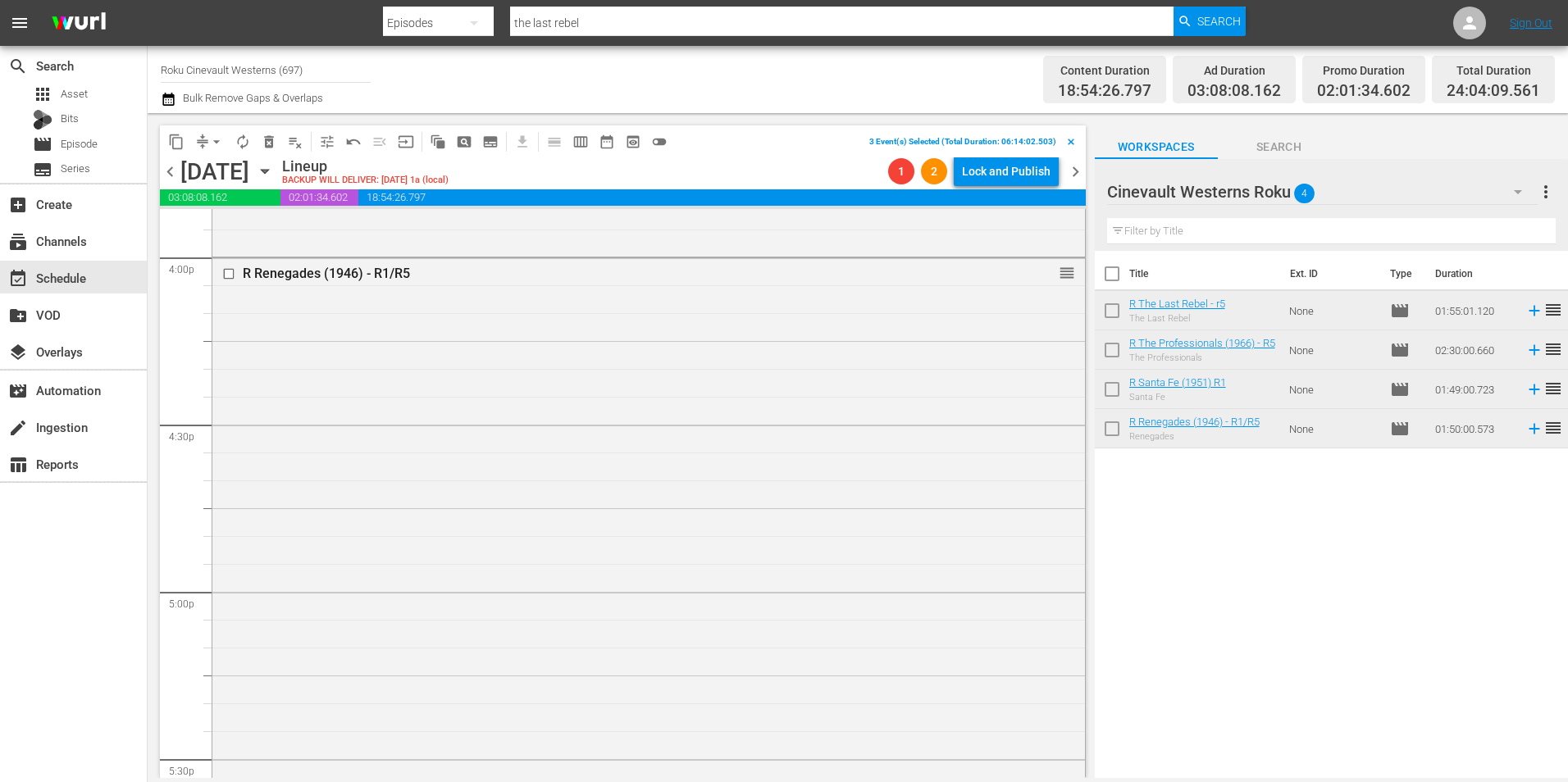
scroll to position [5303, 0]
click at [232, 277] on input "checkbox" at bounding box center [230, 276] width 17 height 14
click at [175, 131] on button "content_copy" at bounding box center [176, 141] width 26 height 26
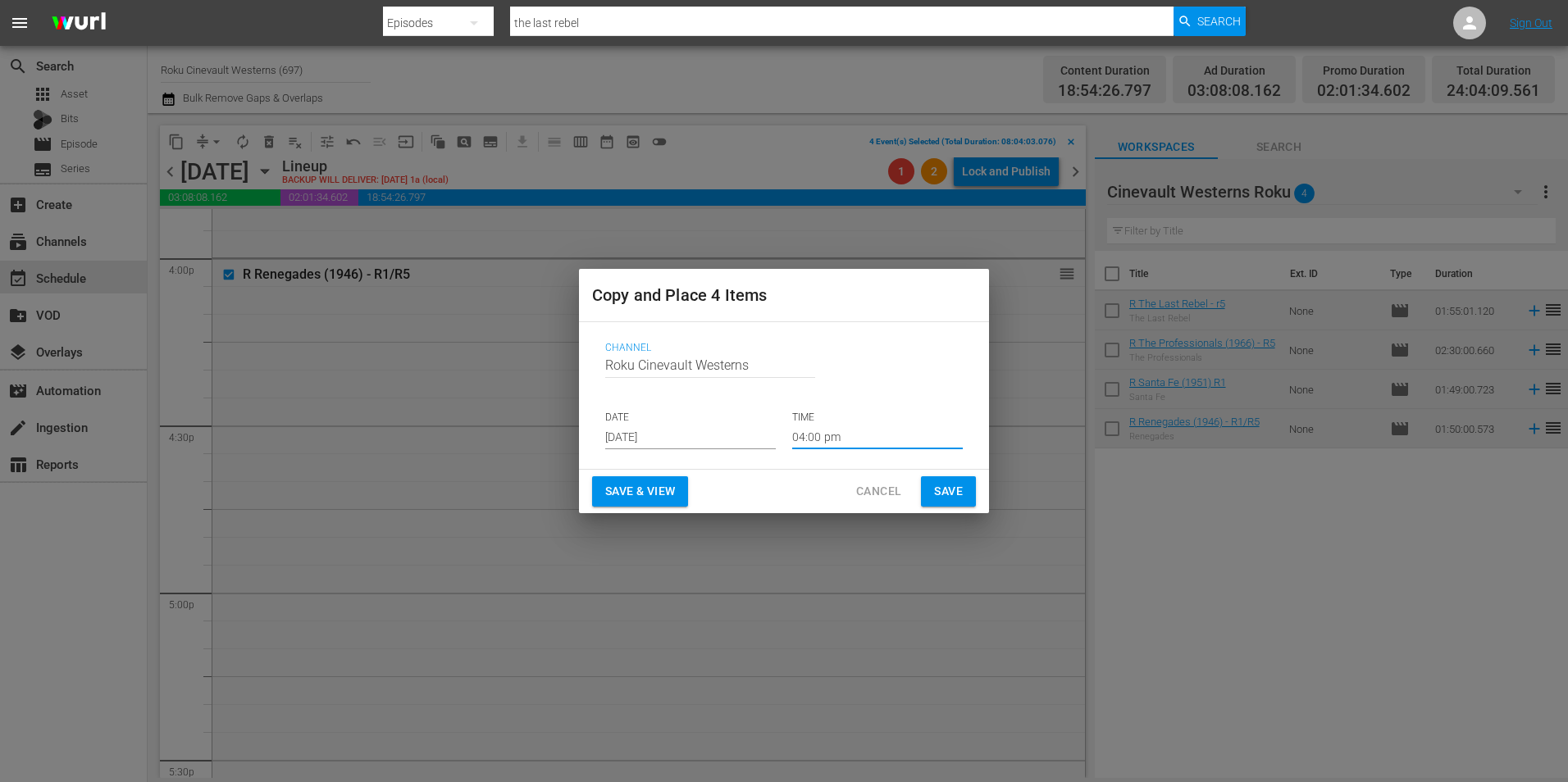
click at [826, 430] on input "04:00 pm" at bounding box center [877, 436] width 171 height 24
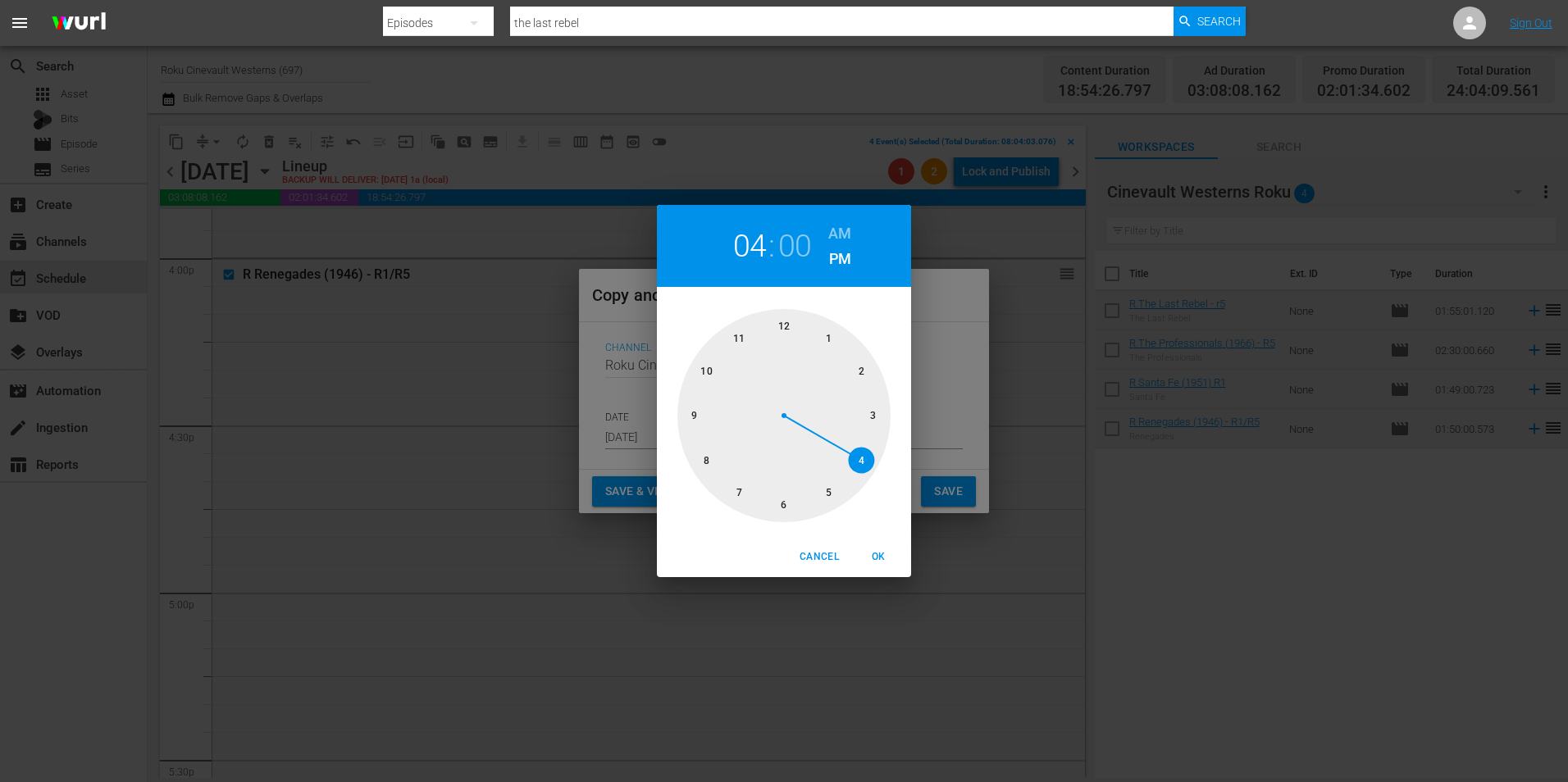
click at [713, 473] on div at bounding box center [783, 415] width 213 height 213
click at [847, 235] on h6 "AM" at bounding box center [840, 233] width 23 height 26
click at [874, 487] on span "OK" at bounding box center [878, 557] width 40 height 17
type input "08:00 am"
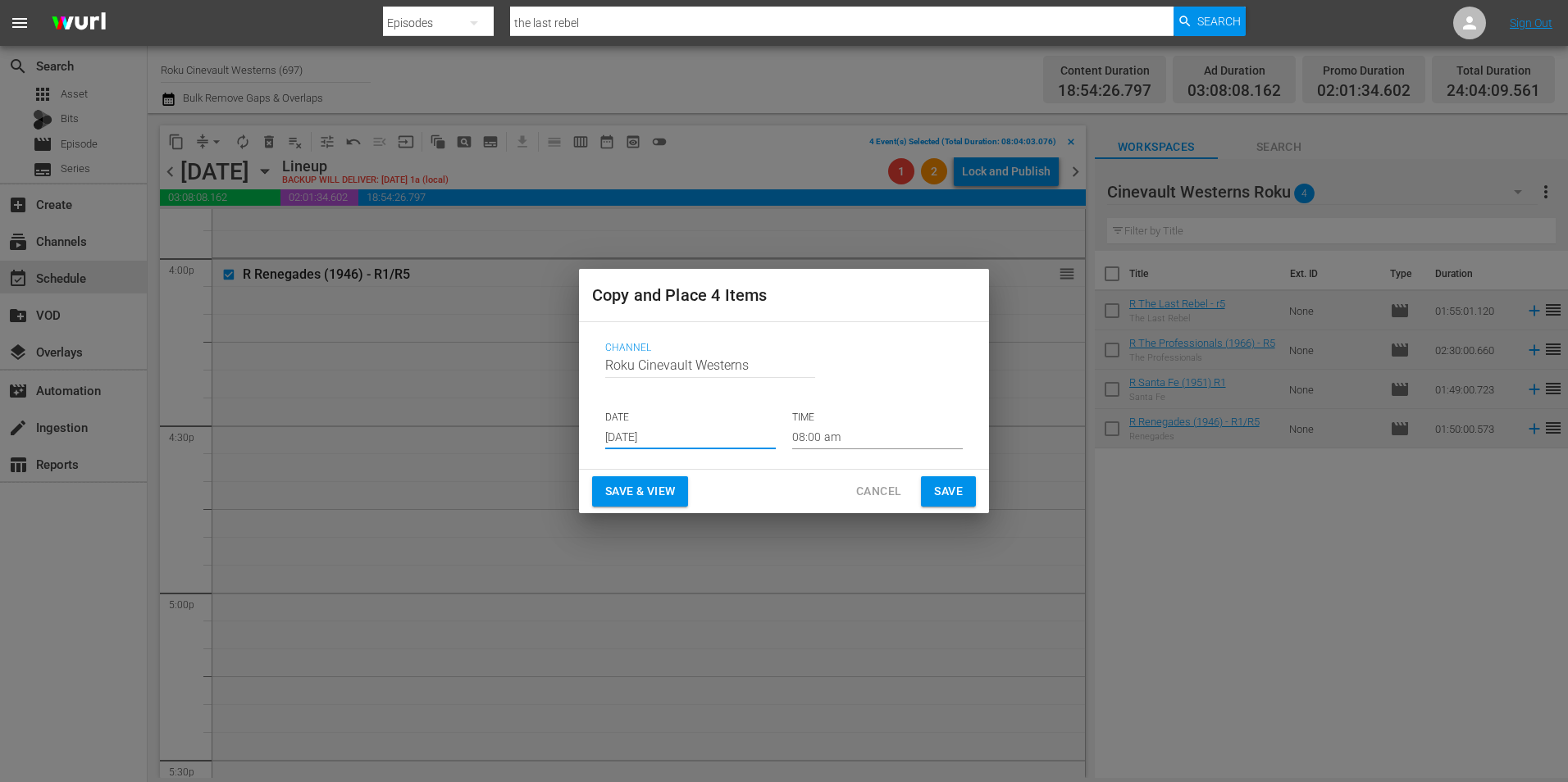
click at [649, 445] on input "Aug 19th 2025" at bounding box center [691, 436] width 171 height 24
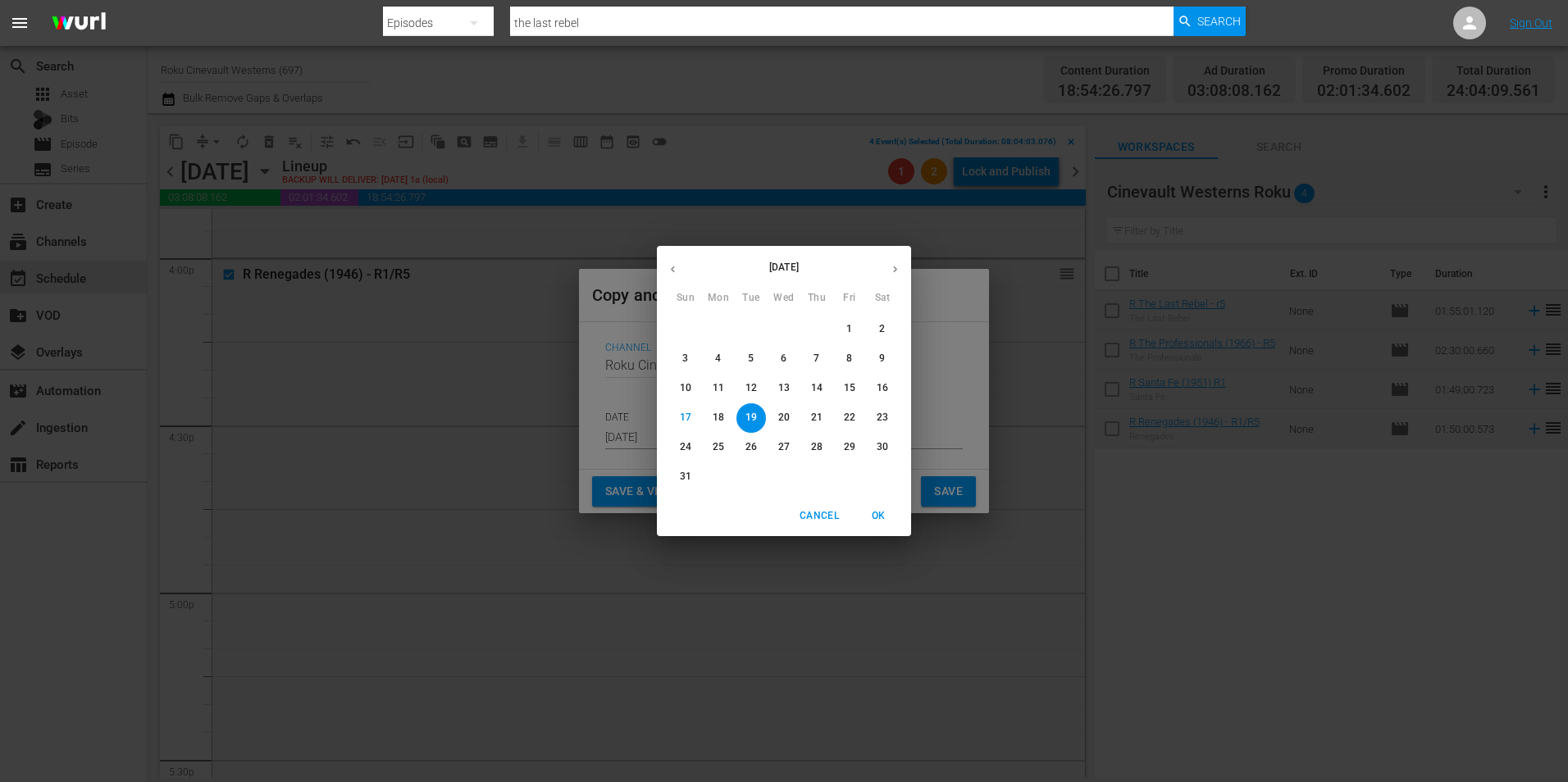
click at [885, 446] on p "30" at bounding box center [882, 447] width 12 height 14
type input "Aug 30th 2025"
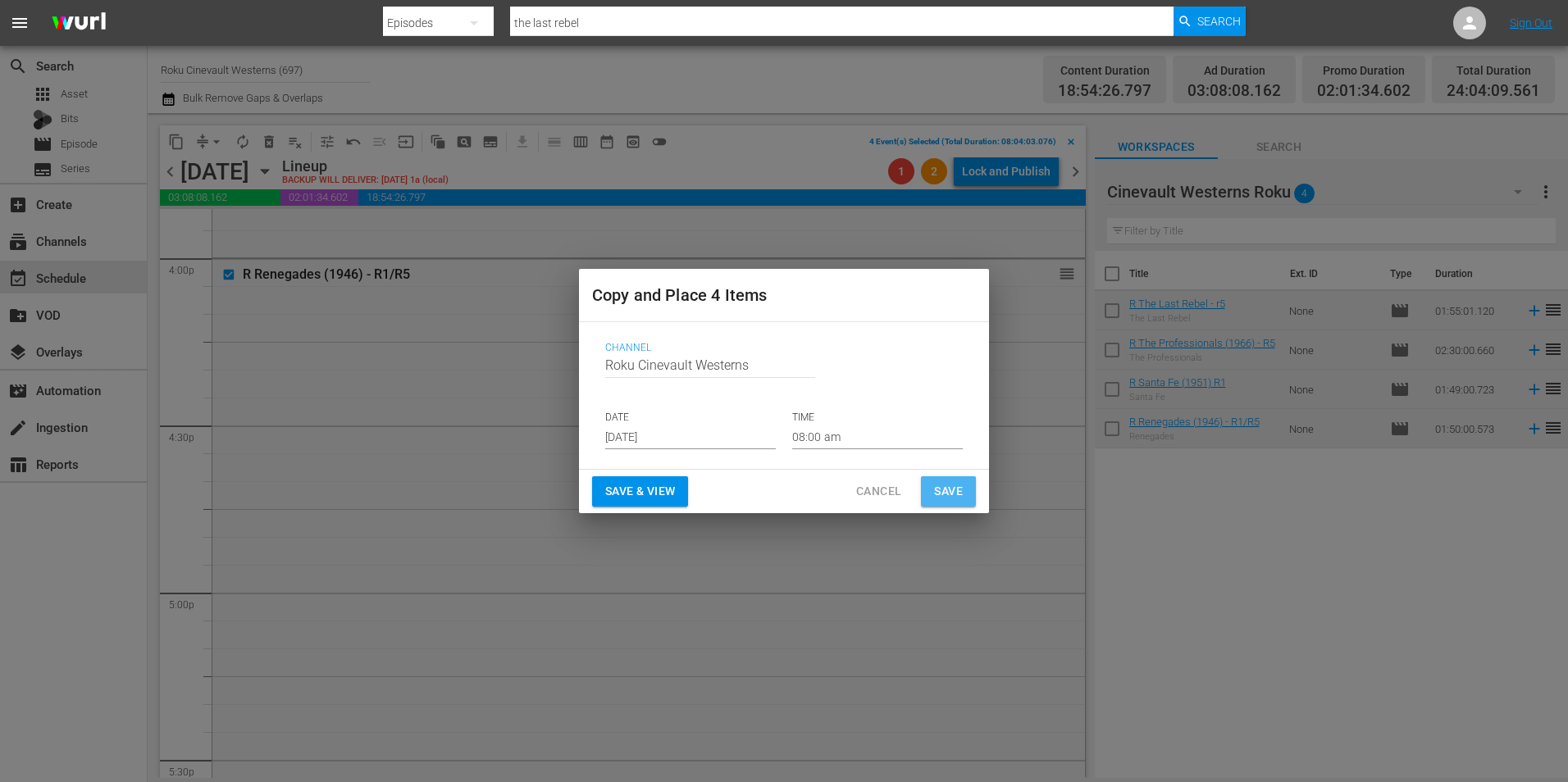
click at [934, 483] on span "Save" at bounding box center [948, 491] width 29 height 21
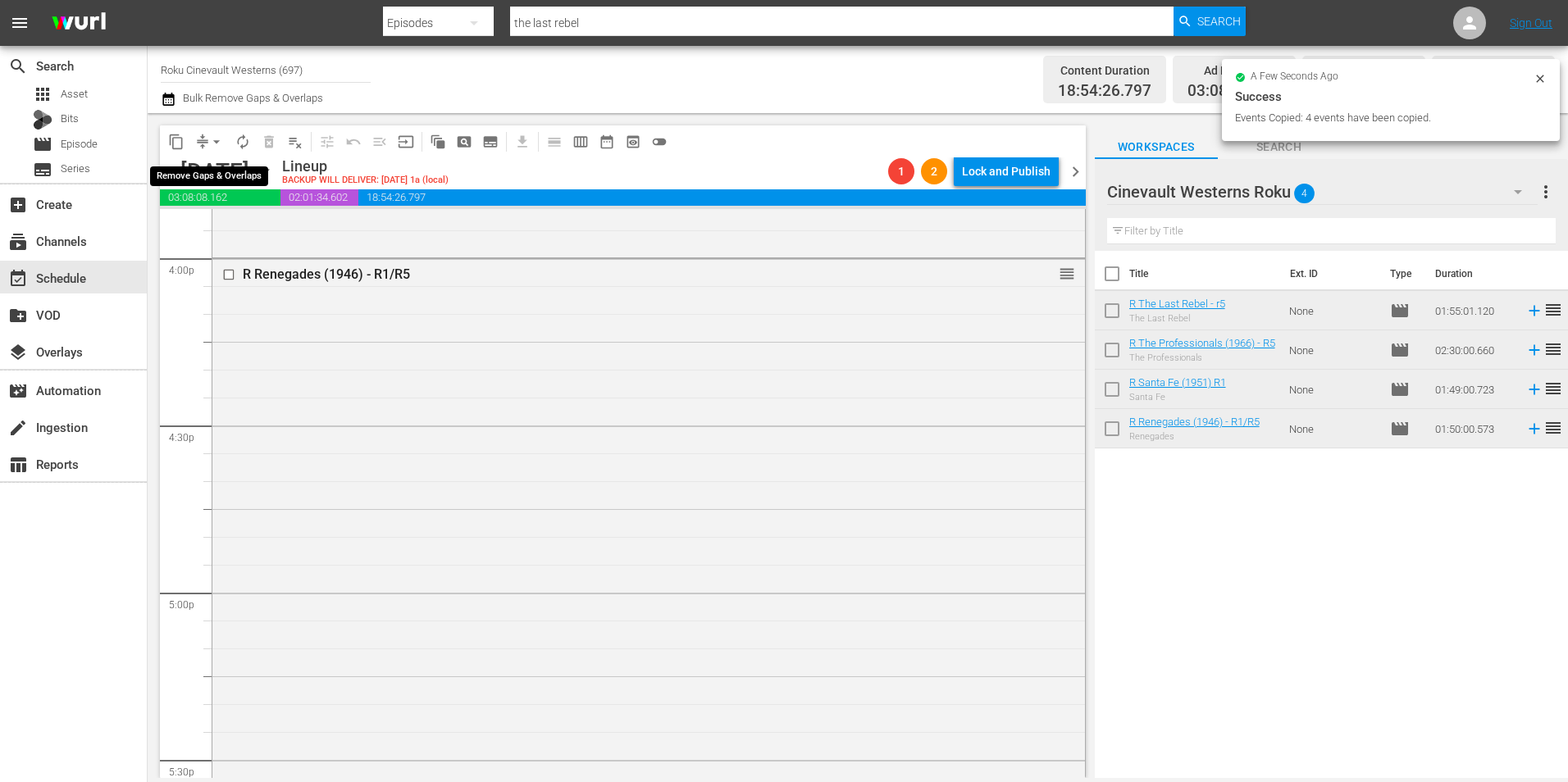
click at [219, 138] on span "arrow_drop_down" at bounding box center [216, 142] width 16 height 16
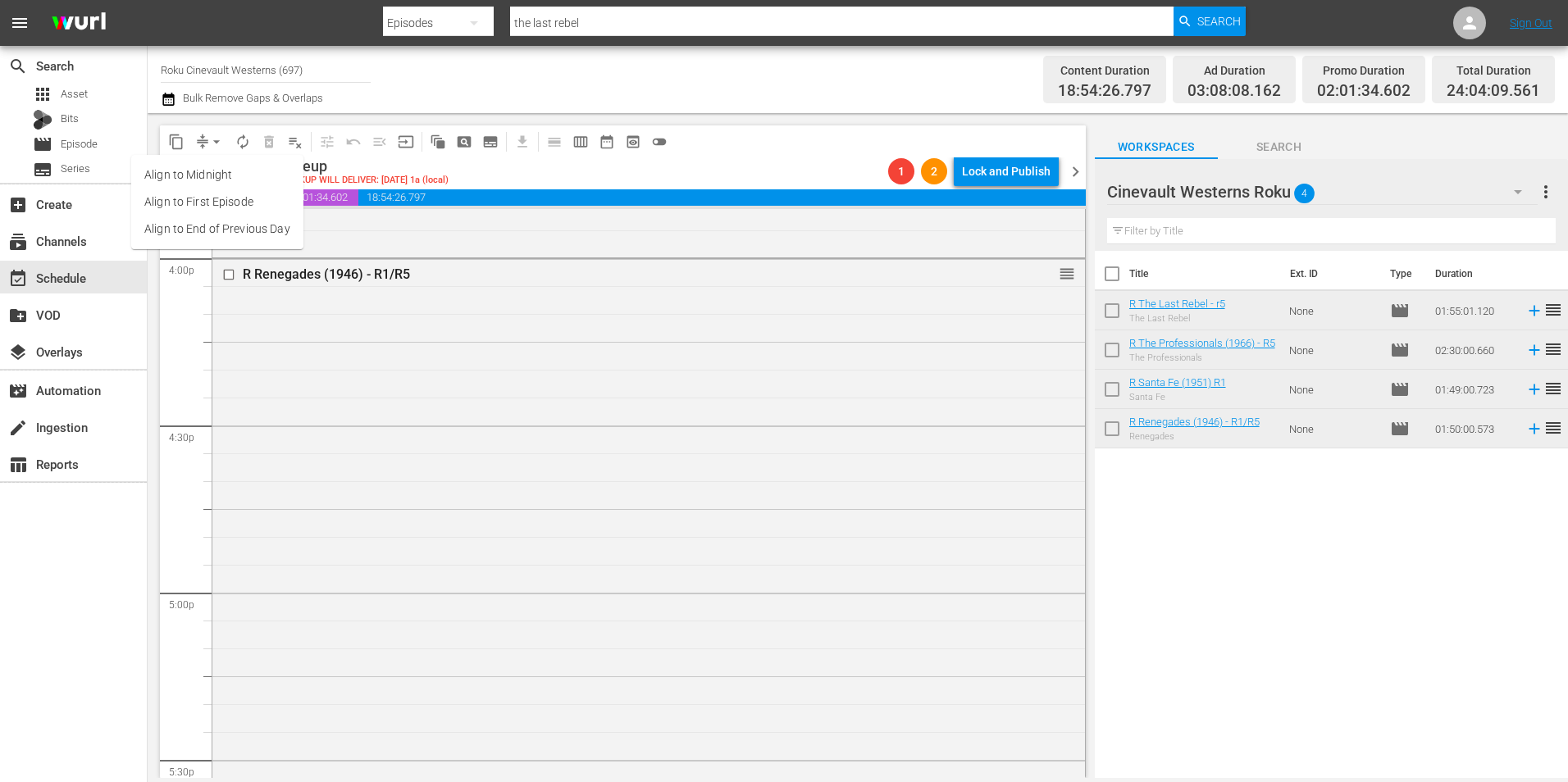
drag, startPoint x: 209, startPoint y: 161, endPoint x: 207, endPoint y: 171, distance: 10.2
click at [207, 171] on ul "Align to Midnight Align to First Episode Align to End of Previous Day" at bounding box center [217, 202] width 172 height 94
click at [207, 171] on li "Align to Midnight" at bounding box center [217, 175] width 172 height 27
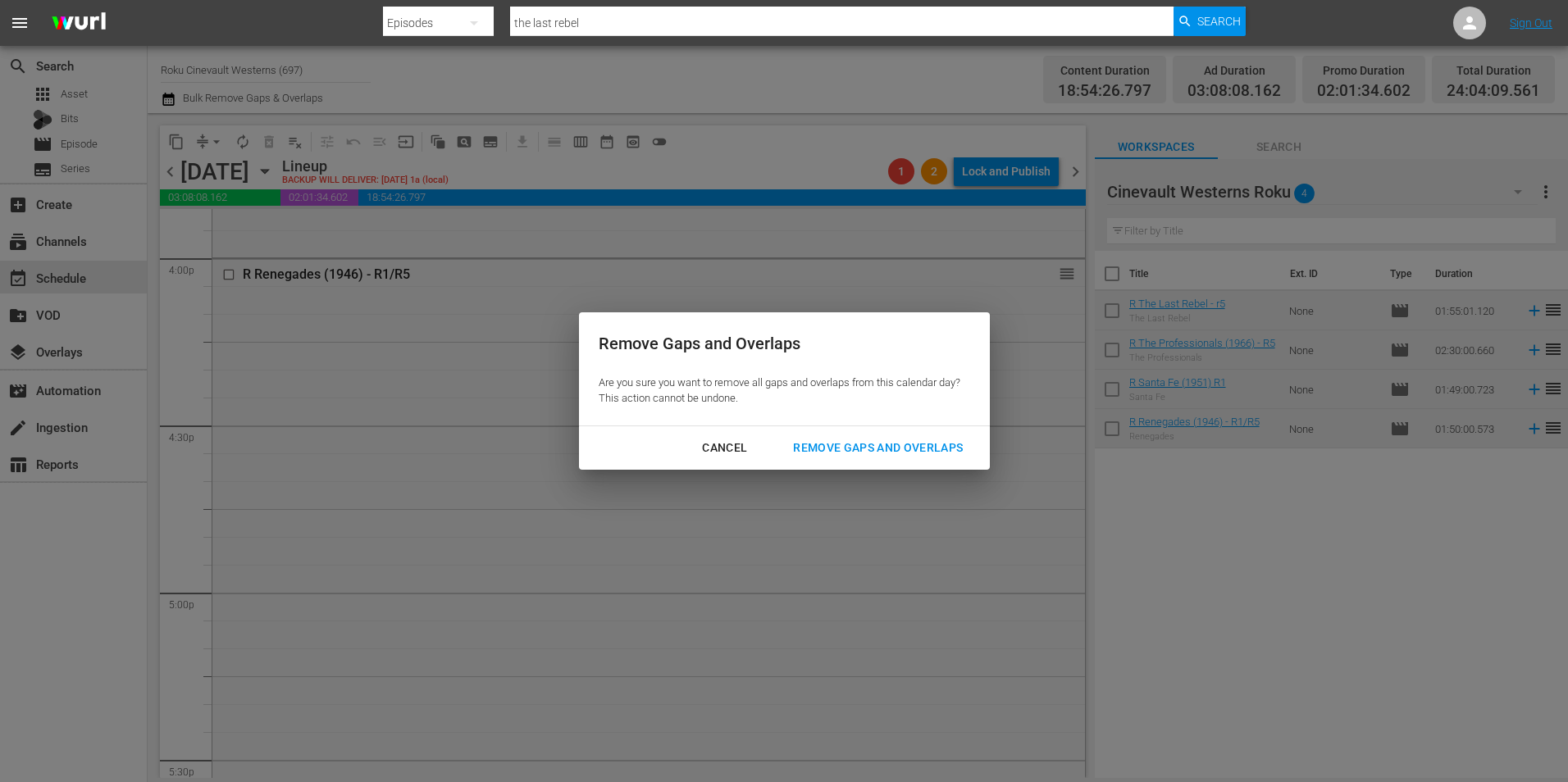
click at [857, 442] on div "Remove Gaps and Overlaps" at bounding box center [877, 448] width 196 height 21
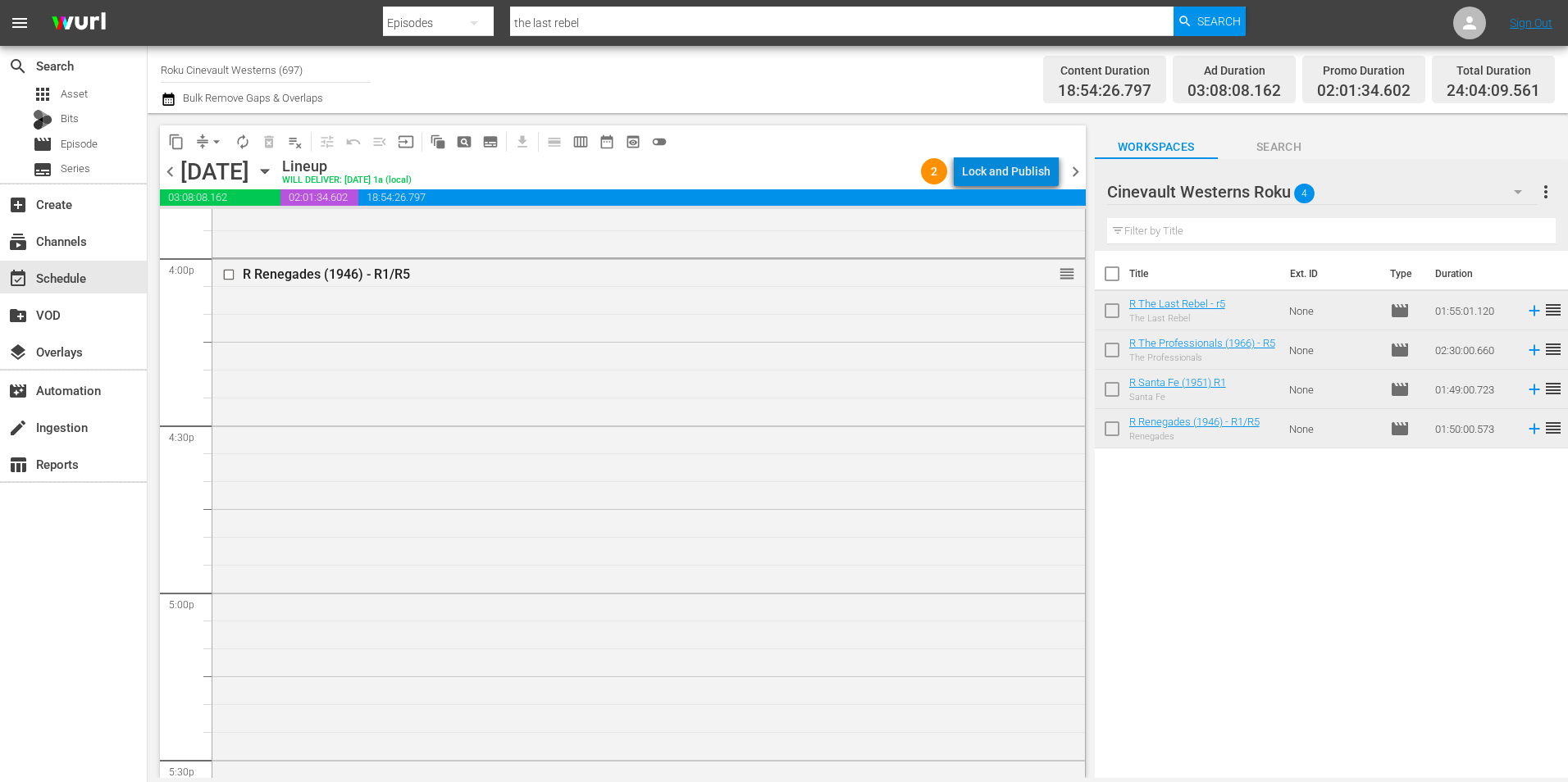
click at [1035, 159] on div "Lock and Publish" at bounding box center [1006, 171] width 89 height 30
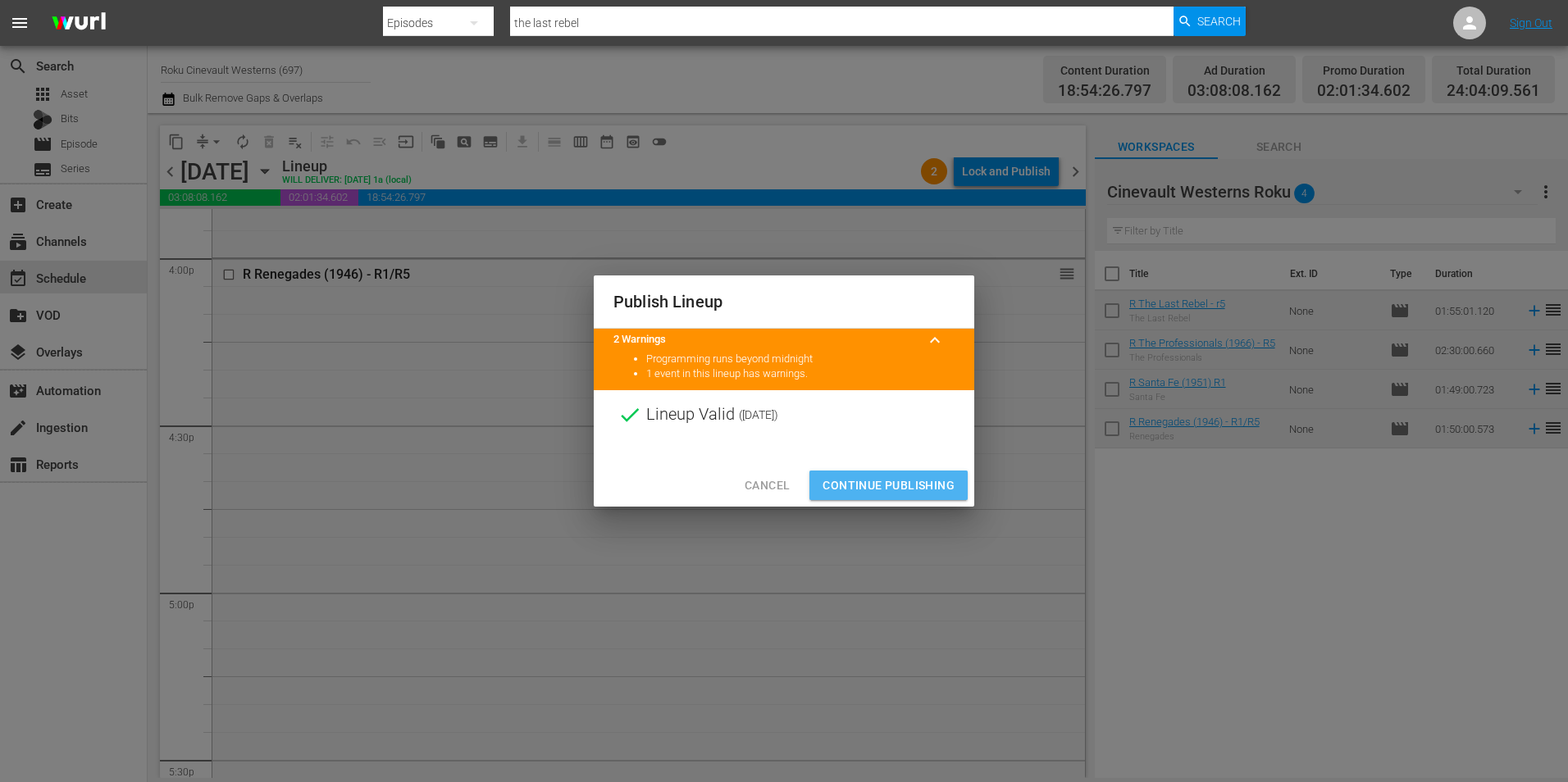
click at [885, 487] on span "Continue Publishing" at bounding box center [888, 486] width 132 height 21
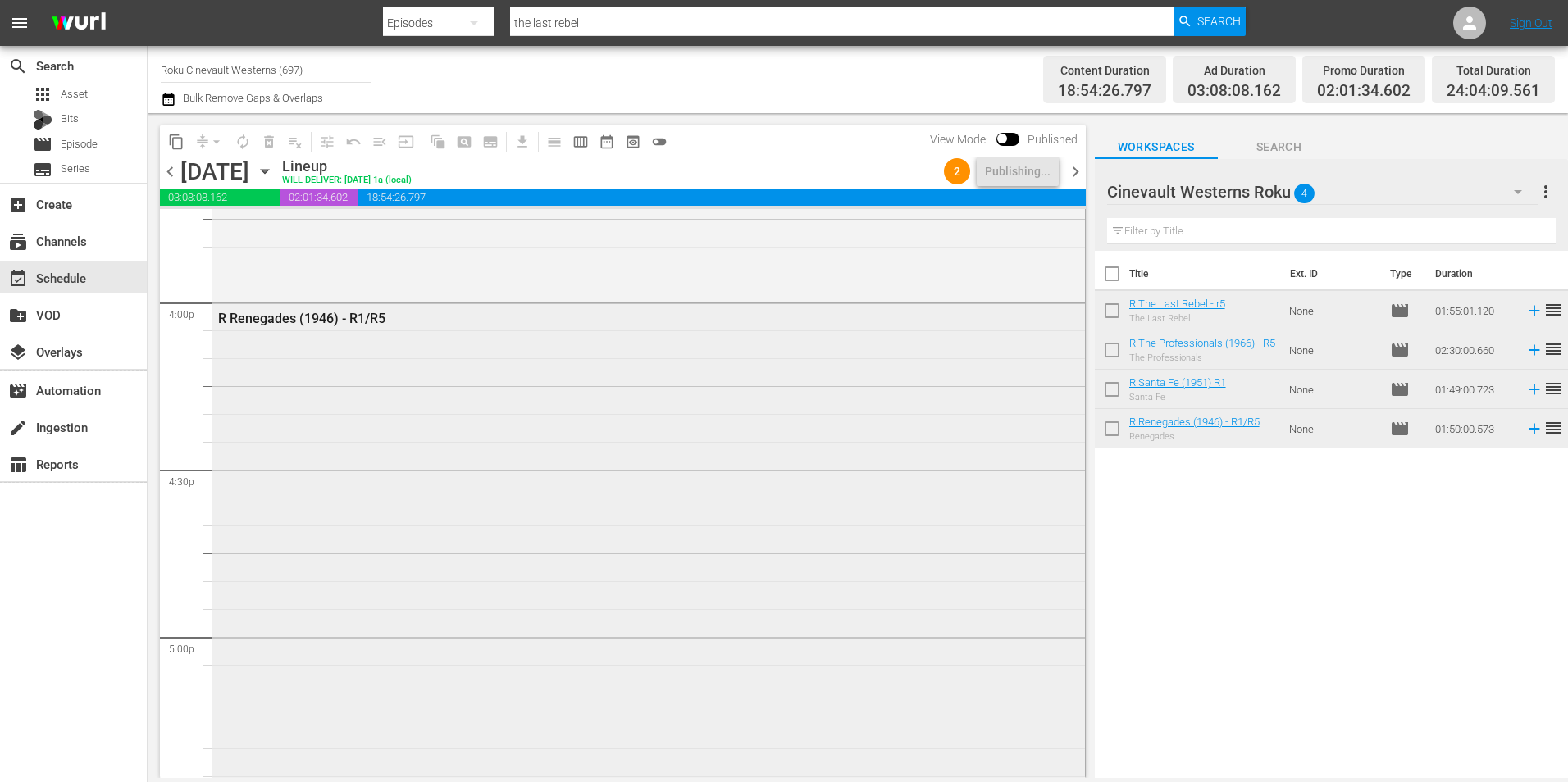
scroll to position [5254, 0]
